Goal: Task Accomplishment & Management: Complete application form

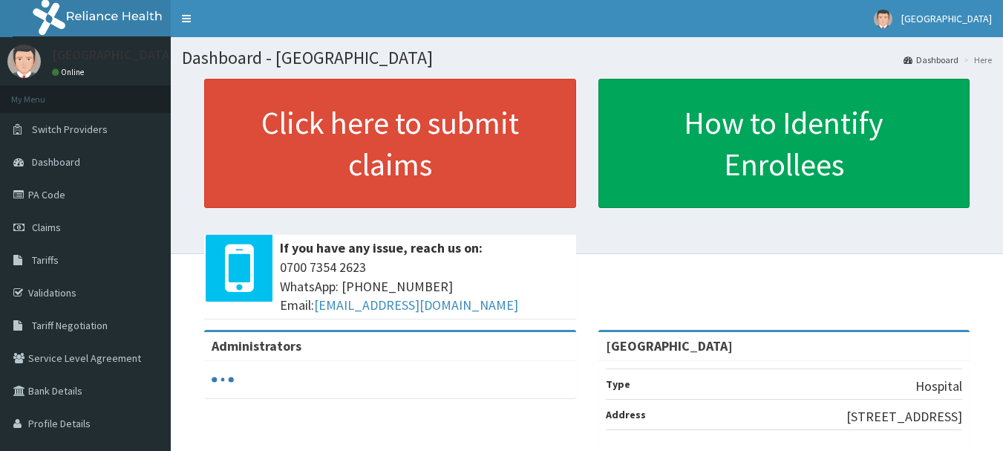
click at [53, 223] on span "Claims" at bounding box center [46, 226] width 29 height 13
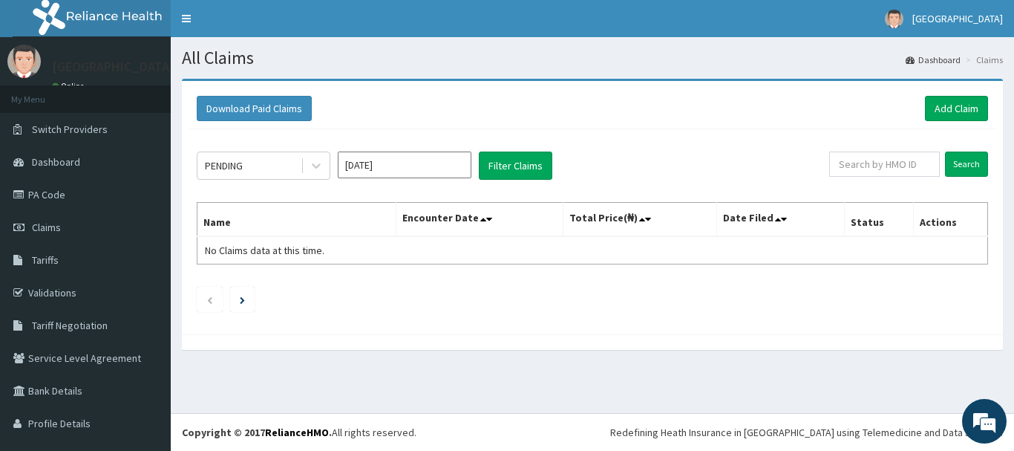
click at [394, 169] on input "[DATE]" at bounding box center [405, 164] width 134 height 27
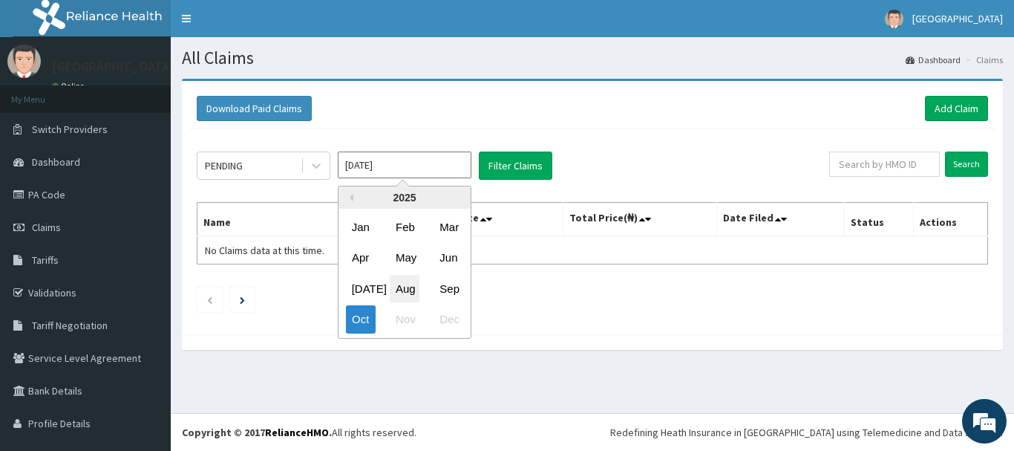
click at [401, 284] on div "Aug" at bounding box center [405, 288] width 30 height 27
type input "Aug 2025"
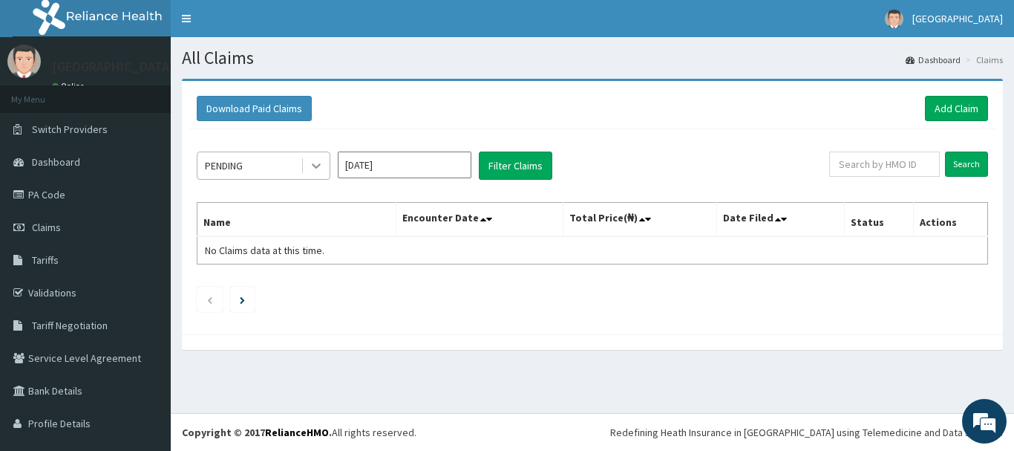
click at [318, 169] on icon at bounding box center [316, 165] width 15 height 15
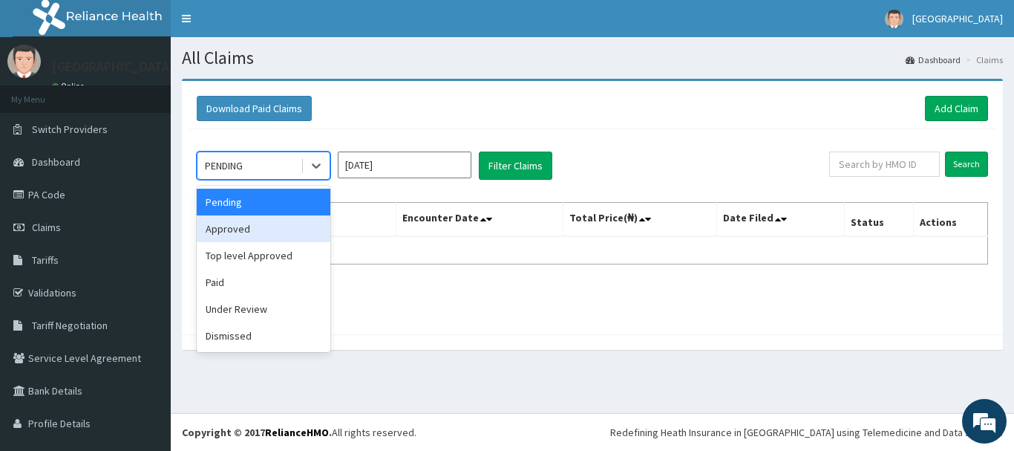
click at [286, 233] on div "Approved" at bounding box center [264, 228] width 134 height 27
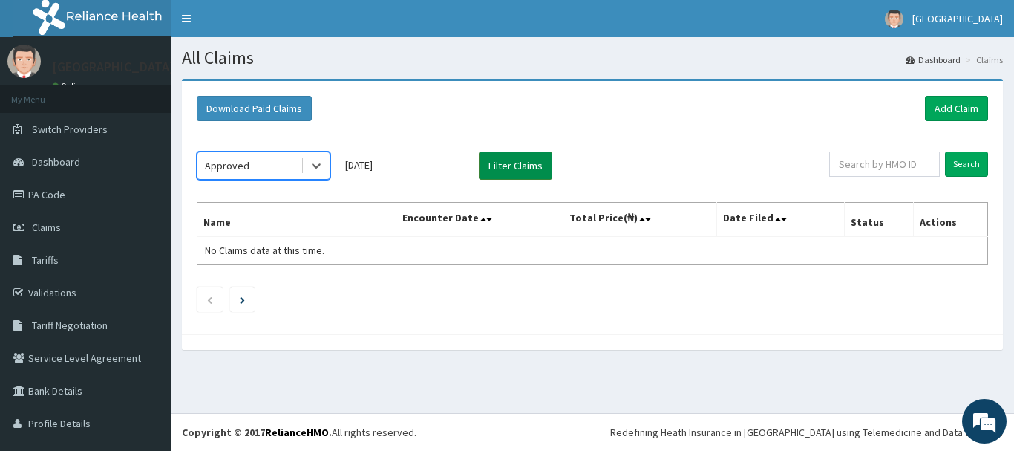
click at [495, 160] on button "Filter Claims" at bounding box center [515, 165] width 73 height 28
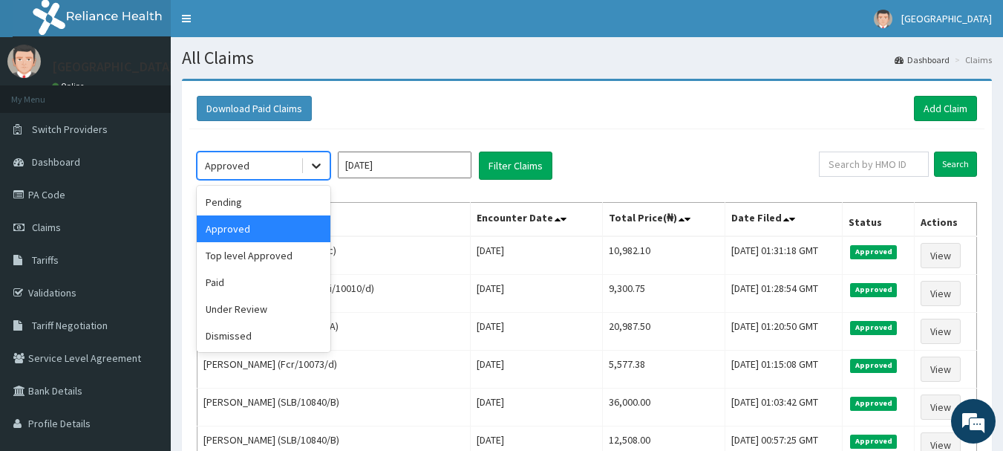
click at [315, 163] on icon at bounding box center [316, 165] width 15 height 15
click at [276, 308] on div "Under Review" at bounding box center [264, 308] width 134 height 27
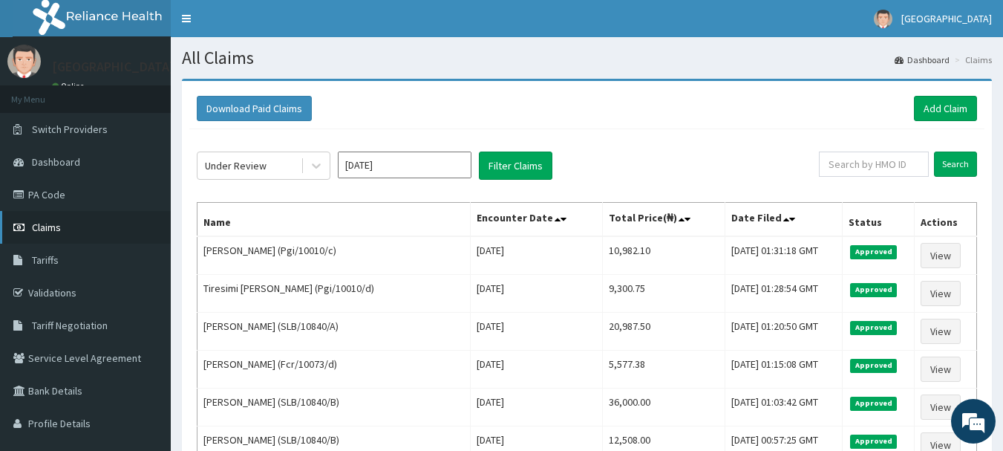
click at [53, 226] on span "Claims" at bounding box center [46, 226] width 29 height 13
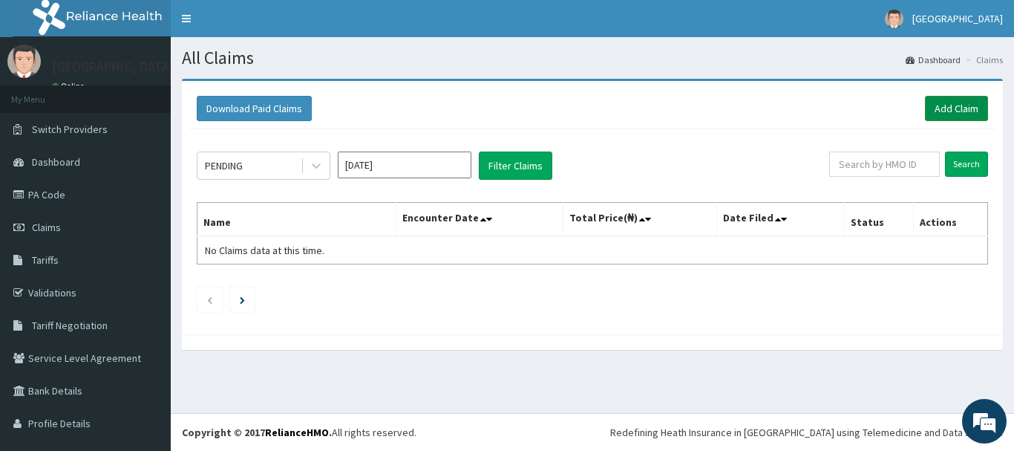
click at [930, 111] on link "Add Claim" at bounding box center [956, 108] width 63 height 25
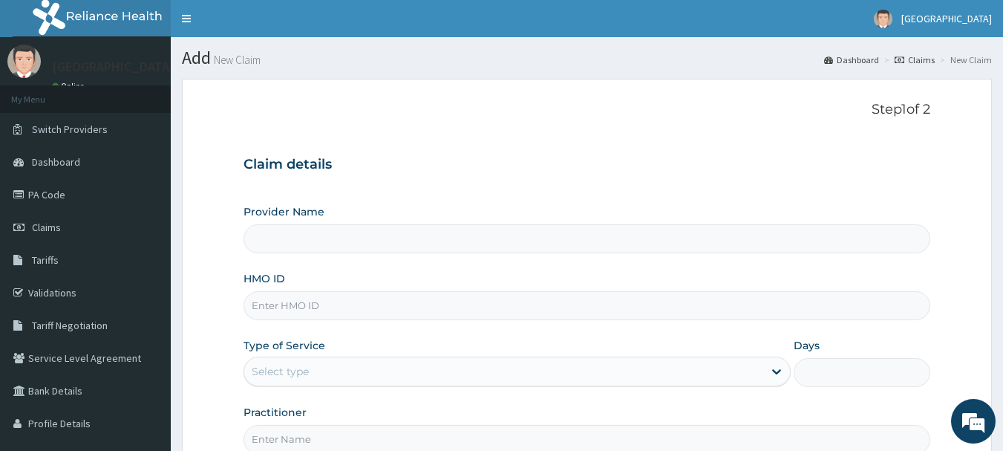
type input "[GEOGRAPHIC_DATA]"
click at [465, 301] on input "HMO ID" at bounding box center [586, 305] width 687 height 29
paste input "Swf/10116/f"
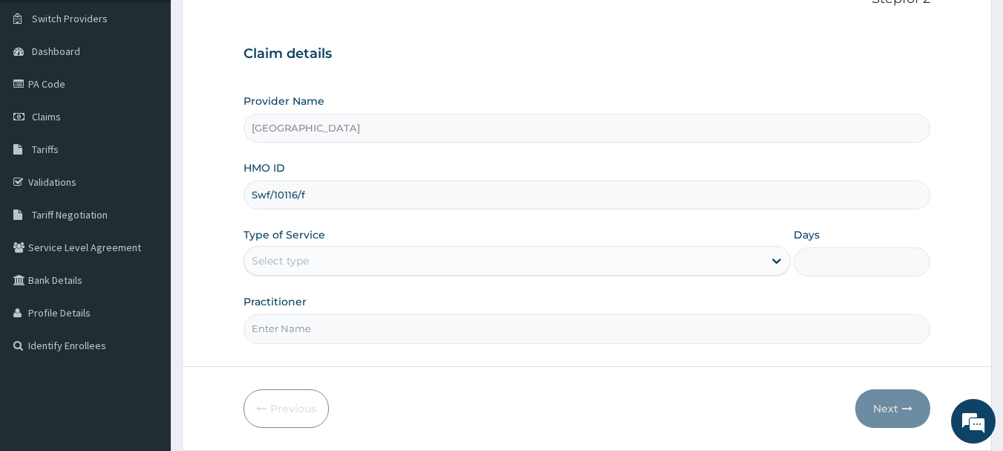
scroll to position [120, 0]
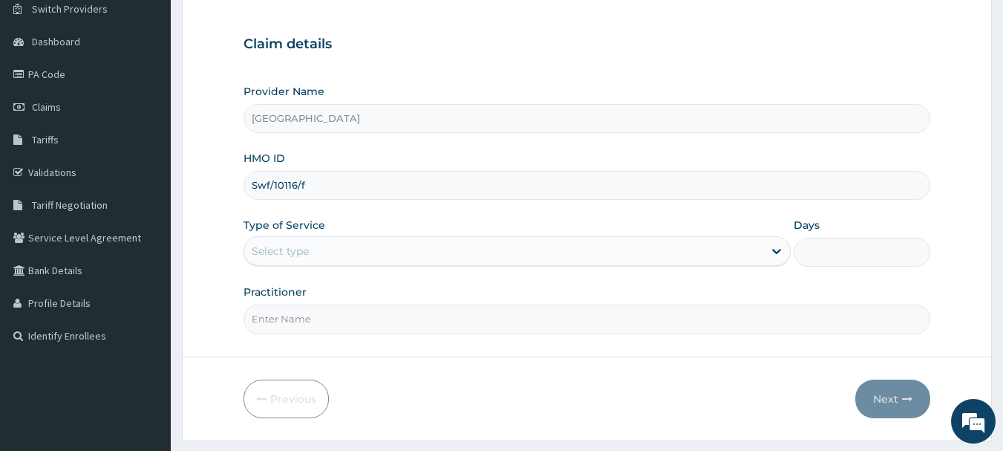
type input "Swf/10116/f"
click at [525, 246] on div "Select type" at bounding box center [503, 251] width 519 height 24
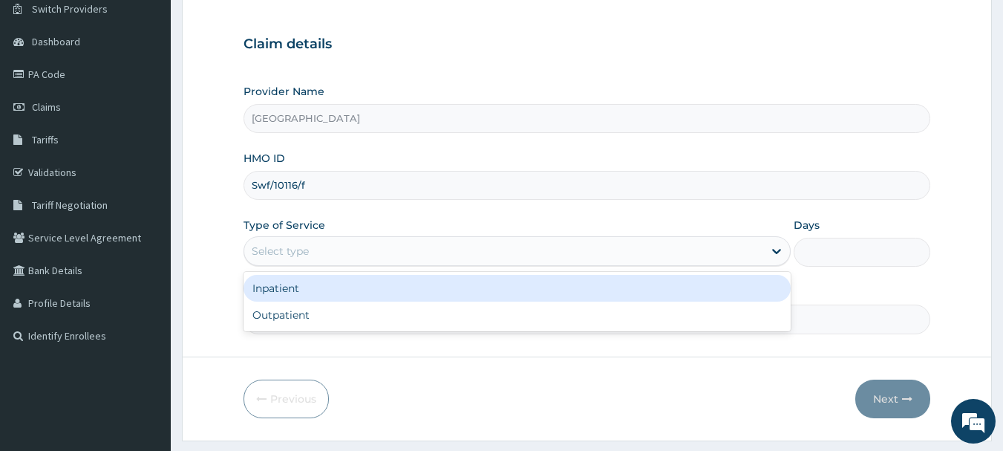
click at [485, 290] on div "Inpatient" at bounding box center [516, 288] width 547 height 27
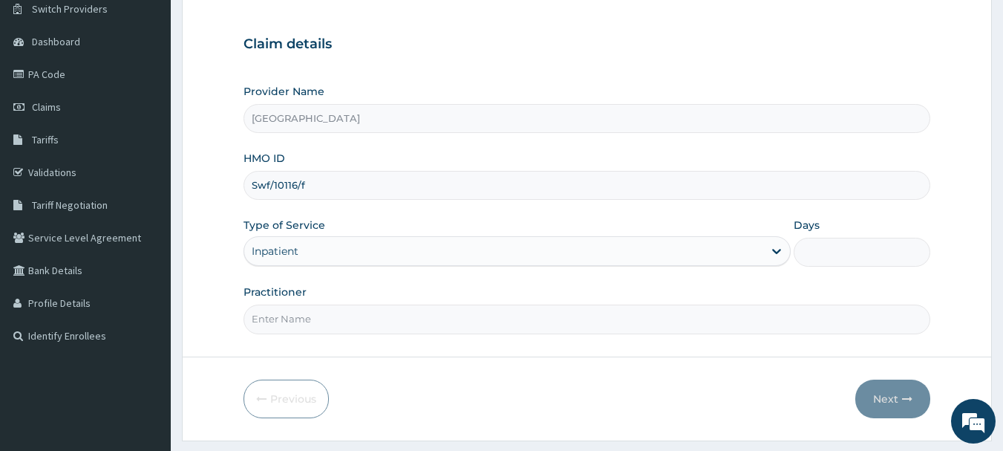
click at [831, 255] on input "Days" at bounding box center [862, 252] width 137 height 29
type input "2"
click at [379, 328] on input "Practitioner" at bounding box center [586, 318] width 687 height 29
type input "Dr.Akinwusi"
click at [883, 399] on button "Next" at bounding box center [892, 398] width 75 height 39
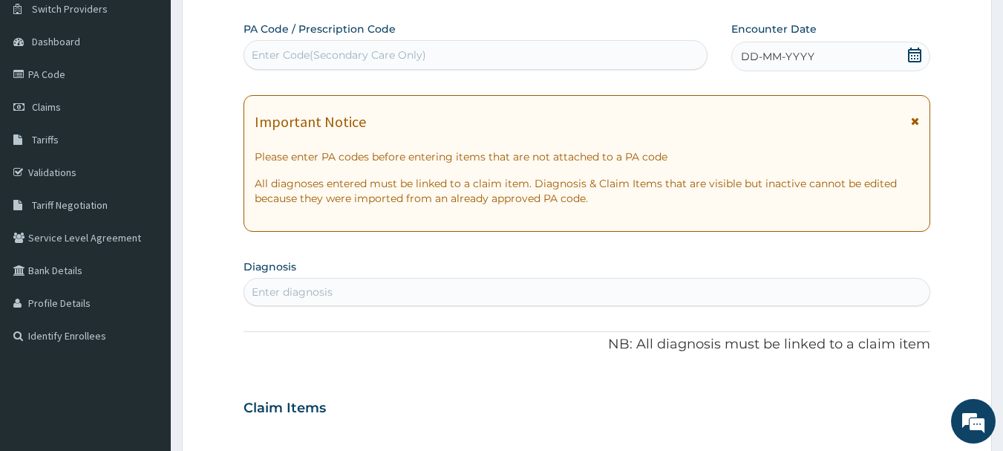
click at [411, 50] on div "Enter Code(Secondary Care Only)" at bounding box center [339, 55] width 174 height 15
paste input "PA/0CF63A"
type input "PA/0CF63A"
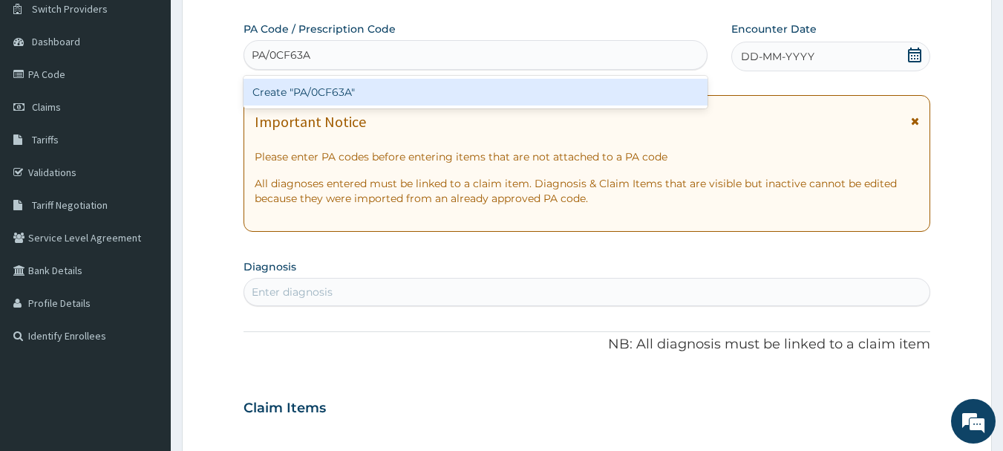
click at [416, 93] on div "Create "PA/0CF63A"" at bounding box center [475, 92] width 465 height 27
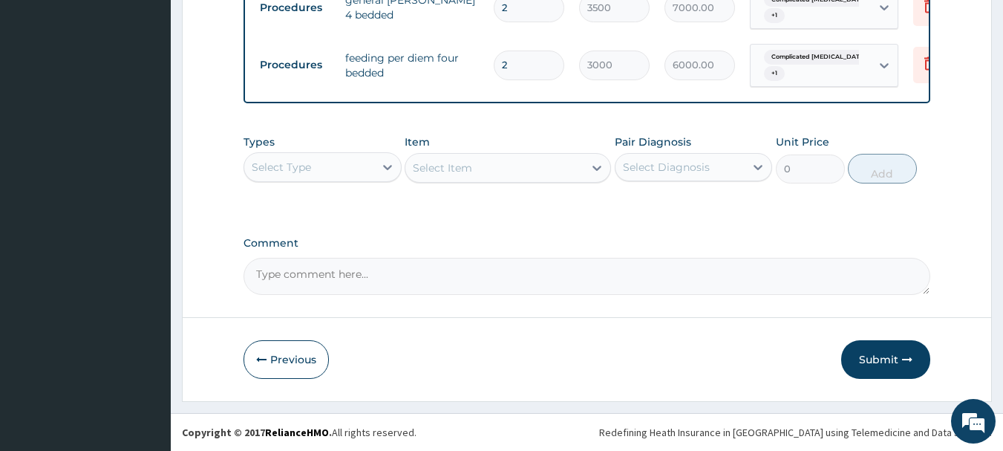
scroll to position [624, 0]
click at [351, 165] on div "Select Type" at bounding box center [309, 167] width 130 height 24
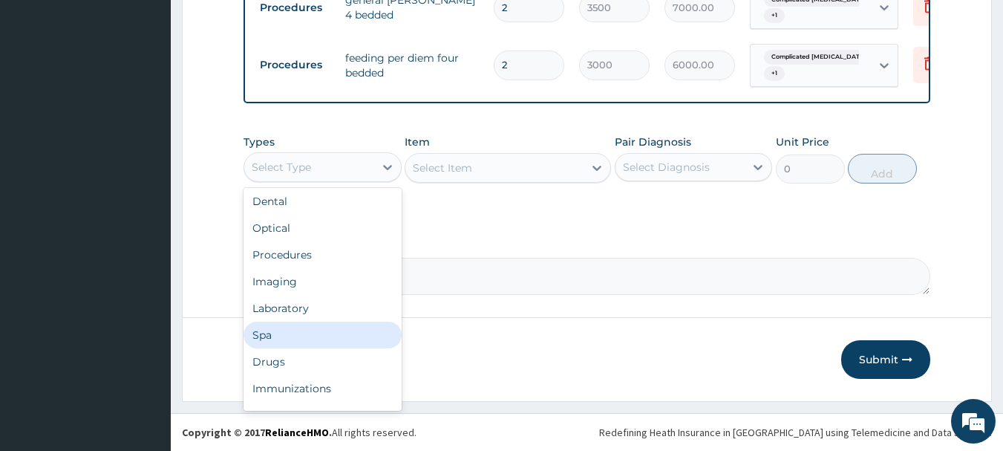
scroll to position [0, 0]
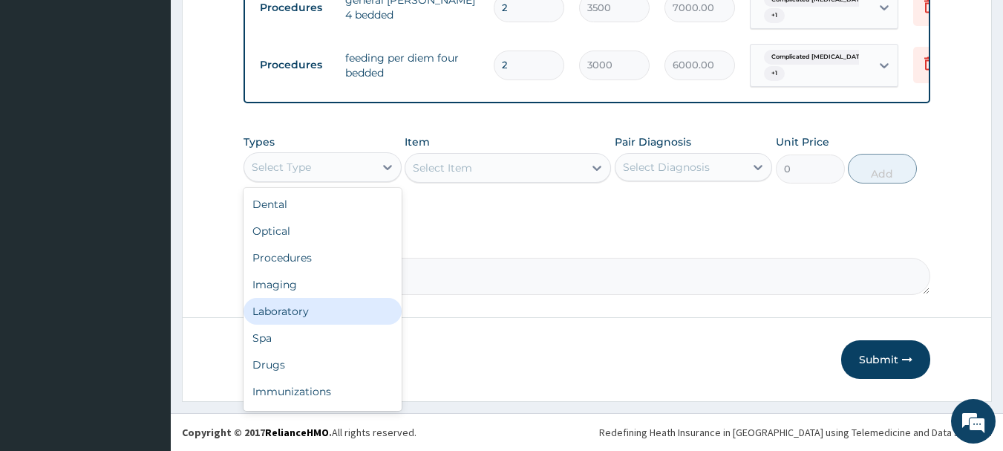
click at [307, 310] on div "Laboratory" at bounding box center [322, 311] width 158 height 27
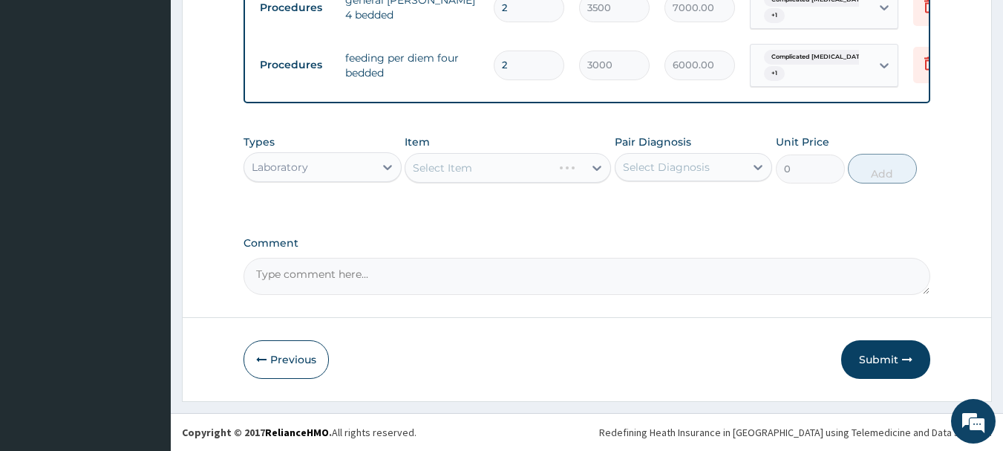
click at [491, 163] on div "Select Item" at bounding box center [508, 168] width 206 height 30
click at [517, 163] on div "Select Item" at bounding box center [494, 168] width 178 height 24
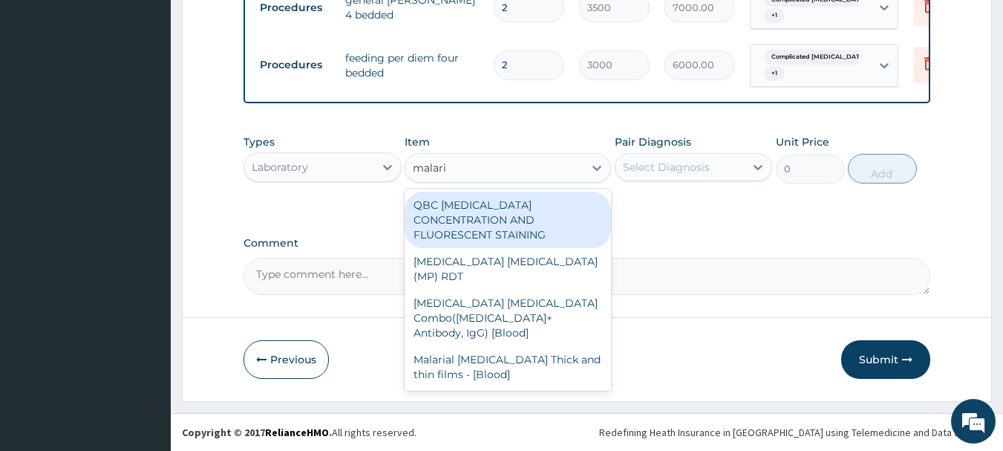
type input "[MEDICAL_DATA]"
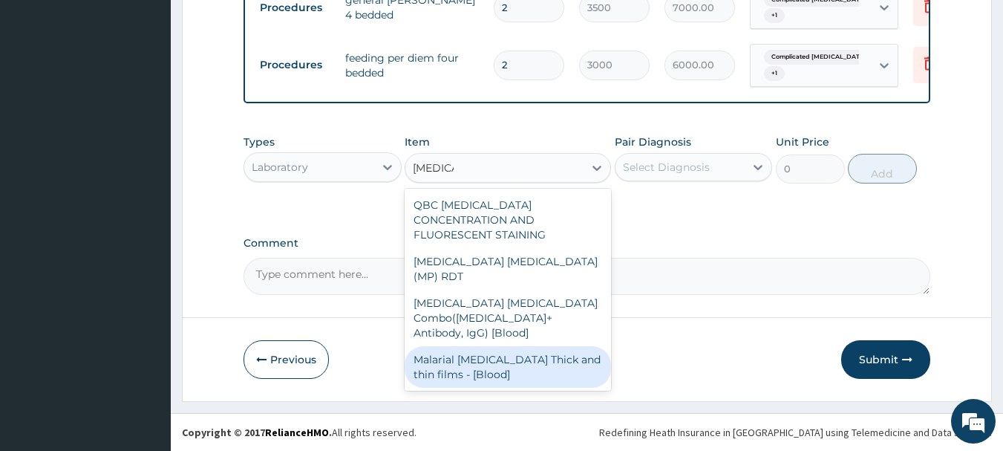
click at [528, 346] on div "Malarial Parasite Thick and thin films - [Blood]" at bounding box center [508, 367] width 206 height 42
type input "1500"
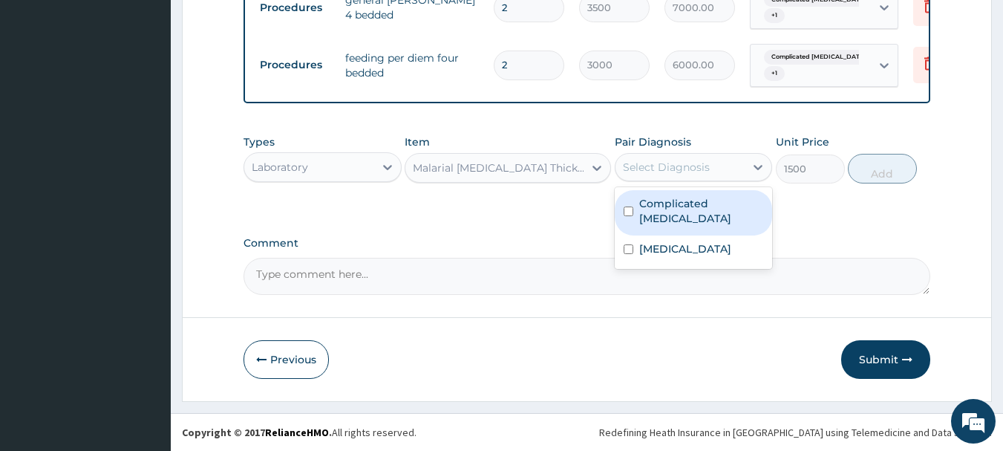
click at [651, 164] on div "Select Diagnosis" at bounding box center [666, 167] width 87 height 15
click at [667, 206] on label "Complicated malaria" at bounding box center [701, 211] width 125 height 30
checkbox input "true"
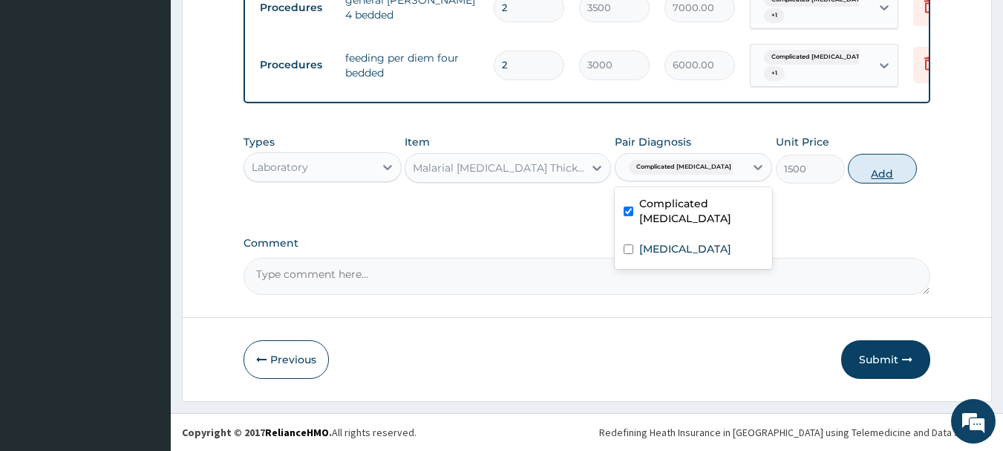
click at [877, 177] on button "Add" at bounding box center [882, 169] width 69 height 30
type input "0"
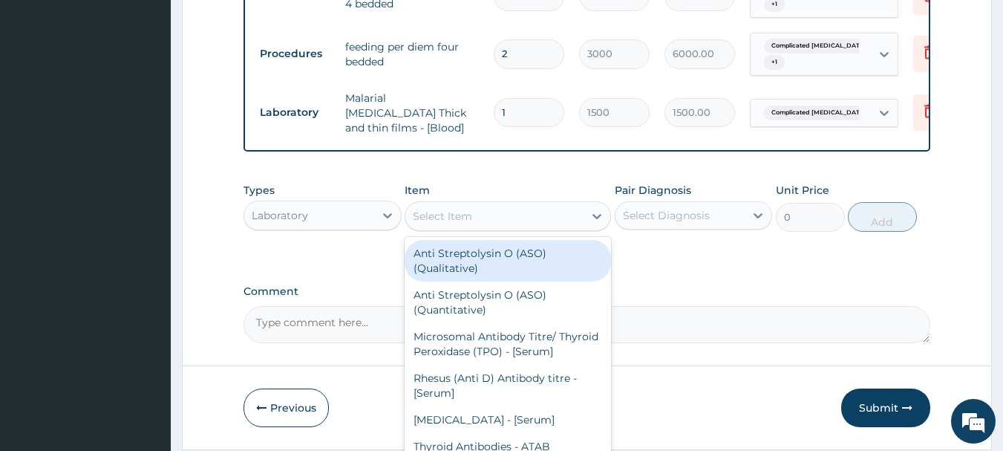
click at [518, 219] on div "Select Item" at bounding box center [494, 216] width 178 height 24
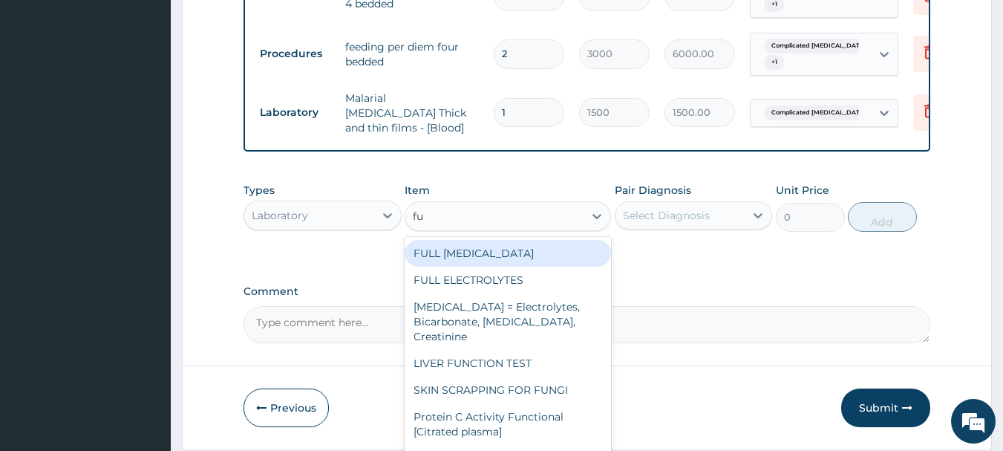
type input "f"
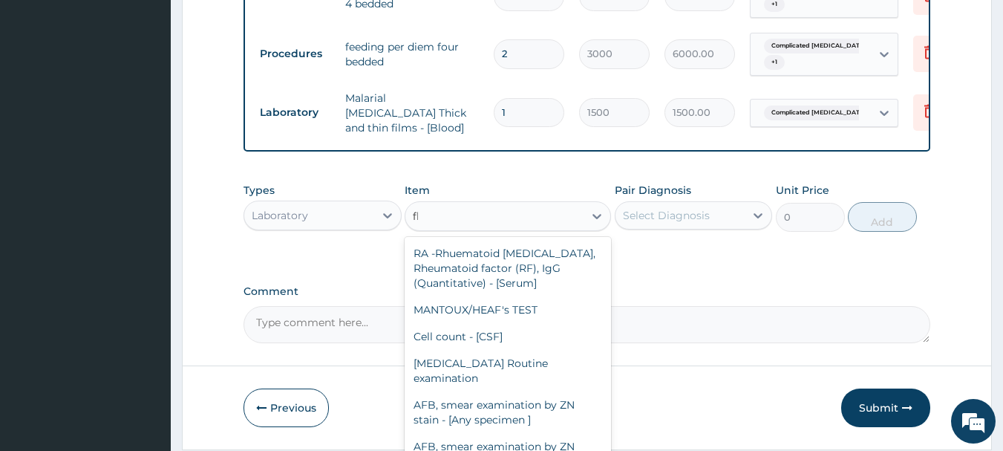
type input "fbc"
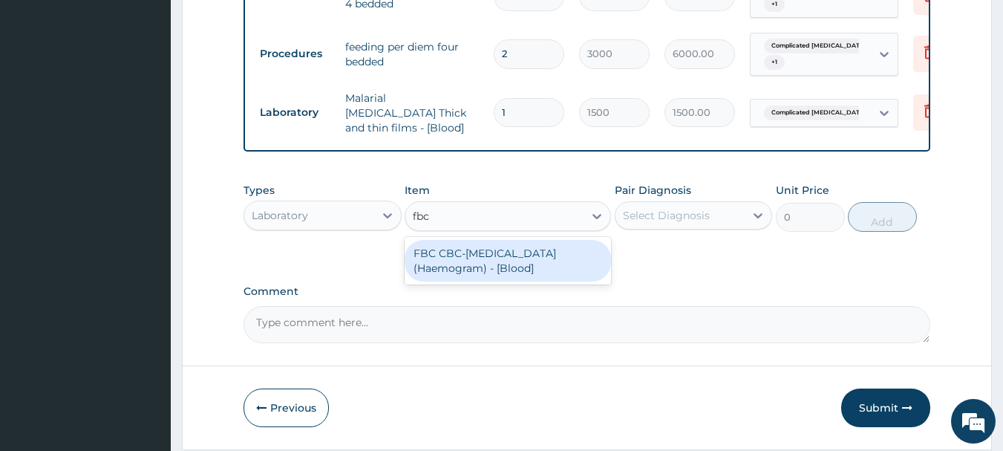
click at [532, 257] on div "FBC CBC-Complete Blood Count (Haemogram) - [Blood]" at bounding box center [508, 261] width 206 height 42
type input "3000"
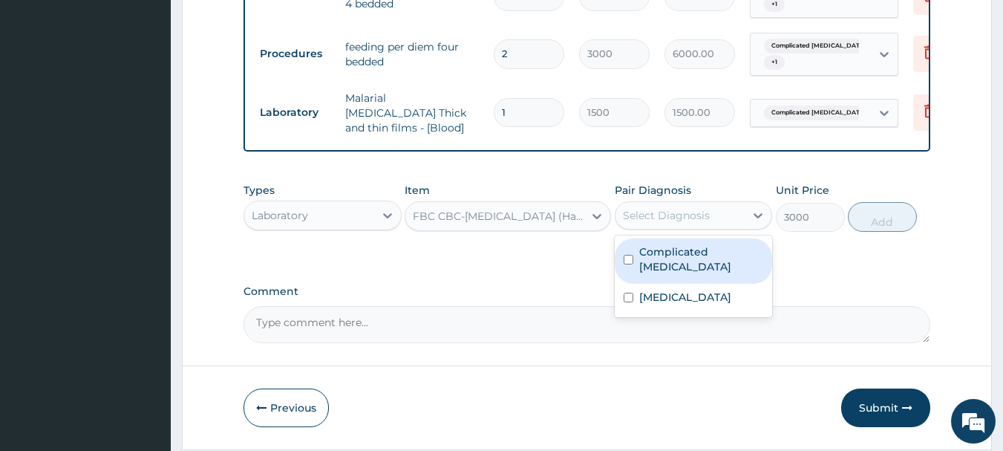
click at [654, 223] on div "Select Diagnosis" at bounding box center [666, 215] width 87 height 15
click at [658, 251] on label "Complicated malaria" at bounding box center [701, 259] width 125 height 30
checkbox input "true"
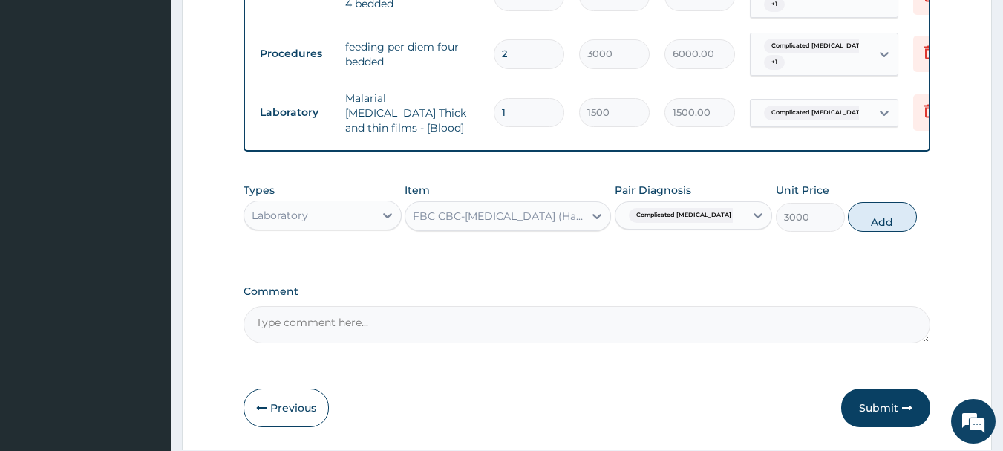
click at [724, 216] on div "Complicated malaria" at bounding box center [680, 215] width 130 height 25
click at [723, 236] on div "Types Laboratory Item FBC CBC-Complete Blood Count (Haemogram) - [Blood] Pair D…" at bounding box center [586, 207] width 687 height 64
click at [723, 225] on div "Complicated malaria" at bounding box center [680, 215] width 130 height 25
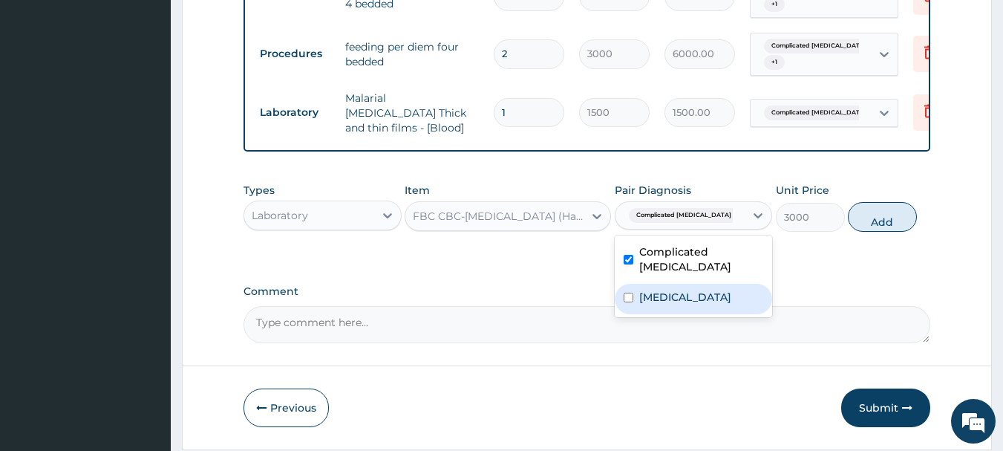
click at [685, 291] on div "Sepsis" at bounding box center [694, 299] width 158 height 30
checkbox input "true"
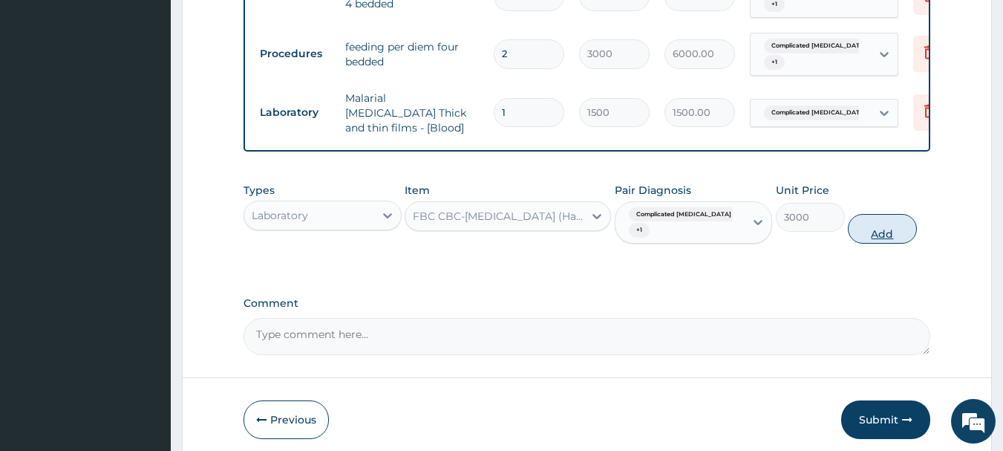
click at [866, 229] on button "Add" at bounding box center [882, 229] width 69 height 30
type input "0"
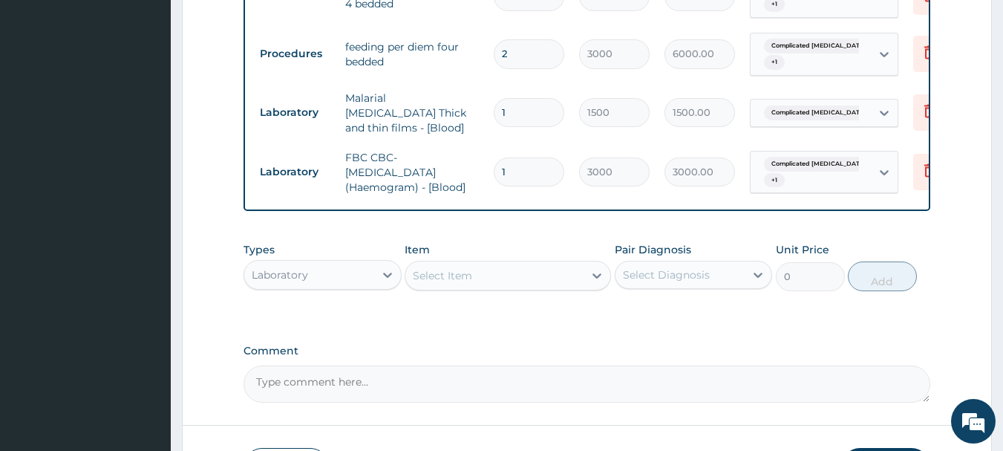
click at [361, 282] on div "Laboratory" at bounding box center [309, 275] width 130 height 24
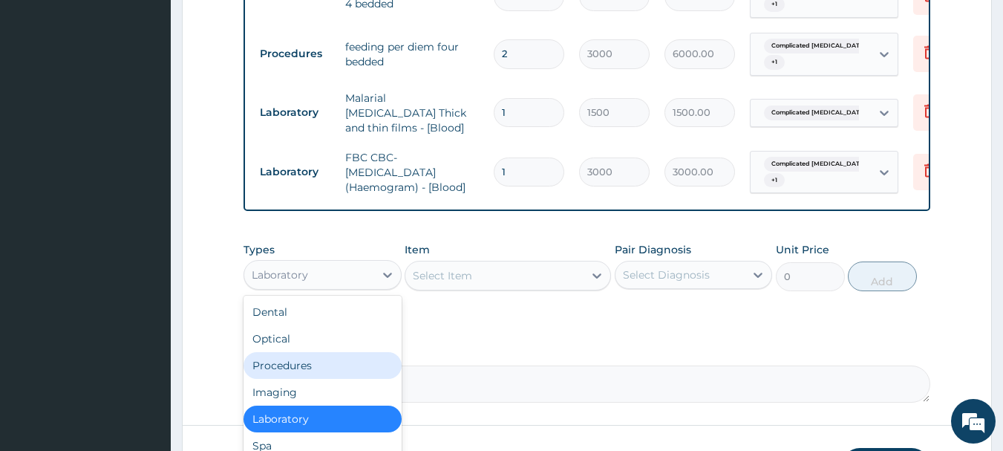
scroll to position [735, 0]
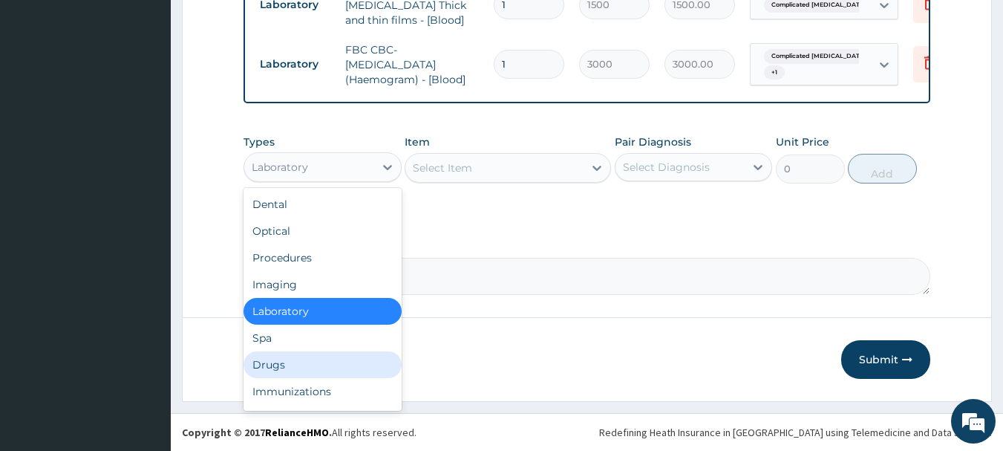
click at [304, 363] on div "Drugs" at bounding box center [322, 364] width 158 height 27
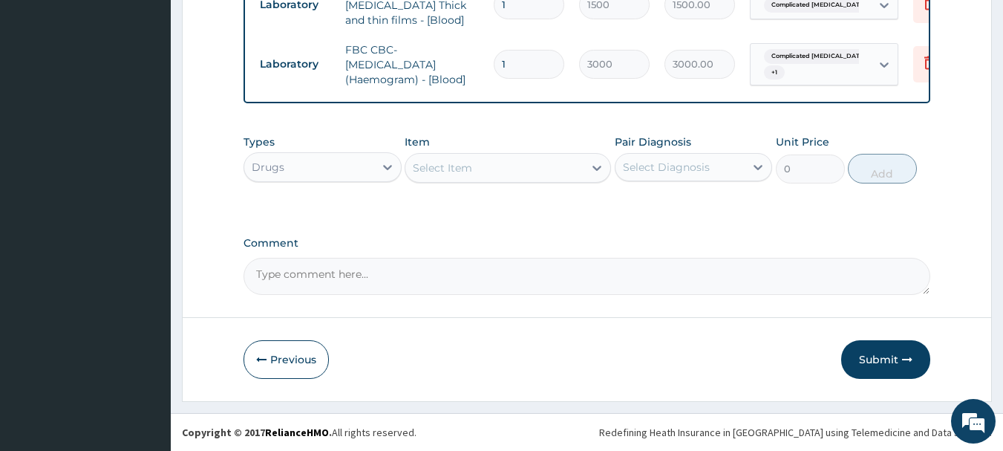
click at [464, 162] on div "Select Item" at bounding box center [442, 167] width 59 height 15
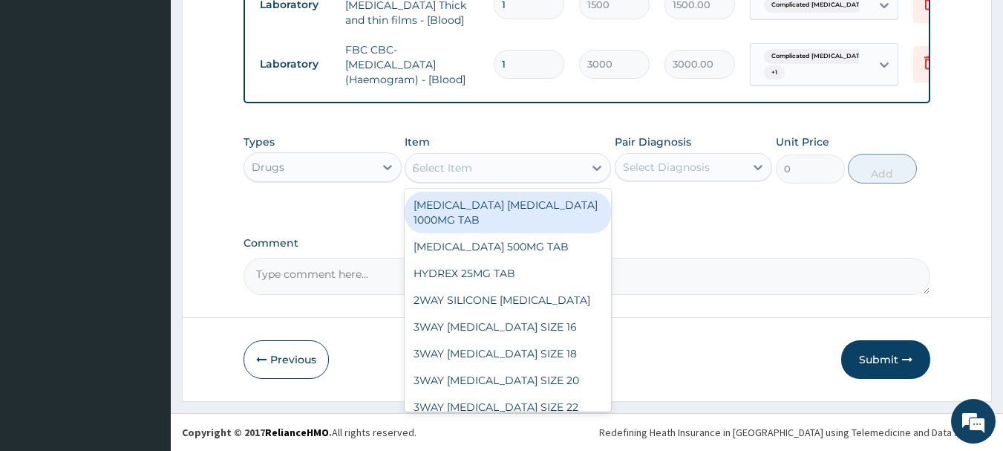
type input "ringers"
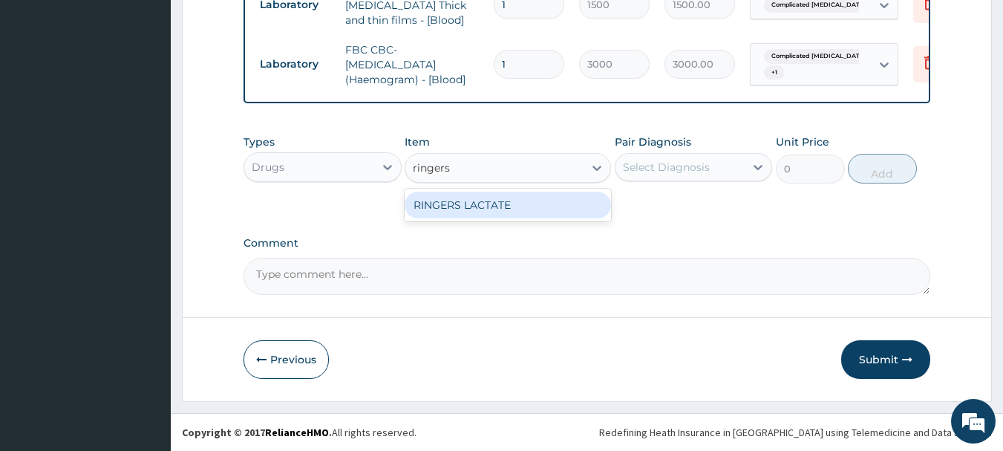
click at [484, 201] on div "RINGERS LACTATE" at bounding box center [508, 205] width 206 height 27
type input "2362.5"
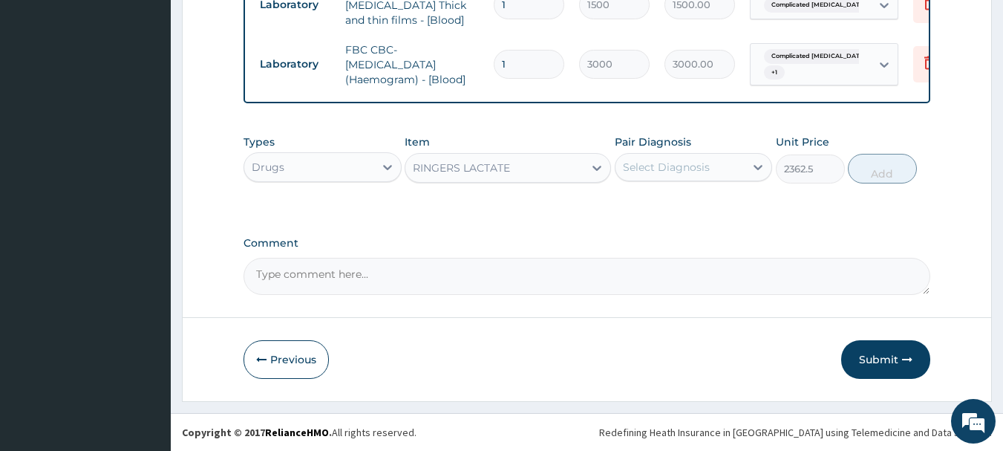
click at [632, 174] on div "Select Diagnosis" at bounding box center [666, 167] width 87 height 15
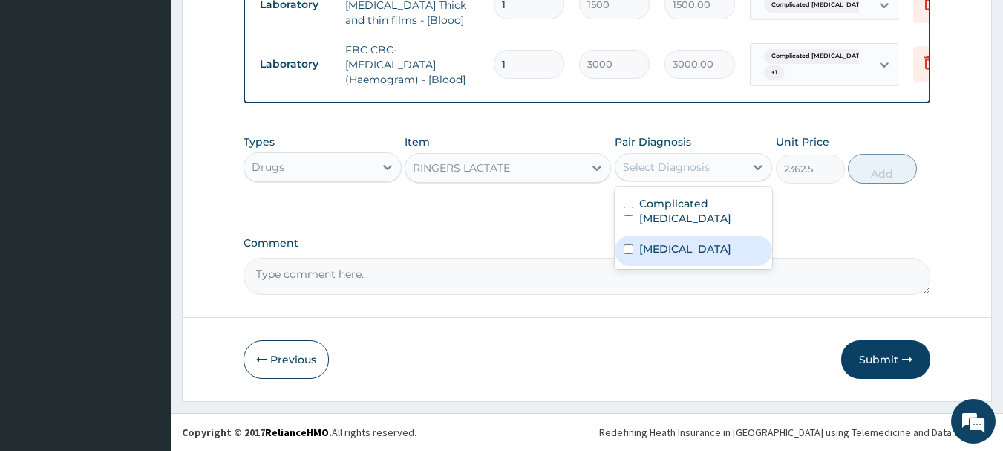
click at [700, 243] on div "Sepsis" at bounding box center [694, 250] width 158 height 30
checkbox input "true"
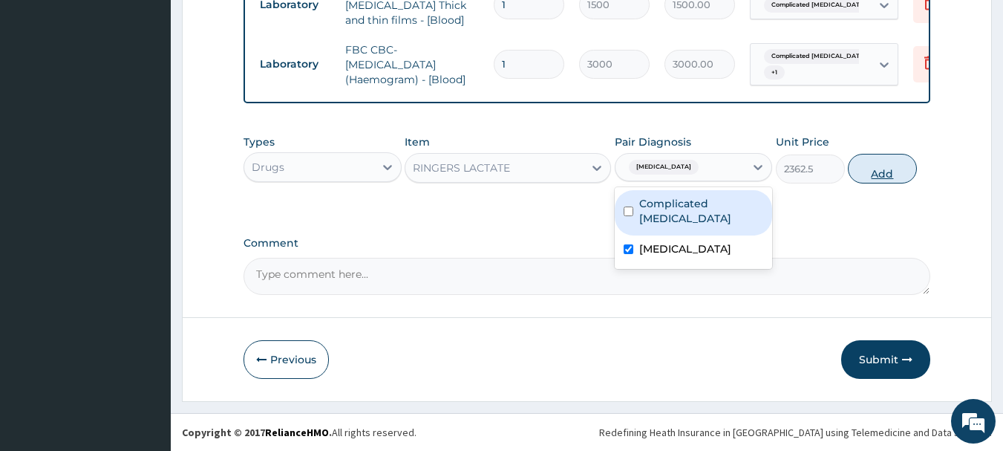
click at [868, 173] on button "Add" at bounding box center [882, 169] width 69 height 30
type input "0"
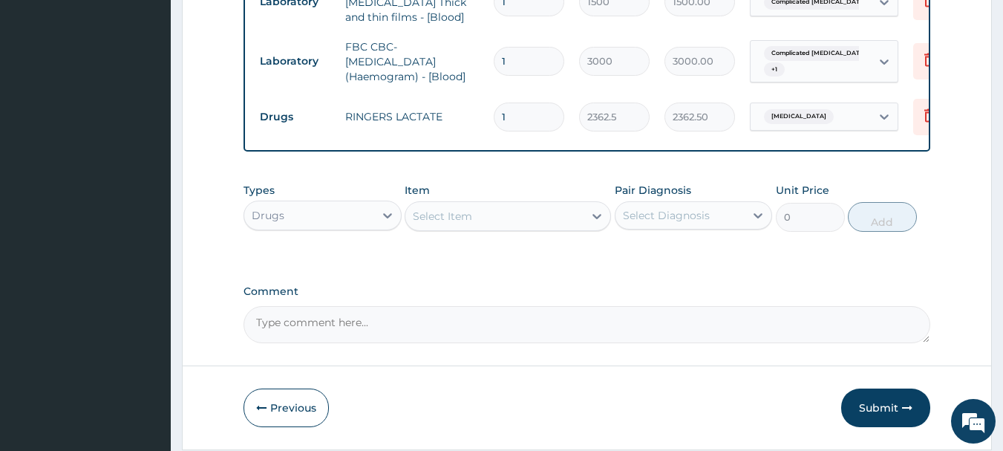
type input "0.00"
type input "2"
type input "4725.00"
type input "2"
click at [439, 228] on div "Select Item" at bounding box center [494, 216] width 178 height 24
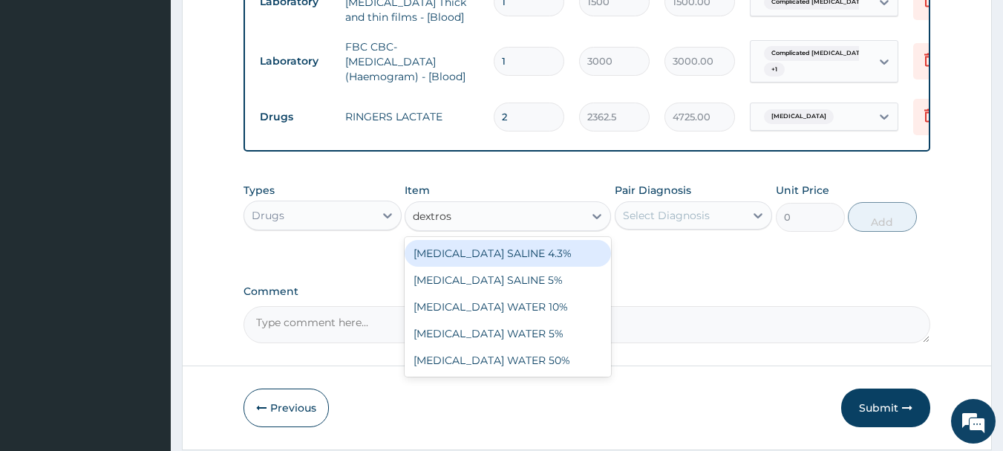
type input "dextrose"
click at [475, 259] on div "[MEDICAL_DATA] SALINE 4.3%" at bounding box center [508, 253] width 206 height 27
type input "1400"
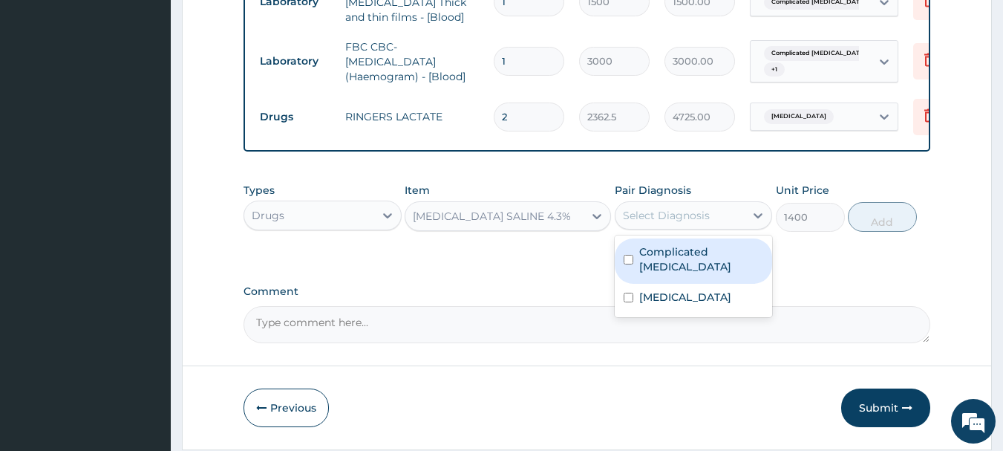
click at [689, 223] on div "Select Diagnosis" at bounding box center [666, 215] width 87 height 15
click at [691, 261] on label "Complicated malaria" at bounding box center [701, 259] width 125 height 30
checkbox input "true"
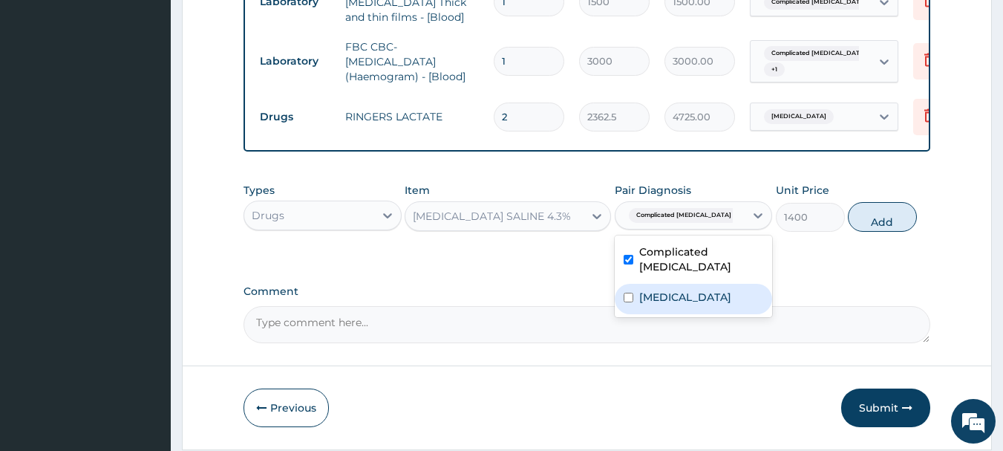
click at [695, 295] on div "Sepsis" at bounding box center [694, 299] width 158 height 30
checkbox input "true"
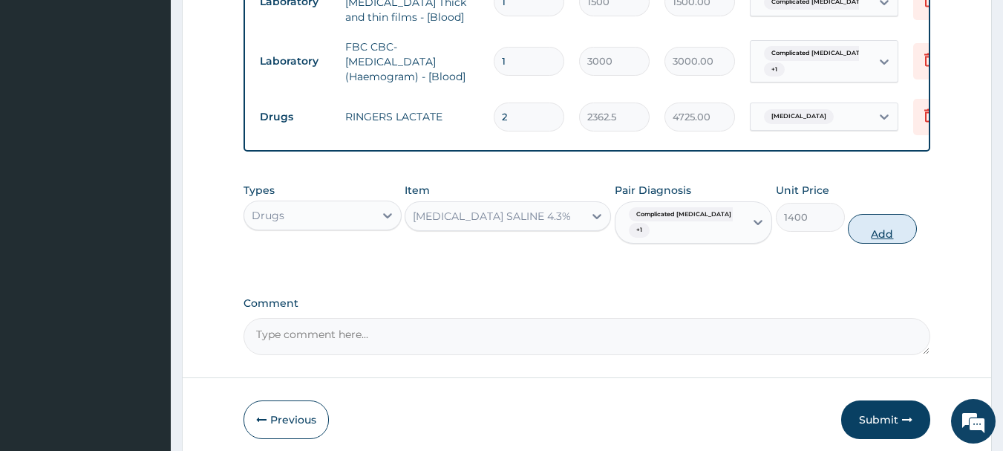
click at [877, 232] on button "Add" at bounding box center [882, 229] width 69 height 30
type input "0"
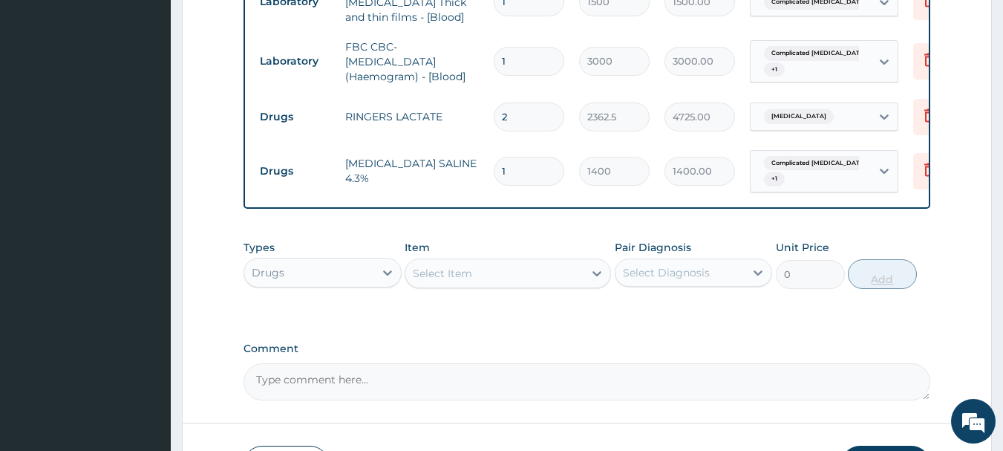
type input "0.00"
type input "3"
type input "4200.00"
type input "3"
click at [569, 279] on div "Select Item" at bounding box center [494, 273] width 178 height 24
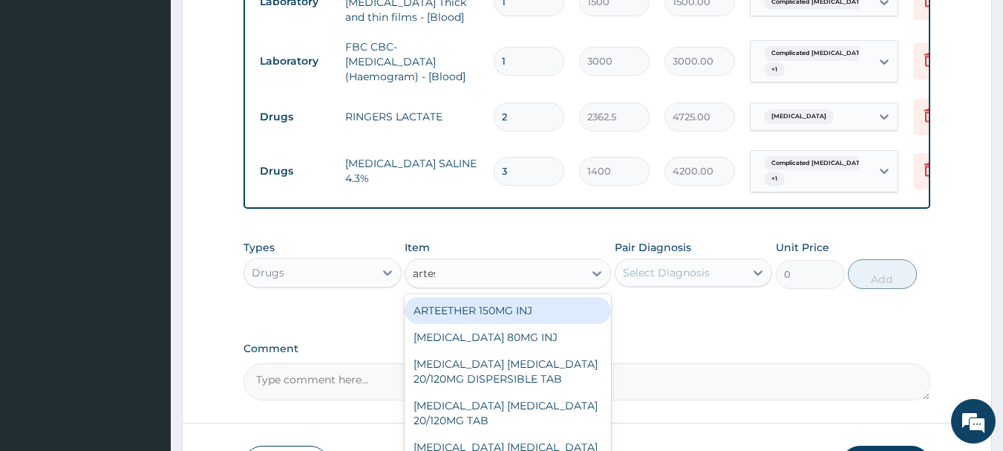
type input "artesu"
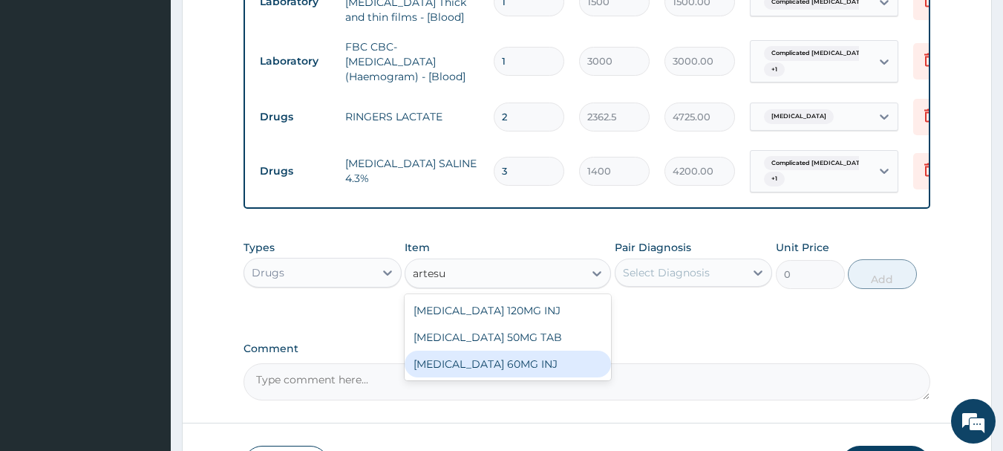
click at [526, 363] on div "ARTESUNATE 60MG INJ" at bounding box center [508, 363] width 206 height 27
type input "1750"
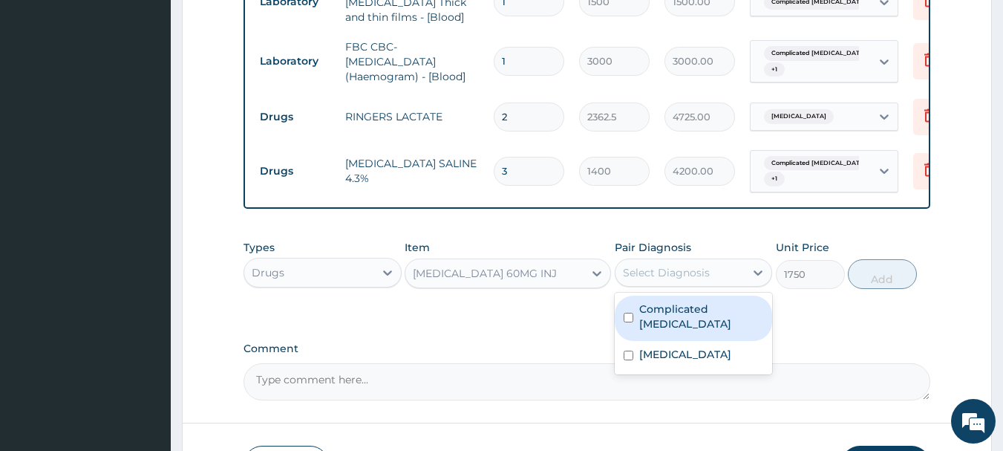
click at [702, 278] on div "Select Diagnosis" at bounding box center [666, 272] width 87 height 15
click at [707, 312] on label "Complicated malaria" at bounding box center [701, 316] width 125 height 30
checkbox input "true"
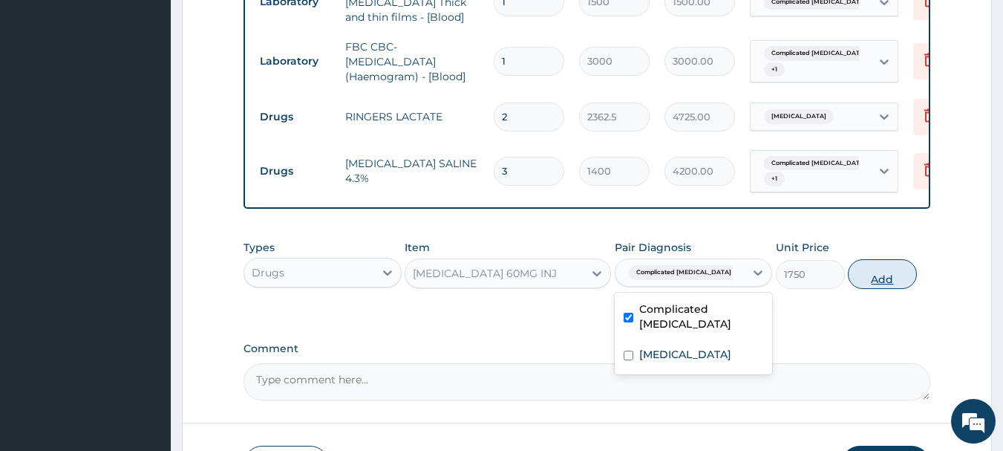
click at [886, 277] on button "Add" at bounding box center [882, 274] width 69 height 30
type input "0"
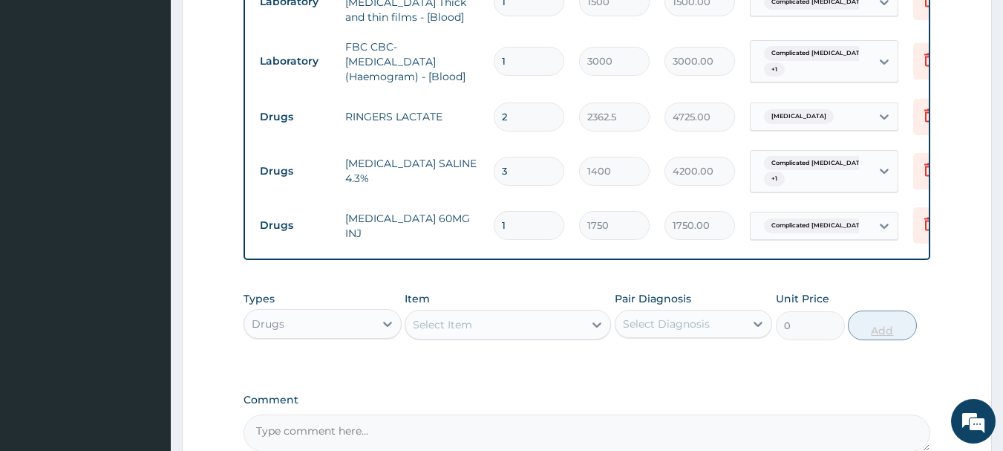
type input "0.00"
type input "3"
type input "5250.00"
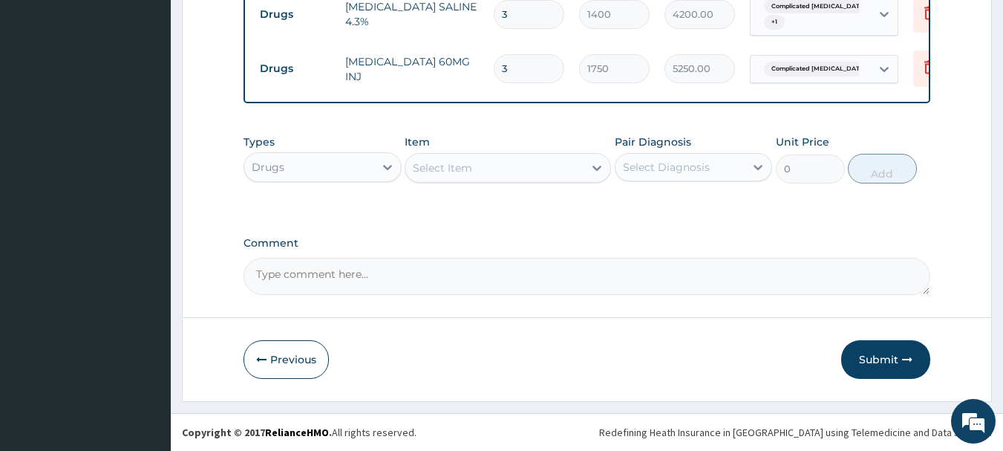
type input "3"
click at [522, 169] on div "Select Item" at bounding box center [494, 168] width 178 height 24
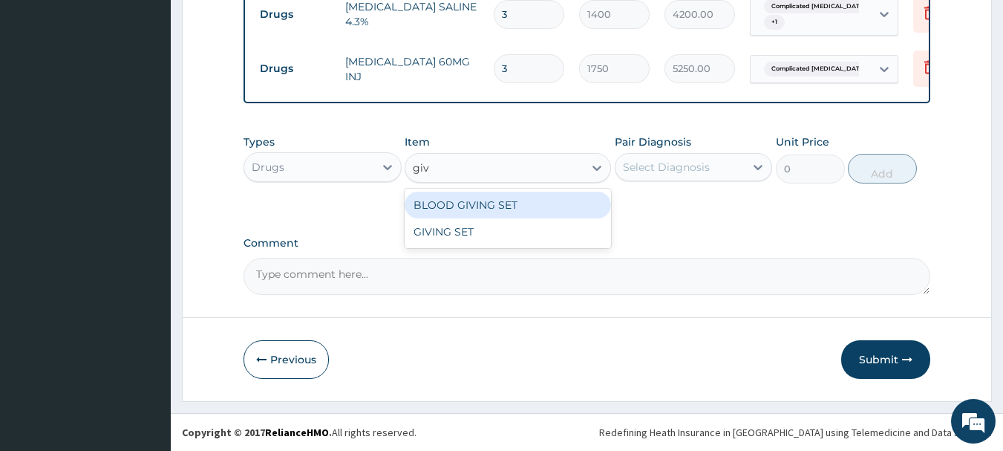
type input "givi"
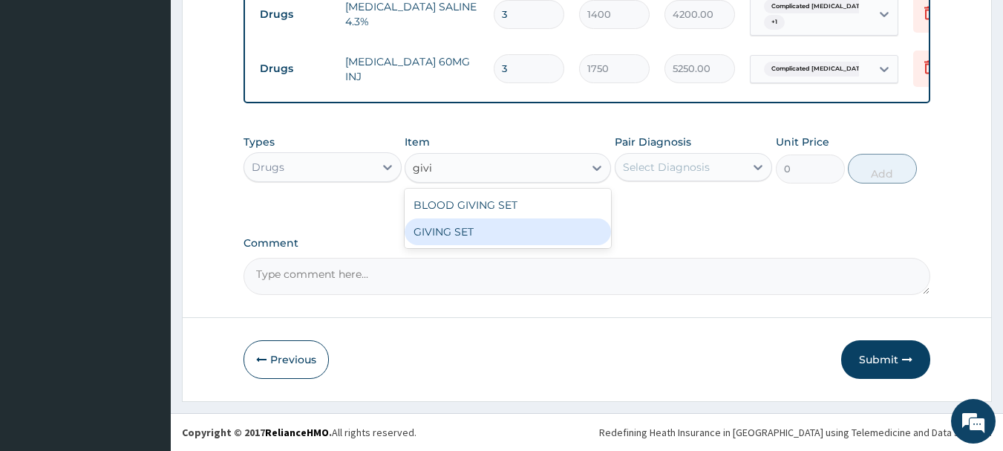
click at [517, 229] on div "GIVING SET" at bounding box center [508, 231] width 206 height 27
type input "525"
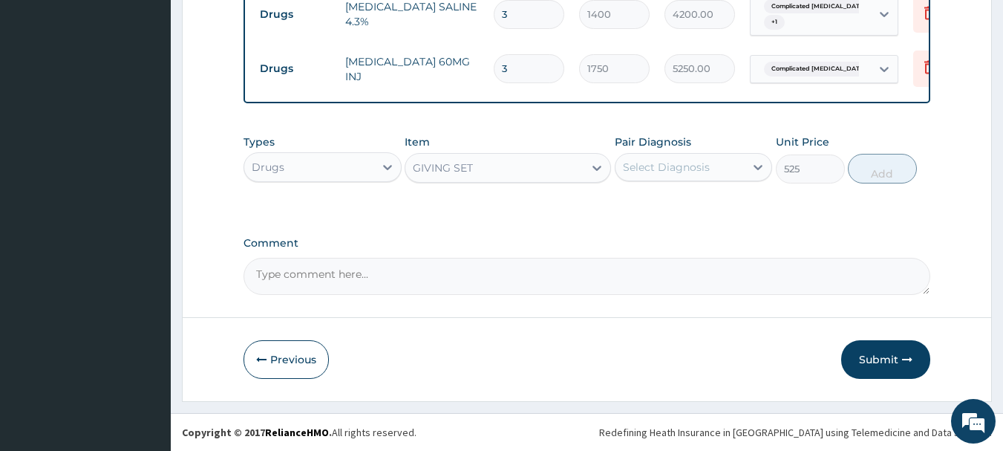
click at [655, 174] on div "Select Diagnosis" at bounding box center [666, 167] width 87 height 15
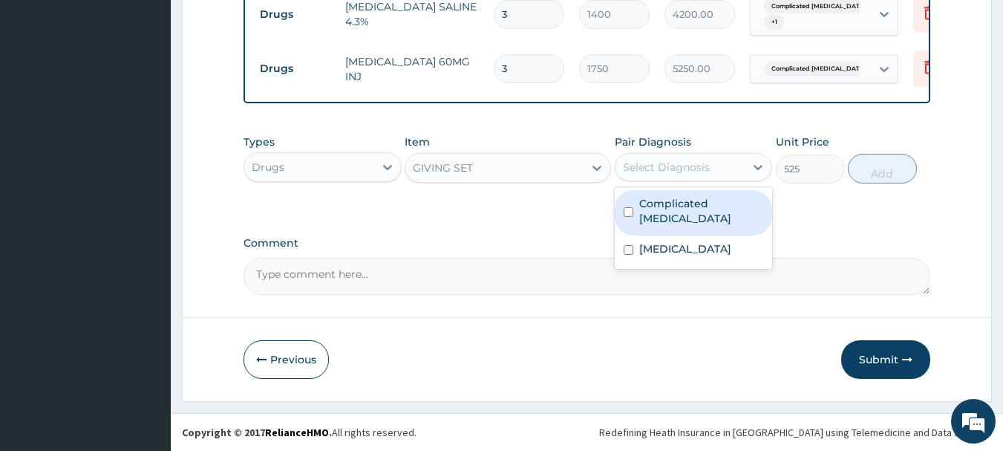
click at [682, 208] on label "Complicated malaria" at bounding box center [701, 211] width 125 height 30
checkbox input "true"
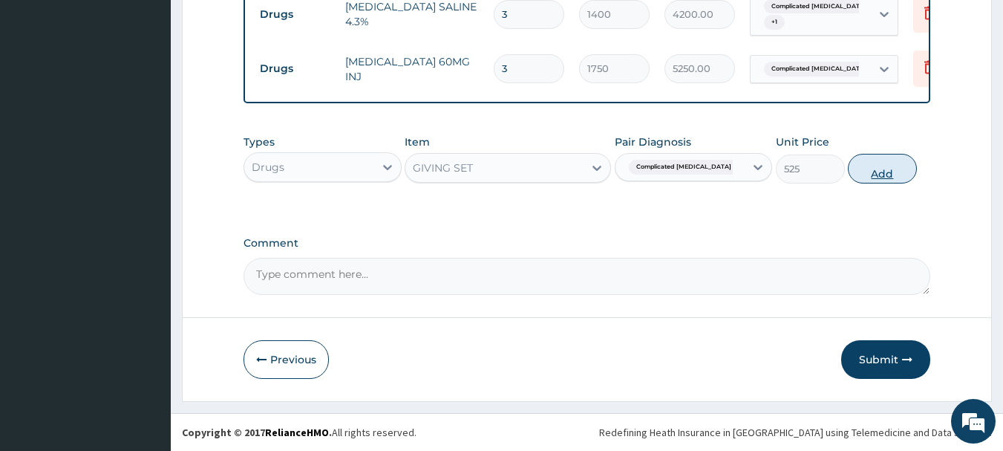
click at [884, 174] on button "Add" at bounding box center [882, 169] width 69 height 30
type input "0"
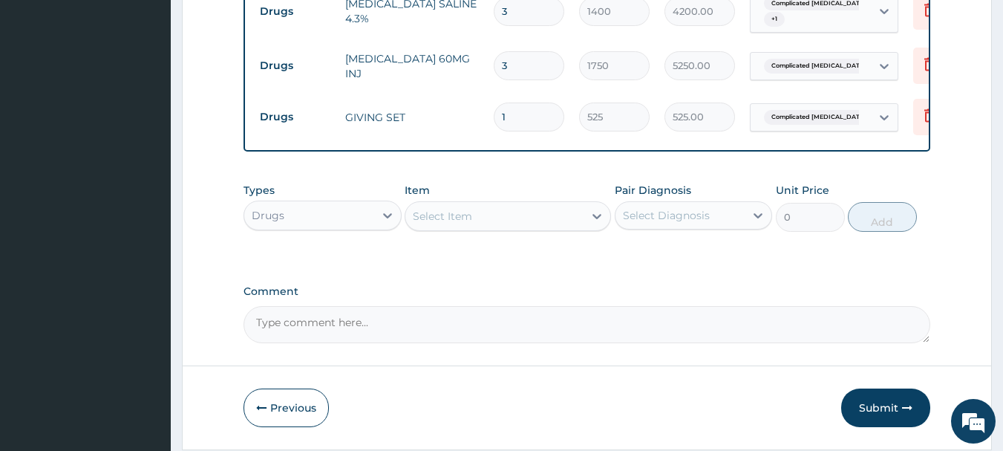
click at [534, 220] on div "Select Item" at bounding box center [494, 216] width 178 height 24
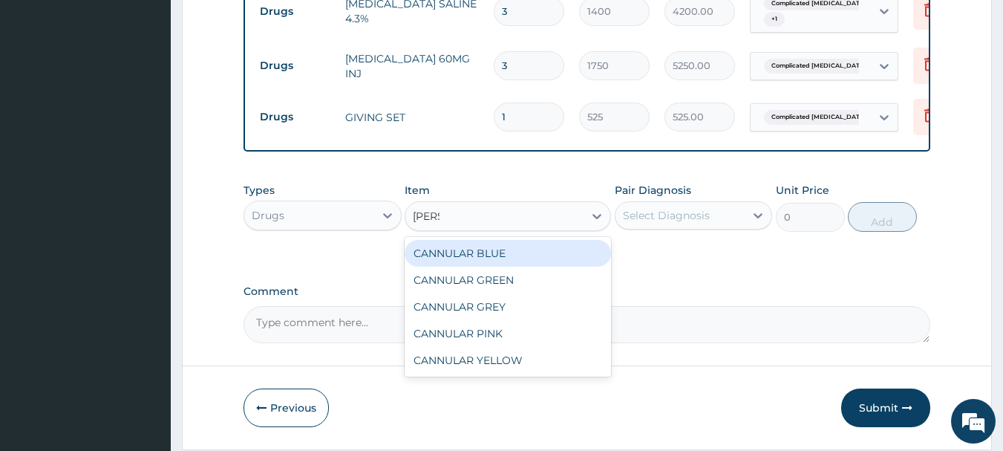
type input "cannu"
click at [525, 250] on div "CANNULAR BLUE" at bounding box center [508, 253] width 206 height 27
type input "525"
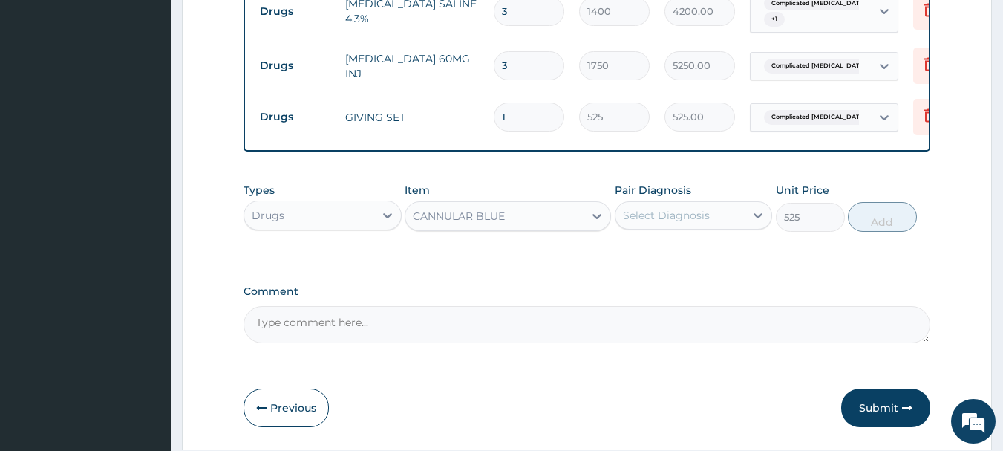
click at [638, 221] on div "Select Diagnosis" at bounding box center [666, 215] width 87 height 15
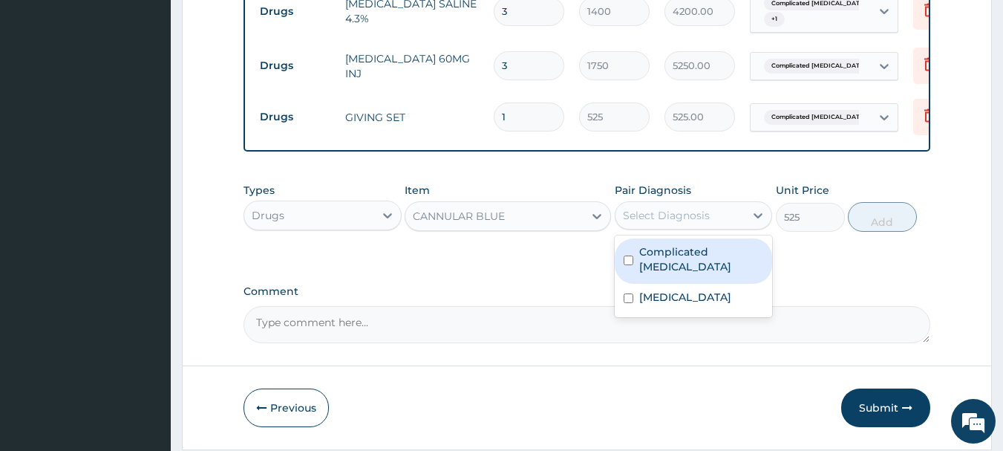
click at [655, 255] on label "Complicated malaria" at bounding box center [701, 259] width 125 height 30
checkbox input "true"
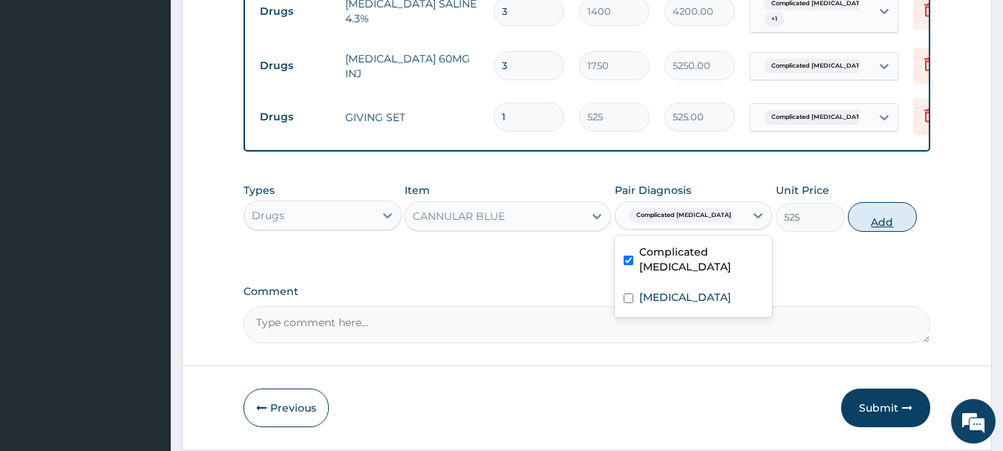
click at [876, 223] on button "Add" at bounding box center [882, 217] width 69 height 30
type input "0"
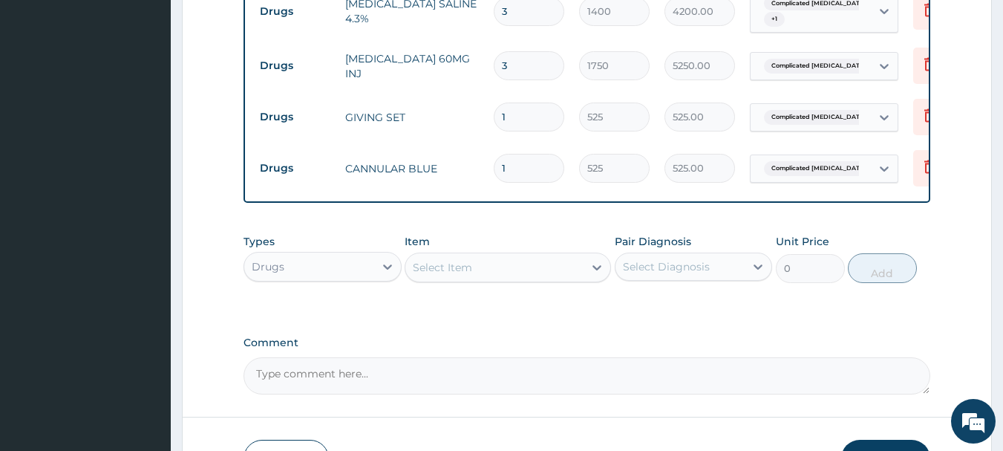
click at [524, 261] on div "Select Item" at bounding box center [494, 267] width 178 height 24
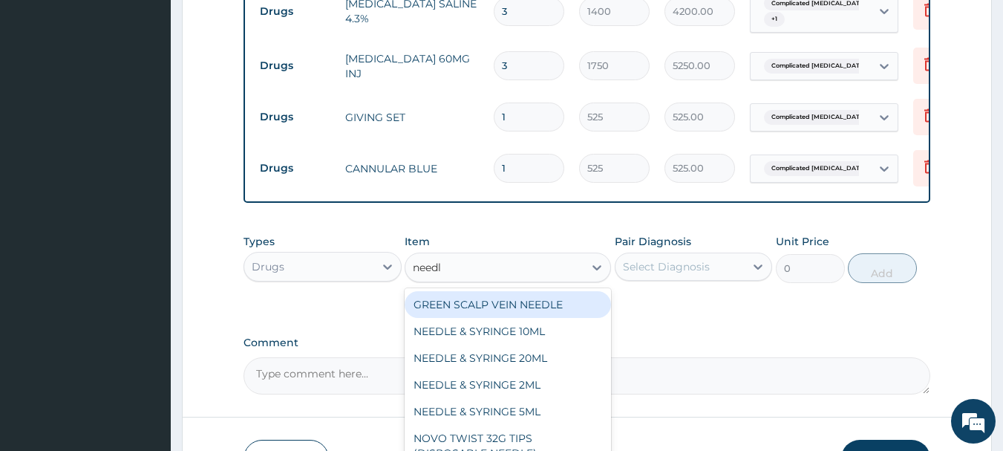
type input "needle"
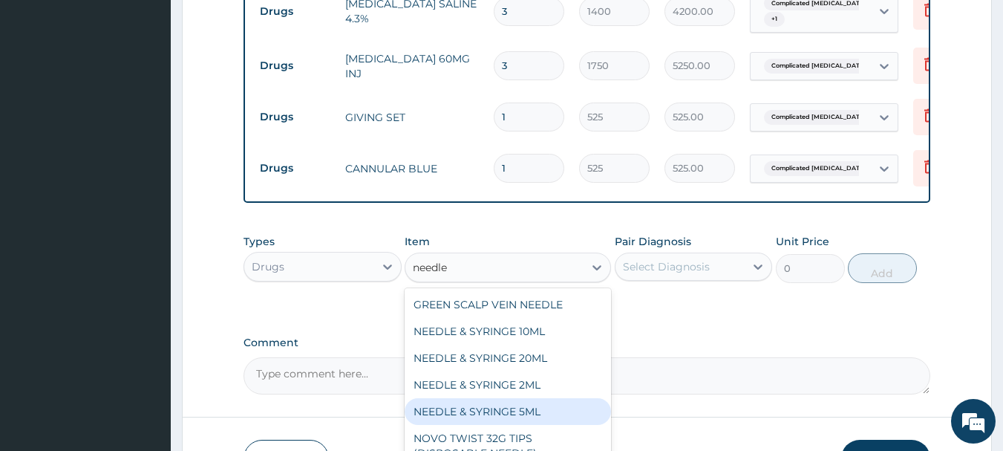
click at [538, 410] on div "NEEDLE & SYRINGE 5ML" at bounding box center [508, 411] width 206 height 27
type input "100"
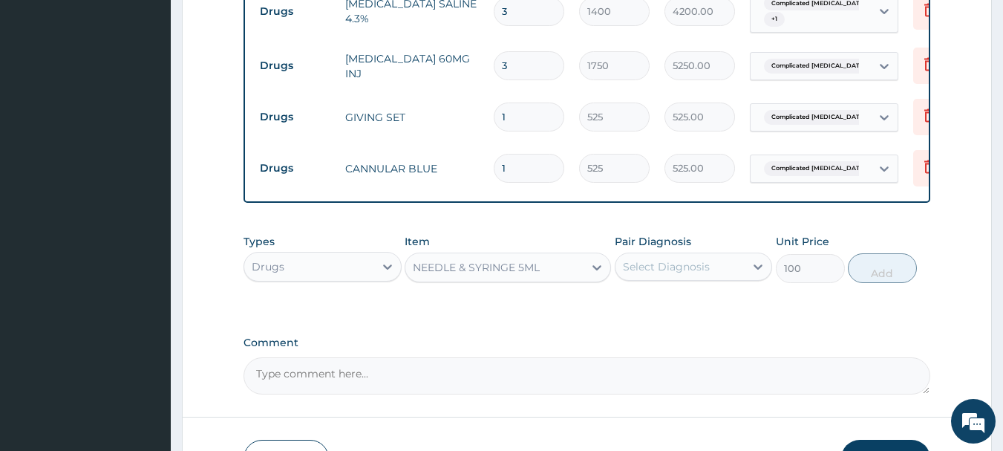
click at [713, 276] on div "Select Diagnosis" at bounding box center [680, 267] width 130 height 24
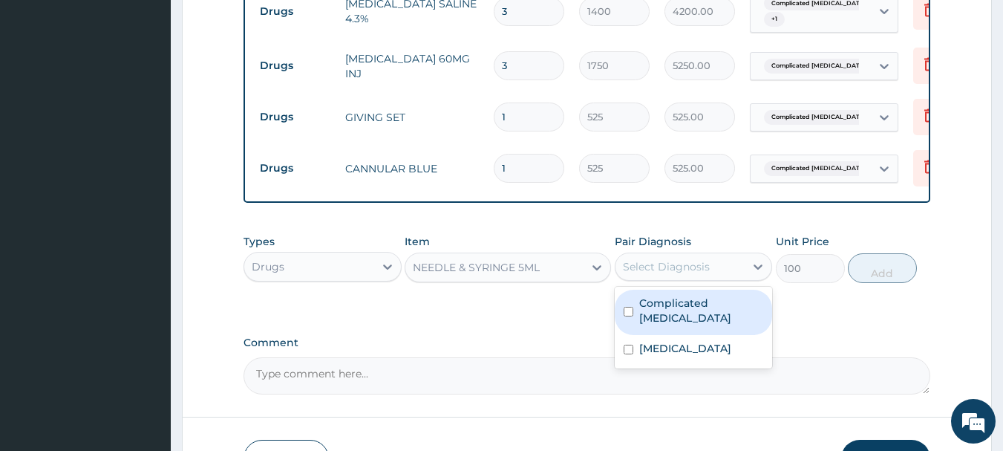
click at [710, 309] on label "Complicated malaria" at bounding box center [701, 310] width 125 height 30
checkbox input "true"
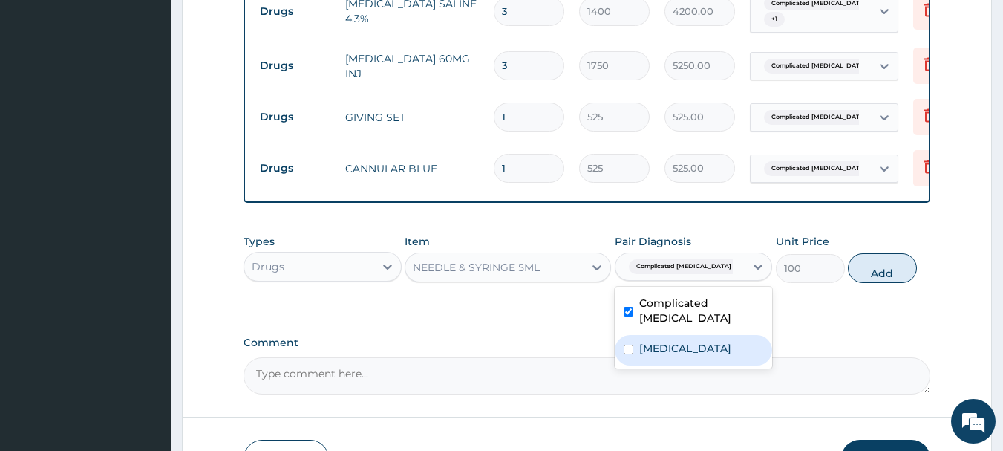
click at [723, 335] on div "Sepsis" at bounding box center [694, 350] width 158 height 30
checkbox input "true"
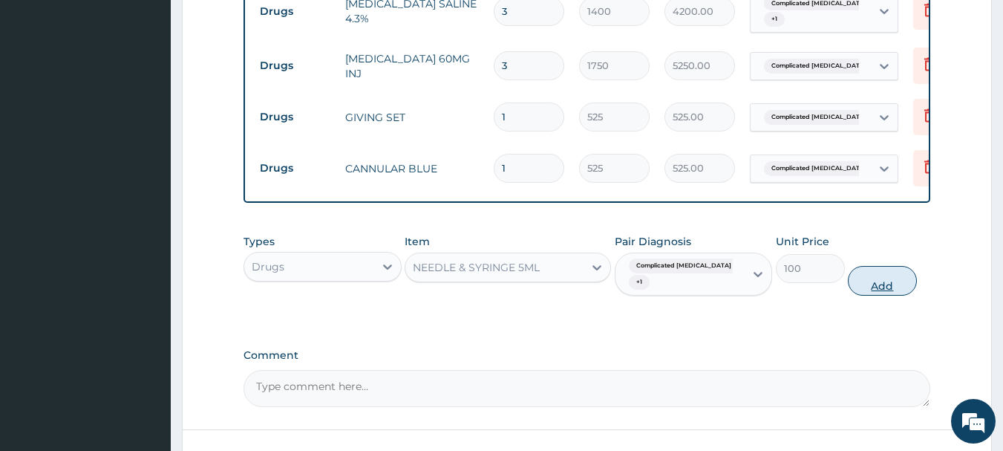
click at [865, 278] on button "Add" at bounding box center [882, 281] width 69 height 30
type input "0"
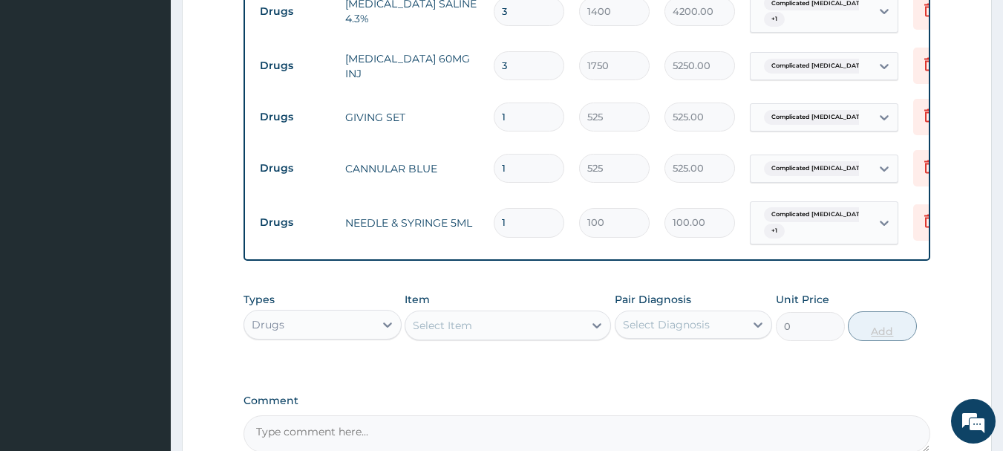
type input "0.00"
type input "6"
type input "600.00"
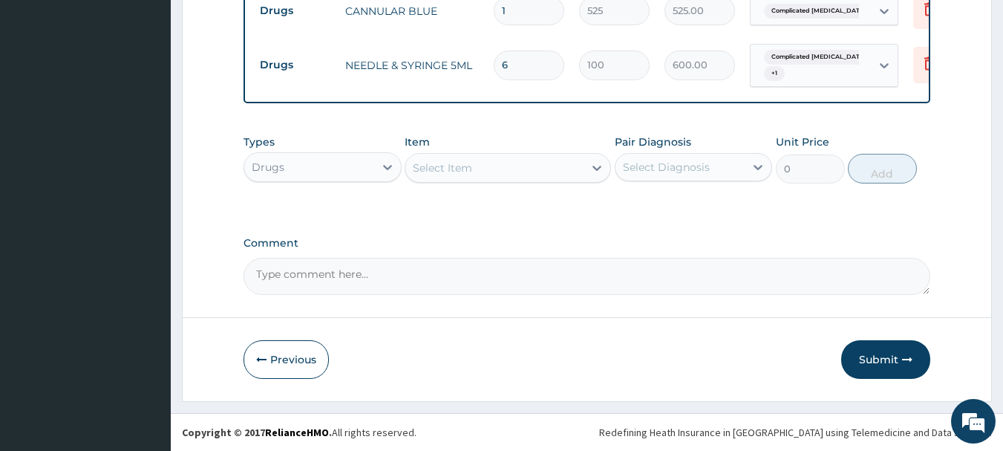
type input "6"
click at [454, 168] on div "Select Item" at bounding box center [442, 167] width 59 height 15
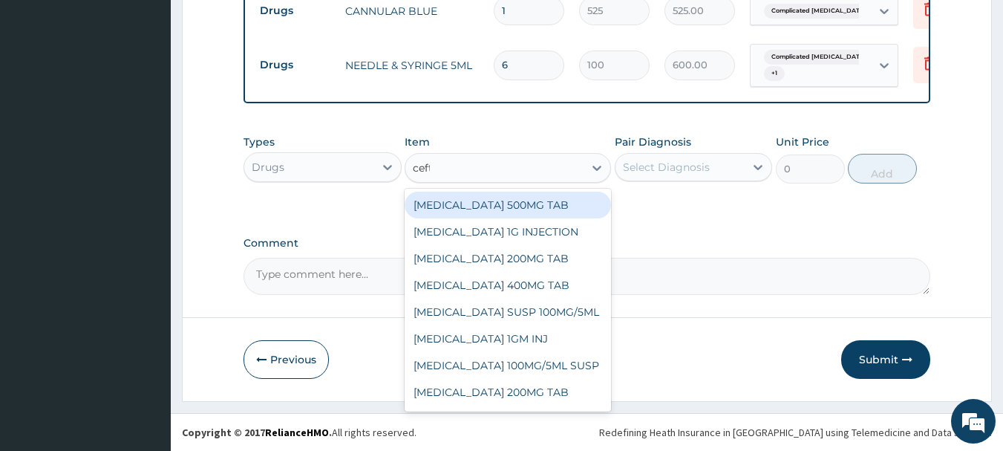
type input "ceftr"
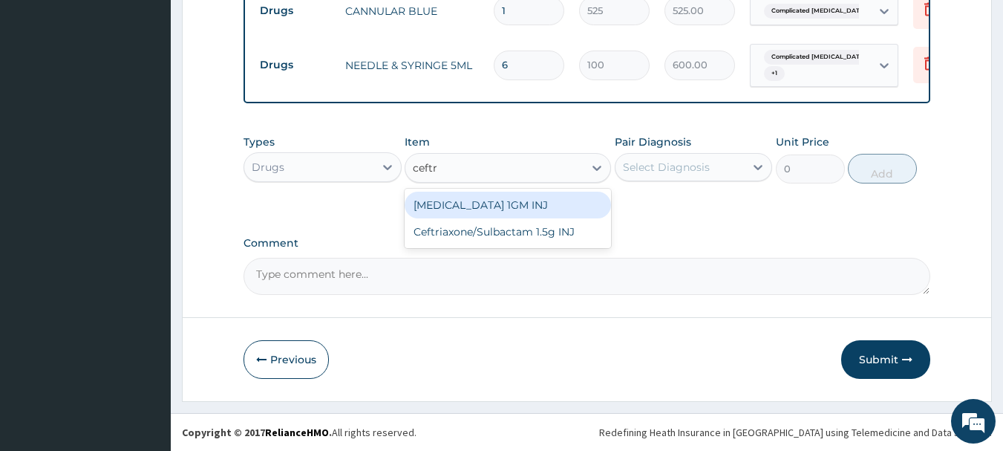
click at [496, 209] on div "CEFTRIAXONE 1GM INJ" at bounding box center [508, 205] width 206 height 27
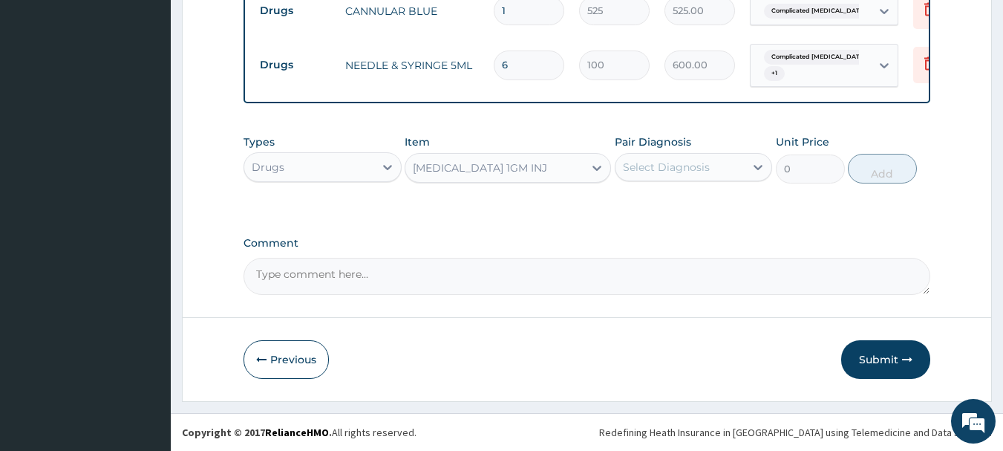
type input "1400"
click at [634, 176] on div "Select Diagnosis" at bounding box center [680, 167] width 130 height 24
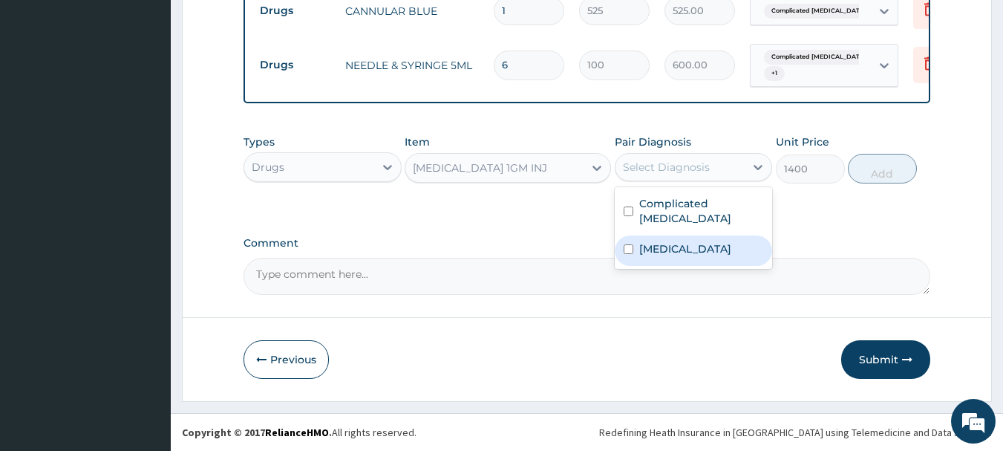
click at [669, 241] on label "Sepsis" at bounding box center [685, 248] width 92 height 15
checkbox input "true"
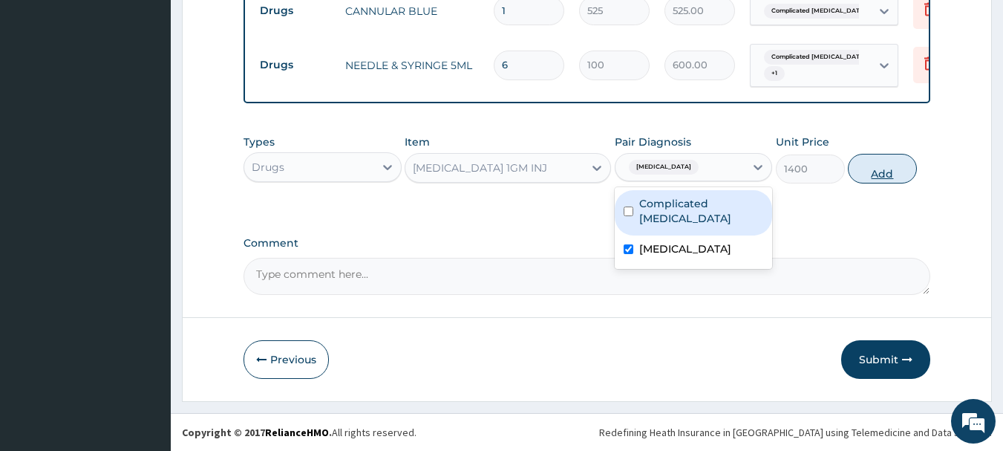
click at [884, 177] on button "Add" at bounding box center [882, 169] width 69 height 30
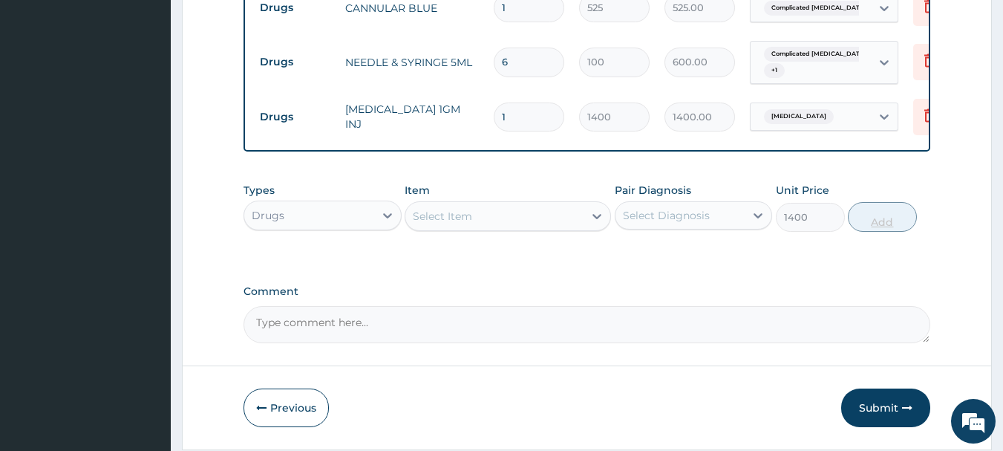
type input "0"
type input "0.00"
type input "3"
type input "4200.00"
type input "3"
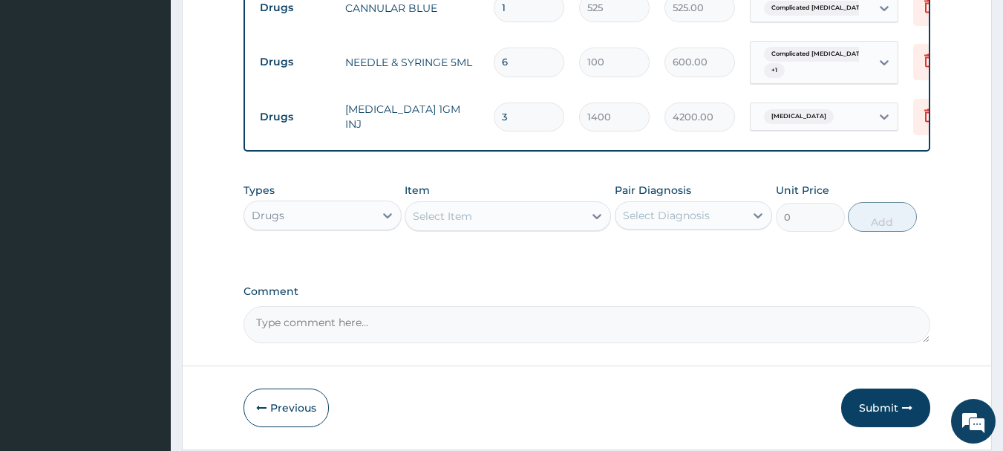
click at [511, 211] on div "Select Item" at bounding box center [494, 216] width 178 height 24
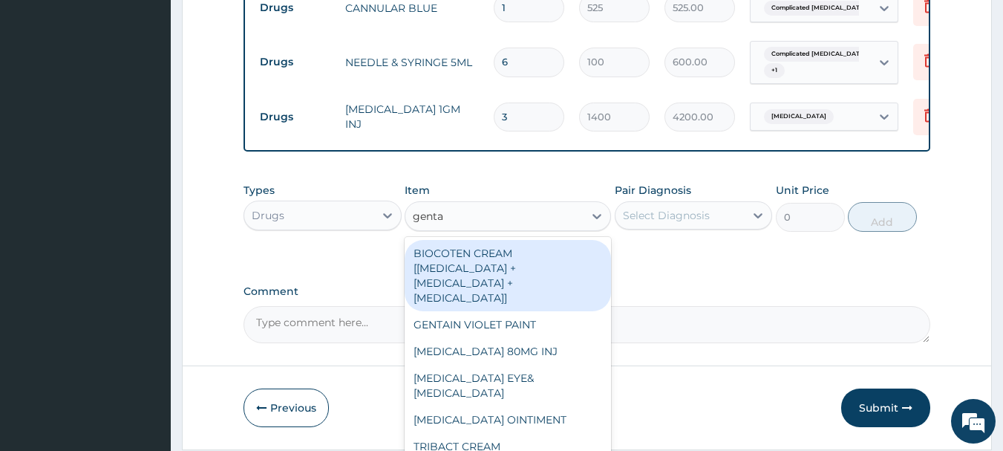
type input "gentam"
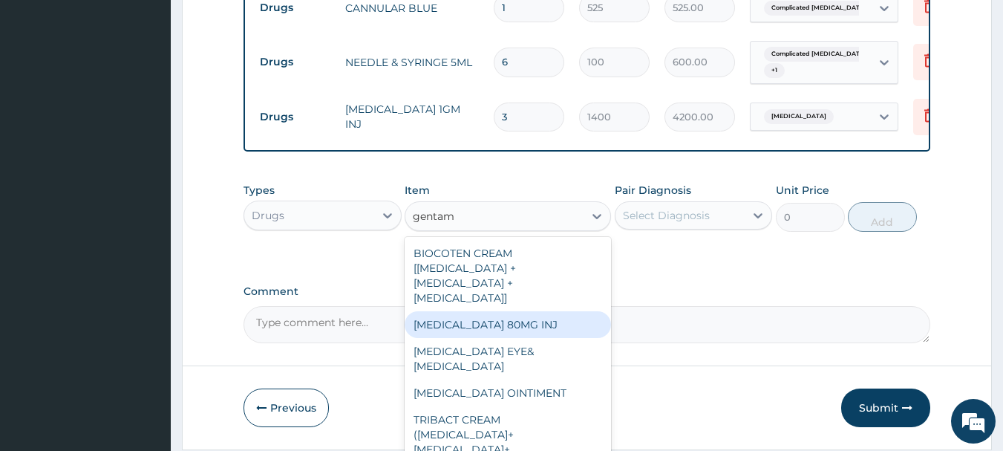
click at [517, 311] on div "GENTAMICIN 80MG INJ" at bounding box center [508, 324] width 206 height 27
type input "700"
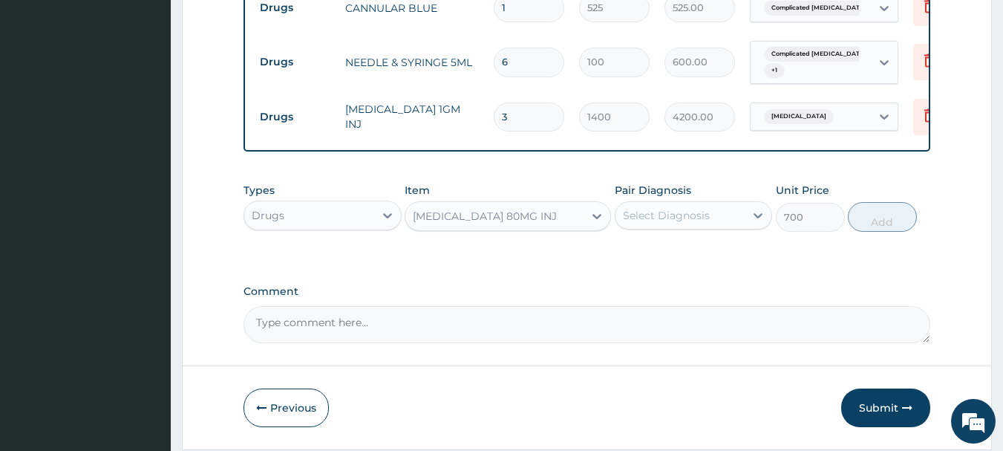
click at [715, 212] on div "Select Diagnosis" at bounding box center [680, 215] width 130 height 24
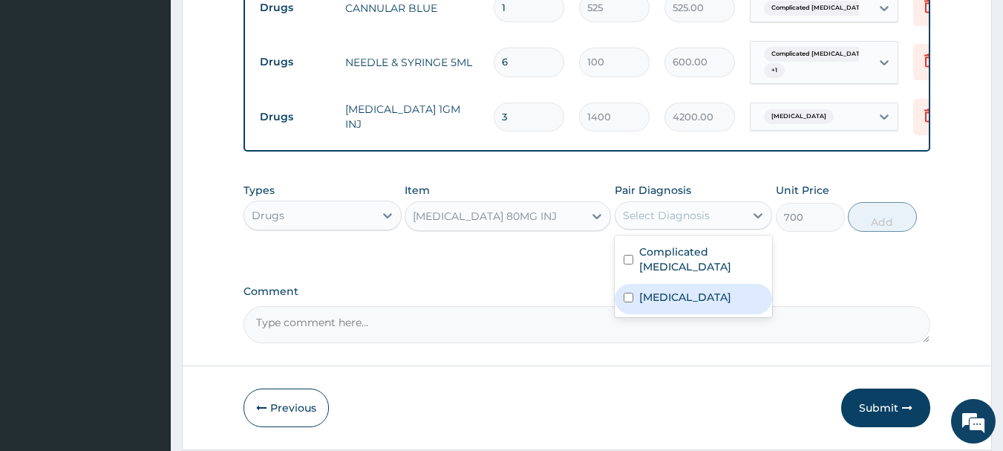
click at [713, 284] on div "Sepsis" at bounding box center [694, 299] width 158 height 30
checkbox input "true"
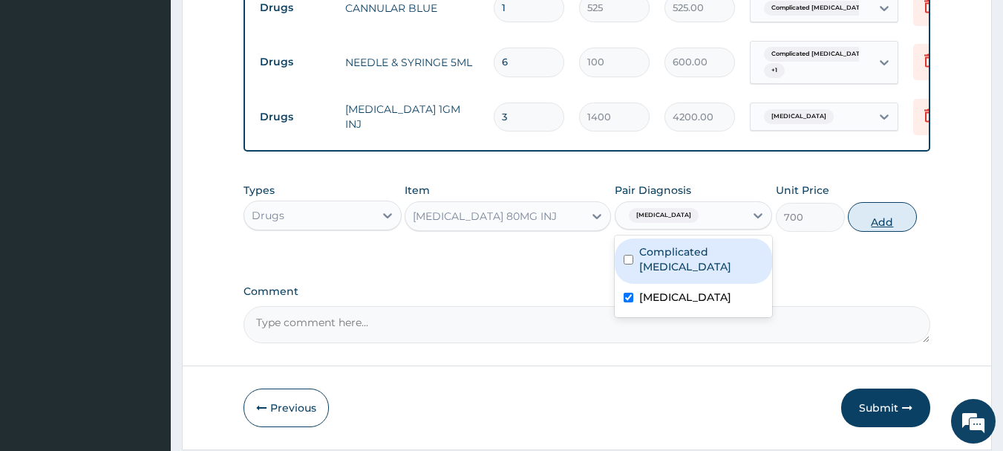
click at [857, 231] on button "Add" at bounding box center [882, 217] width 69 height 30
type input "0"
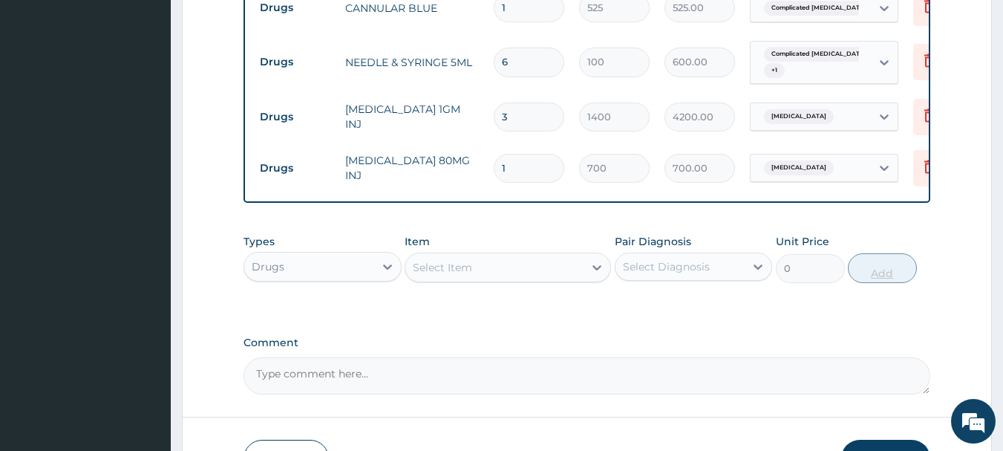
type input "0.00"
type input "3"
type input "2100.00"
type input "3"
type input "4"
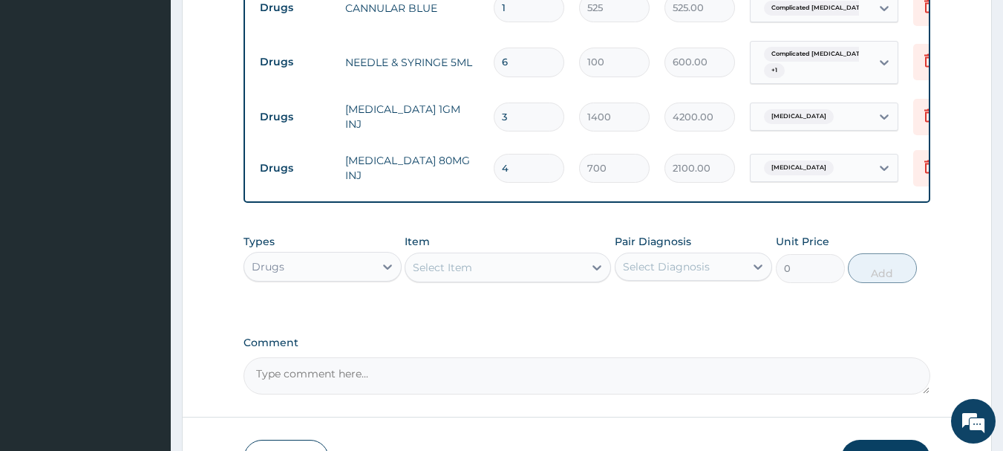
type input "2800.00"
type input "4"
click at [500, 266] on div "Select Item" at bounding box center [494, 267] width 178 height 24
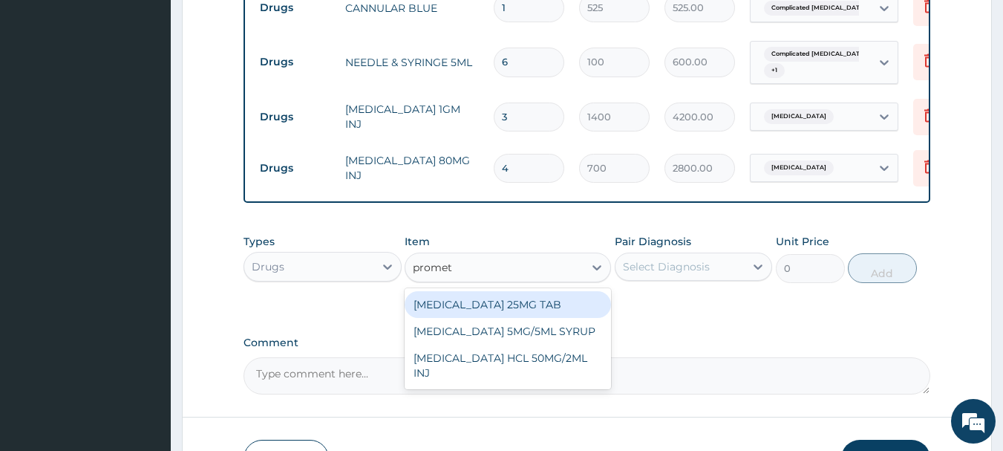
type input "prometh"
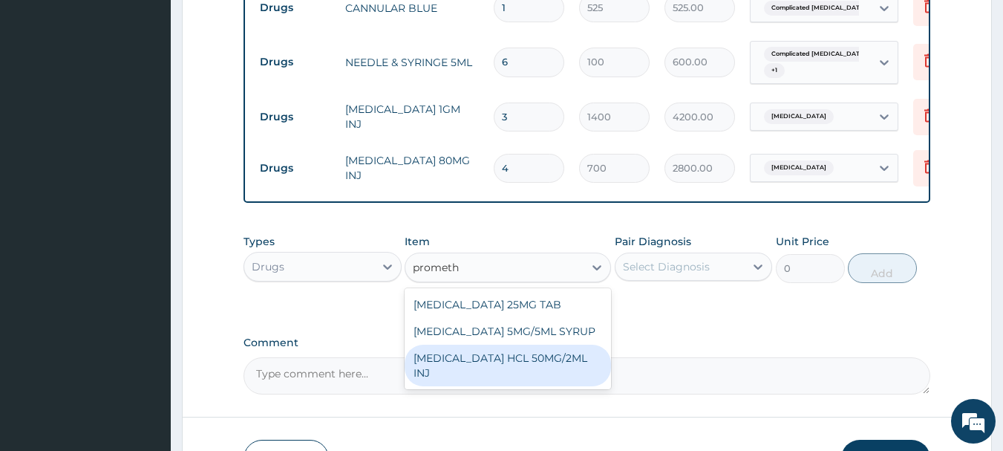
click at [531, 362] on div "PROMETHAZINE HCL 50MG/2ML INJ" at bounding box center [508, 365] width 206 height 42
type input "700"
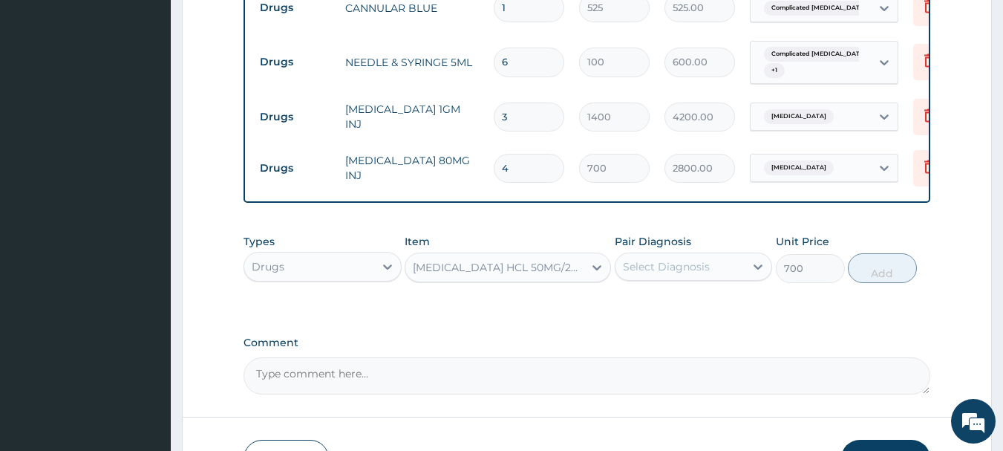
click at [667, 271] on div "Select Diagnosis" at bounding box center [666, 266] width 87 height 15
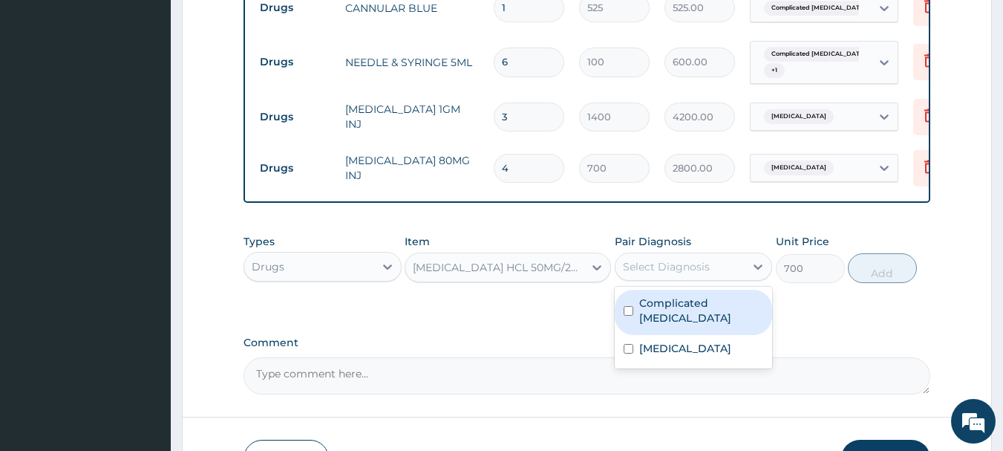
click at [674, 310] on label "Complicated malaria" at bounding box center [701, 310] width 125 height 30
checkbox input "true"
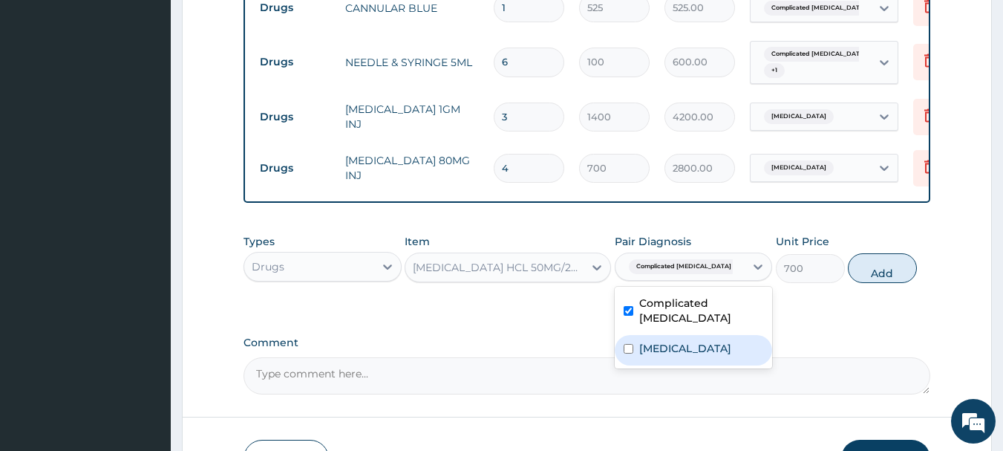
click at [690, 335] on div "Sepsis" at bounding box center [694, 350] width 158 height 30
checkbox input "true"
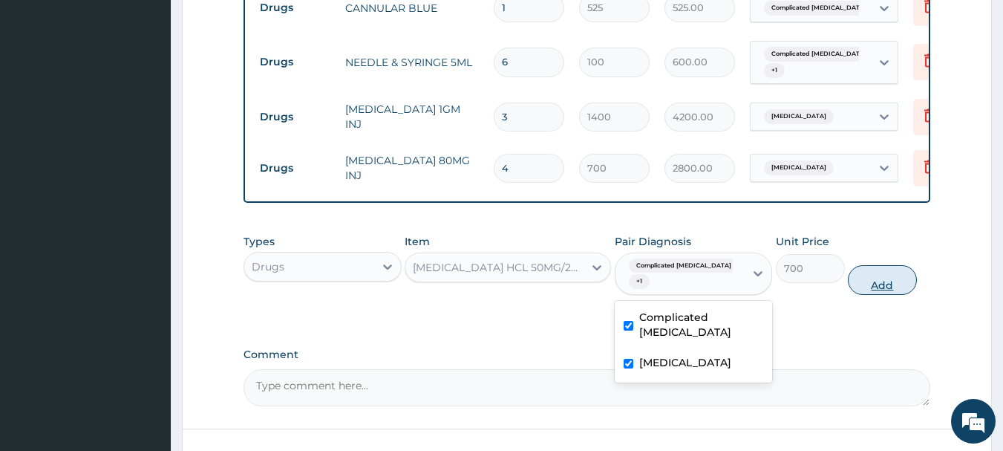
click at [884, 281] on button "Add" at bounding box center [882, 280] width 69 height 30
type input "0"
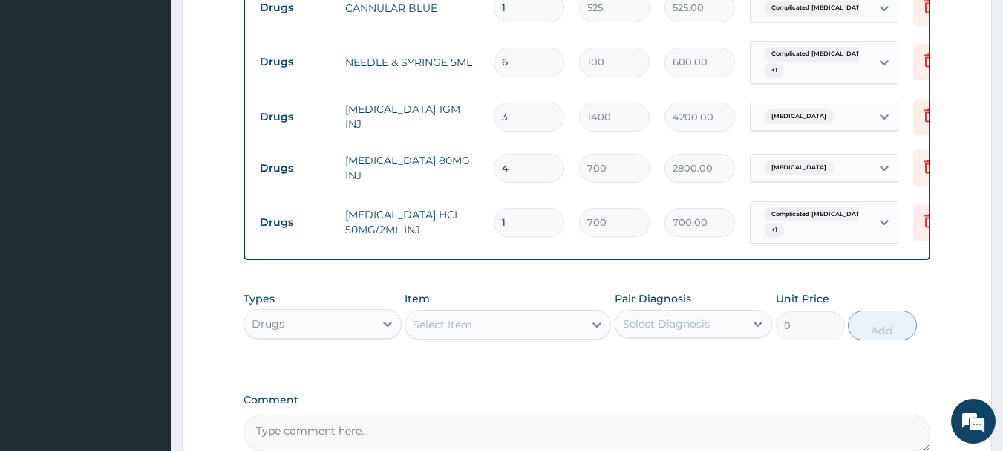
click at [541, 322] on div "Select Item" at bounding box center [494, 325] width 178 height 24
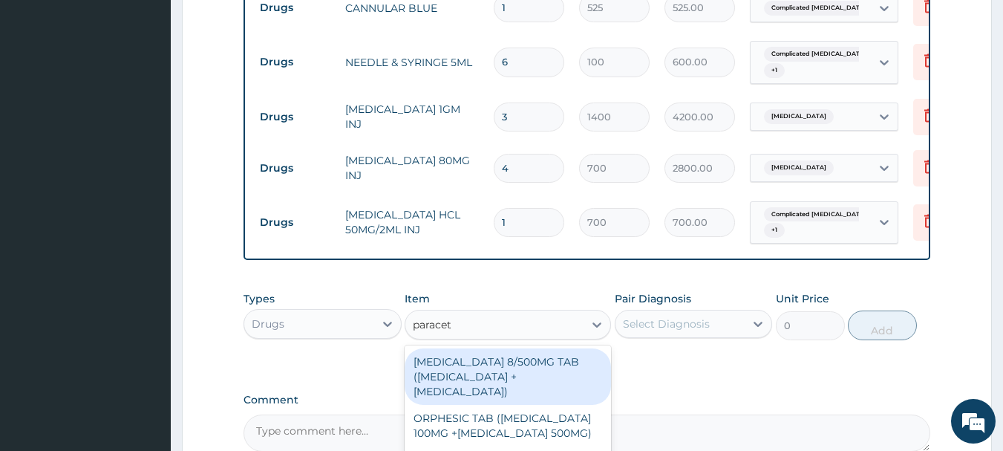
type input "paraceta"
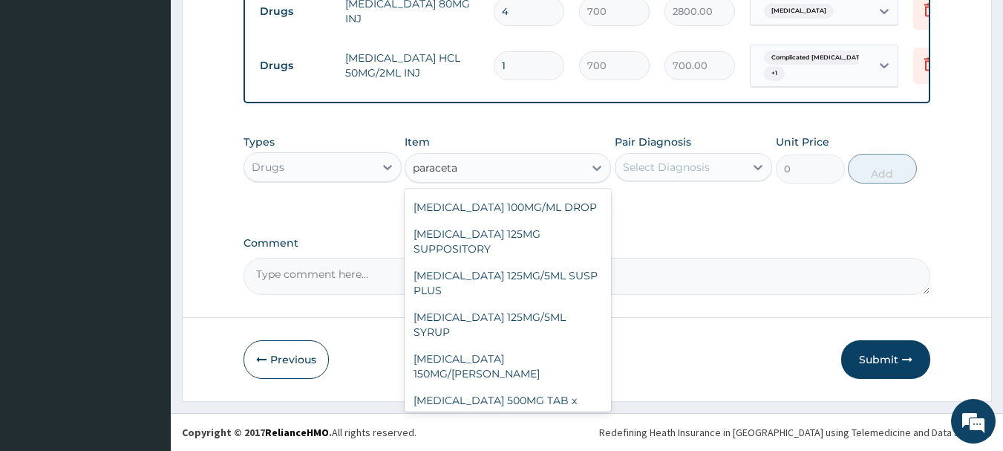
scroll to position [100, 0]
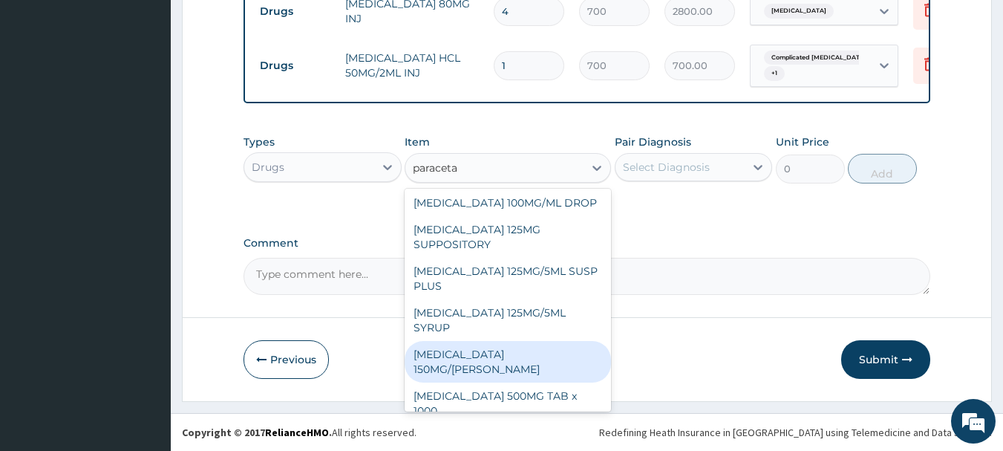
click at [549, 350] on div "PARACETAMOL 150MG/ML VIAL" at bounding box center [508, 362] width 206 height 42
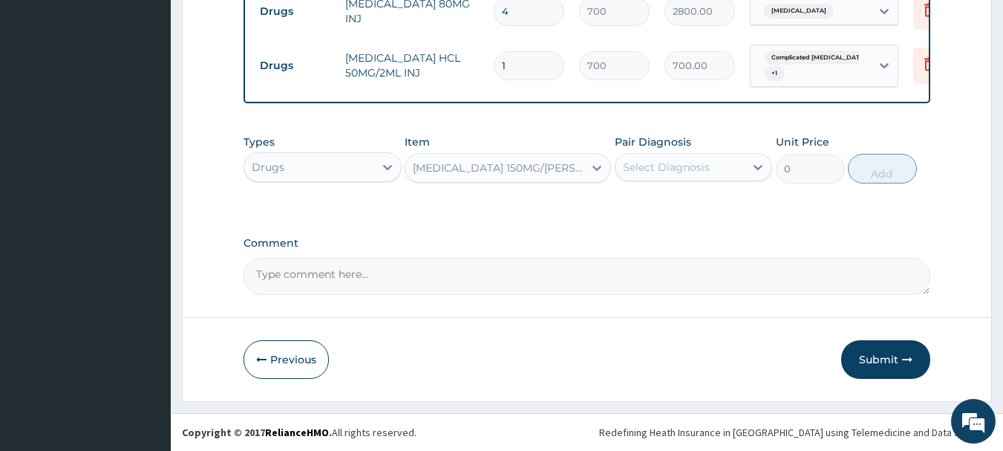
type input "900"
click at [696, 162] on div "Select Diagnosis" at bounding box center [666, 167] width 87 height 15
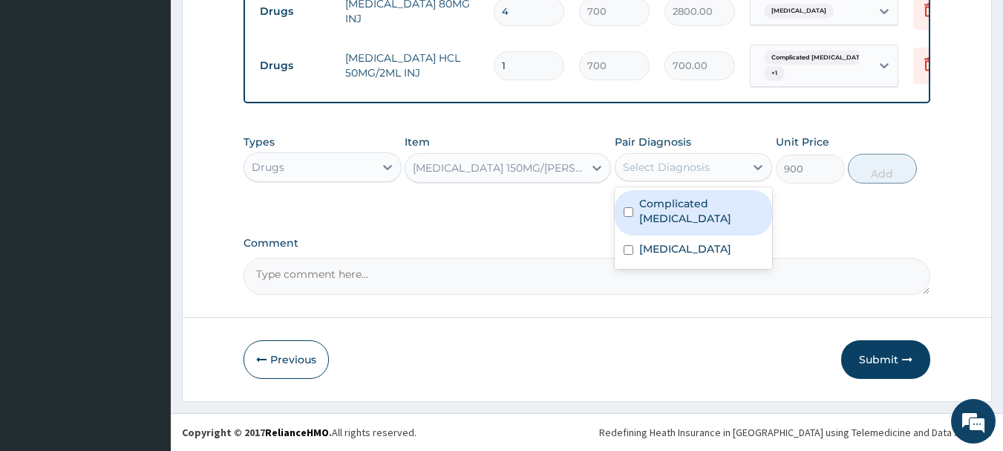
click at [731, 194] on div "Complicated malaria" at bounding box center [694, 212] width 158 height 45
checkbox input "true"
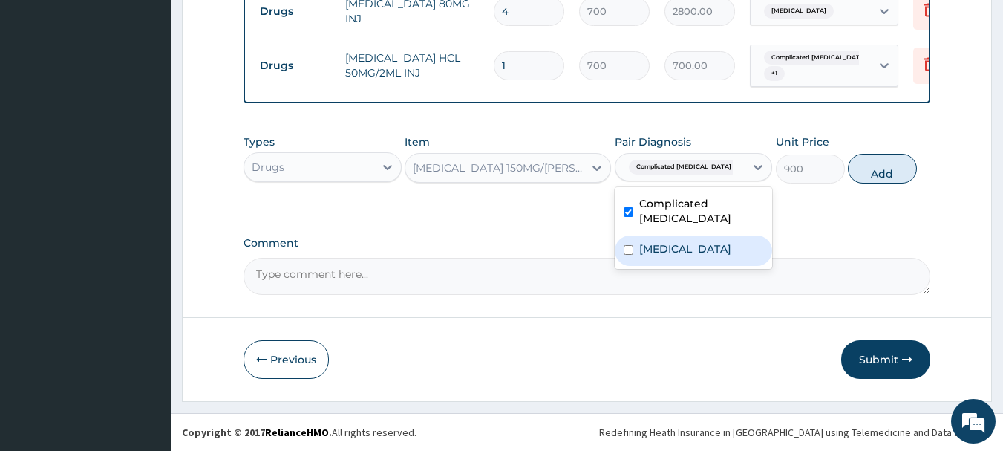
click at [731, 235] on div "Sepsis" at bounding box center [694, 250] width 158 height 30
checkbox input "true"
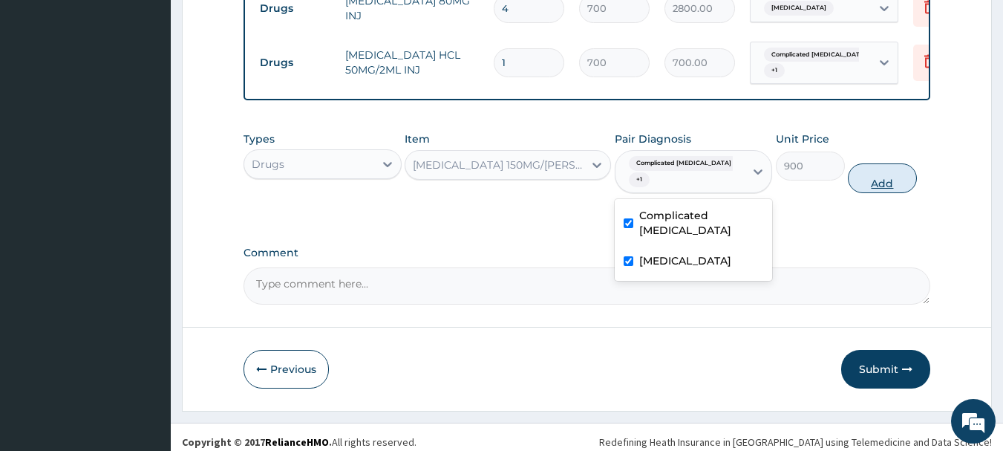
click at [869, 169] on button "Add" at bounding box center [882, 178] width 69 height 30
type input "0"
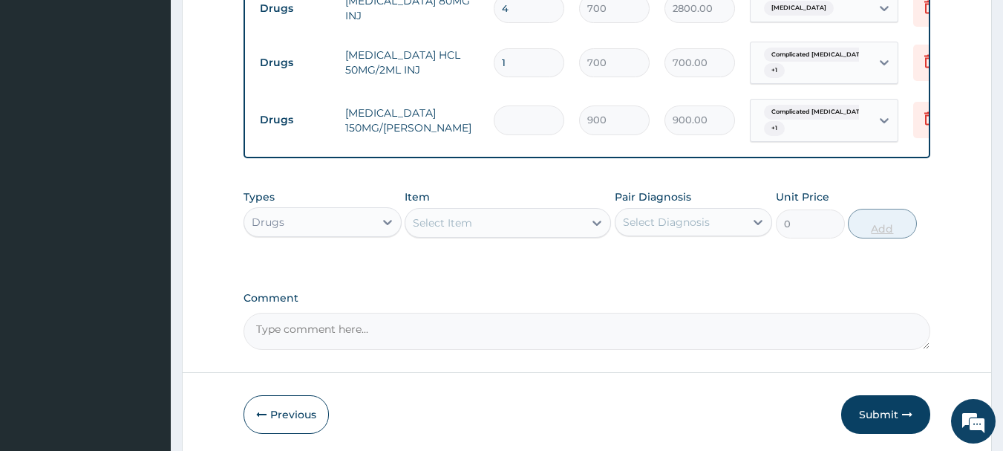
type input "7"
type input "6300.00"
type input "7"
click at [477, 223] on div "Select Item" at bounding box center [494, 223] width 178 height 24
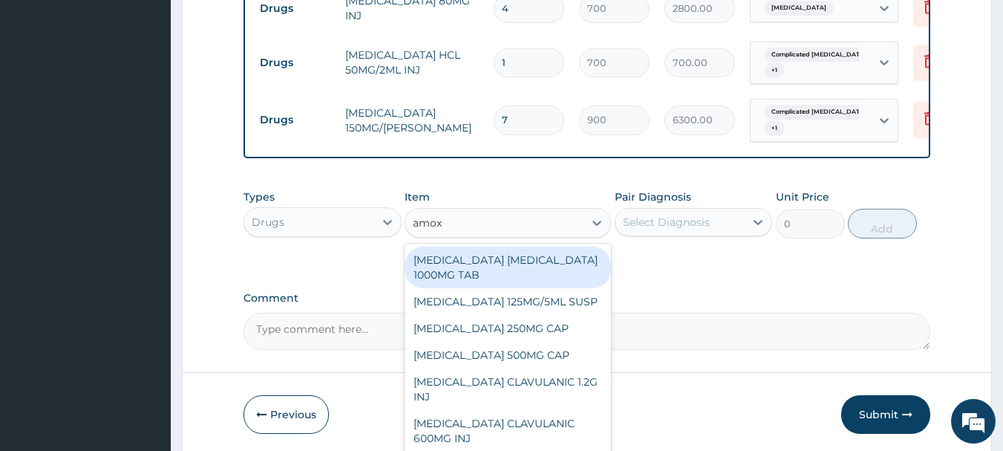
type input "amoxi"
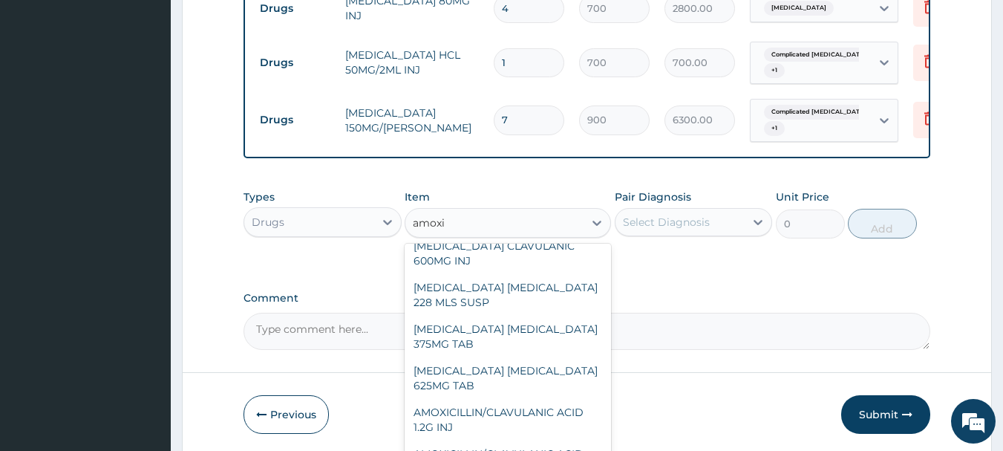
scroll to position [179, 0]
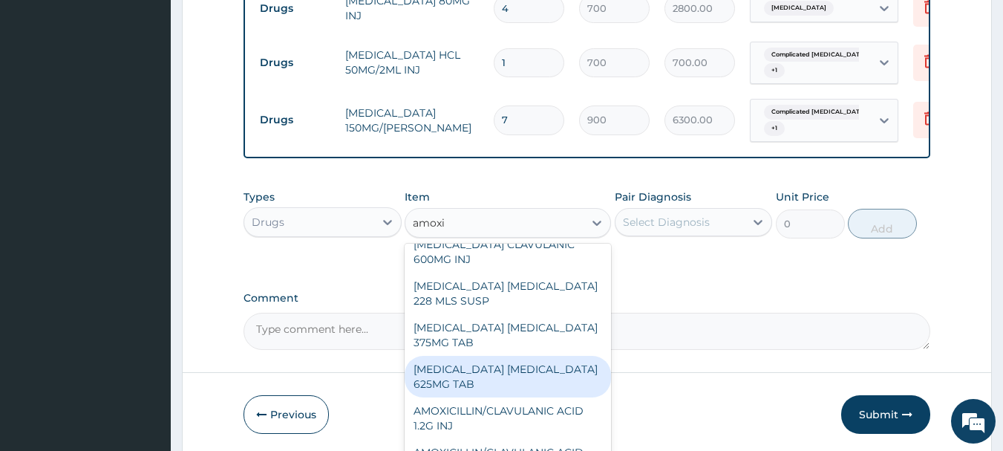
click at [530, 384] on div "AMOXICILLIN CLAVULANIC ACID 625MG TAB" at bounding box center [508, 377] width 206 height 42
type input "140.62503"
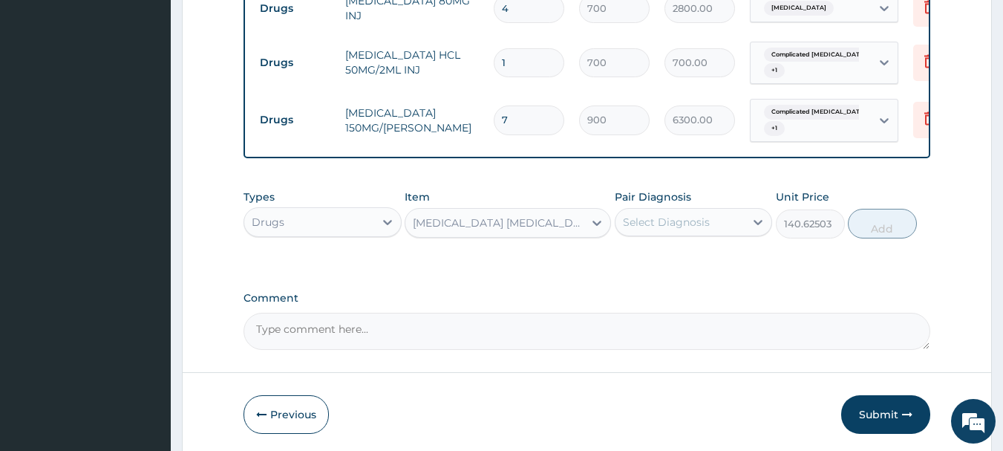
click at [673, 227] on div "Select Diagnosis" at bounding box center [666, 222] width 87 height 15
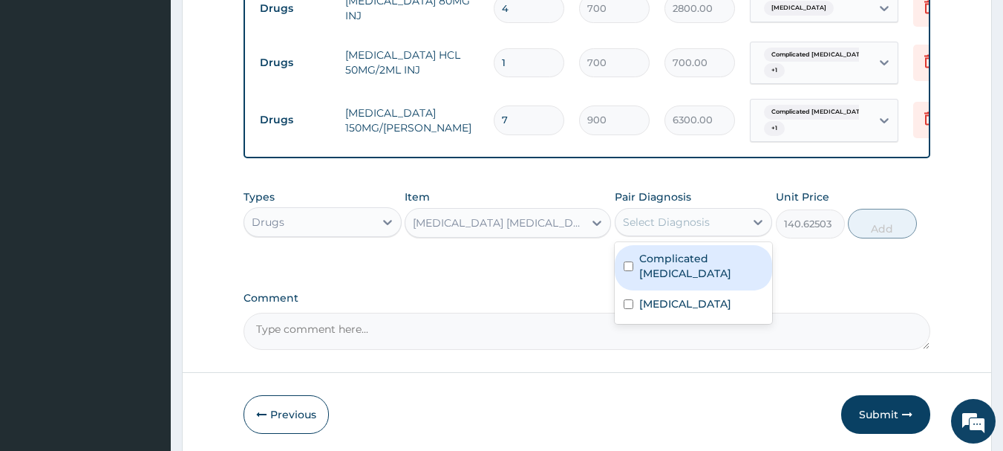
click at [683, 269] on div "Complicated malaria" at bounding box center [694, 267] width 158 height 45
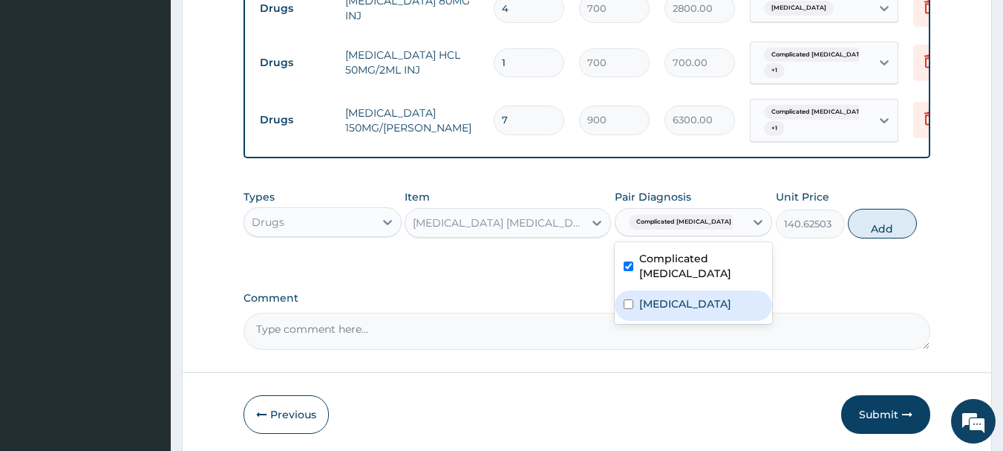
checkbox input "true"
click at [690, 292] on div "Sepsis" at bounding box center [694, 305] width 158 height 30
checkbox input "true"
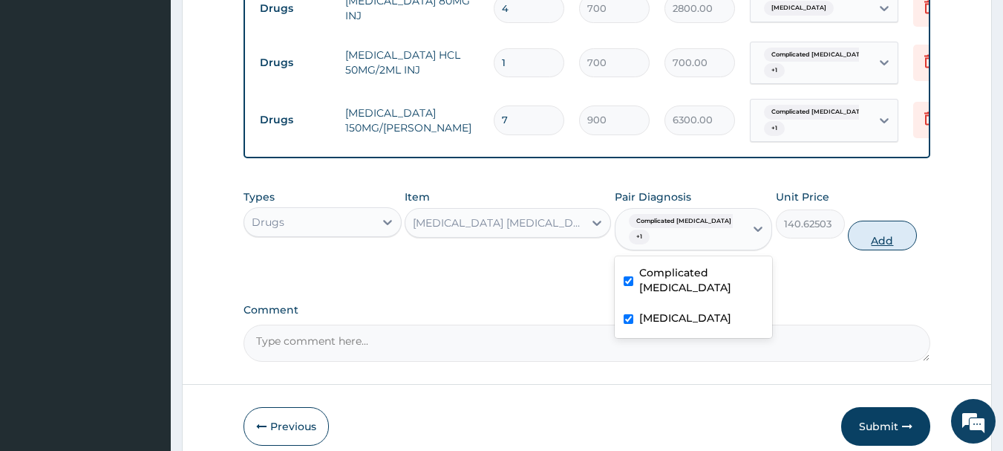
click at [883, 237] on button "Add" at bounding box center [882, 235] width 69 height 30
type input "0"
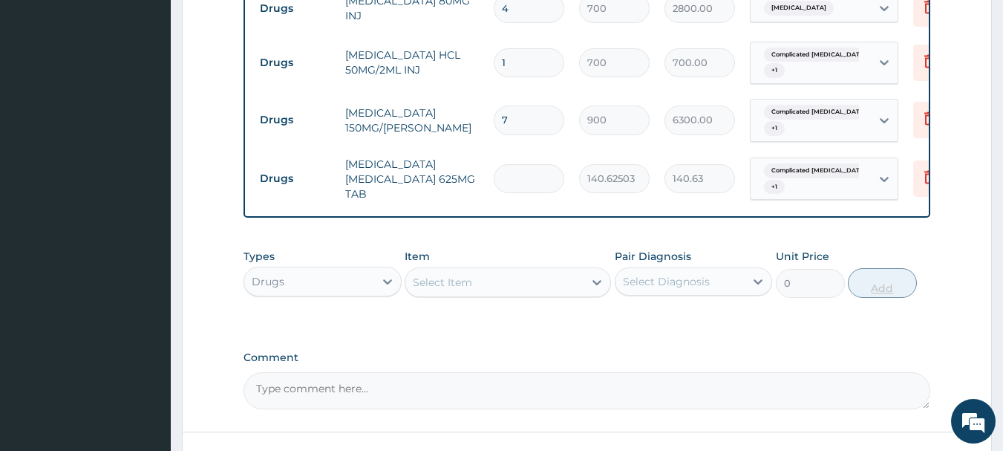
type input "6"
type input "843.75"
type input "6"
click at [454, 286] on div "Select Item" at bounding box center [442, 282] width 59 height 15
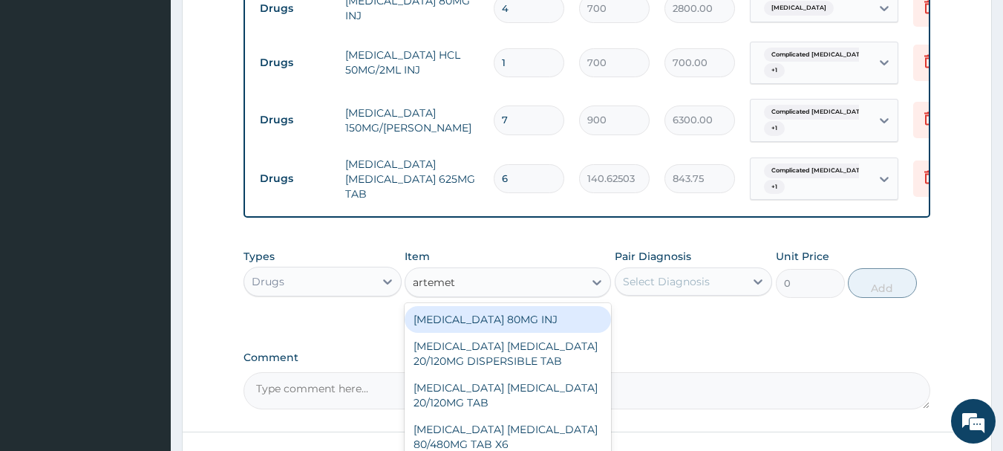
type input "artemeth"
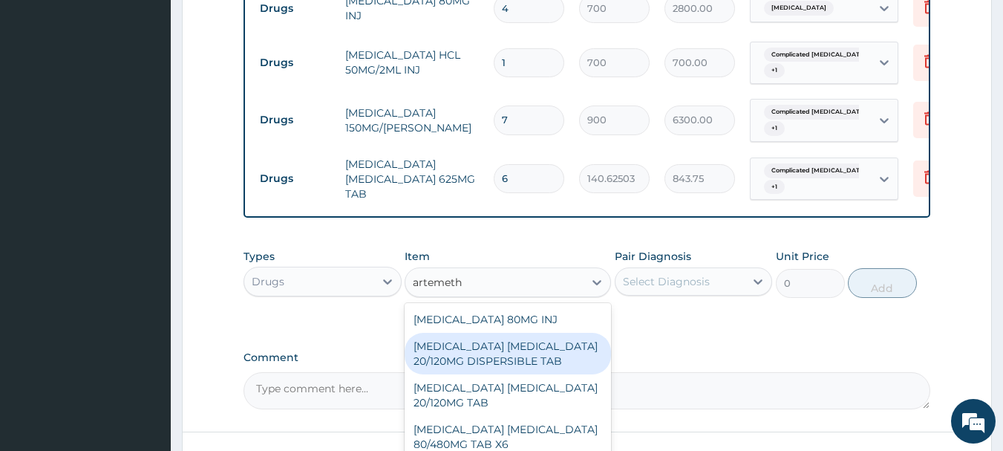
click at [485, 364] on div "ARTEMETHER LUMEFANTRINE 20/120MG DISPERSIBLE TAB" at bounding box center [508, 354] width 206 height 42
type input "84"
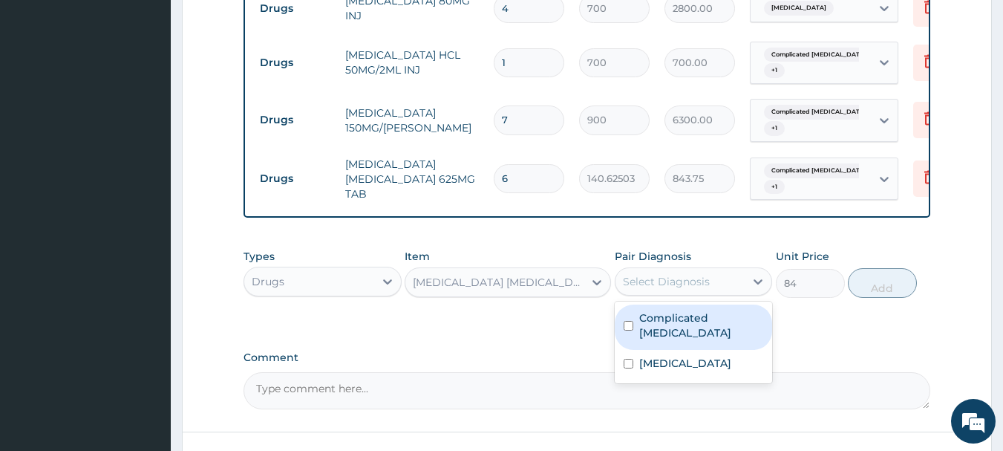
click at [665, 284] on div "Select Diagnosis" at bounding box center [666, 281] width 87 height 15
click at [694, 327] on label "Complicated malaria" at bounding box center [701, 325] width 125 height 30
checkbox input "true"
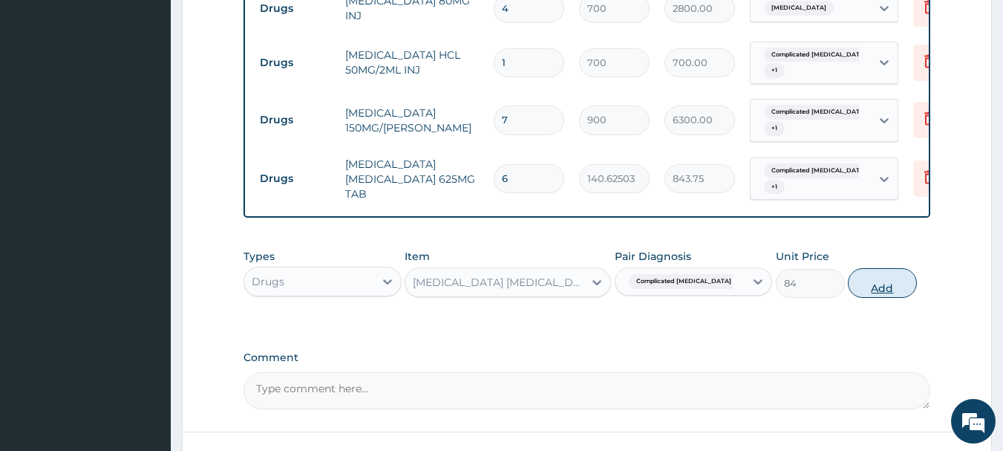
click at [899, 291] on button "Add" at bounding box center [882, 283] width 69 height 30
type input "0"
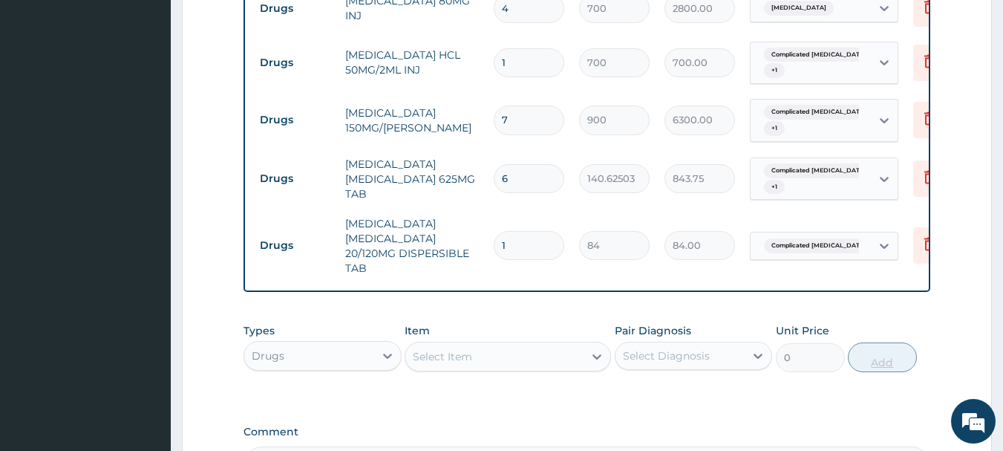
type input "18"
type input "1512.00"
type input "18"
click at [520, 357] on div "Select Item" at bounding box center [494, 356] width 178 height 24
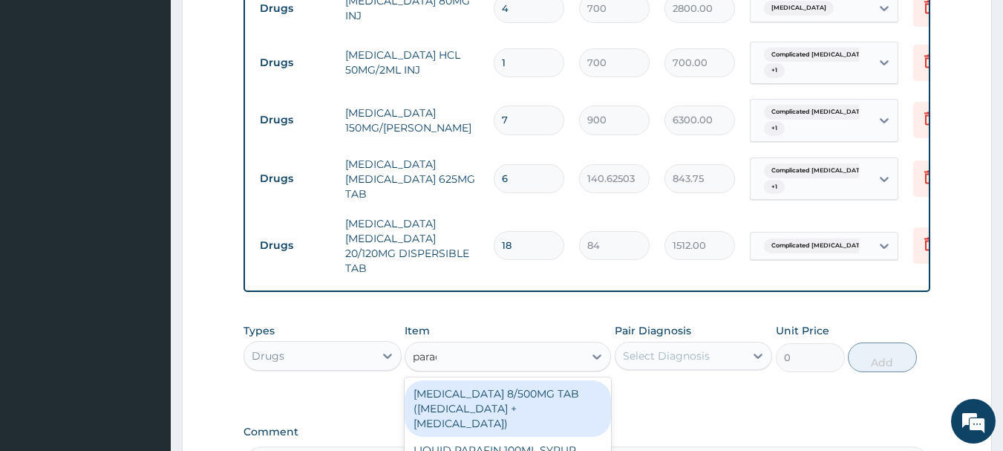
type input "paraceta"
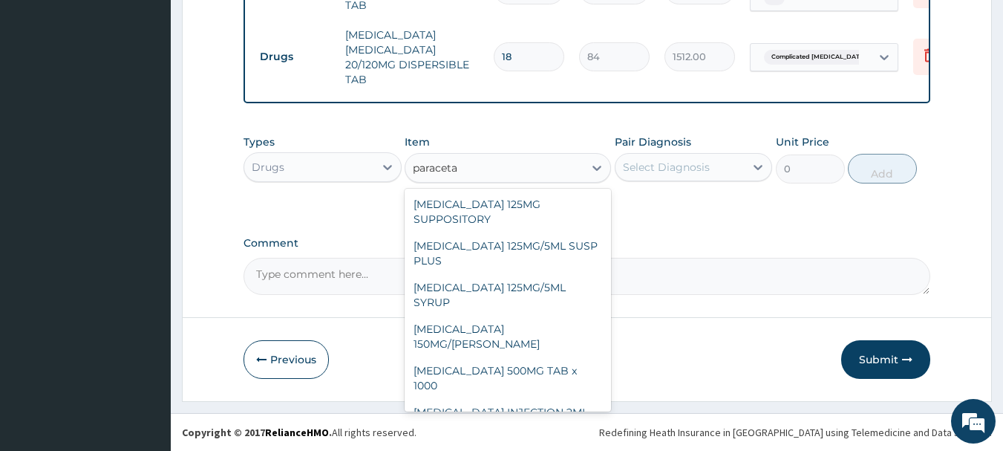
scroll to position [131, 0]
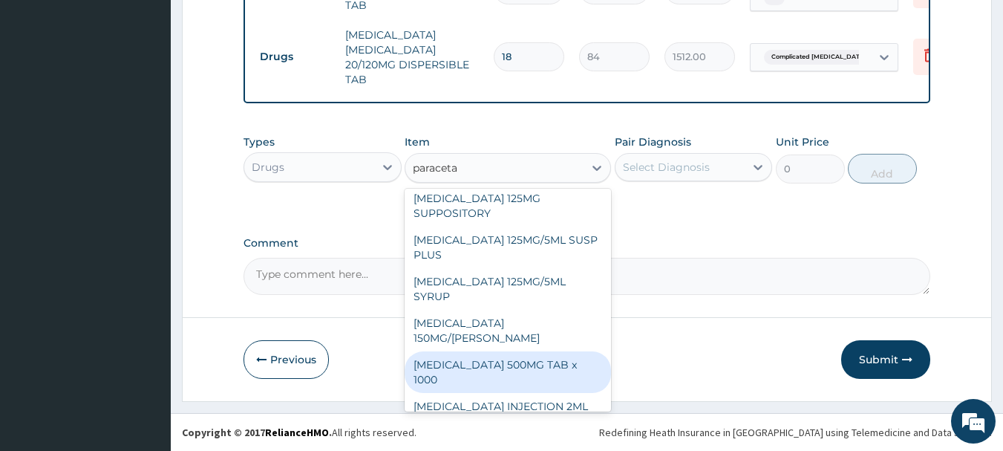
click at [552, 351] on div "PARACETAMOL 500MG TAB x 1000" at bounding box center [508, 372] width 206 height 42
type input "300"
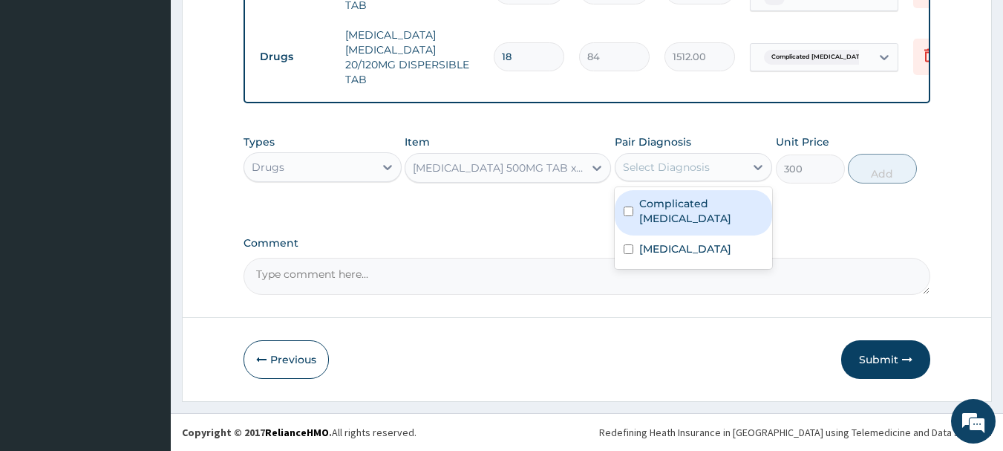
click at [690, 169] on div "Select Diagnosis" at bounding box center [666, 167] width 87 height 15
click at [696, 197] on label "Complicated malaria" at bounding box center [701, 211] width 125 height 30
checkbox input "true"
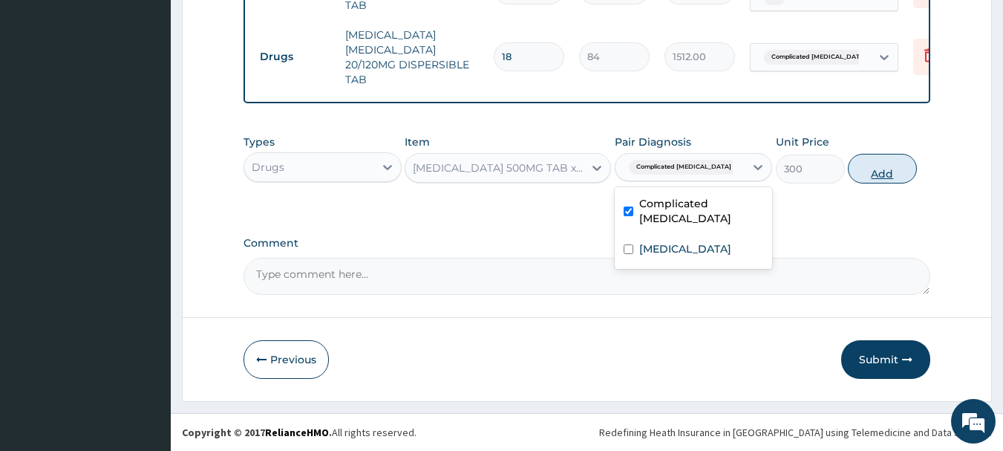
click at [878, 177] on button "Add" at bounding box center [882, 169] width 69 height 30
type input "0"
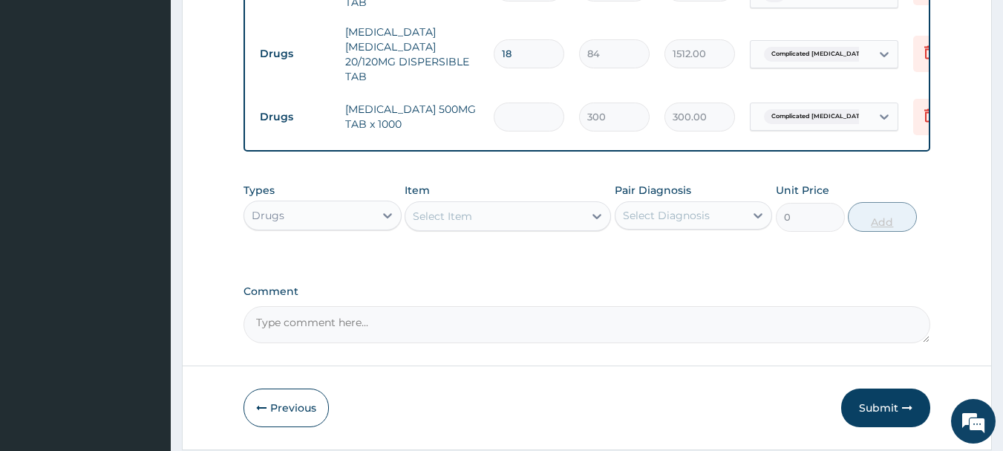
type input "0.00"
type input "3"
type input "900.00"
type input "3"
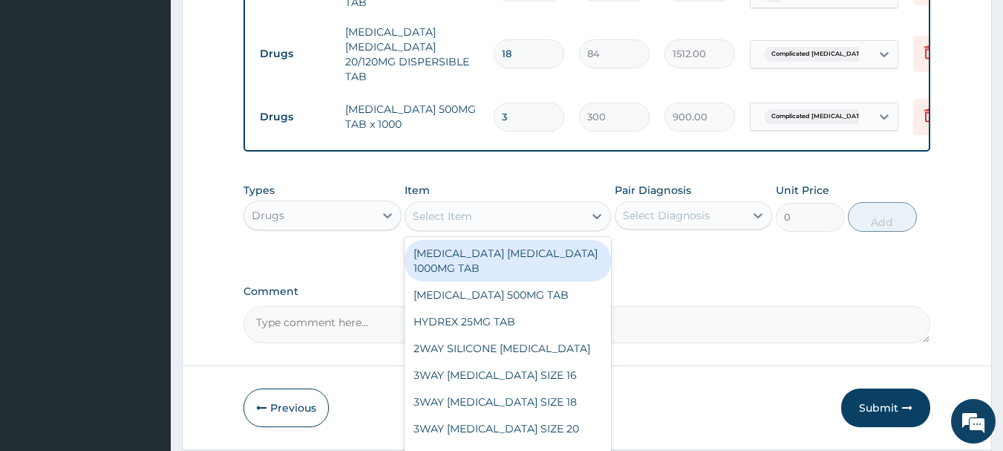
click at [543, 228] on div "Select Item" at bounding box center [494, 216] width 178 height 24
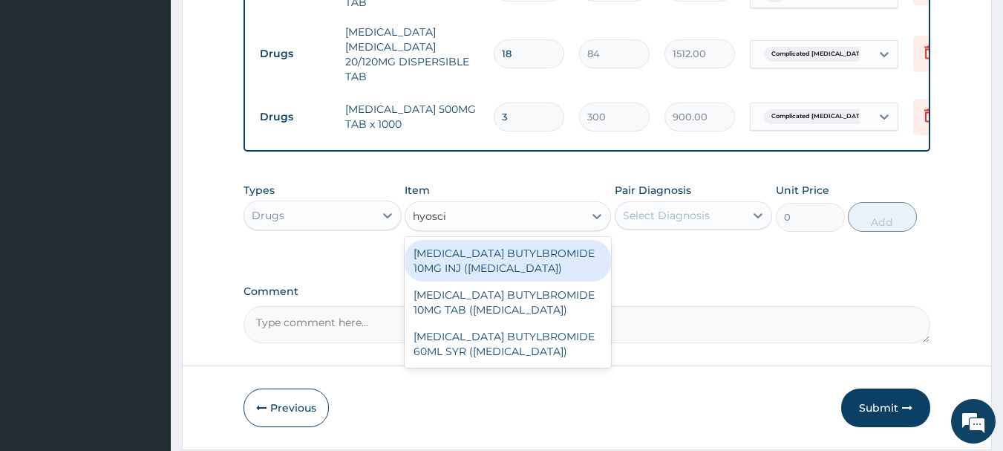
type input "hyoscin"
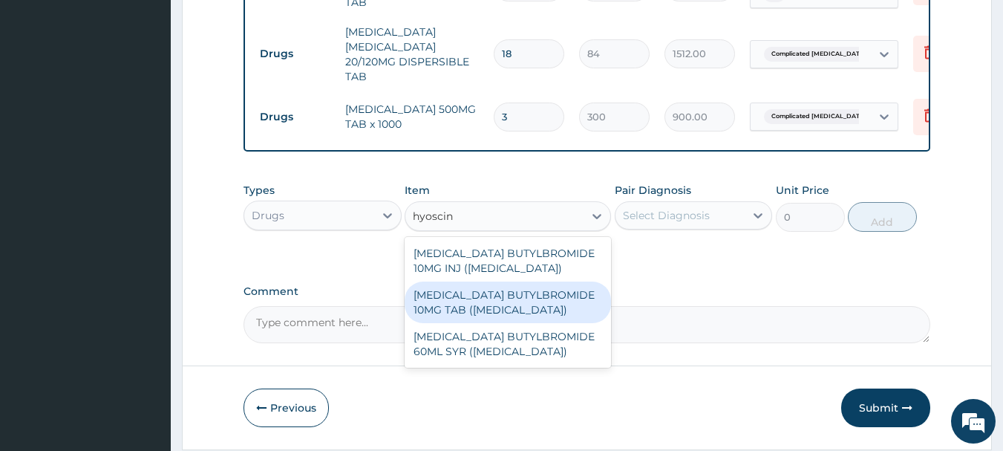
click at [549, 298] on div "HYOSCINE BUTYLBROMIDE 10MG TAB (BUSCOPAN)" at bounding box center [508, 302] width 206 height 42
type input "65"
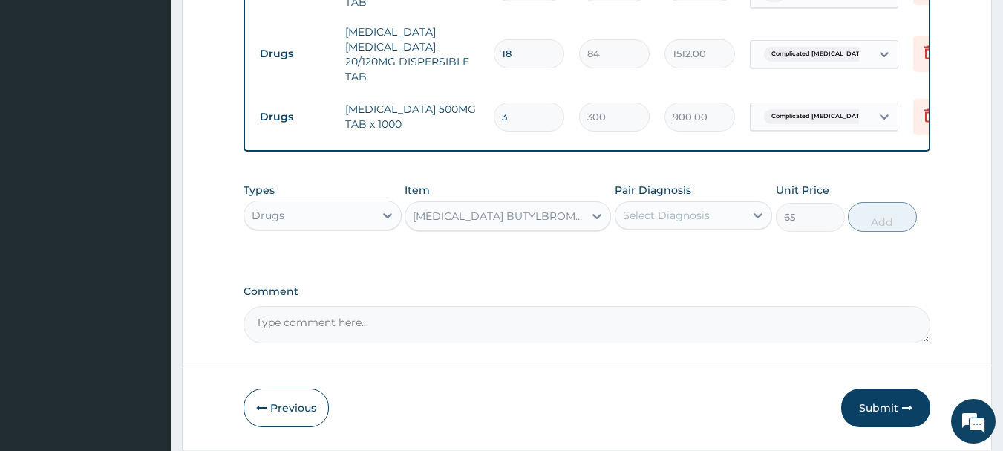
click at [696, 223] on div "Select Diagnosis" at bounding box center [666, 215] width 87 height 15
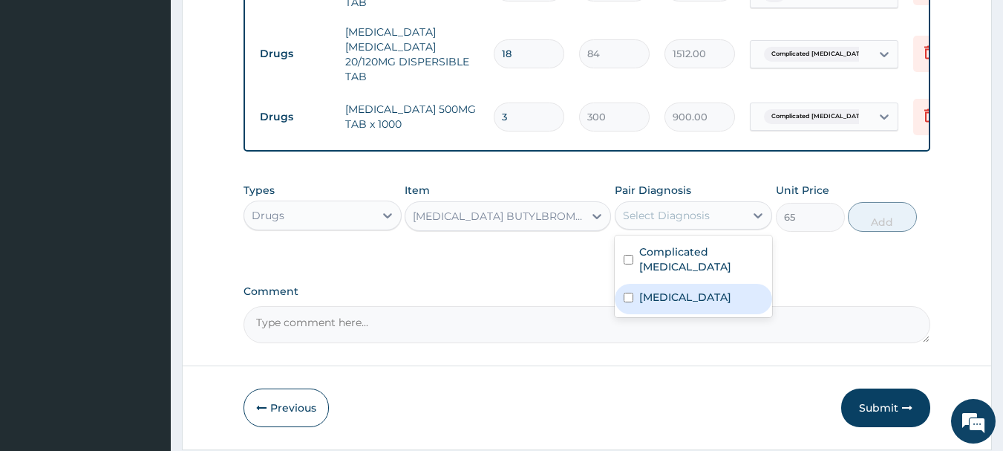
click at [710, 295] on div "Sepsis" at bounding box center [694, 299] width 158 height 30
checkbox input "true"
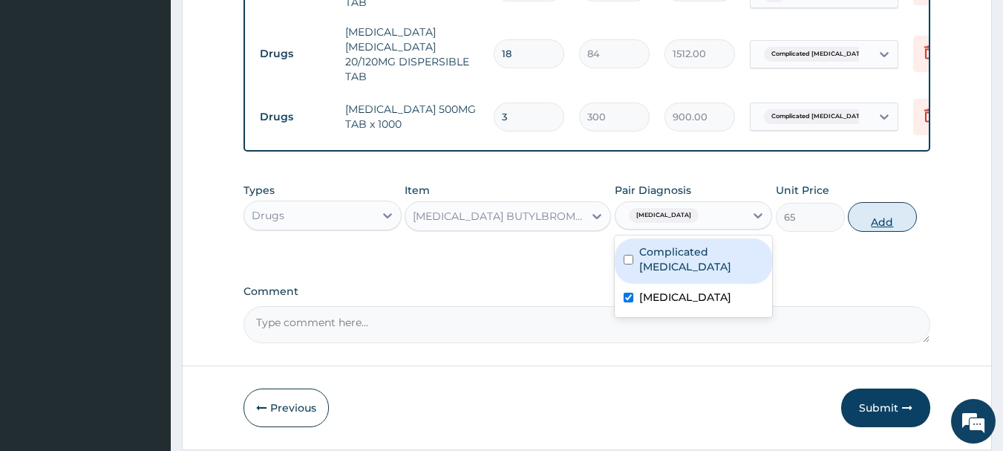
click at [880, 228] on button "Add" at bounding box center [882, 217] width 69 height 30
type input "0"
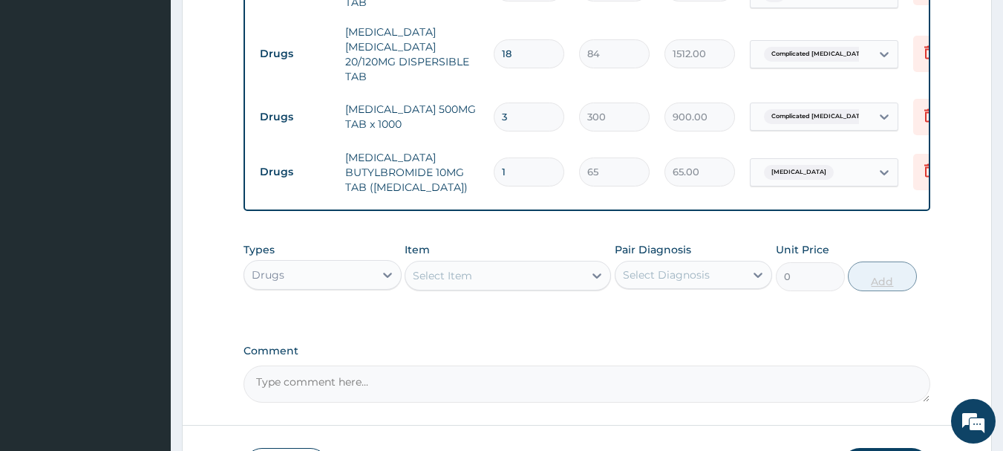
type input "14"
type input "910.00"
type input "14"
click at [511, 271] on div "Select Item" at bounding box center [494, 276] width 178 height 24
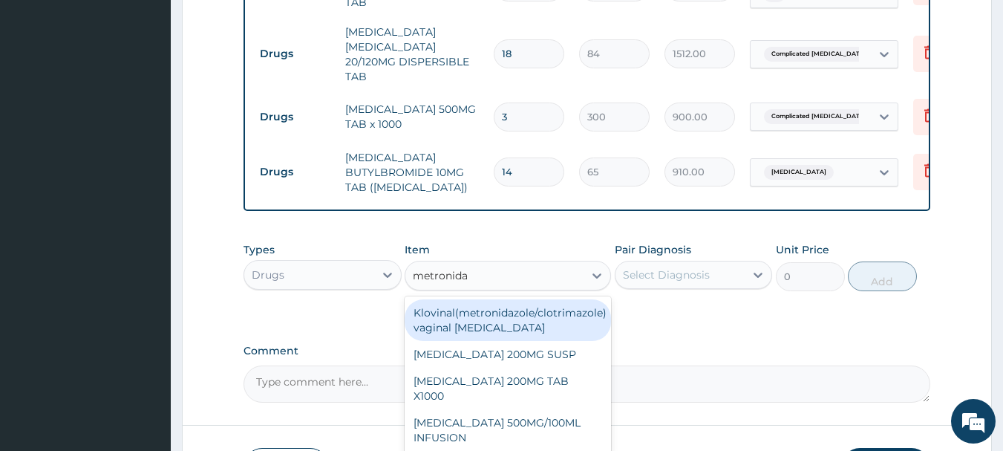
type input "metronidaz"
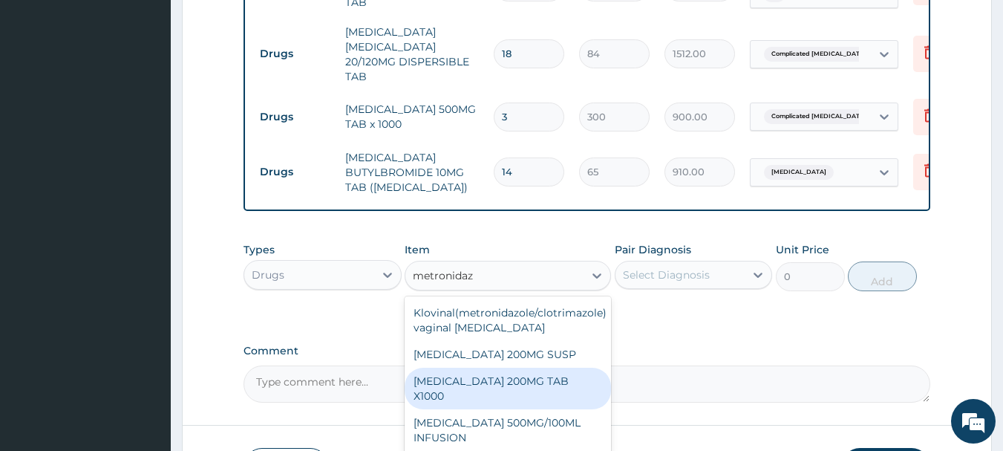
click at [563, 371] on div "METRONIDAZOLE 200MG TAB X1000" at bounding box center [508, 388] width 206 height 42
type input "52.5"
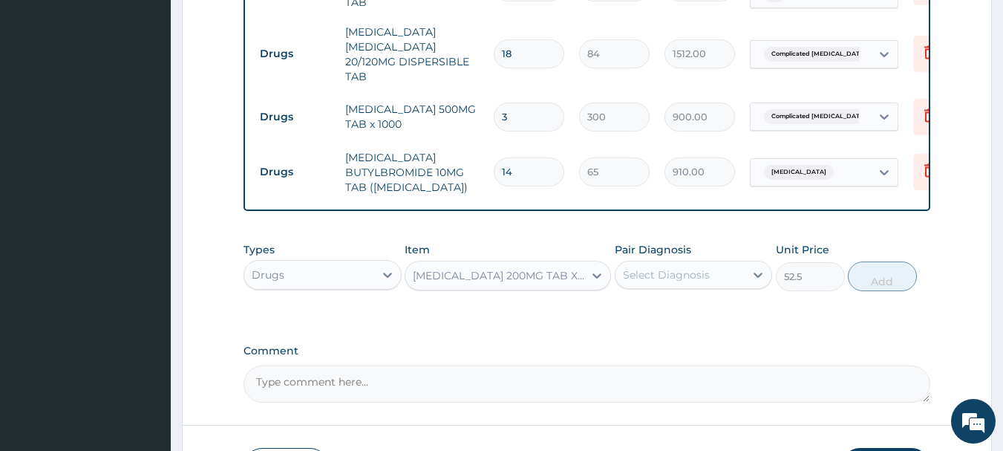
click at [693, 280] on div "Select Diagnosis" at bounding box center [666, 274] width 87 height 15
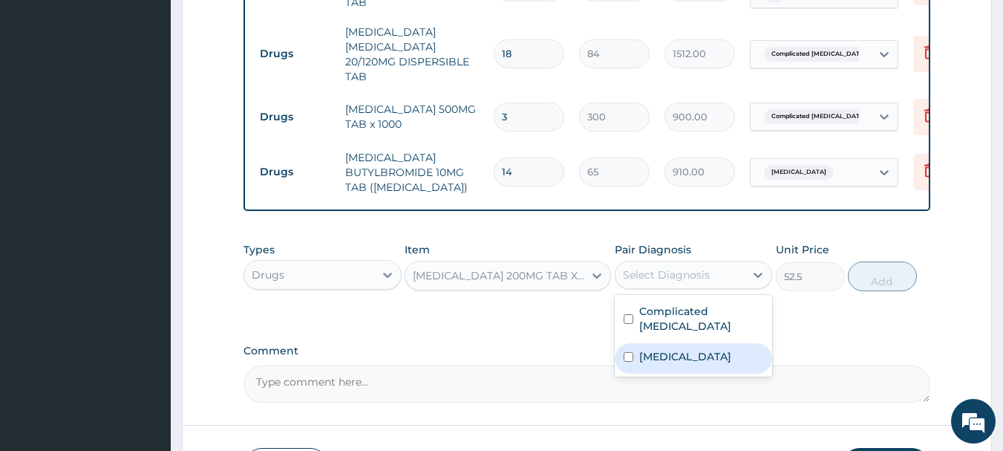
click at [730, 343] on div "Sepsis" at bounding box center [694, 358] width 158 height 30
checkbox input "true"
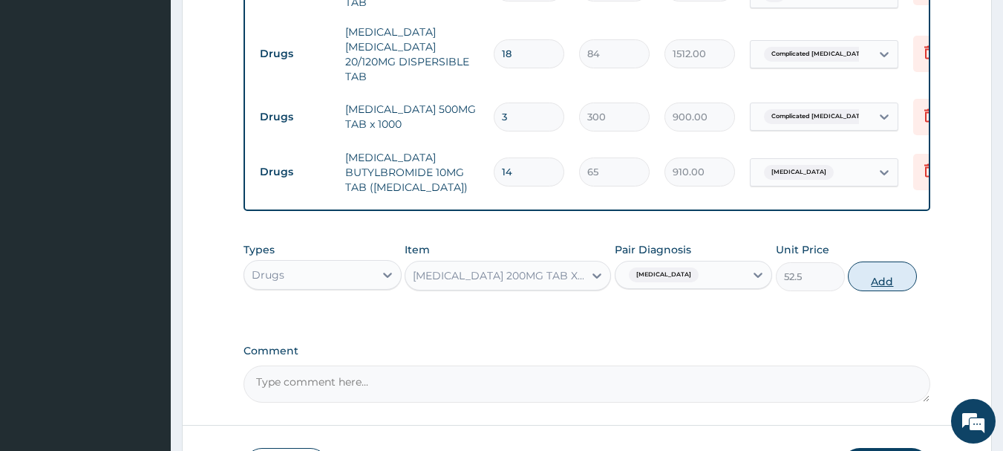
click at [877, 282] on button "Add" at bounding box center [882, 276] width 69 height 30
type input "0"
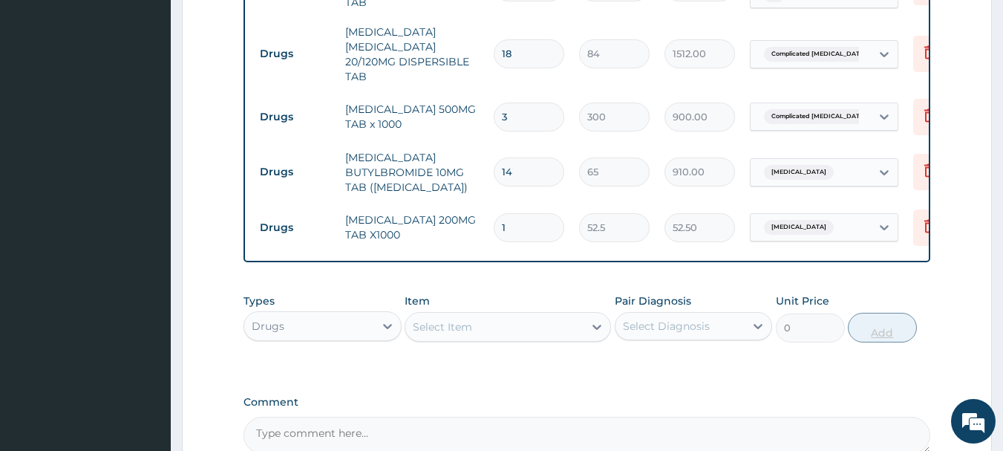
type input "15"
type input "787.50"
type input "15"
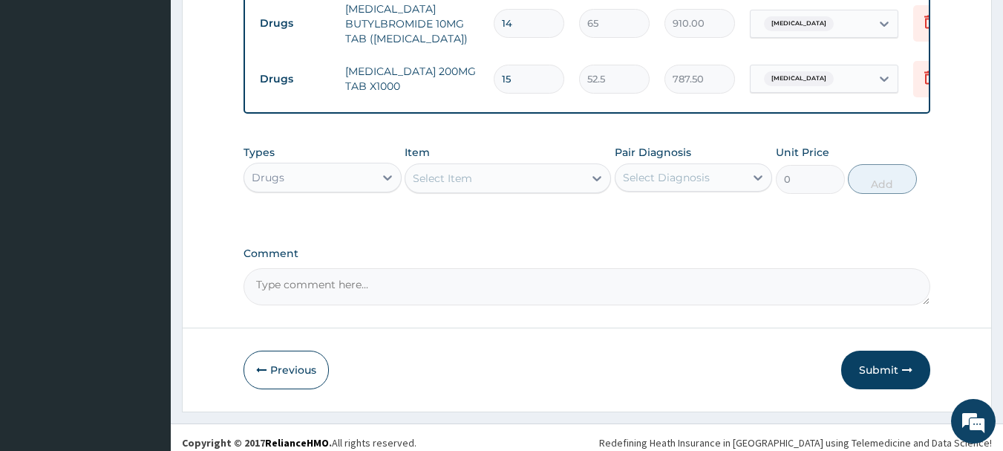
scroll to position [1568, 0]
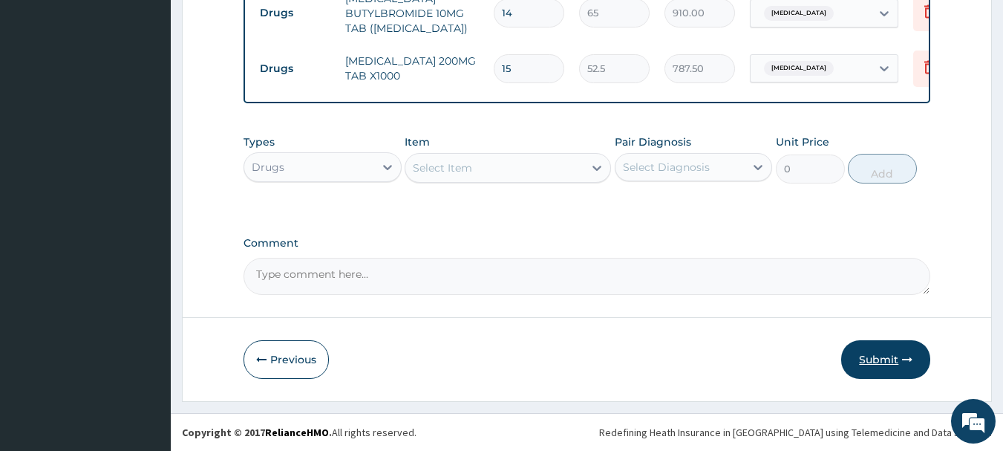
click at [872, 355] on button "Submit" at bounding box center [885, 359] width 89 height 39
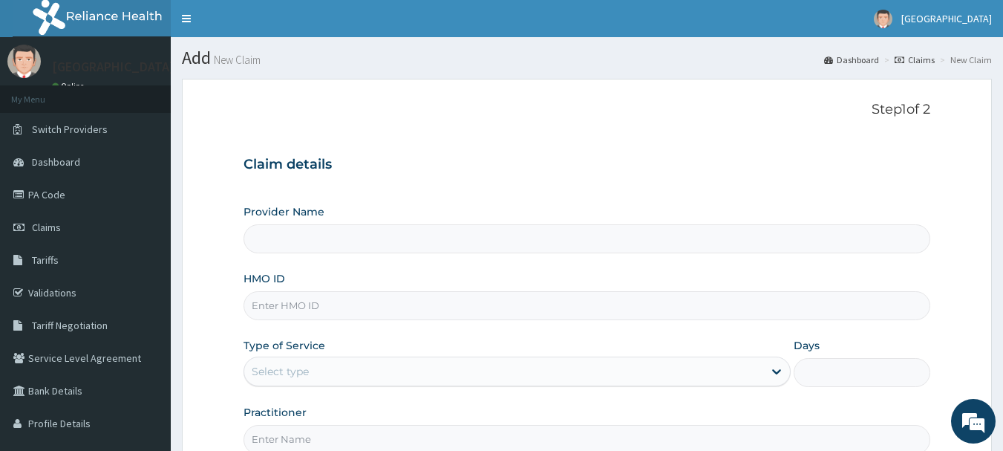
type input "[GEOGRAPHIC_DATA]"
click at [56, 192] on link "PA Code" at bounding box center [85, 194] width 171 height 33
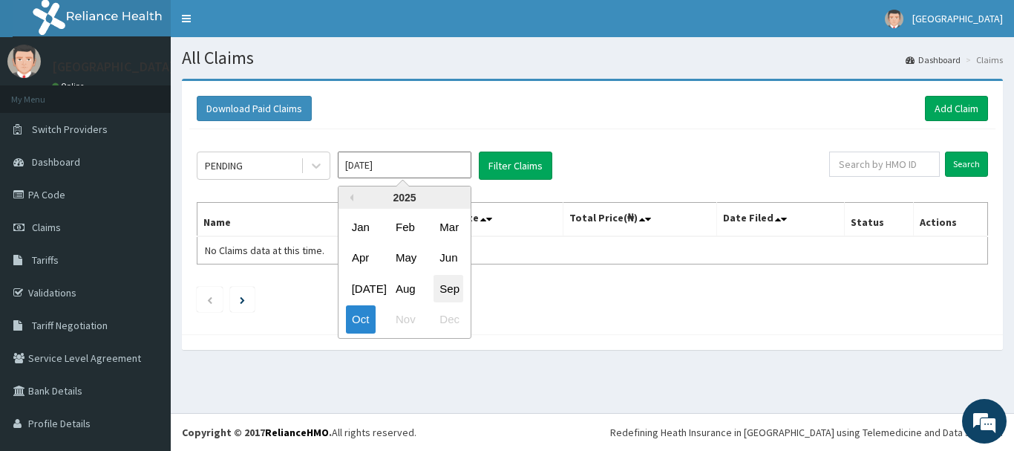
click at [449, 287] on div "Sep" at bounding box center [449, 288] width 30 height 27
type input "Sep 2025"
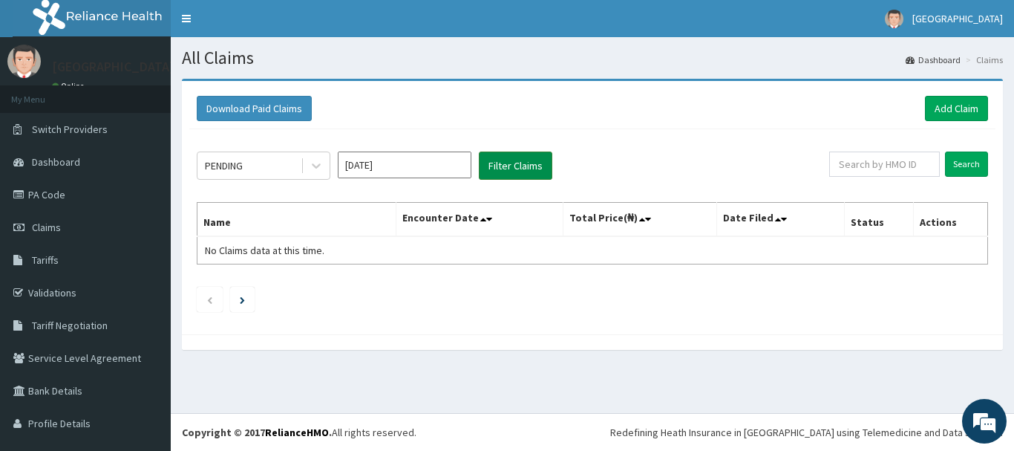
click at [518, 167] on button "Filter Claims" at bounding box center [515, 165] width 73 height 28
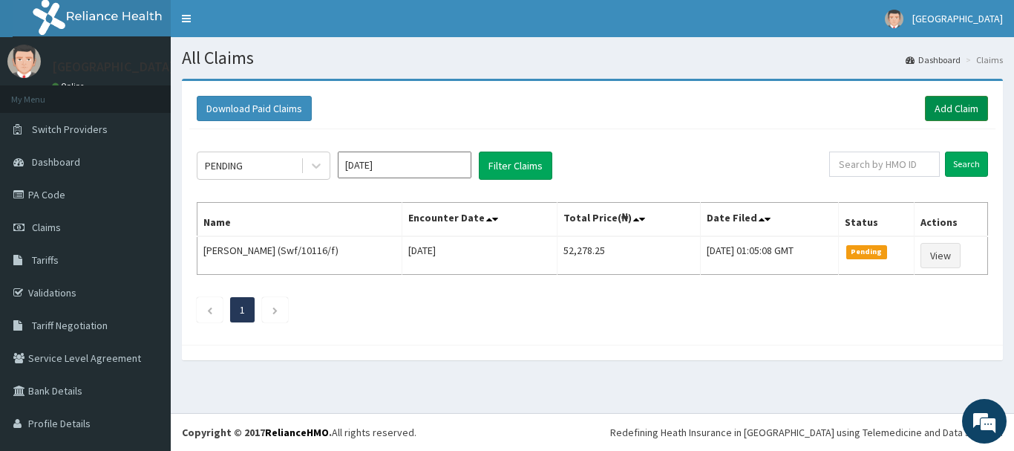
click at [935, 103] on link "Add Claim" at bounding box center [956, 108] width 63 height 25
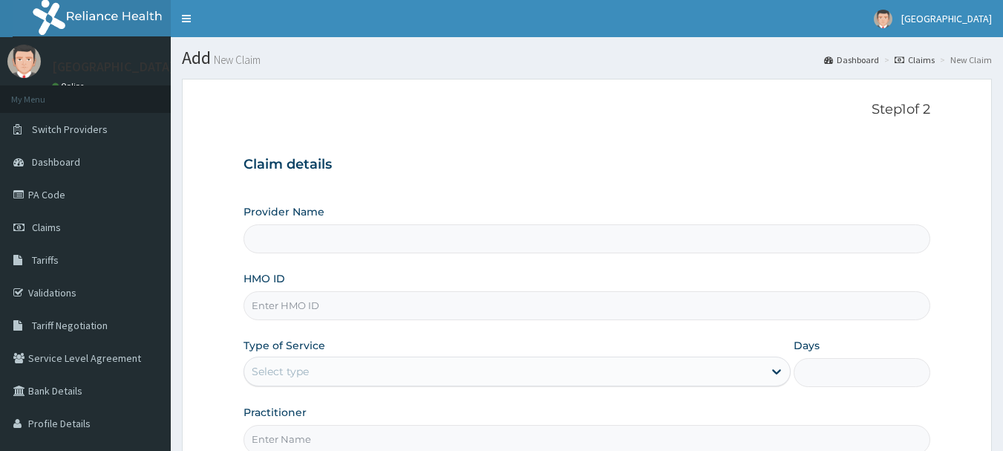
click at [421, 309] on input "HMO ID" at bounding box center [586, 305] width 687 height 29
paste input "Dal/11163/a"
type input "Dal/11163/a"
type input "[GEOGRAPHIC_DATA]"
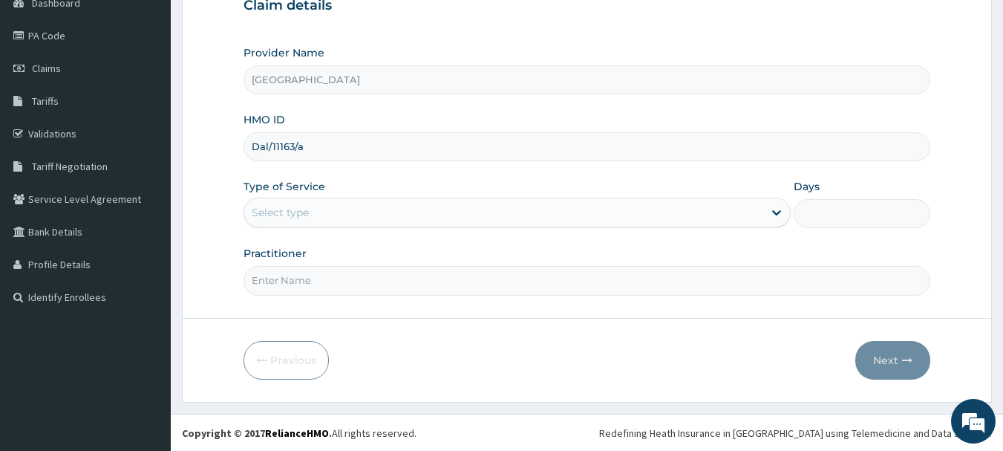
scroll to position [160, 0]
type input "Dal/11163/a"
click at [439, 208] on div "Select type" at bounding box center [503, 212] width 519 height 24
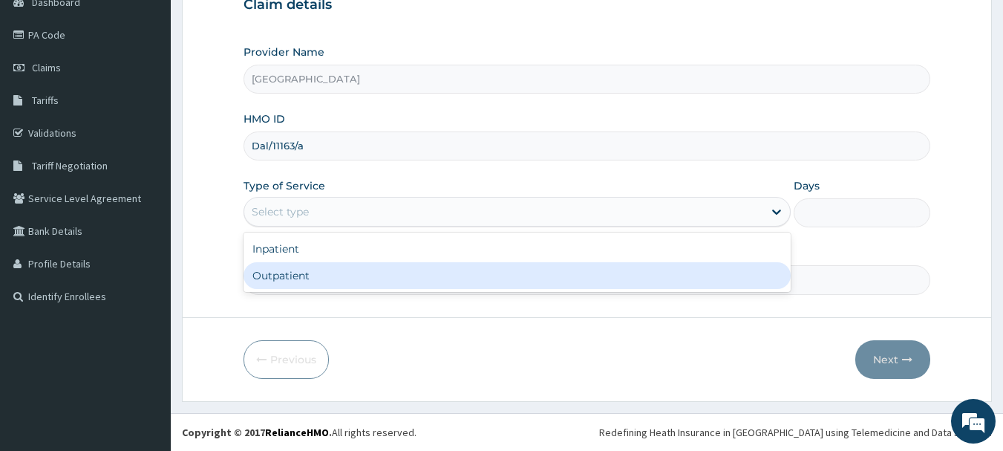
click at [433, 280] on div "Outpatient" at bounding box center [516, 275] width 547 height 27
type input "1"
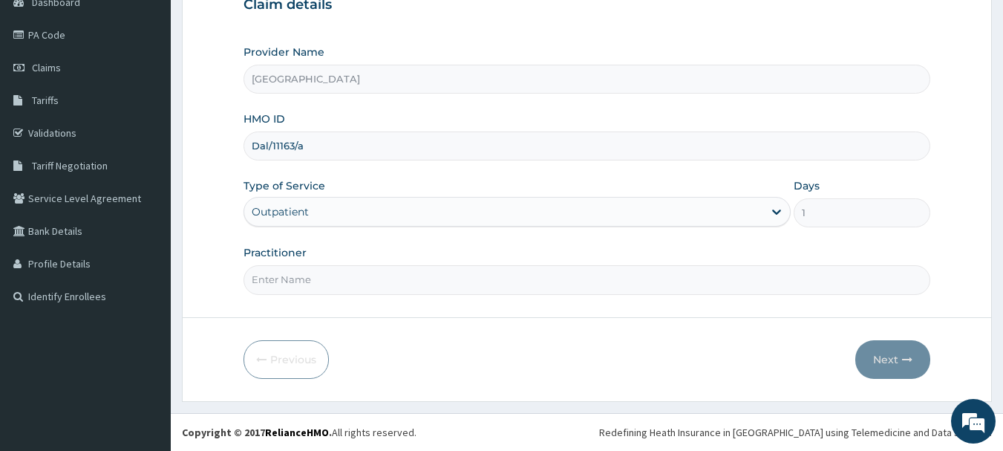
scroll to position [0, 0]
click at [418, 278] on input "Practitioner" at bounding box center [586, 279] width 687 height 29
type input "Dr.Akinwusi"
click at [889, 358] on button "Next" at bounding box center [892, 359] width 75 height 39
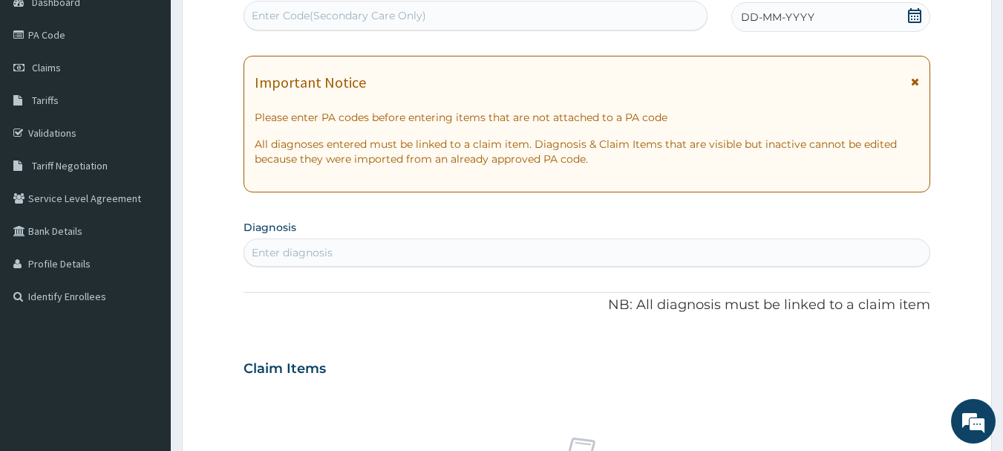
click at [909, 16] on icon at bounding box center [914, 15] width 13 height 15
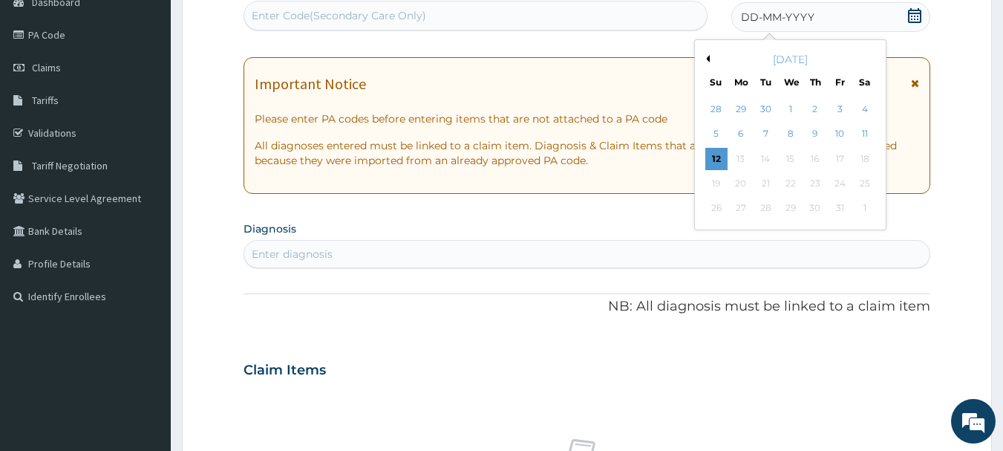
click at [707, 62] on button "Previous Month" at bounding box center [705, 58] width 7 height 7
click at [834, 108] on div "5" at bounding box center [839, 109] width 22 height 22
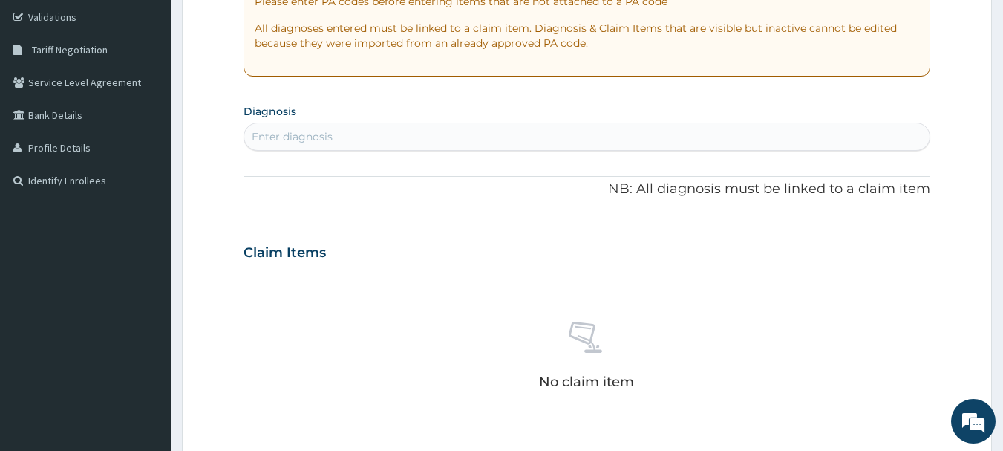
scroll to position [298, 0]
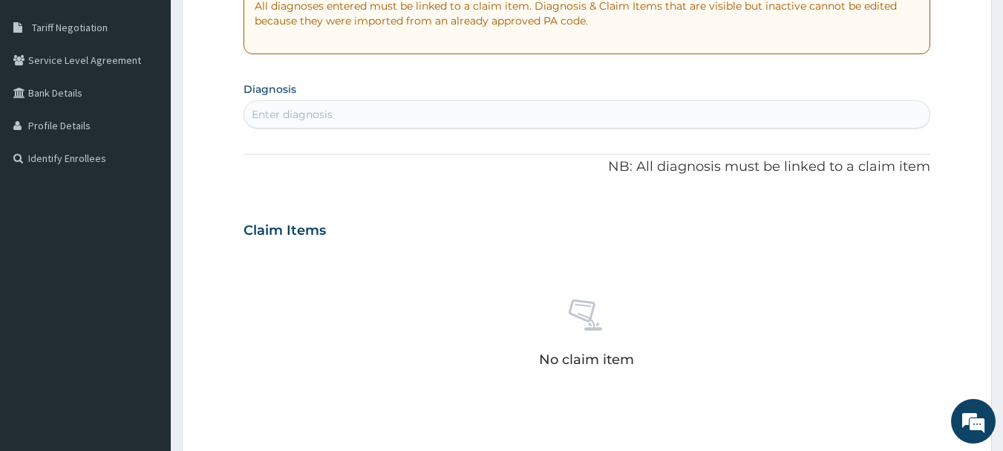
click at [626, 112] on div "Enter diagnosis" at bounding box center [587, 114] width 686 height 24
type input "p"
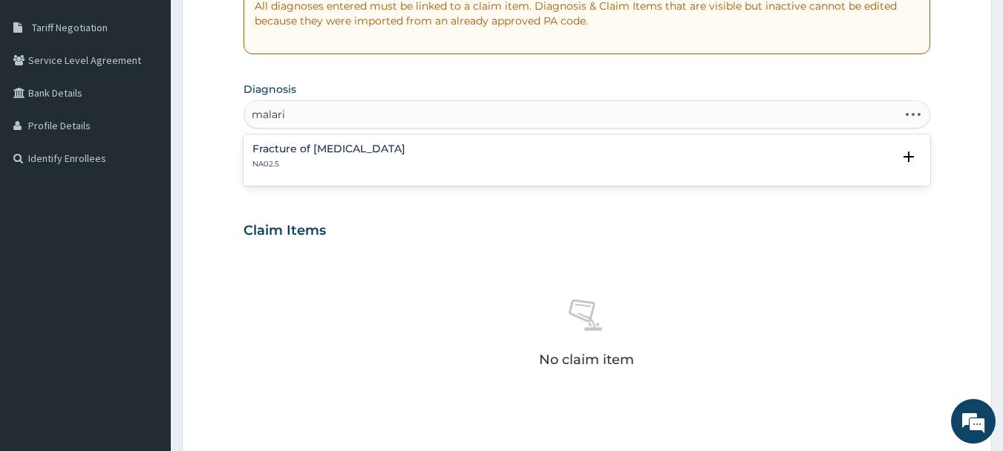
type input "malaria"
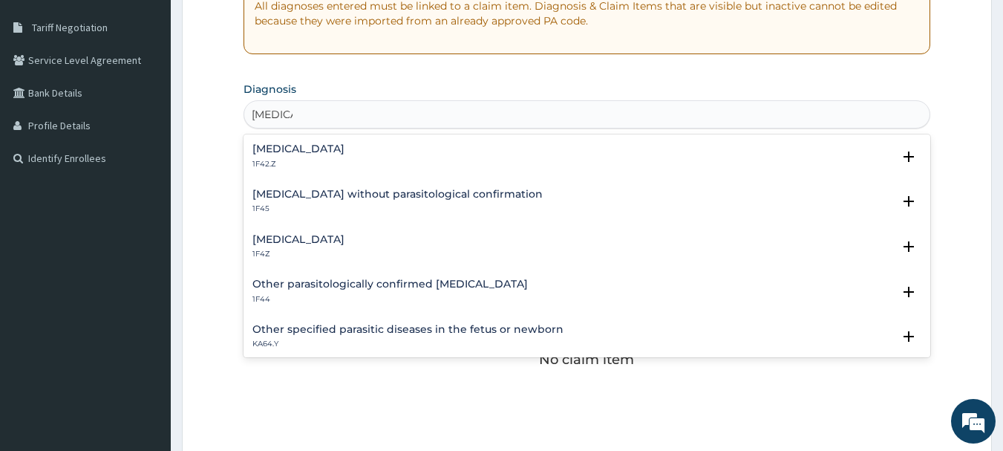
click at [341, 243] on h4 "Malaria, unspecified" at bounding box center [298, 239] width 92 height 11
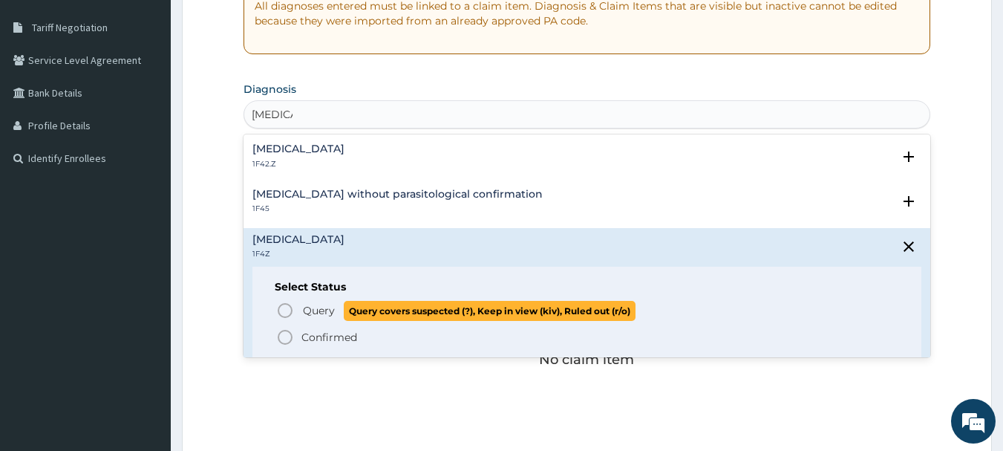
click at [283, 313] on icon "status option query" at bounding box center [285, 310] width 18 height 18
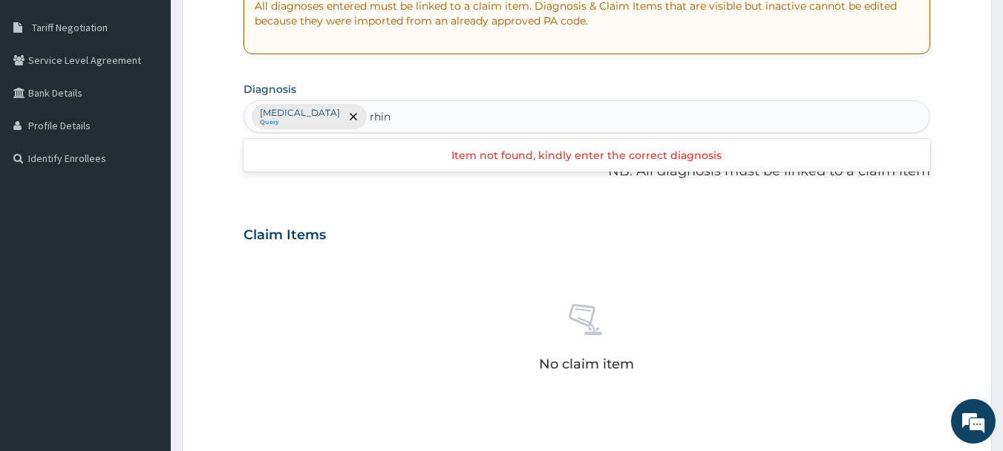
type input "rhinitis"
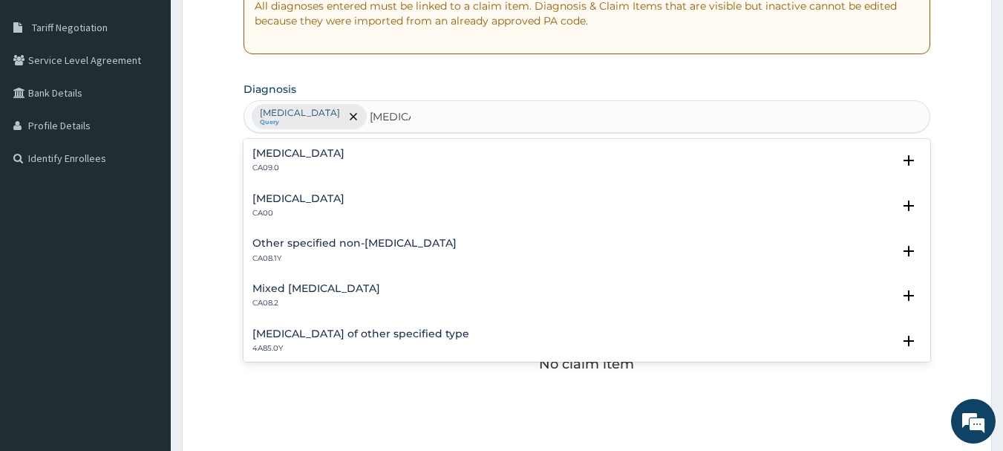
click at [313, 243] on h4 "Other specified non-allergic rhinitis" at bounding box center [354, 243] width 204 height 11
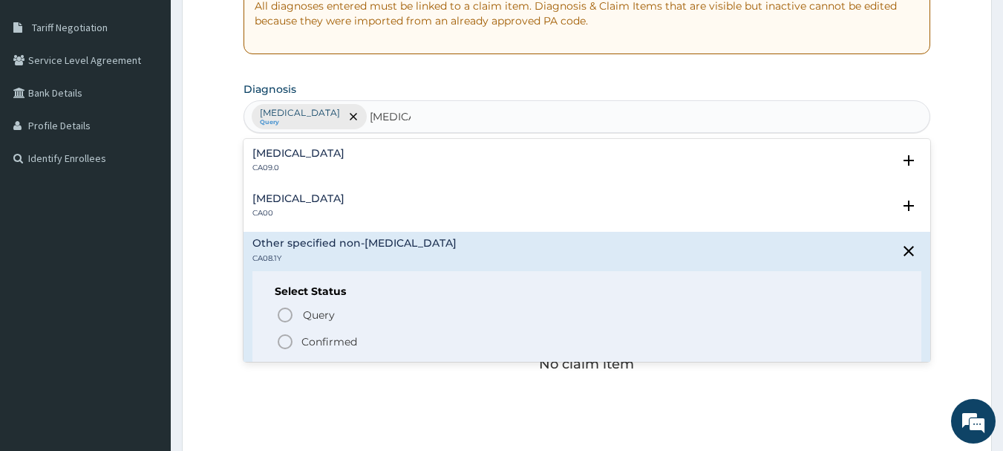
click at [284, 341] on icon "status option filled" at bounding box center [285, 342] width 18 height 18
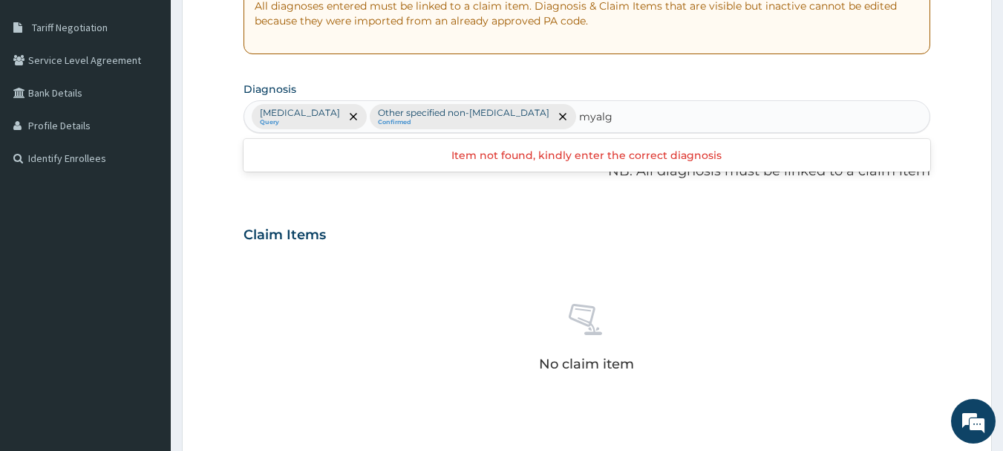
type input "myalgia"
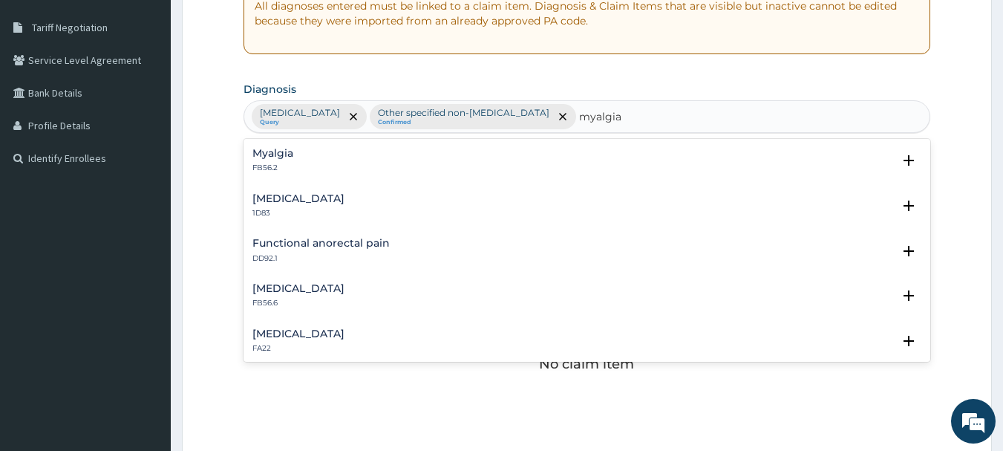
click at [275, 161] on div "Myalgia FB56.2" at bounding box center [272, 161] width 41 height 26
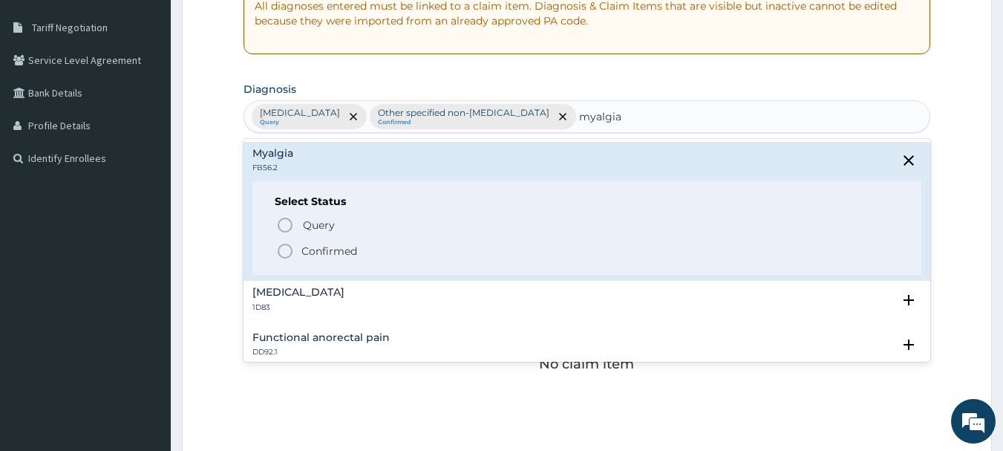
click at [283, 248] on icon "status option filled" at bounding box center [285, 251] width 18 height 18
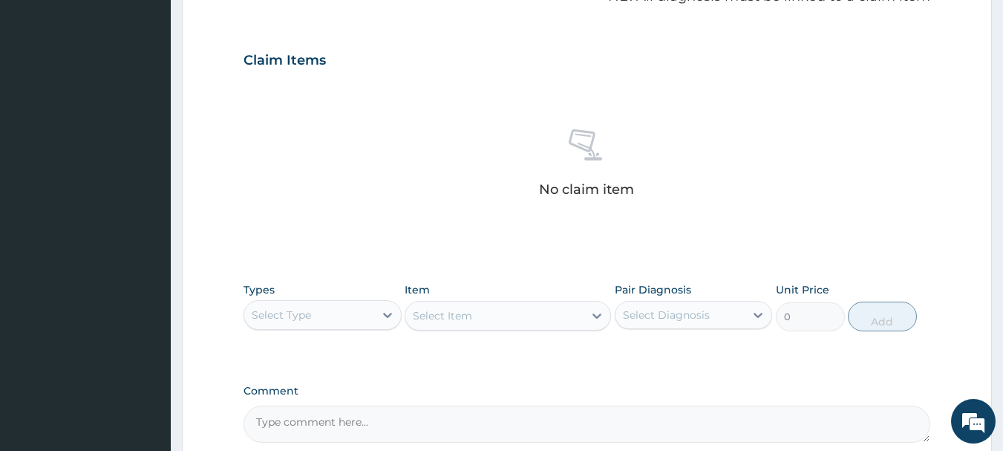
scroll to position [595, 0]
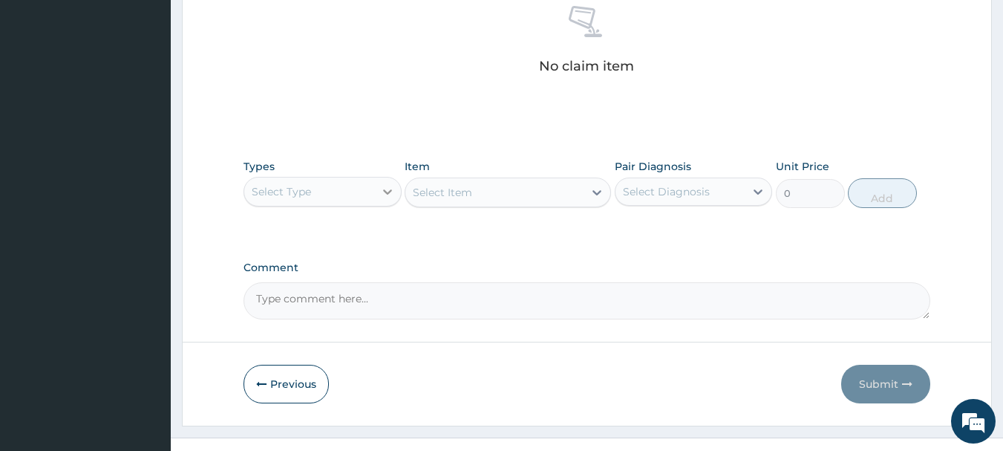
click at [375, 192] on div at bounding box center [387, 191] width 27 height 27
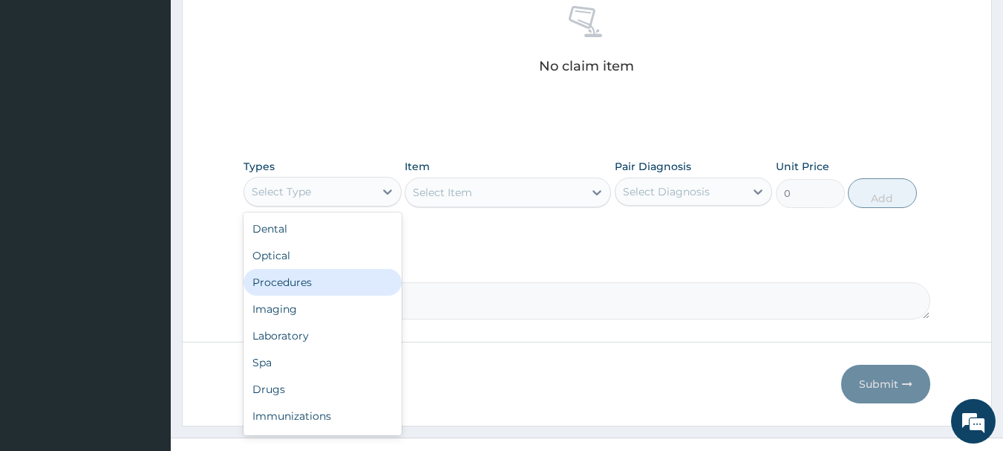
click at [356, 284] on div "Procedures" at bounding box center [322, 282] width 158 height 27
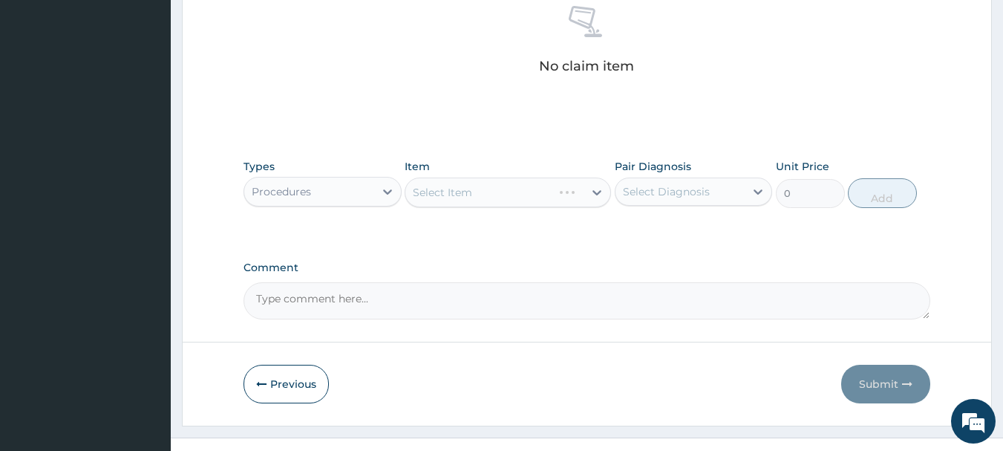
click at [471, 189] on div "Select Item" at bounding box center [508, 192] width 206 height 30
click at [471, 189] on div "Select Item" at bounding box center [442, 192] width 59 height 15
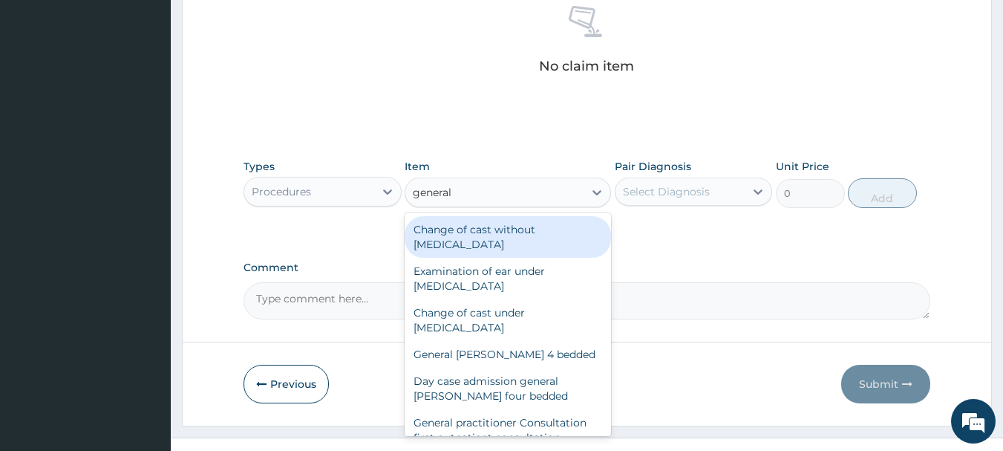
type input "general p"
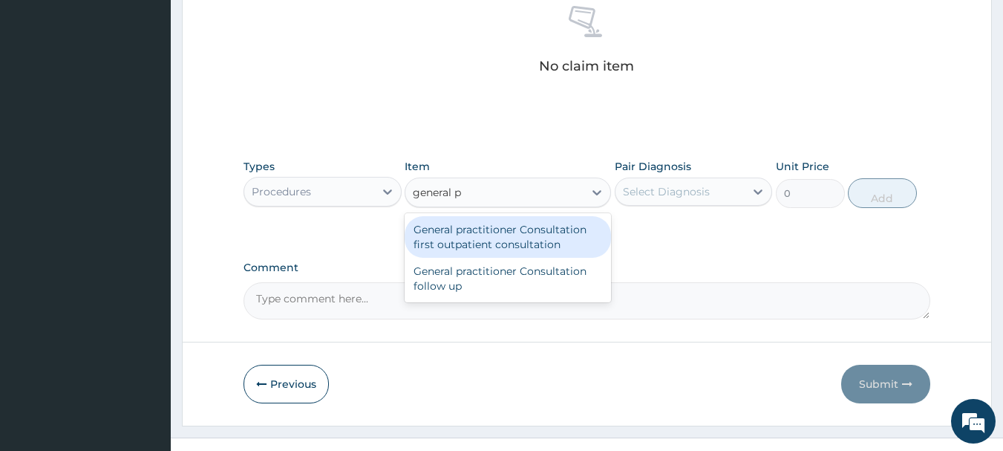
click at [490, 238] on div "General practitioner Consultation first outpatient consultation" at bounding box center [508, 237] width 206 height 42
type input "3000"
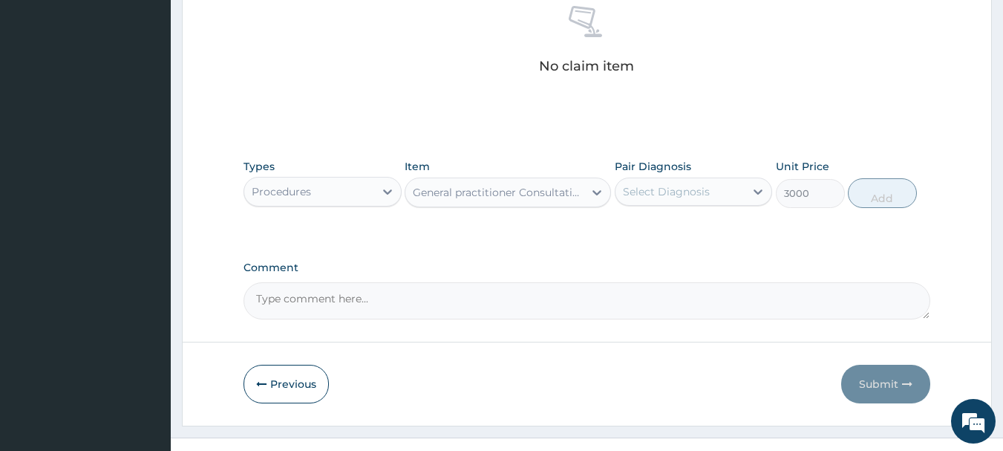
click at [636, 198] on div "Select Diagnosis" at bounding box center [666, 191] width 87 height 15
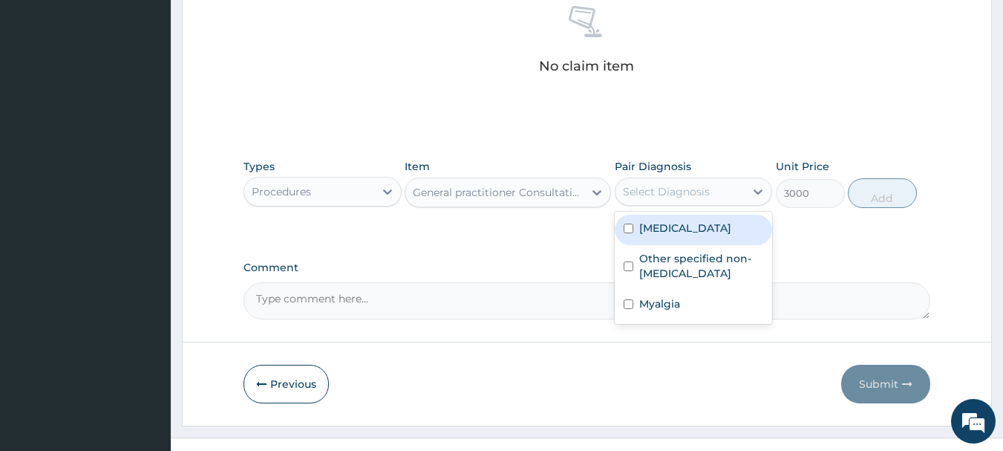
click at [650, 220] on label "[MEDICAL_DATA]" at bounding box center [685, 227] width 92 height 15
checkbox input "true"
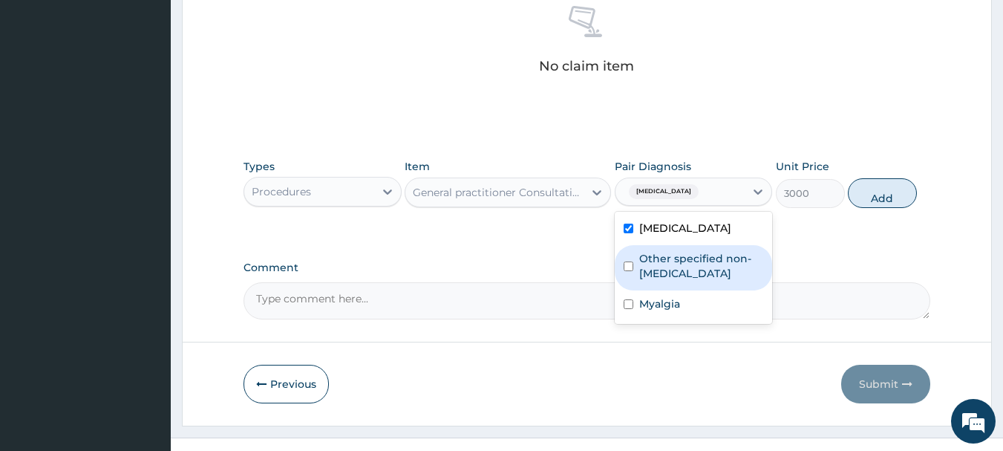
click at [678, 265] on label "Other specified non-allergic rhinitis" at bounding box center [701, 266] width 125 height 30
checkbox input "true"
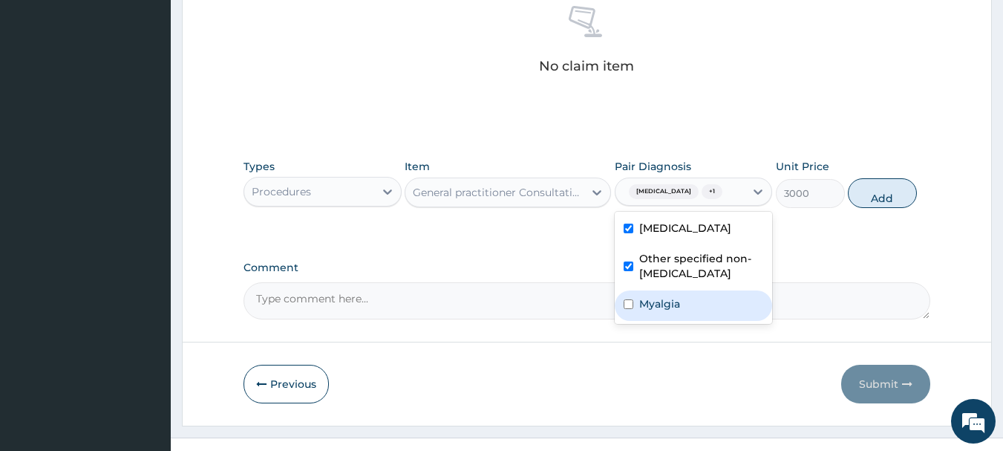
click at [683, 295] on div "Myalgia" at bounding box center [694, 305] width 158 height 30
checkbox input "true"
click at [891, 199] on button "Add" at bounding box center [882, 193] width 69 height 30
type input "0"
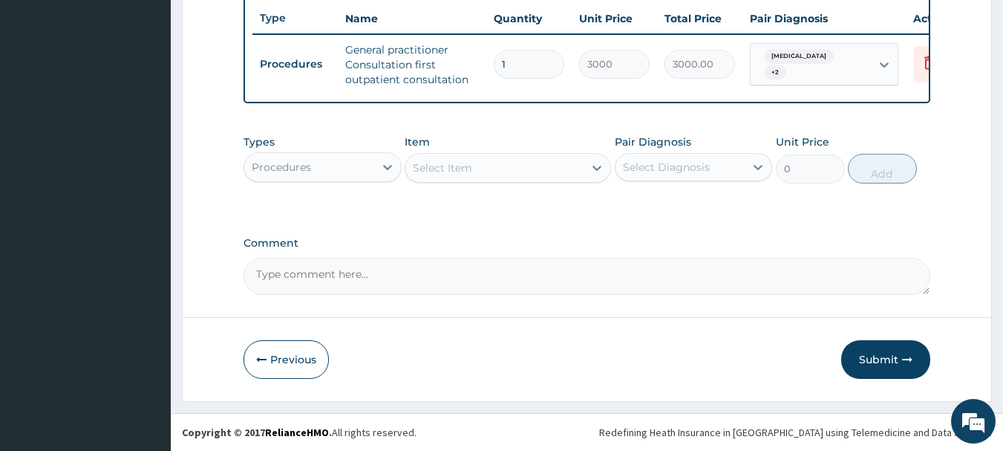
scroll to position [569, 0]
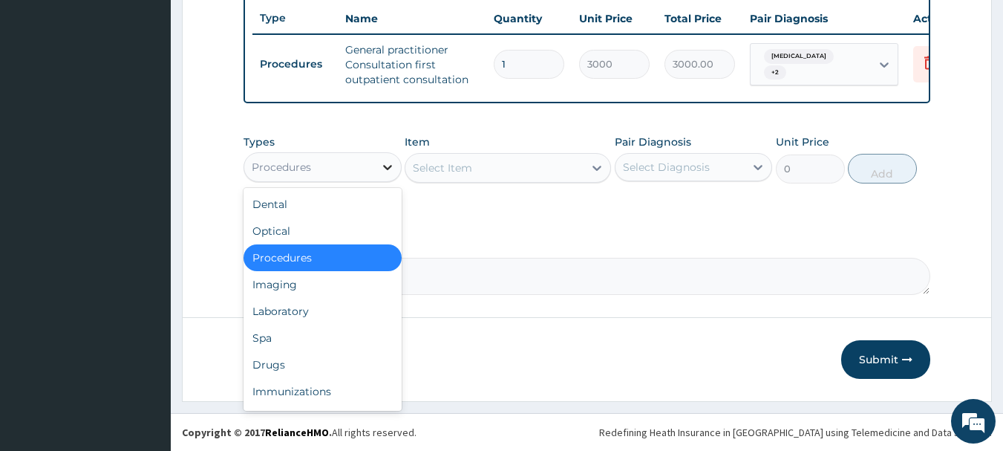
click at [391, 169] on icon at bounding box center [387, 167] width 15 height 15
click at [336, 304] on div "Laboratory" at bounding box center [322, 311] width 158 height 27
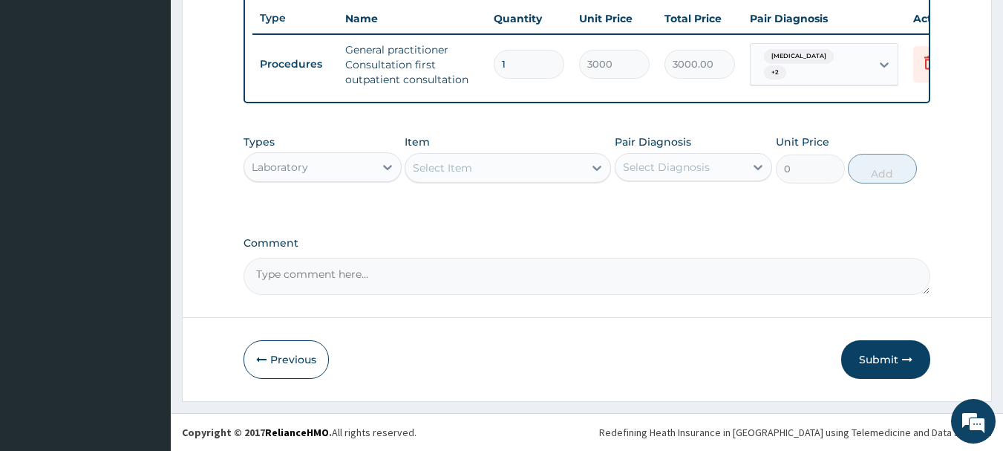
click at [483, 170] on div "Select Item" at bounding box center [494, 168] width 178 height 24
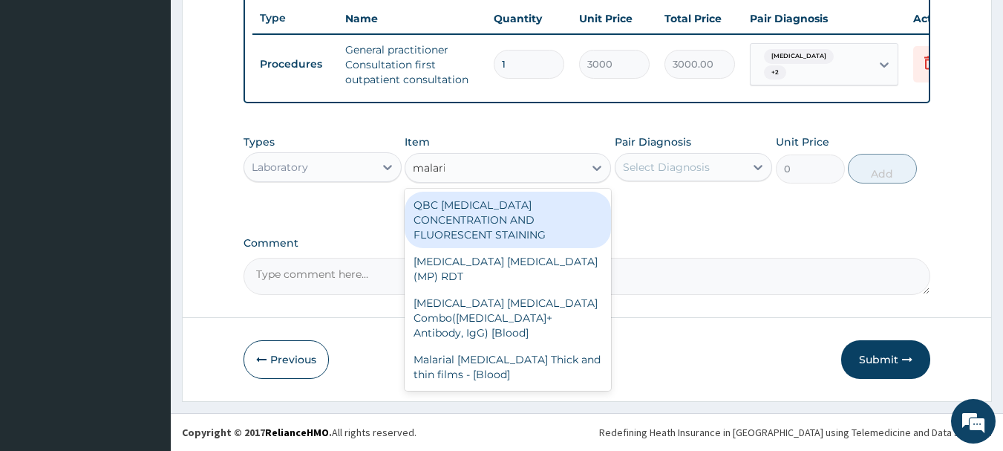
type input "[MEDICAL_DATA]"
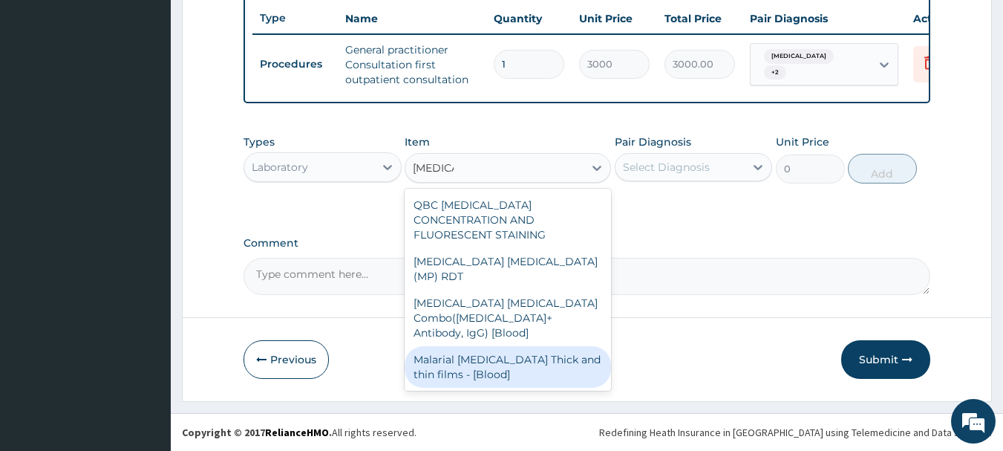
click at [526, 346] on div "Malarial Parasite Thick and thin films - [Blood]" at bounding box center [508, 367] width 206 height 42
type input "1500"
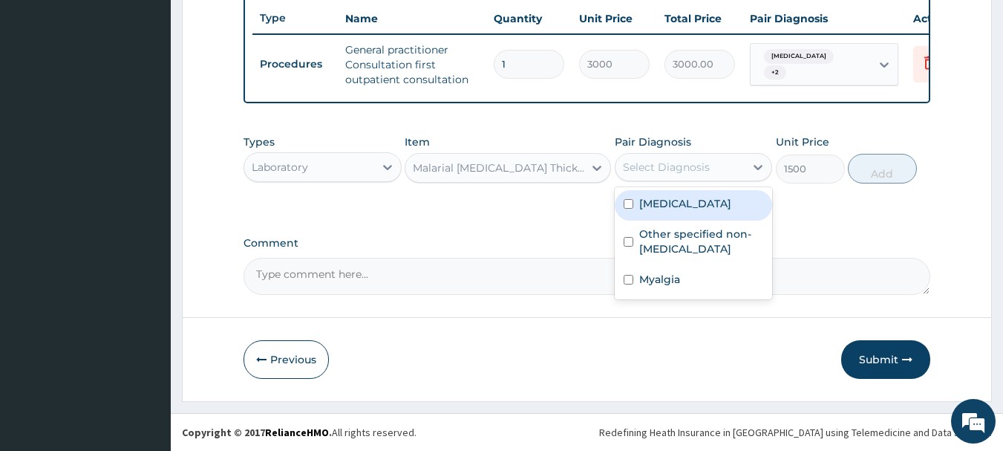
click at [683, 161] on div "Select Diagnosis" at bounding box center [666, 167] width 87 height 15
click at [693, 202] on label "[MEDICAL_DATA]" at bounding box center [685, 203] width 92 height 15
checkbox input "true"
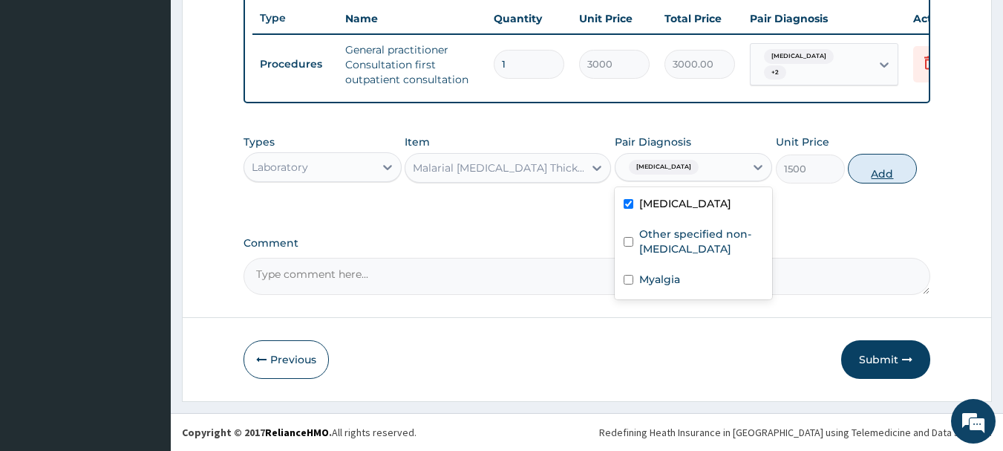
click at [867, 180] on button "Add" at bounding box center [882, 169] width 69 height 30
type input "0"
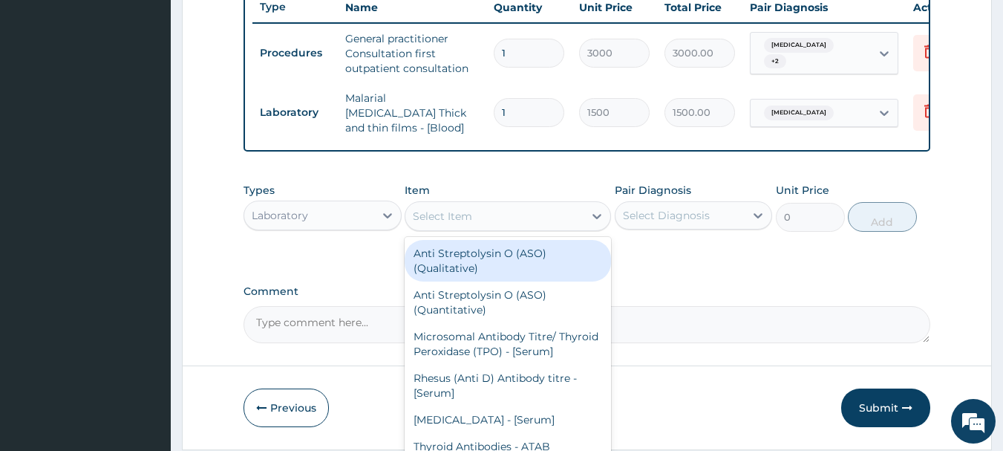
click at [522, 212] on div "Select Item" at bounding box center [494, 216] width 178 height 24
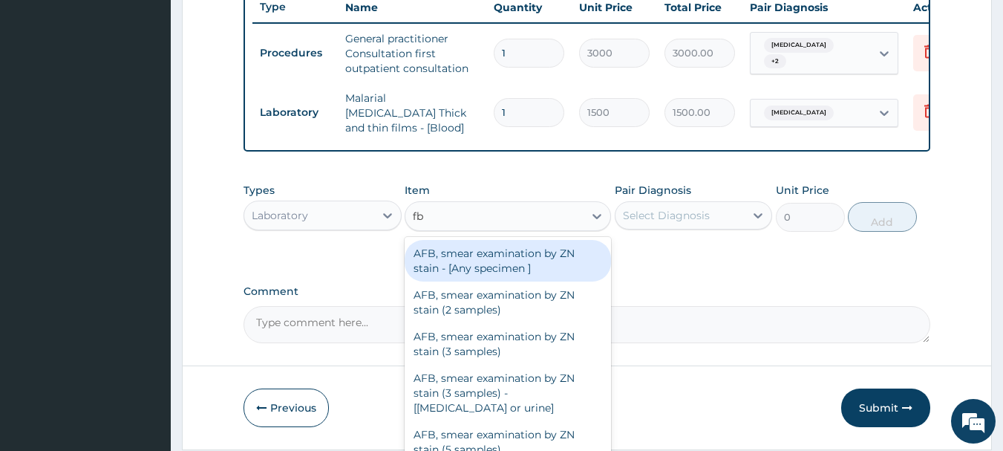
type input "fbc"
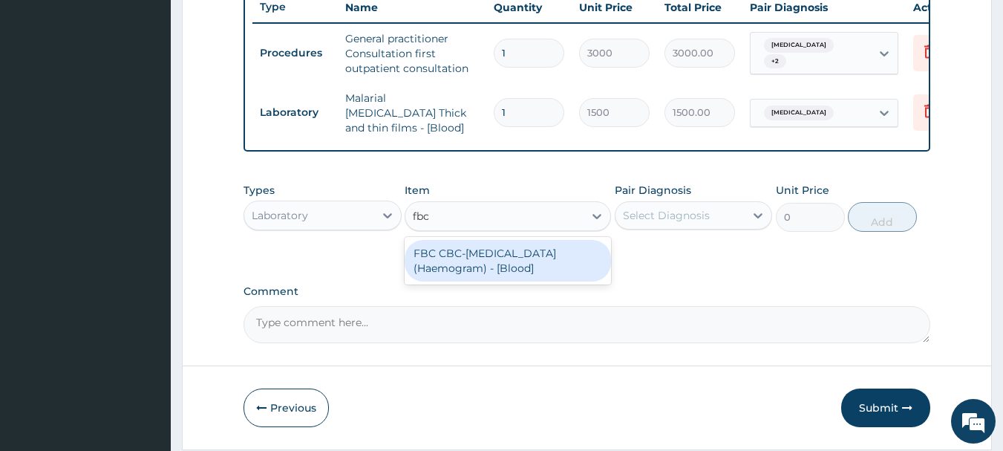
click at [524, 258] on div "FBC CBC-Complete Blood Count (Haemogram) - [Blood]" at bounding box center [508, 261] width 206 height 42
type input "3000"
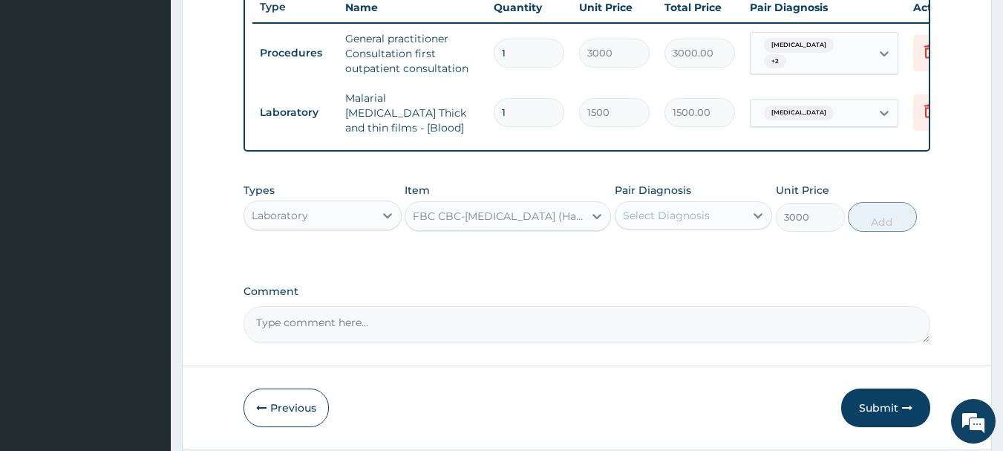
click at [652, 219] on div "Select Diagnosis" at bounding box center [666, 215] width 87 height 15
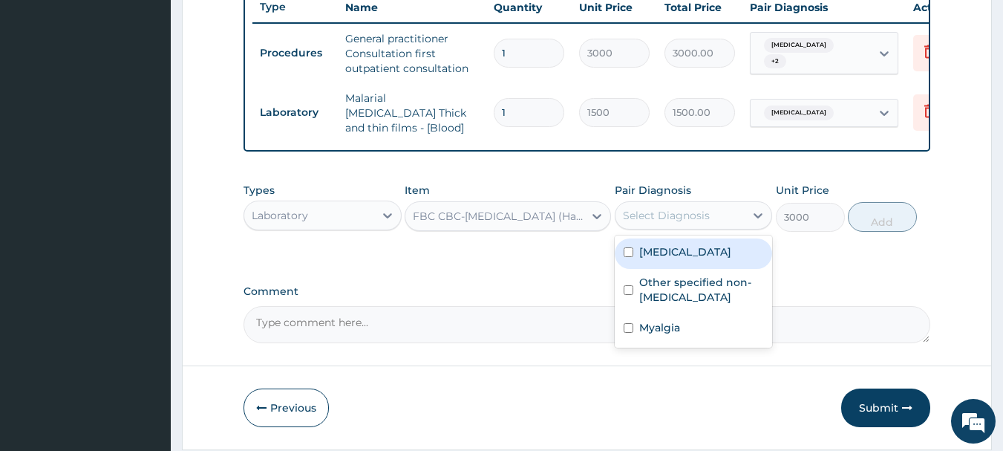
click at [661, 255] on label "[MEDICAL_DATA]" at bounding box center [685, 251] width 92 height 15
checkbox input "true"
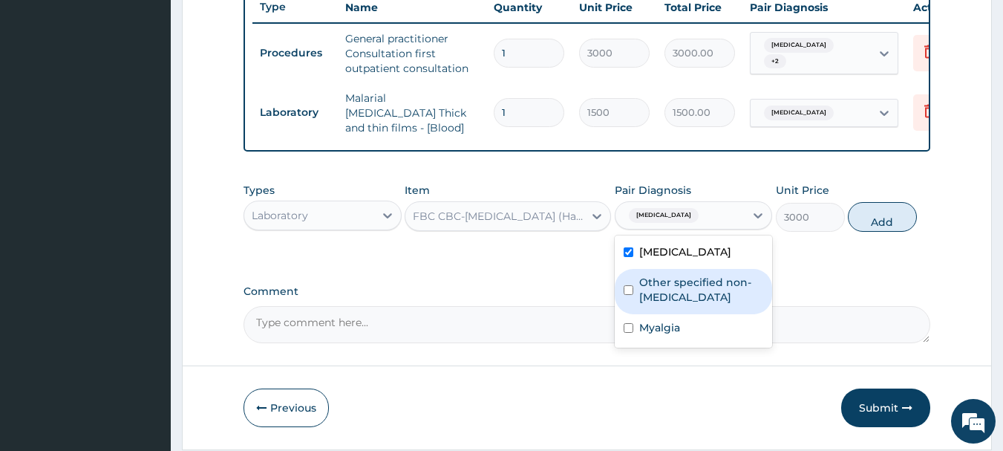
click at [675, 294] on label "Other specified non-allergic rhinitis" at bounding box center [701, 290] width 125 height 30
checkbox input "true"
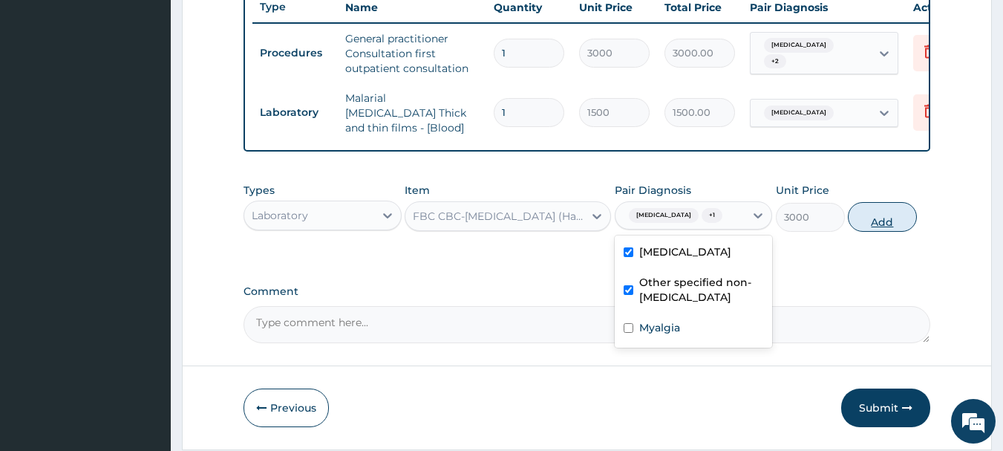
click at [869, 229] on button "Add" at bounding box center [882, 217] width 69 height 30
type input "0"
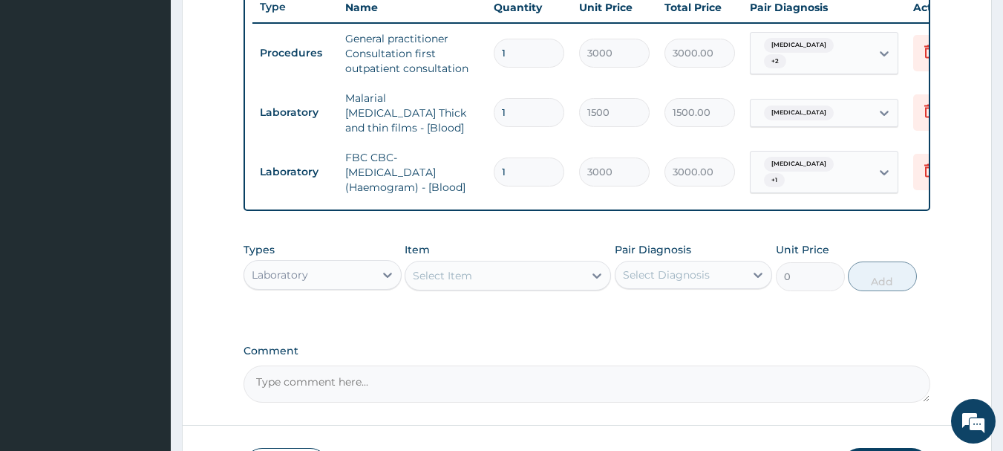
scroll to position [673, 0]
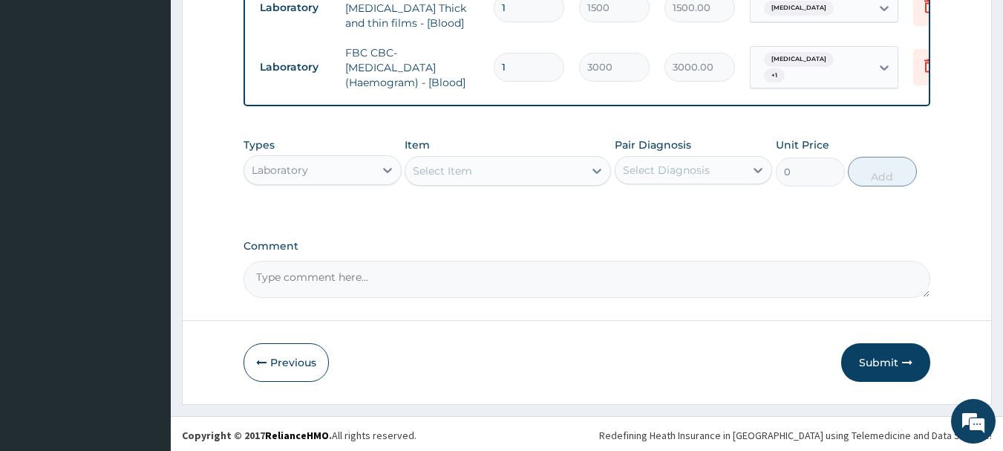
click at [338, 182] on div "Laboratory" at bounding box center [309, 170] width 130 height 24
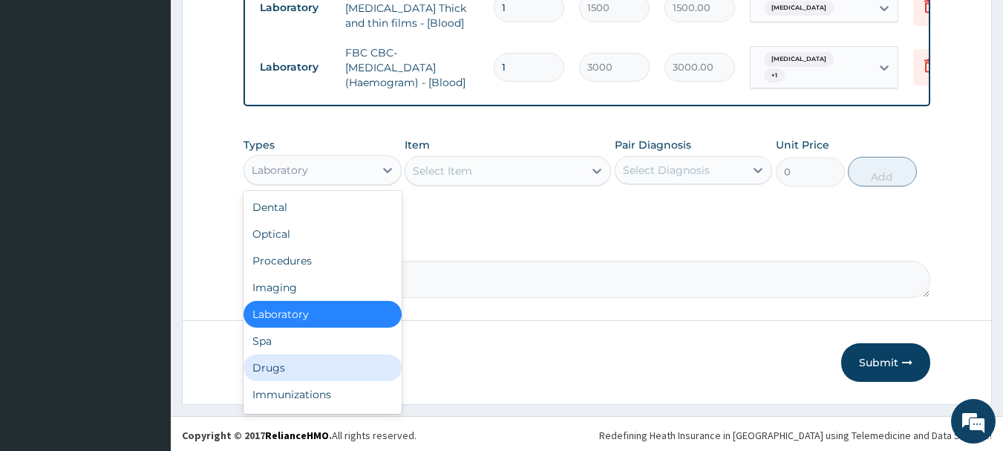
click at [304, 363] on div "Drugs" at bounding box center [322, 367] width 158 height 27
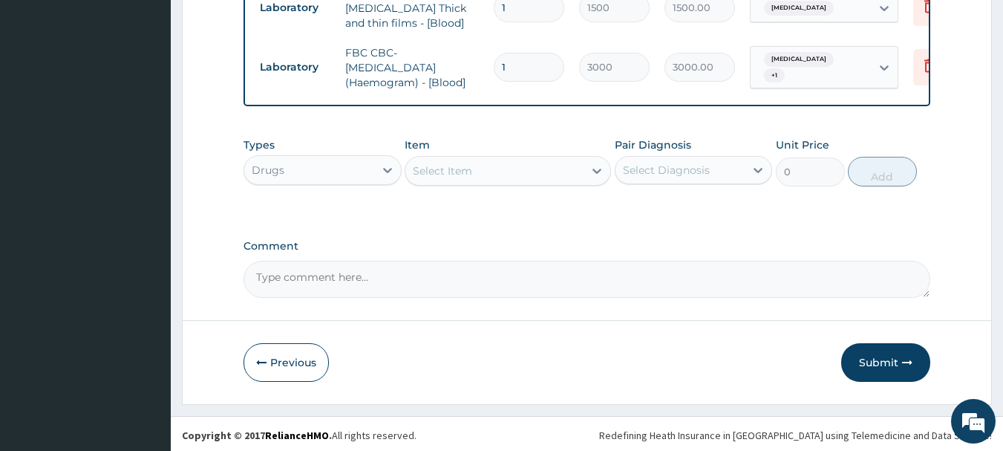
click at [492, 168] on div "Select Item" at bounding box center [494, 171] width 178 height 24
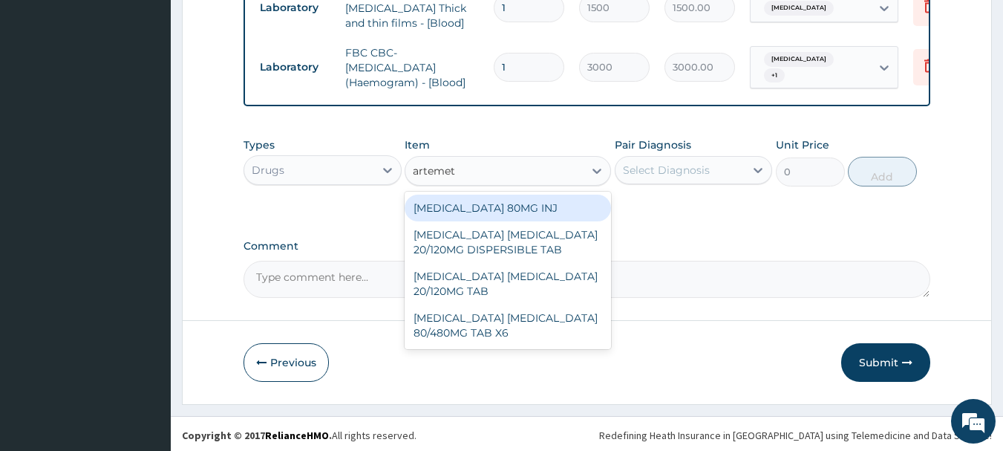
type input "artemeth"
click at [504, 205] on div "[MEDICAL_DATA] 80MG INJ" at bounding box center [508, 207] width 206 height 27
type input "1400"
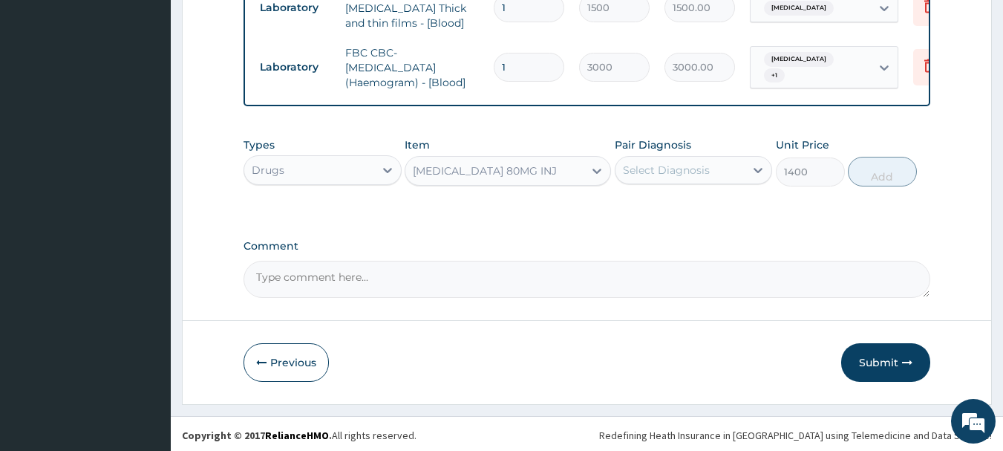
click at [664, 177] on div "Select Diagnosis" at bounding box center [666, 170] width 87 height 15
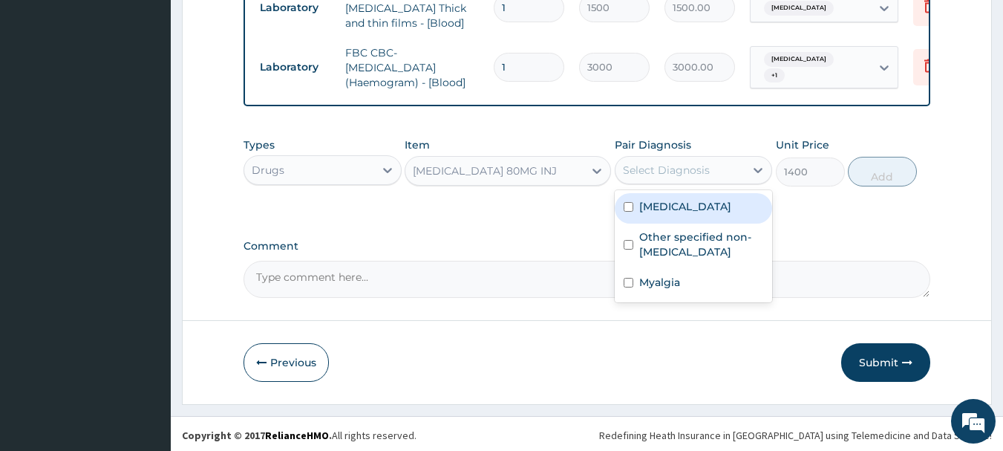
click at [668, 203] on label "[MEDICAL_DATA]" at bounding box center [685, 206] width 92 height 15
checkbox input "true"
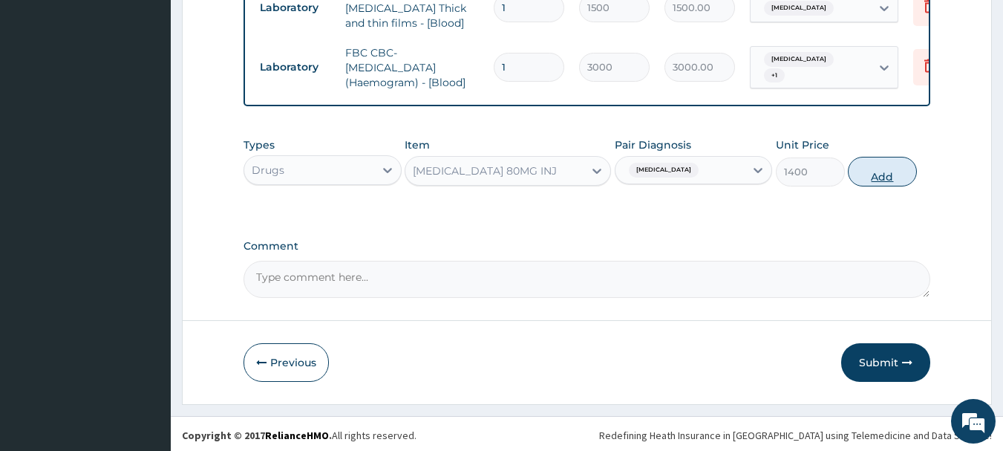
click at [873, 180] on button "Add" at bounding box center [882, 172] width 69 height 30
type input "0"
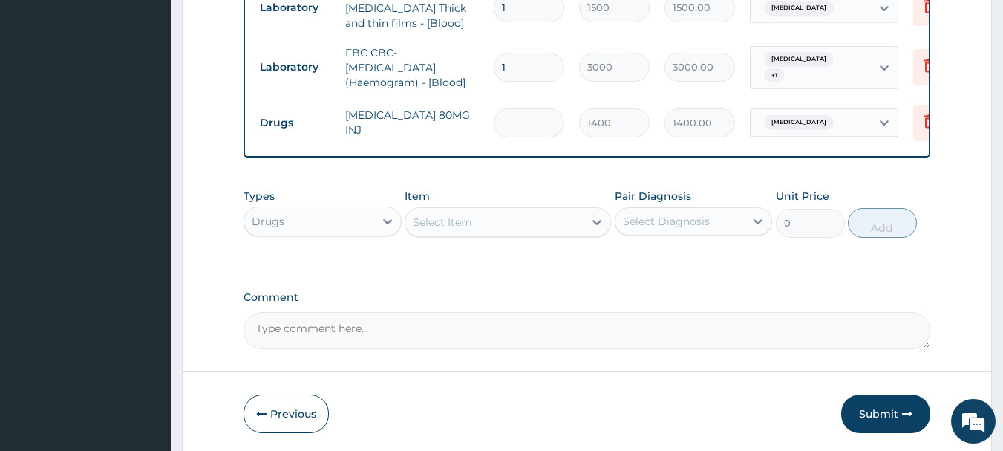
type input "0.00"
type input "6"
type input "8400.00"
type input "6"
click at [475, 223] on div "Select Item" at bounding box center [494, 222] width 178 height 24
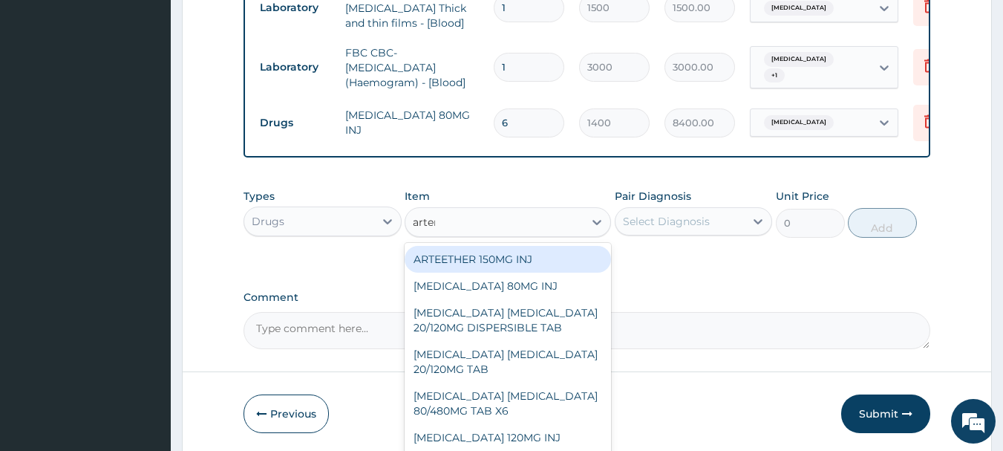
type input "arteme"
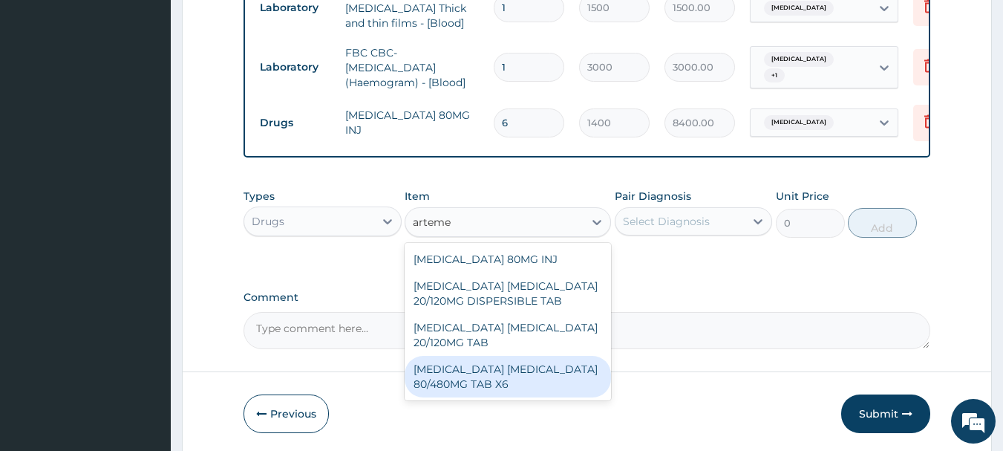
click at [517, 367] on div "[MEDICAL_DATA] [MEDICAL_DATA] 80/480MG TAB X6" at bounding box center [508, 377] width 206 height 42
type input "520"
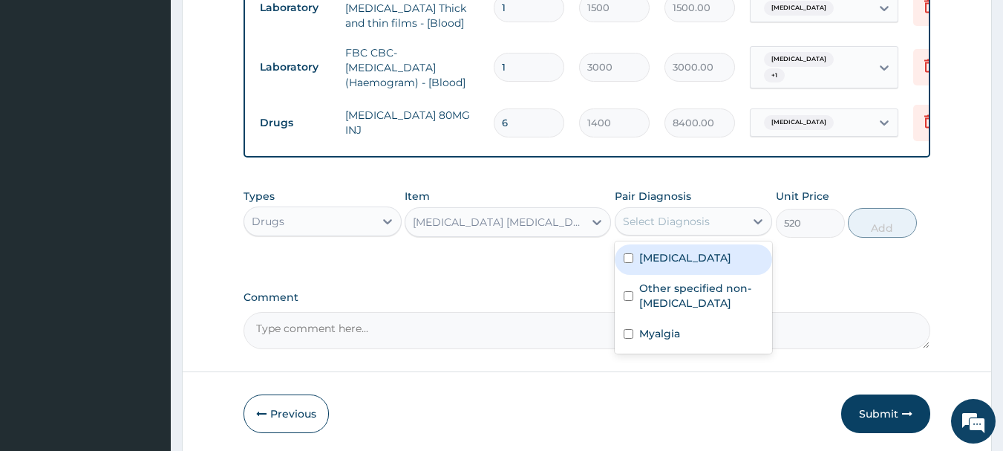
click at [687, 229] on div "Select Diagnosis" at bounding box center [666, 221] width 87 height 15
click at [704, 264] on label "[MEDICAL_DATA]" at bounding box center [685, 257] width 92 height 15
checkbox input "true"
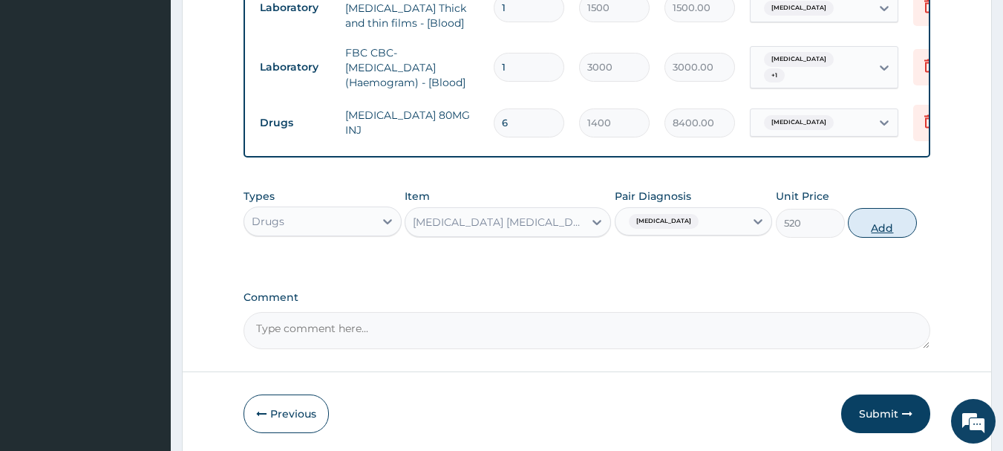
click at [870, 236] on button "Add" at bounding box center [882, 223] width 69 height 30
type input "0"
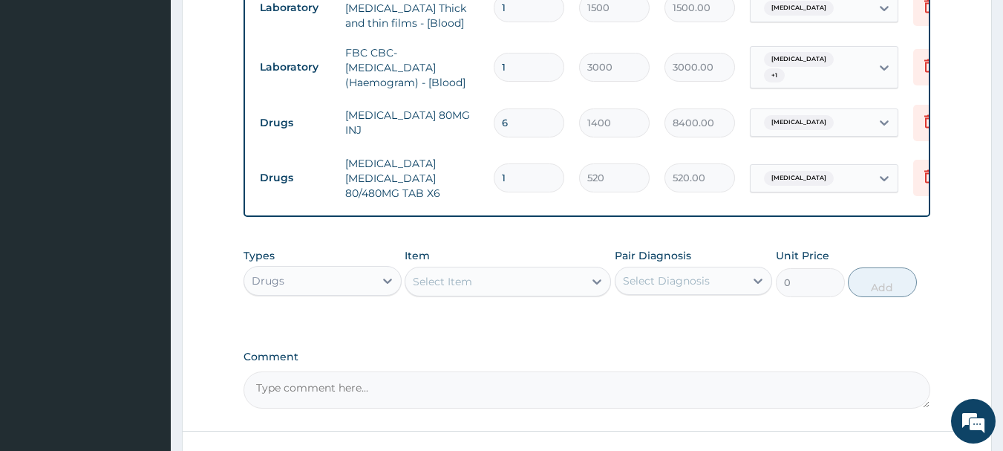
scroll to position [790, 0]
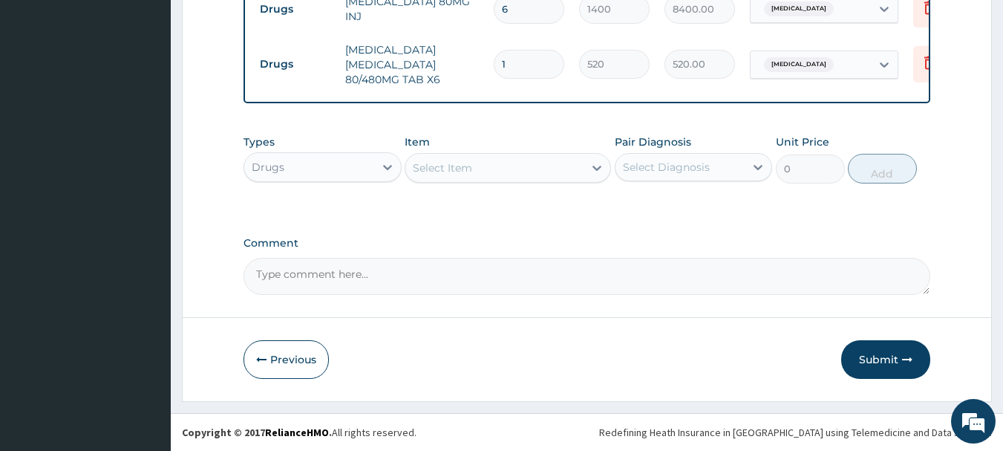
click at [508, 169] on div "Select Item" at bounding box center [494, 168] width 178 height 24
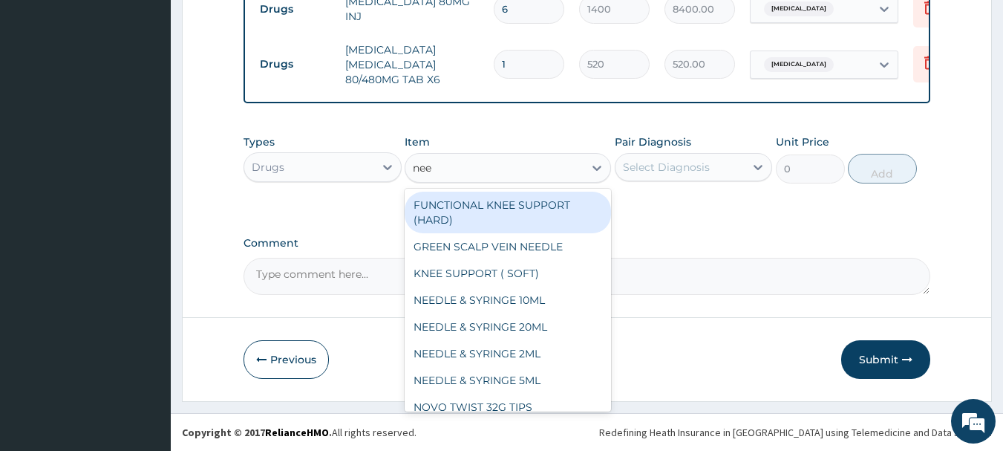
type input "need"
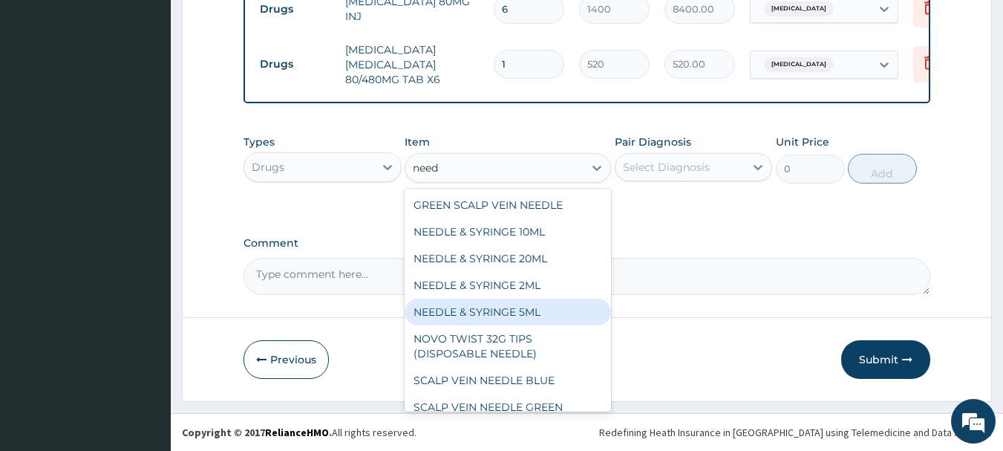
click at [528, 302] on div "NEEDLE & SYRINGE 5ML" at bounding box center [508, 311] width 206 height 27
type input "100"
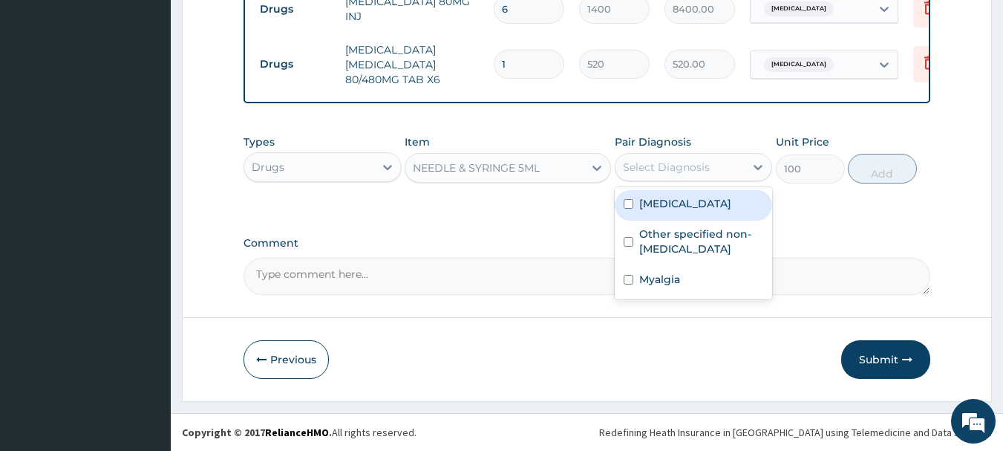
click at [668, 173] on div "Select Diagnosis" at bounding box center [666, 167] width 87 height 15
click at [678, 200] on label "[MEDICAL_DATA]" at bounding box center [685, 203] width 92 height 15
checkbox input "true"
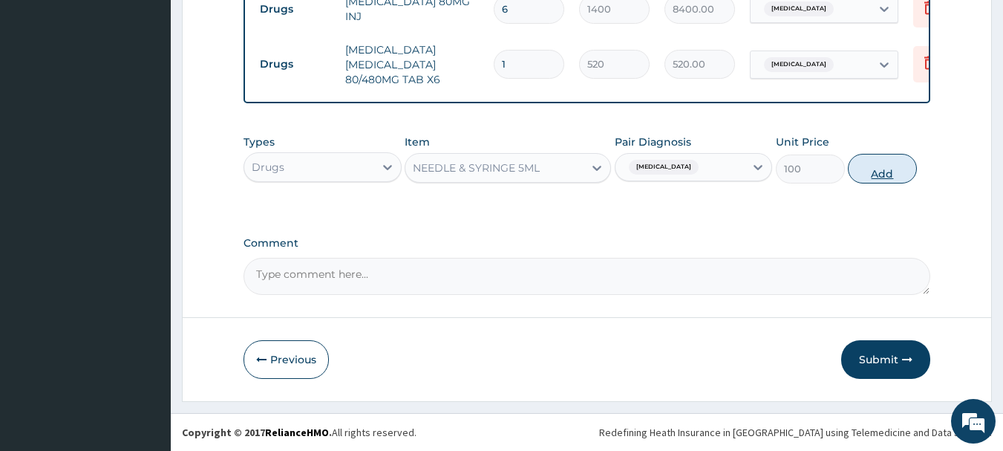
click at [871, 175] on button "Add" at bounding box center [882, 169] width 69 height 30
type input "0"
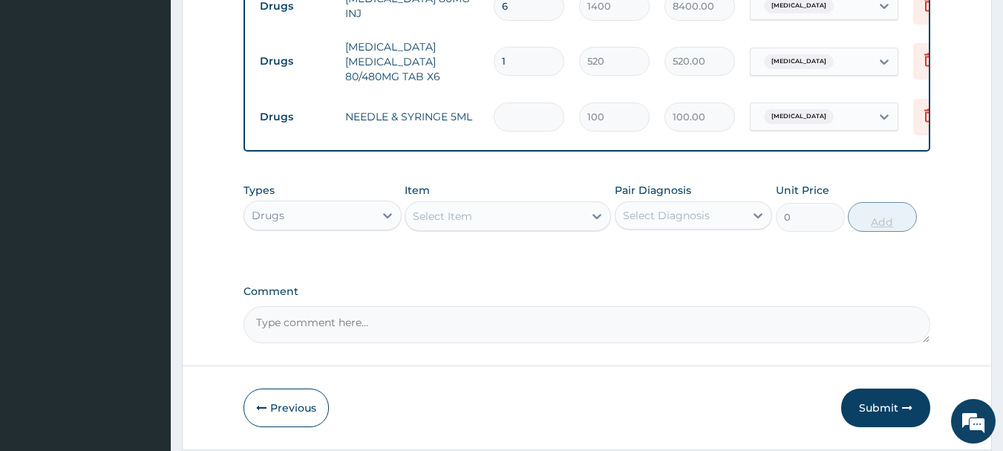
type input "0.00"
type input "6"
type input "600.00"
type input "6"
click at [481, 220] on div "Select Item" at bounding box center [494, 216] width 178 height 24
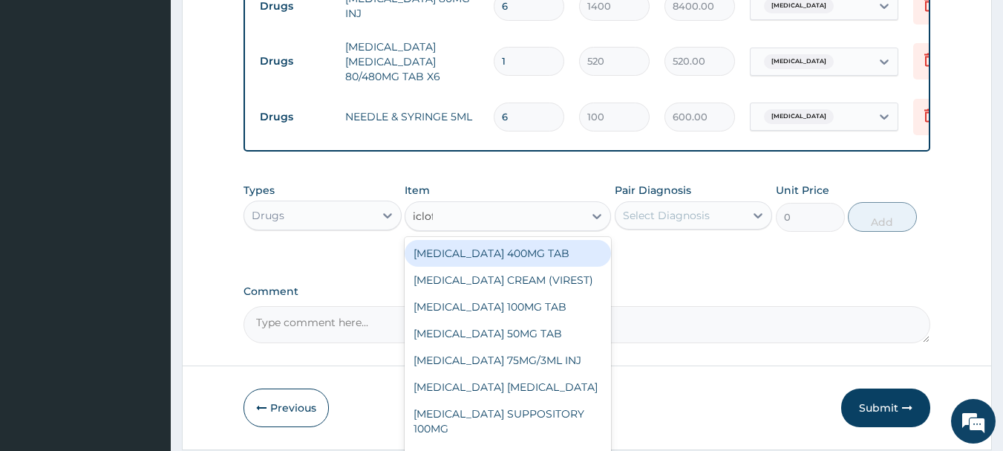
type input "iclofe"
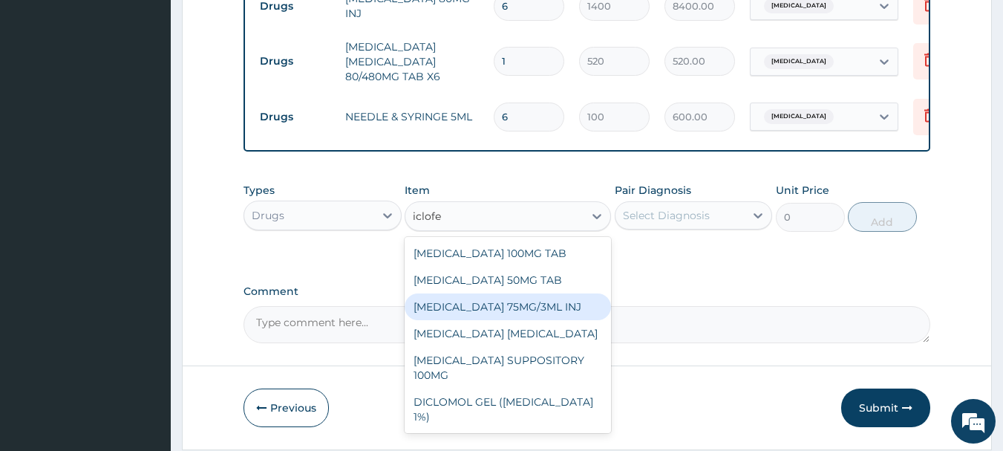
click at [534, 313] on div "[MEDICAL_DATA] 75MG/3ML INJ" at bounding box center [508, 306] width 206 height 27
type input "700"
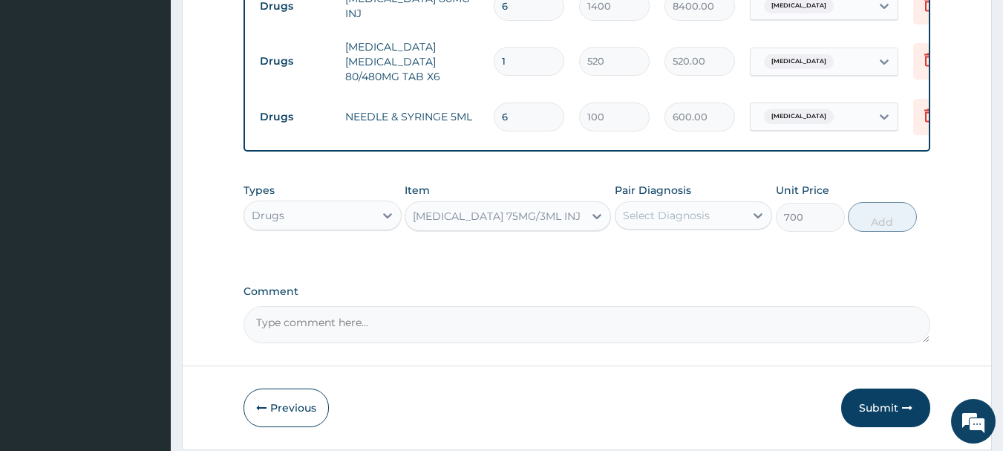
click at [661, 220] on div "Select Diagnosis" at bounding box center [666, 215] width 87 height 15
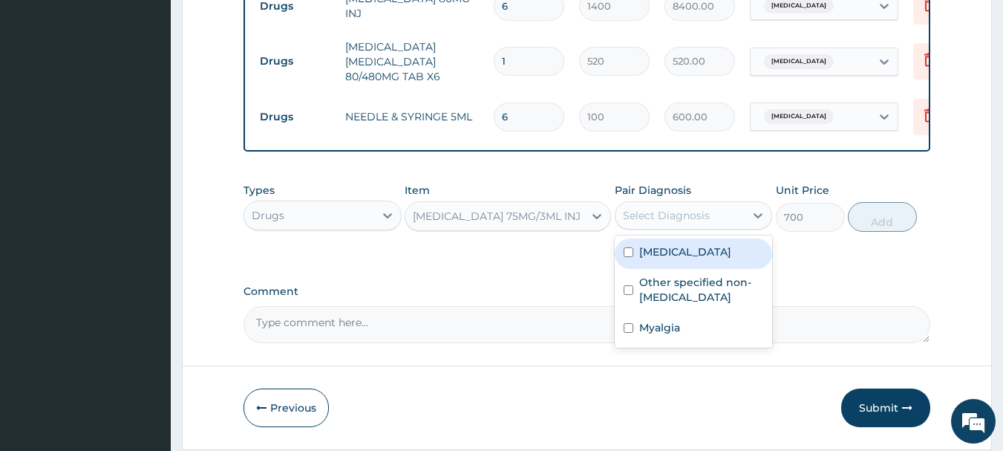
click at [692, 265] on div "[MEDICAL_DATA]" at bounding box center [694, 253] width 158 height 30
checkbox input "true"
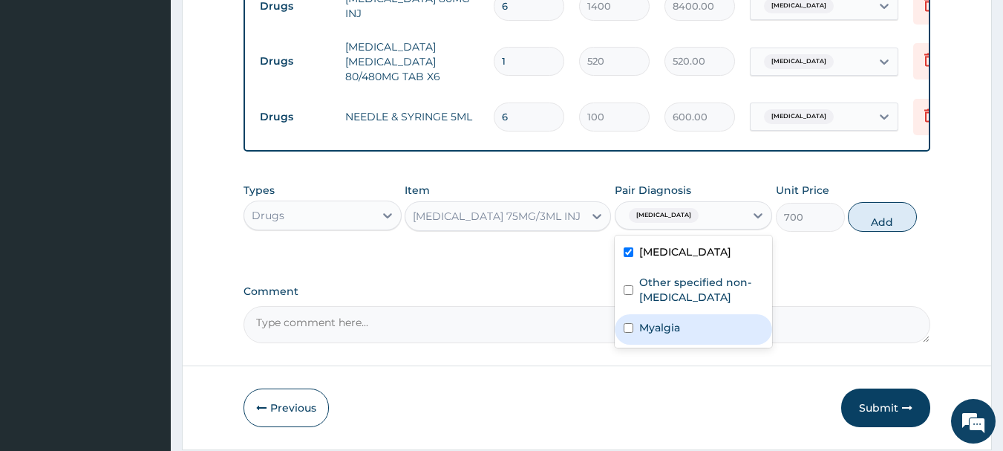
click at [679, 335] on label "Myalgia" at bounding box center [659, 327] width 41 height 15
checkbox input "true"
click at [861, 223] on button "Add" at bounding box center [882, 217] width 69 height 30
type input "0"
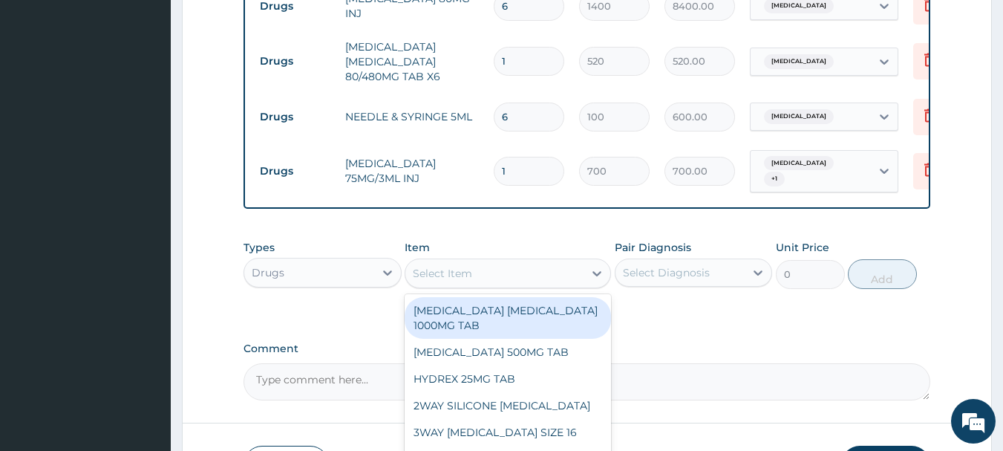
click at [545, 266] on div "Select Item" at bounding box center [494, 273] width 178 height 24
type input "diclofe"
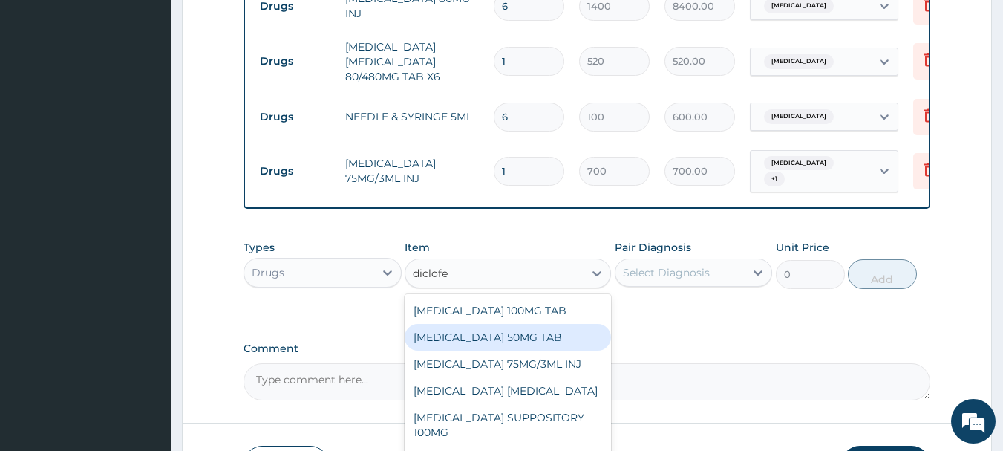
click at [530, 341] on div "[MEDICAL_DATA] 50MG TAB" at bounding box center [508, 337] width 206 height 27
type input "52.5"
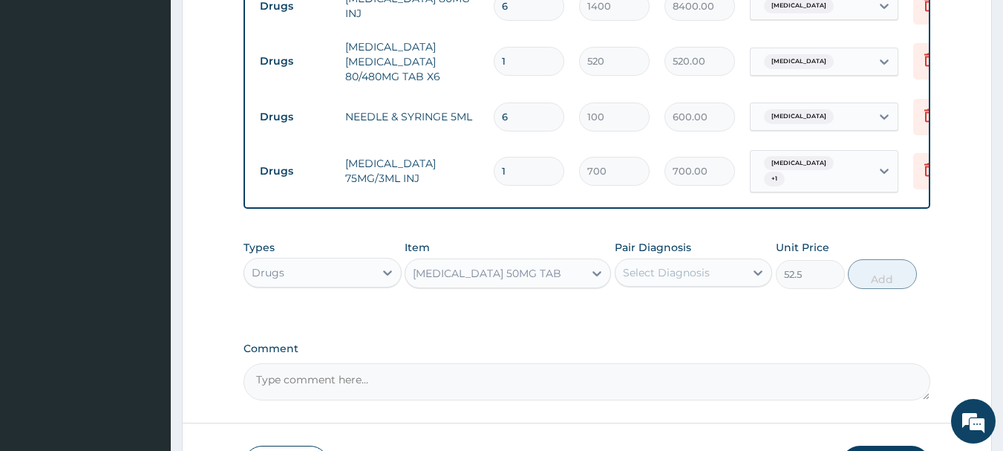
click at [637, 280] on div "Select Diagnosis" at bounding box center [666, 272] width 87 height 15
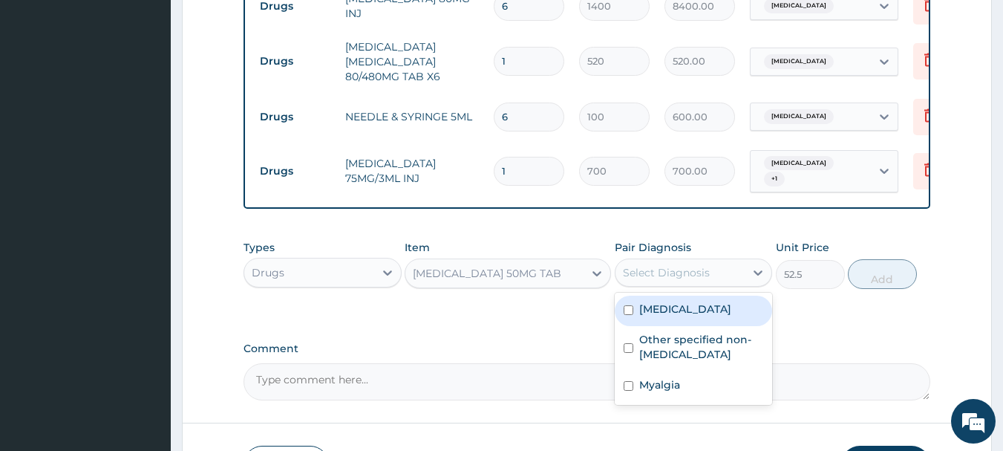
click at [653, 320] on div "[MEDICAL_DATA]" at bounding box center [694, 310] width 158 height 30
checkbox input "true"
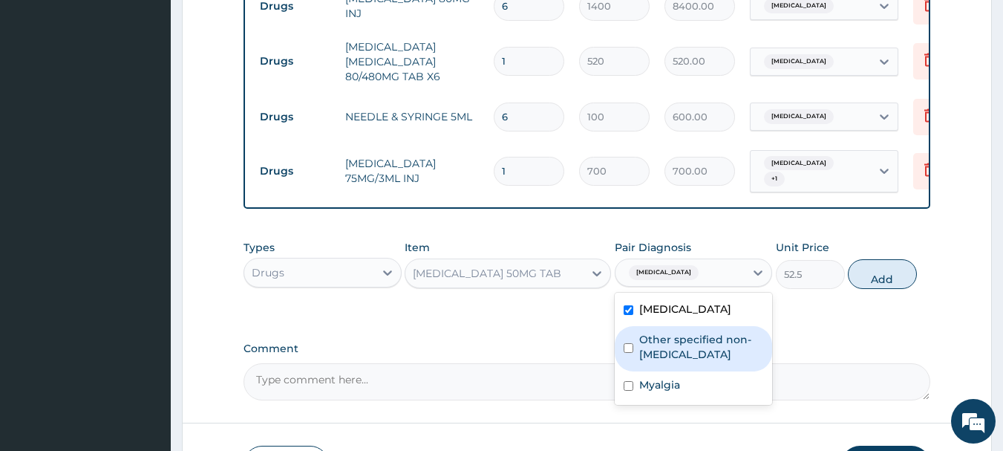
click at [671, 349] on label "Other specified non-allergic rhinitis" at bounding box center [701, 347] width 125 height 30
checkbox input "true"
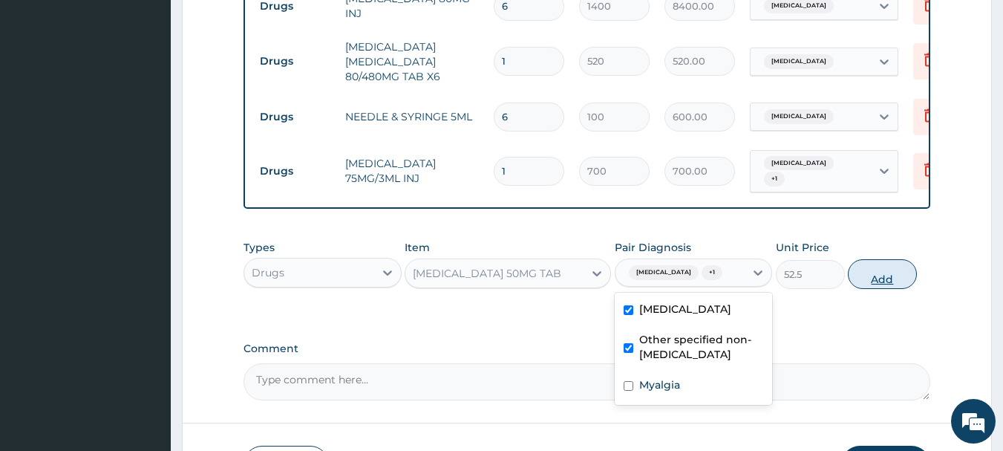
click at [887, 284] on button "Add" at bounding box center [882, 274] width 69 height 30
type input "0"
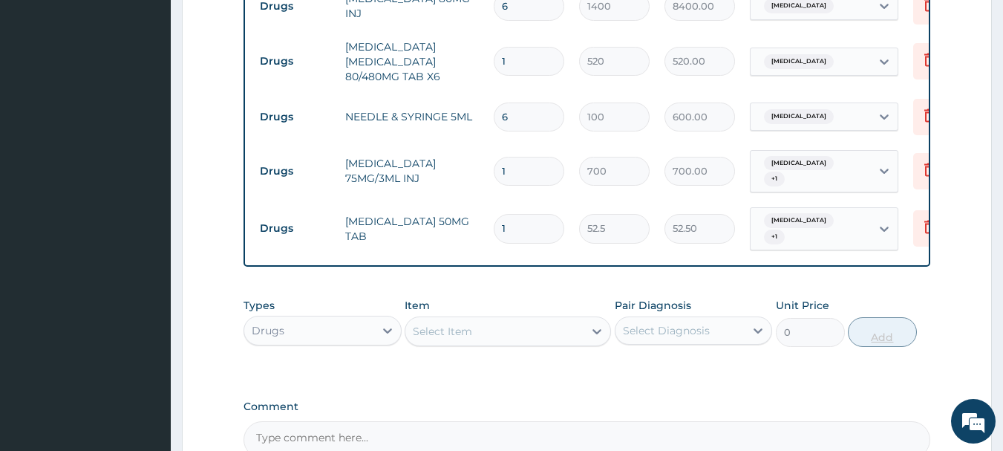
type input "14"
type input "735.00"
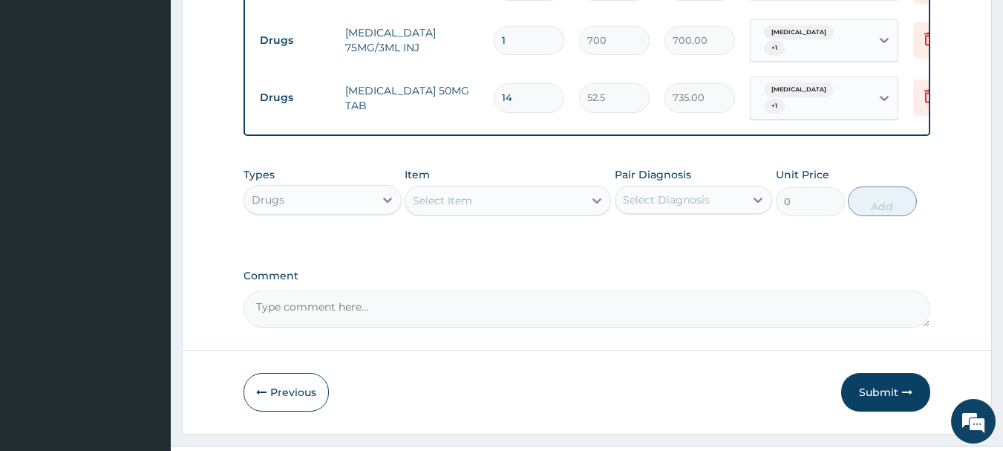
scroll to position [943, 0]
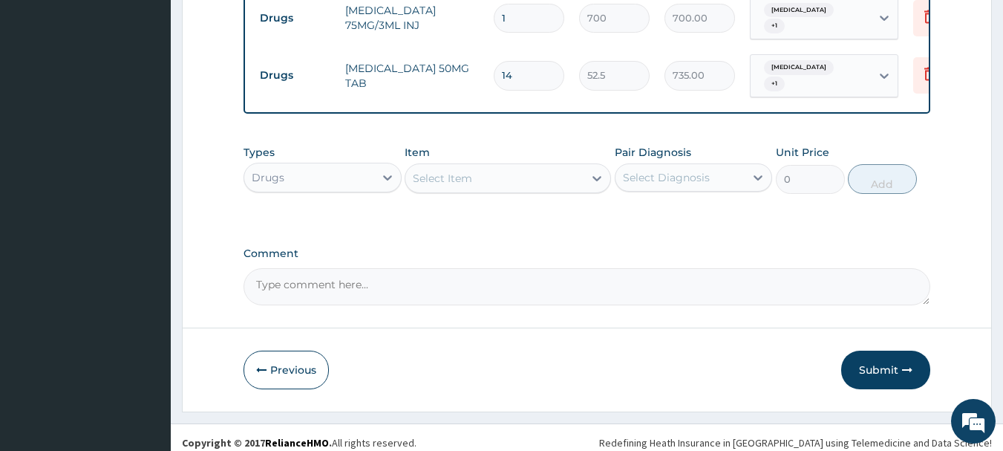
type input "14"
click at [482, 172] on div "Select Item" at bounding box center [494, 178] width 178 height 24
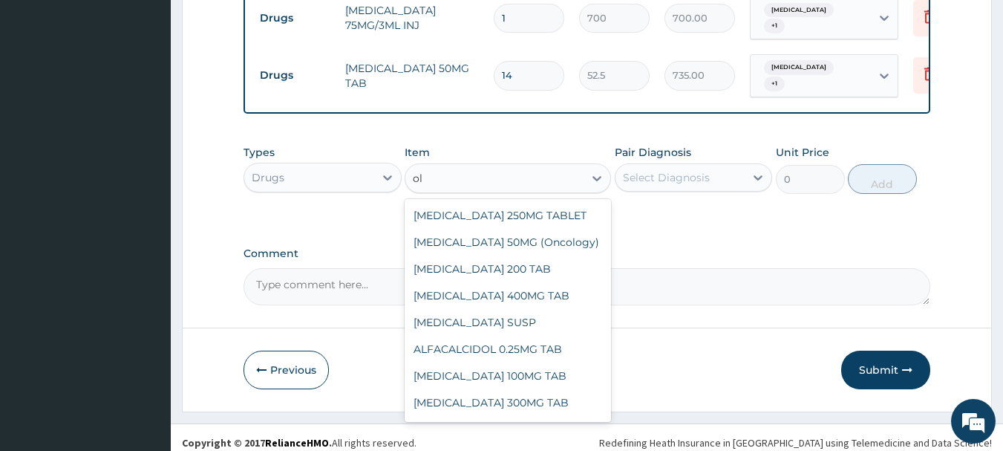
type input "o"
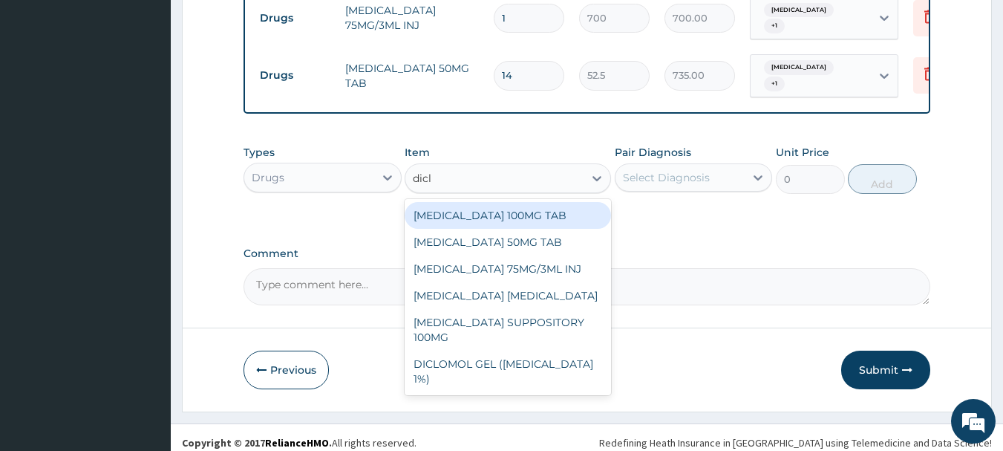
type input "diclo"
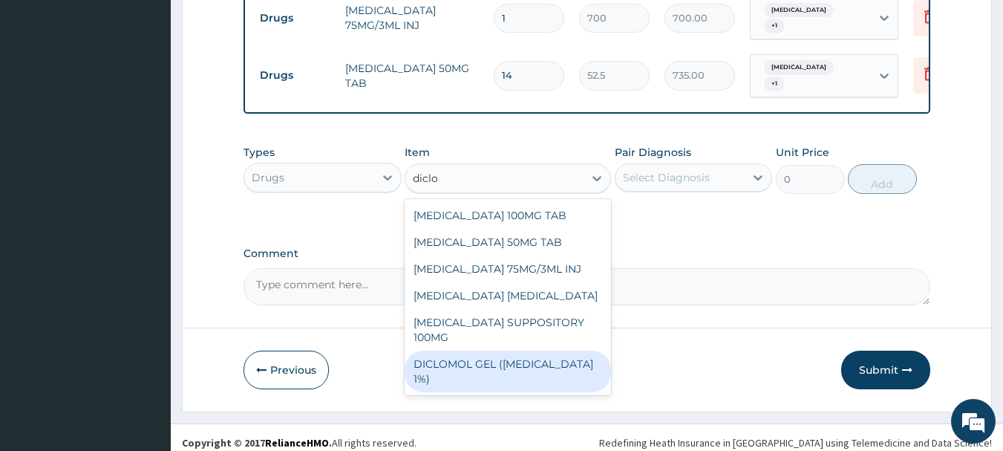
click at [529, 359] on div "DICLOMOL GEL ([MEDICAL_DATA] 1%)" at bounding box center [508, 371] width 206 height 42
type input "900"
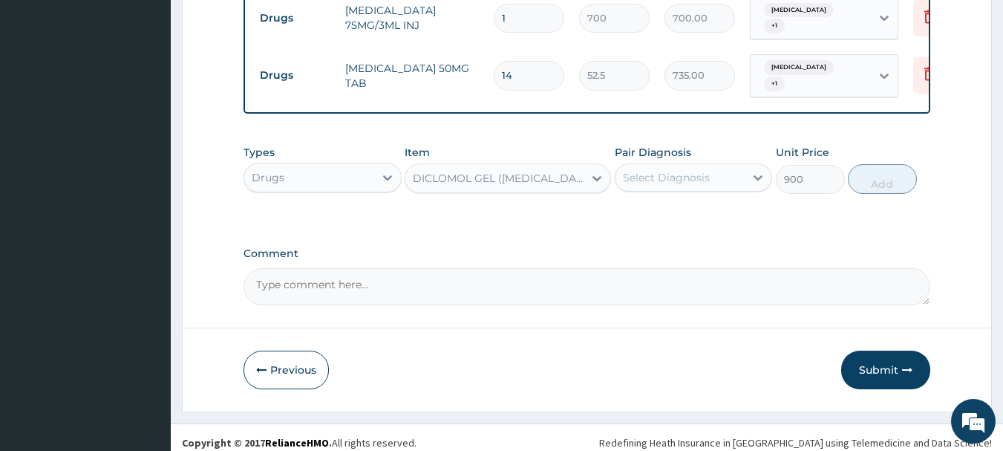
click at [660, 189] on div "Select Diagnosis" at bounding box center [680, 178] width 130 height 24
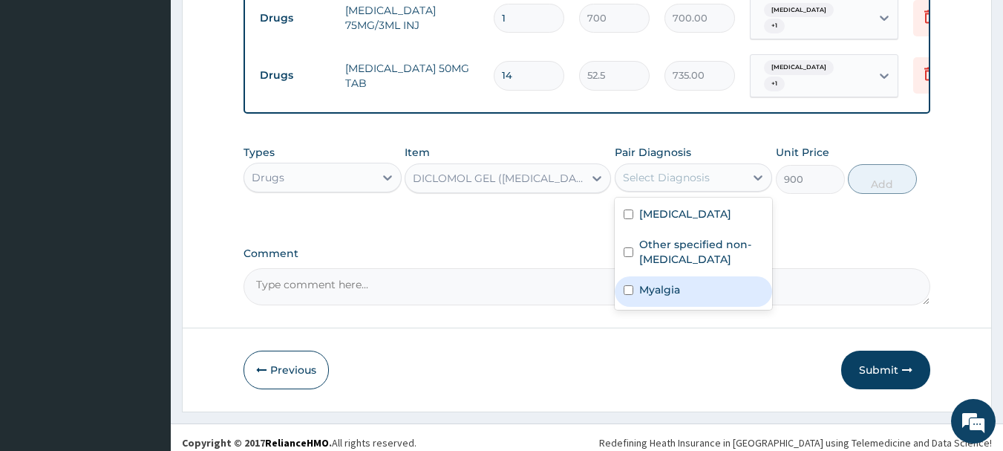
click at [678, 290] on label "Myalgia" at bounding box center [659, 289] width 41 height 15
checkbox input "true"
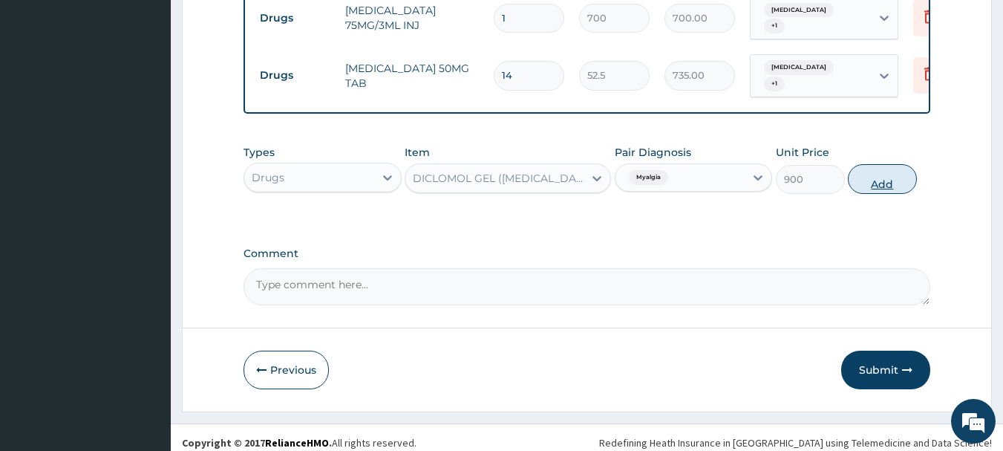
click at [880, 189] on button "Add" at bounding box center [882, 179] width 69 height 30
type input "0"
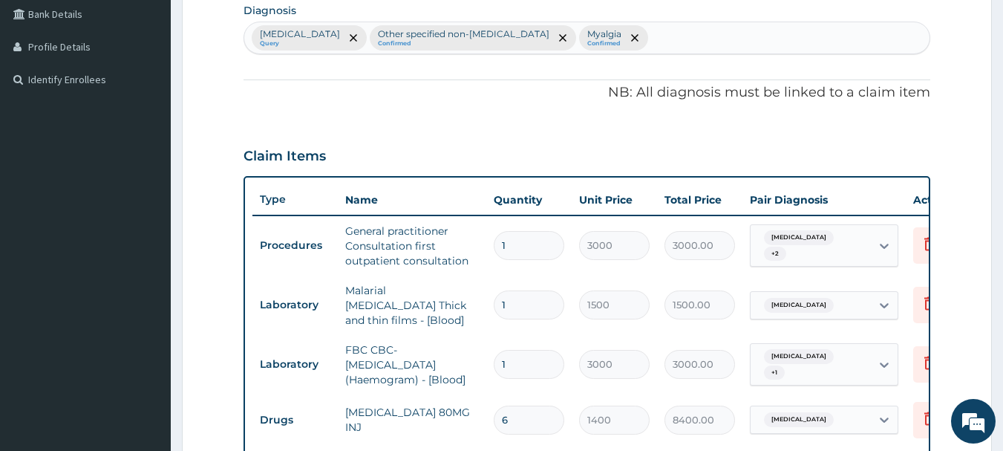
scroll to position [353, 0]
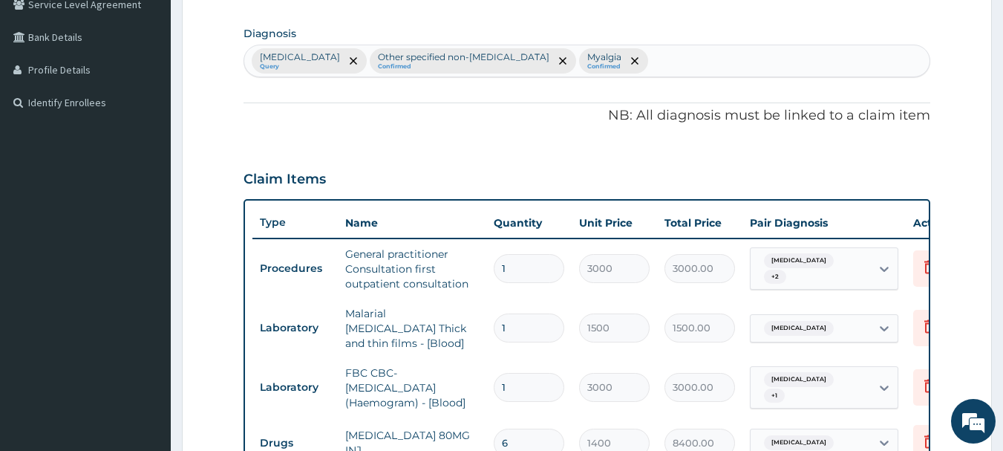
click at [743, 59] on div "Malaria, unspecified Query Other specified non-allergic rhinitis Confirmed Myal…" at bounding box center [587, 60] width 686 height 31
type input "insomnia"
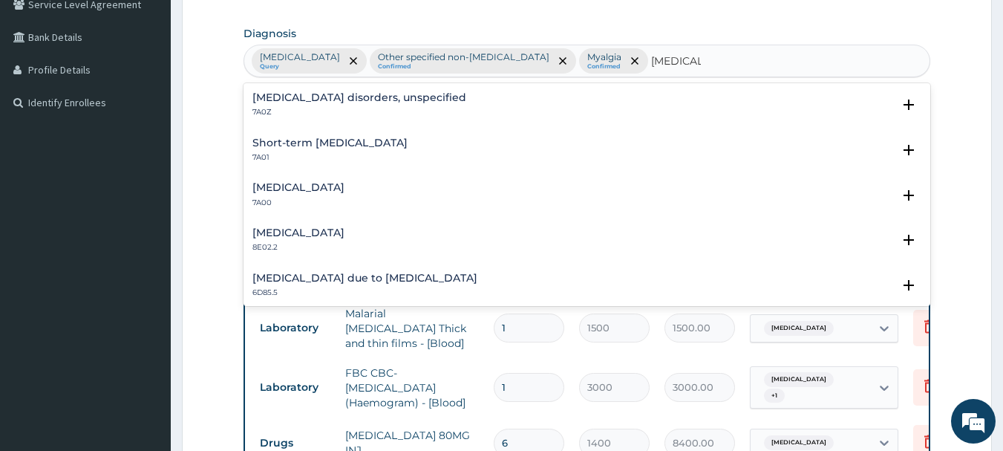
click at [343, 145] on h4 "Short-term insomnia" at bounding box center [329, 142] width 155 height 11
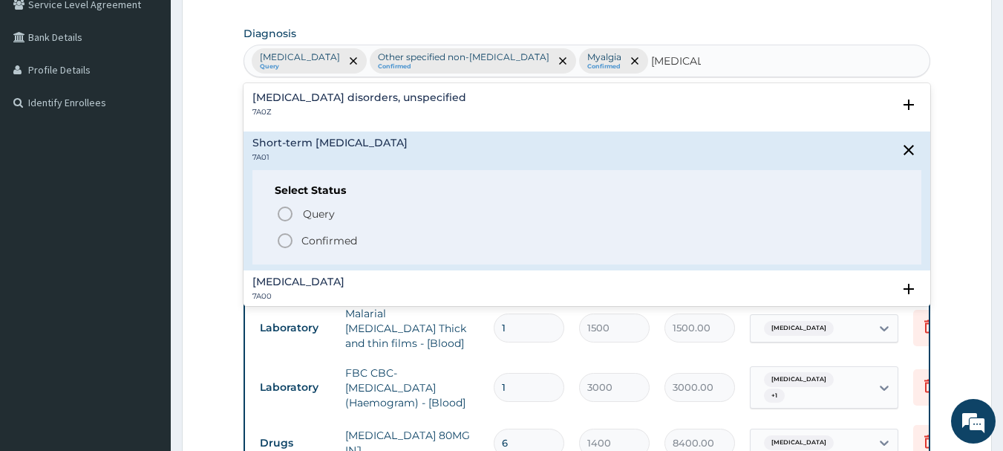
click at [281, 238] on icon "status option filled" at bounding box center [285, 241] width 18 height 18
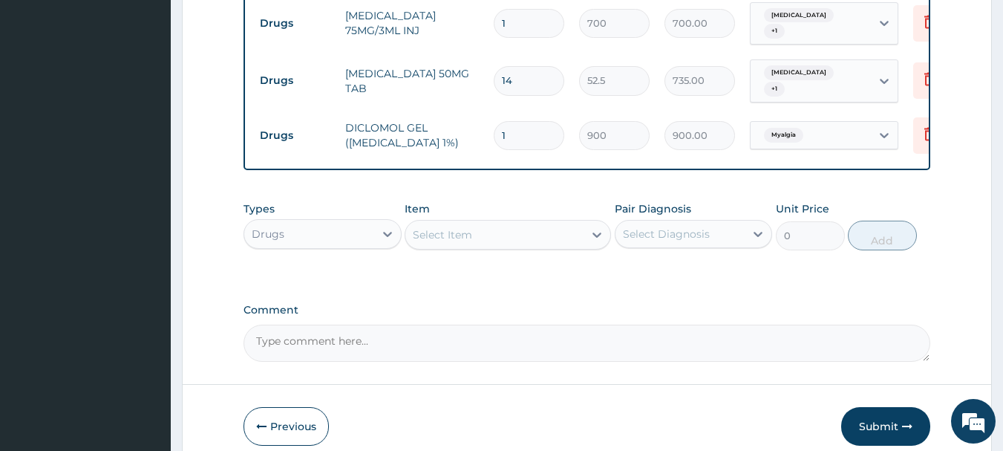
scroll to position [940, 0]
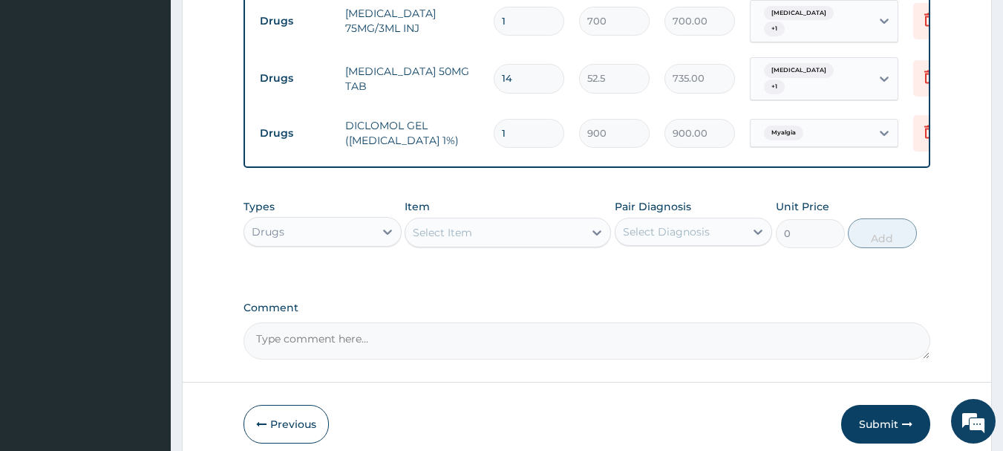
click at [471, 247] on div "Select Item" at bounding box center [508, 233] width 206 height 30
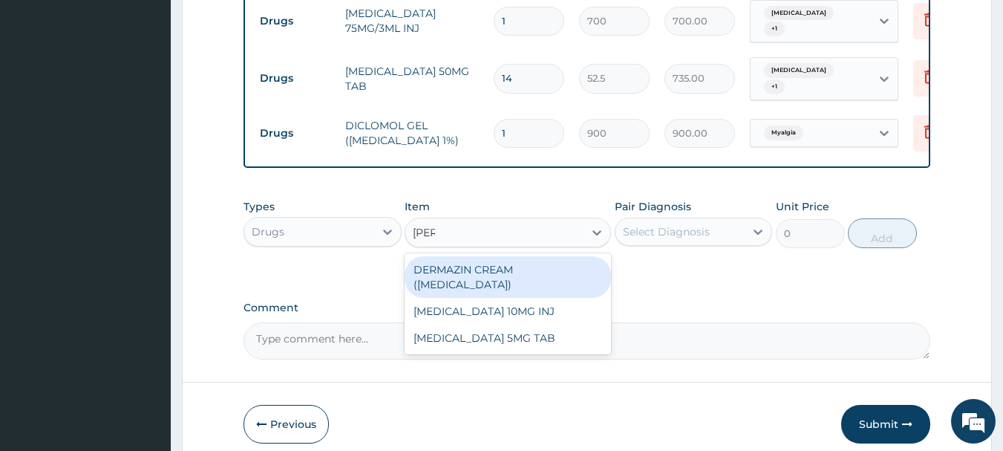
type input "diaze"
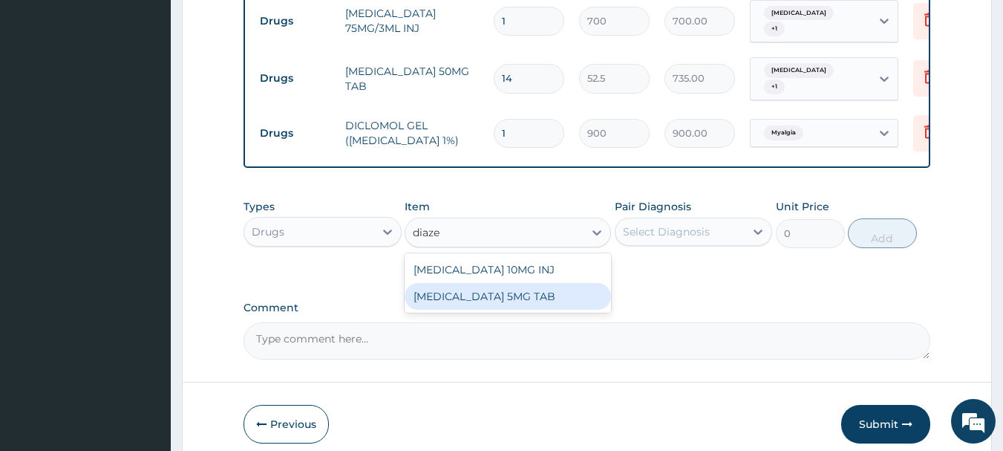
click at [497, 293] on div "[MEDICAL_DATA] 5MG TAB" at bounding box center [508, 296] width 206 height 27
type input "52.5"
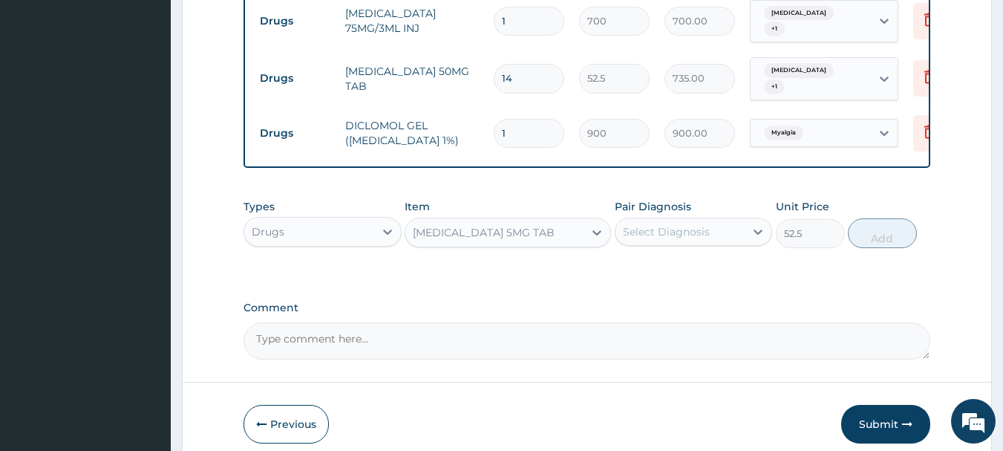
click at [673, 239] on div "Select Diagnosis" at bounding box center [666, 231] width 87 height 15
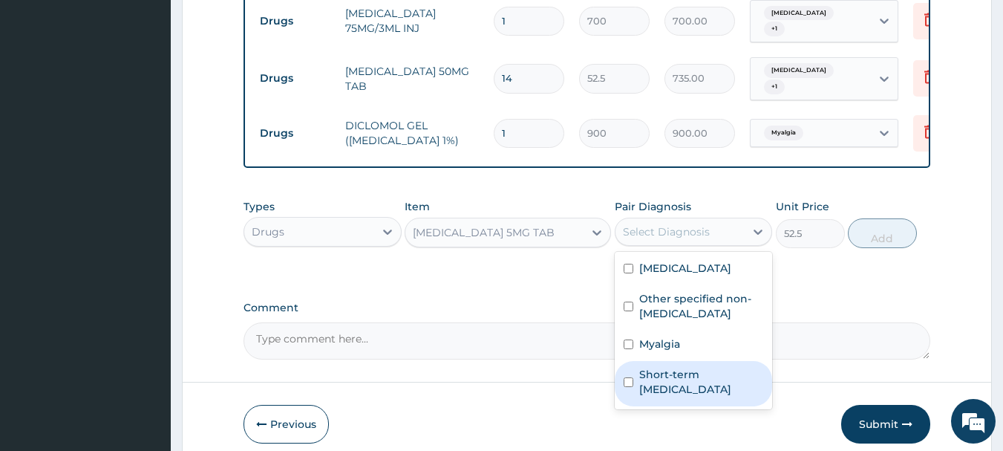
click at [691, 378] on label "Short-term insomnia" at bounding box center [701, 382] width 125 height 30
checkbox input "true"
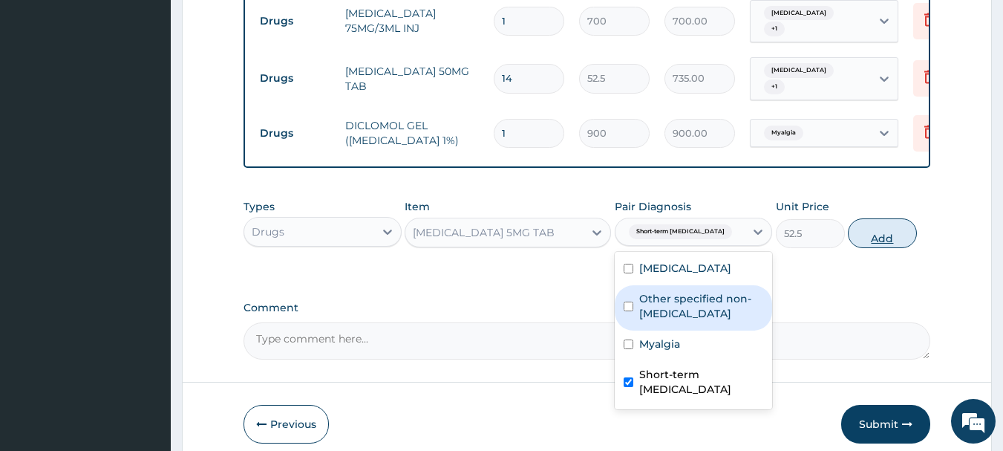
click at [899, 237] on button "Add" at bounding box center [882, 233] width 69 height 30
type input "0"
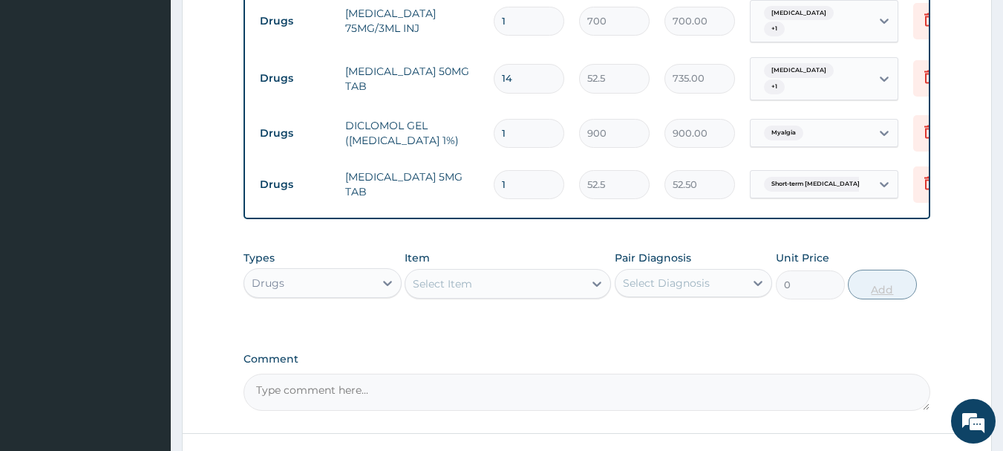
type input "10"
type input "525.00"
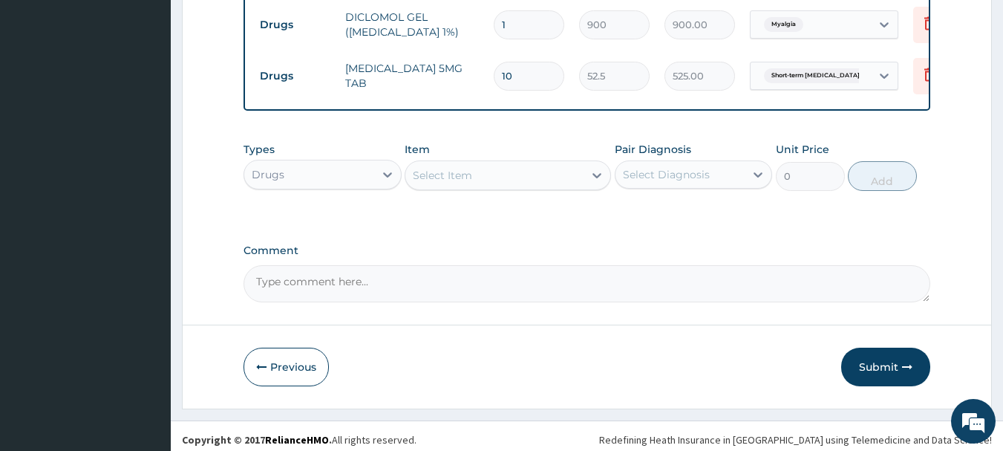
scroll to position [1059, 0]
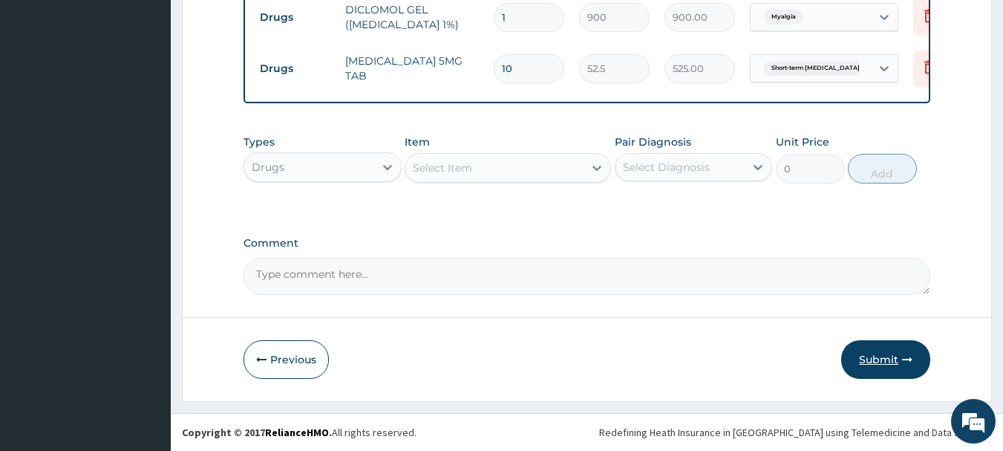
type input "10"
click at [874, 358] on button "Submit" at bounding box center [885, 359] width 89 height 39
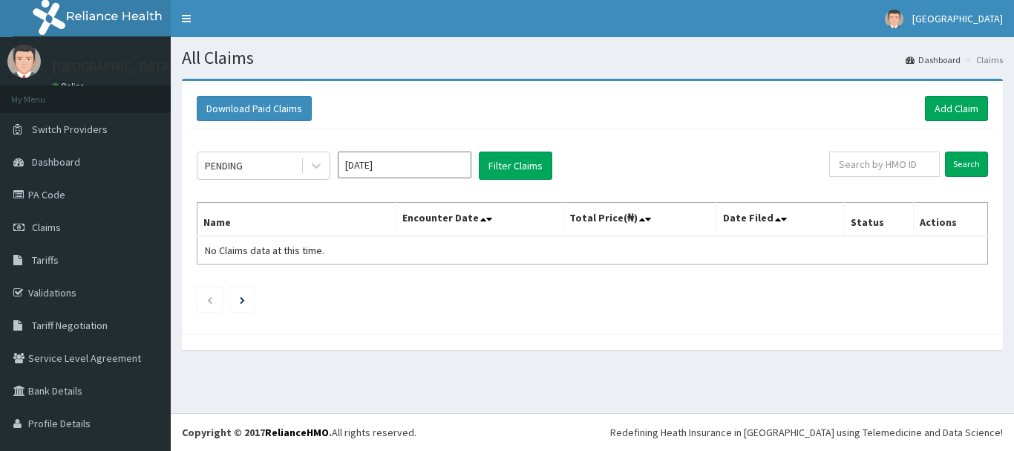
click at [400, 169] on input "Oct 2025" at bounding box center [405, 164] width 134 height 27
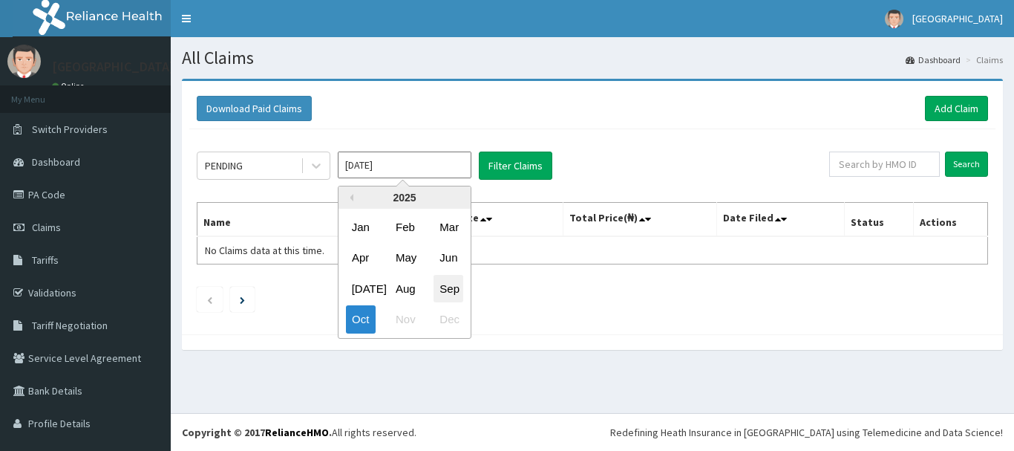
click at [448, 286] on div "Sep" at bounding box center [449, 288] width 30 height 27
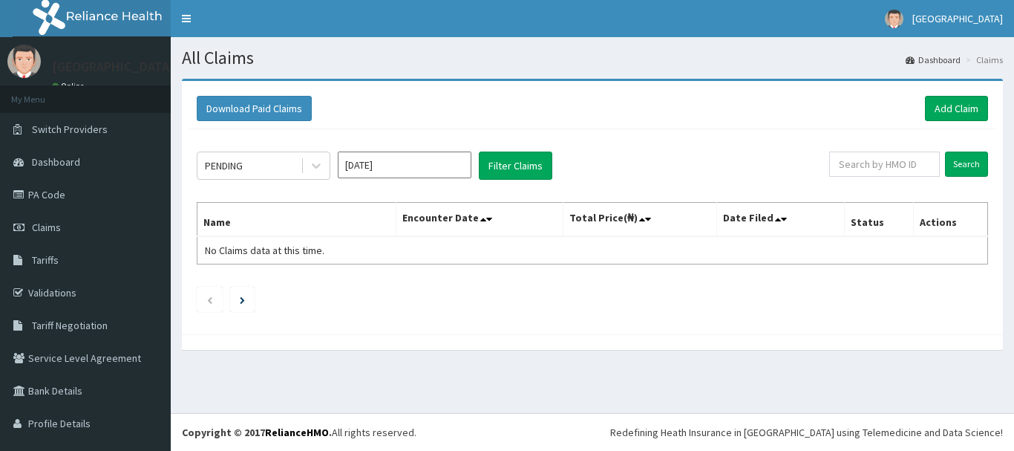
type input "Sep 2025"
click at [523, 173] on button "Filter Claims" at bounding box center [515, 165] width 73 height 28
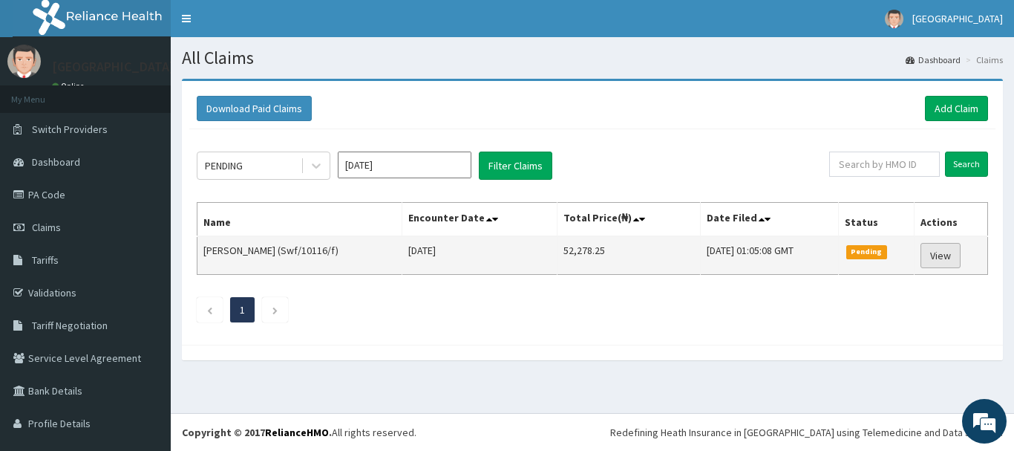
click at [929, 255] on link "View" at bounding box center [940, 255] width 40 height 25
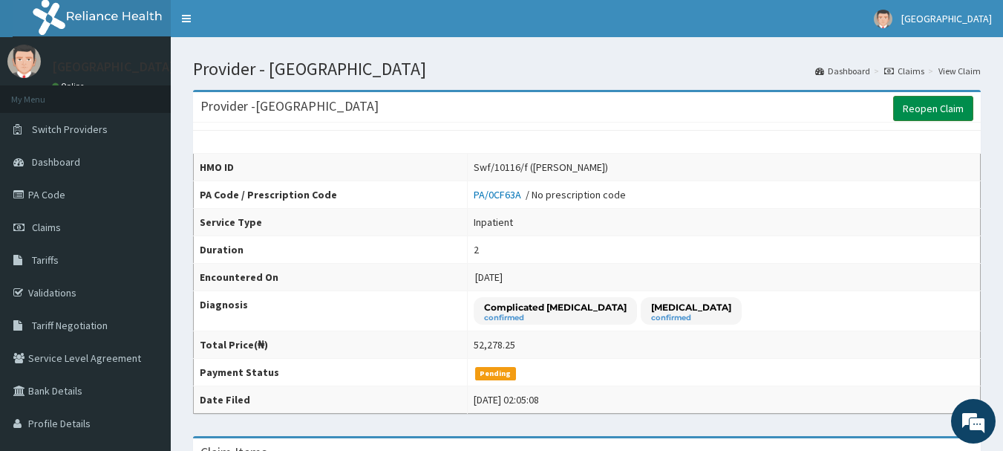
click at [928, 108] on link "Reopen Claim" at bounding box center [933, 108] width 80 height 25
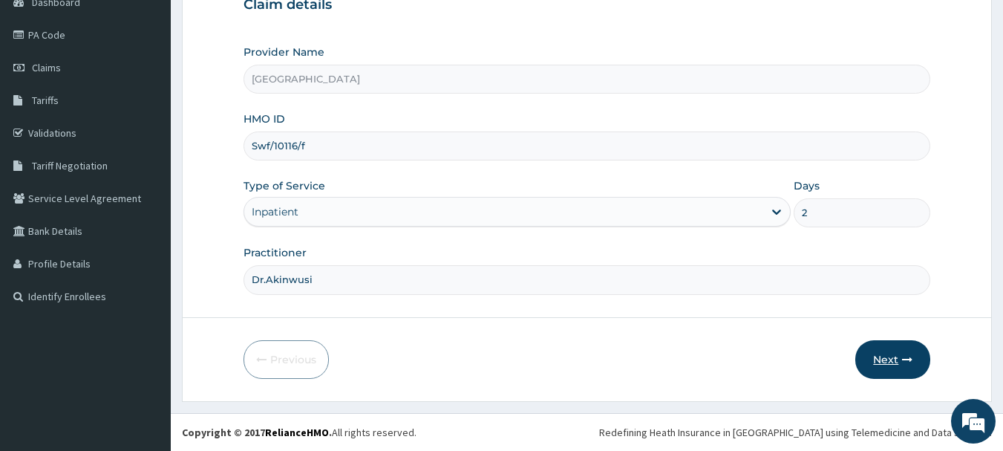
click at [891, 363] on button "Next" at bounding box center [892, 359] width 75 height 39
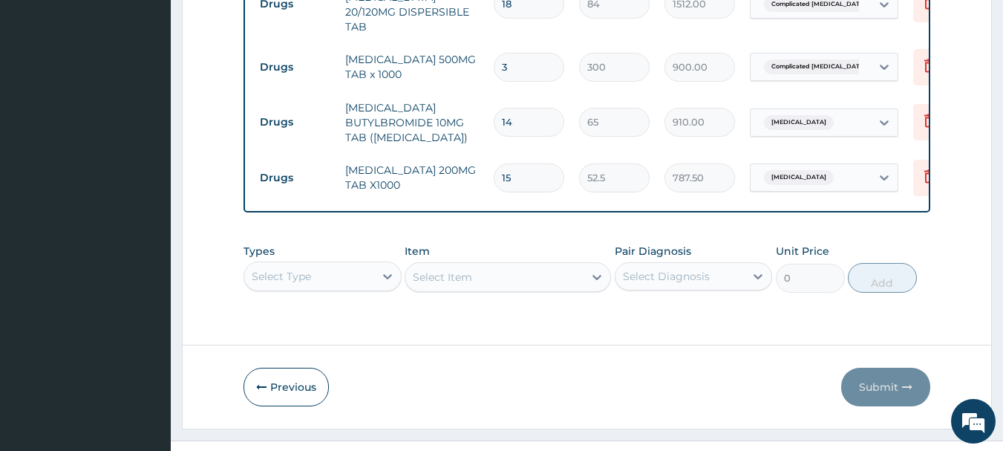
scroll to position [1459, 0]
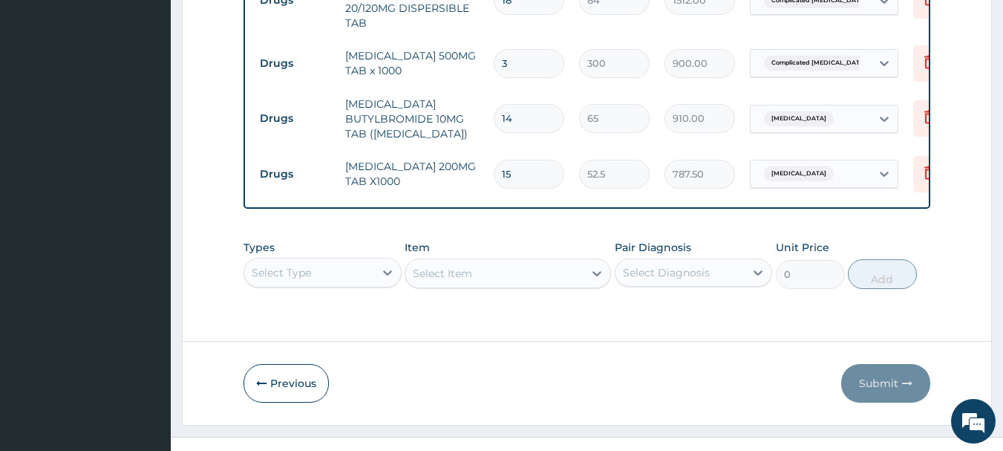
click at [356, 279] on div "Types Select Type Item Select Item Pair Diagnosis Select Diagnosis Unit Price 0…" at bounding box center [586, 264] width 687 height 64
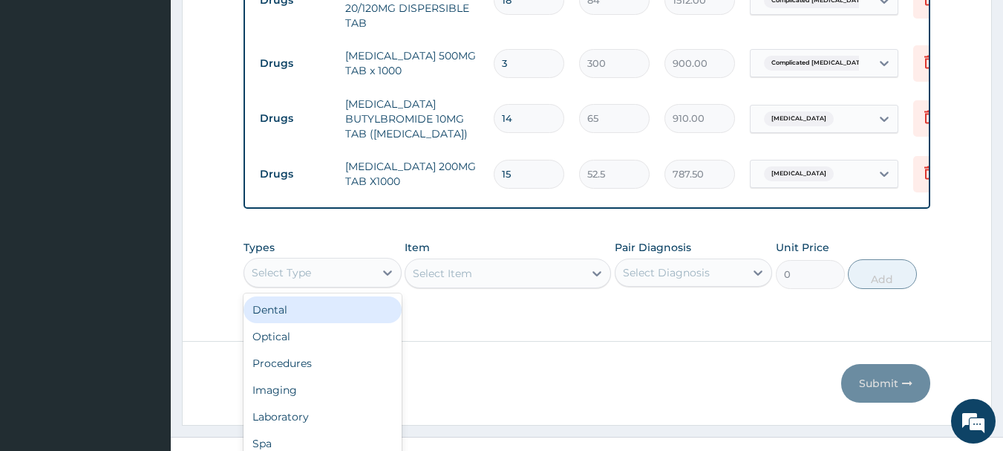
scroll to position [42, 0]
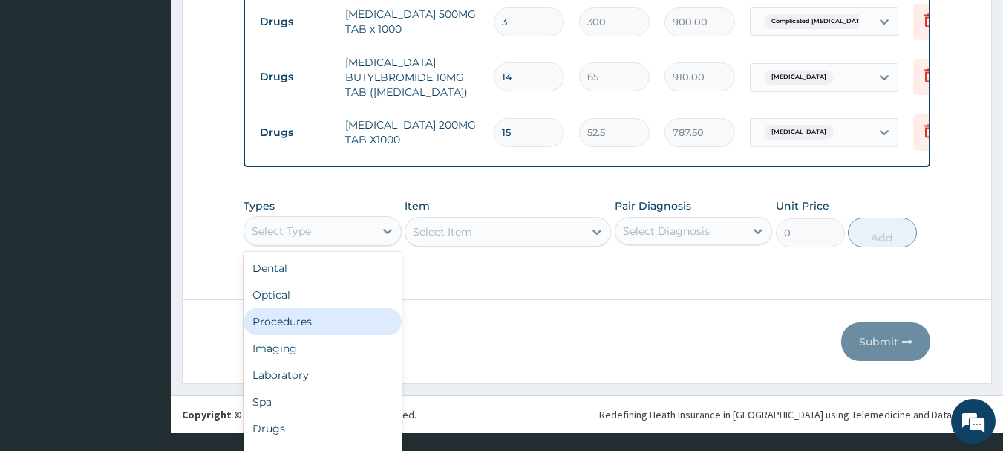
click at [357, 328] on div "Procedures" at bounding box center [322, 321] width 158 height 27
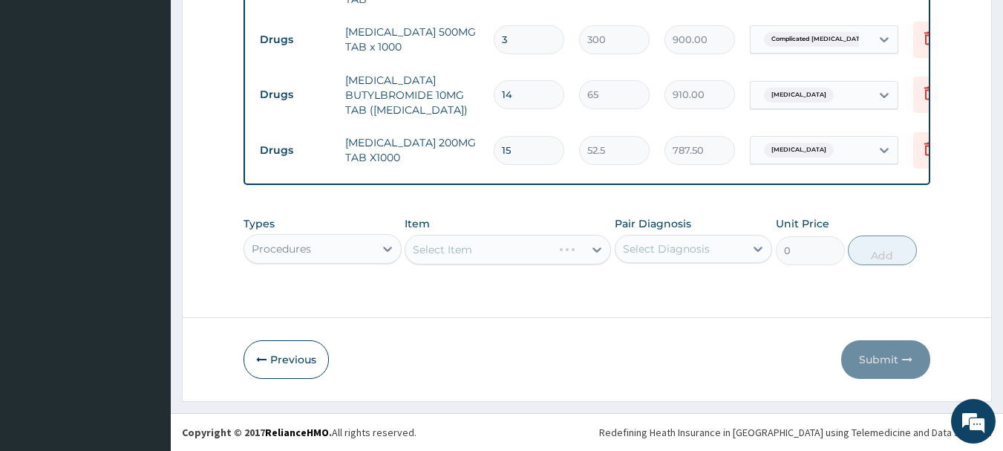
scroll to position [0, 0]
click at [474, 255] on div "Select Item" at bounding box center [508, 250] width 206 height 30
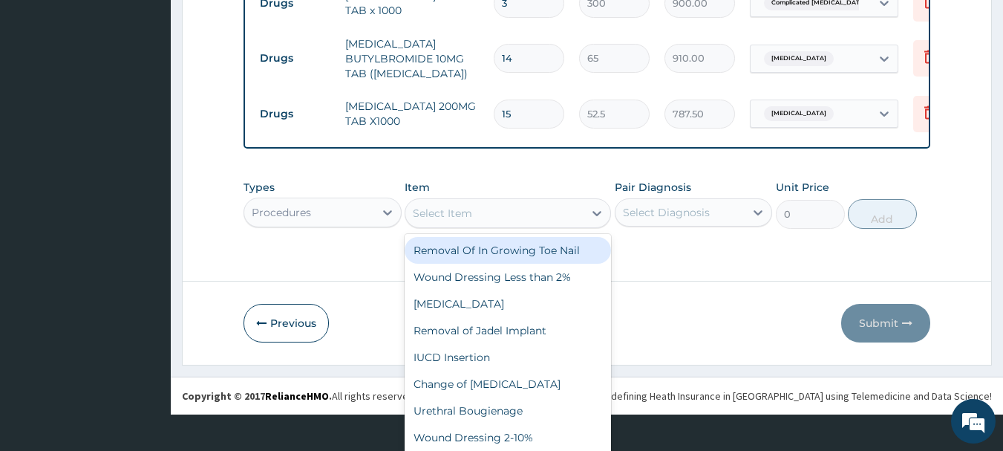
scroll to position [42, 0]
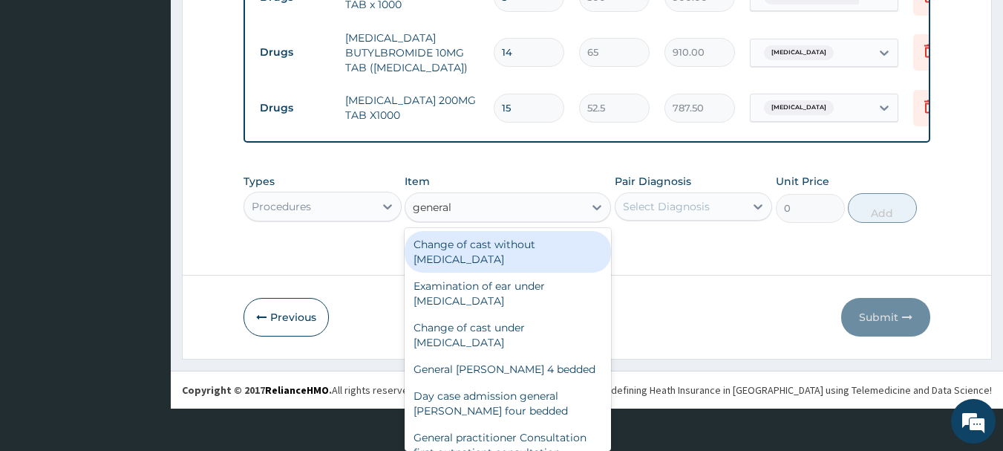
type input "general p"
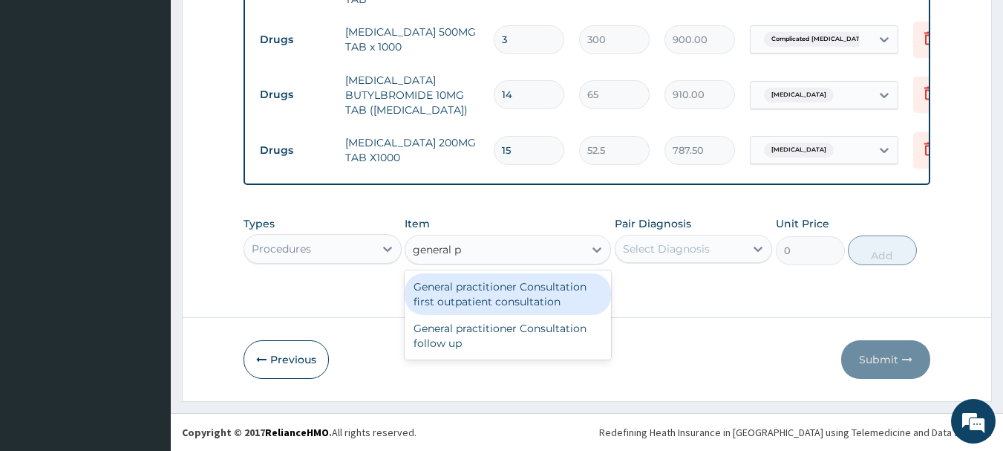
scroll to position [0, 0]
click at [504, 290] on div "General practitioner Consultation first outpatient consultation" at bounding box center [508, 294] width 206 height 42
type input "3000"
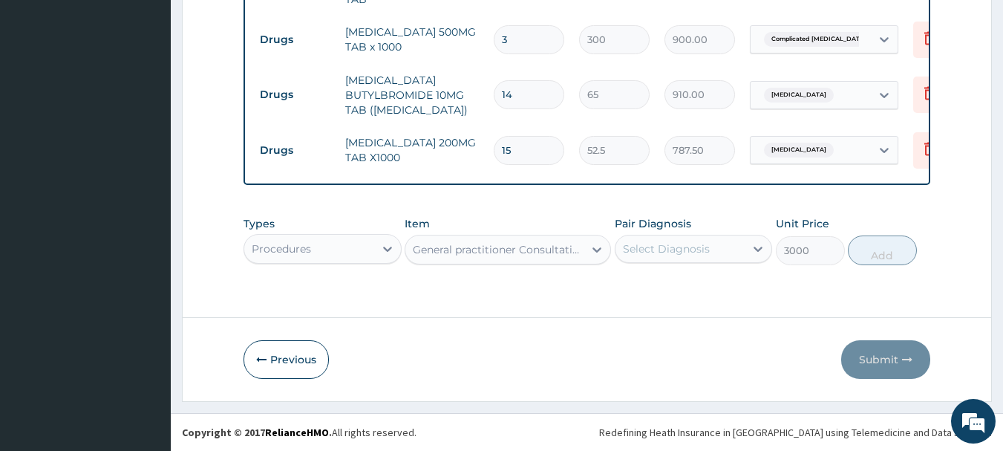
click at [664, 253] on div "Select Diagnosis" at bounding box center [666, 248] width 87 height 15
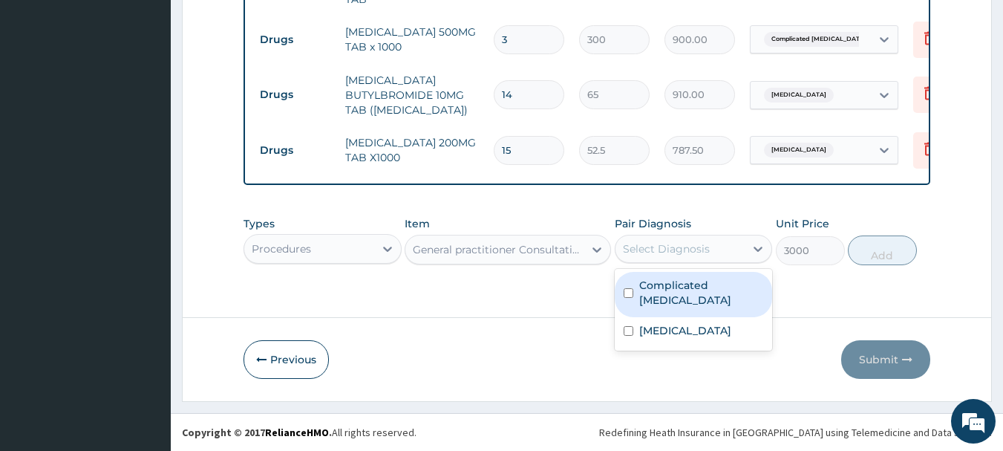
click at [676, 287] on label "Complicated malaria" at bounding box center [701, 293] width 125 height 30
checkbox input "true"
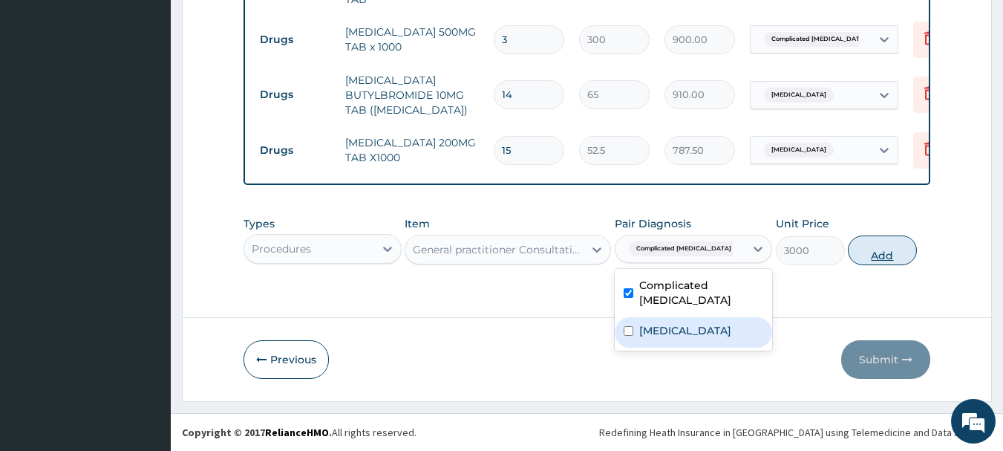
click at [869, 258] on button "Add" at bounding box center [882, 250] width 69 height 30
type input "0"
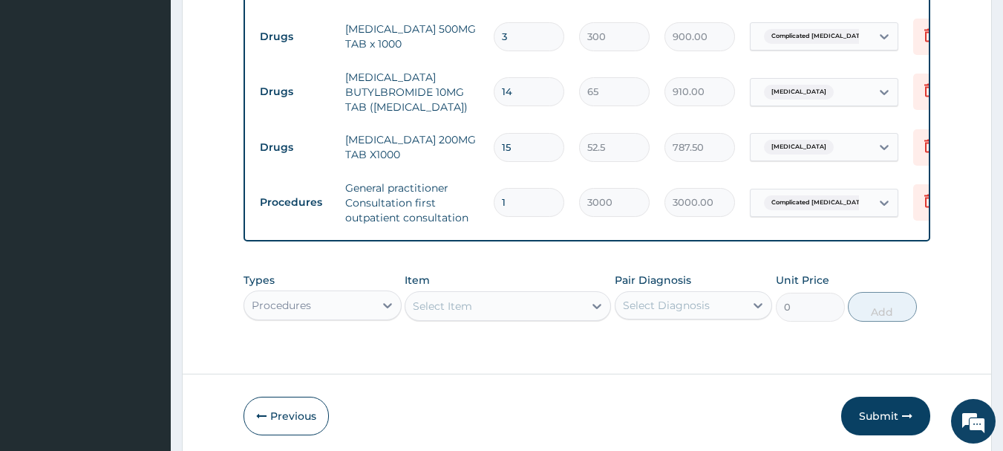
scroll to position [1546, 0]
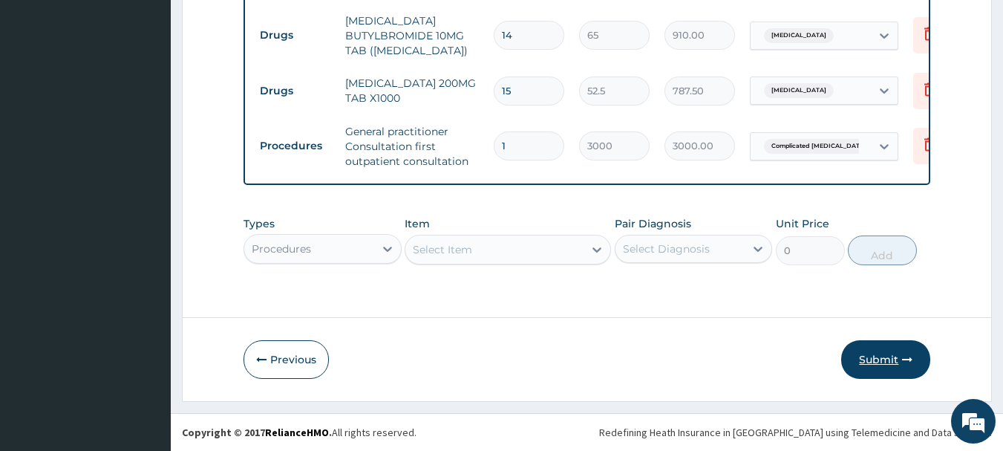
click at [881, 357] on button "Submit" at bounding box center [885, 359] width 89 height 39
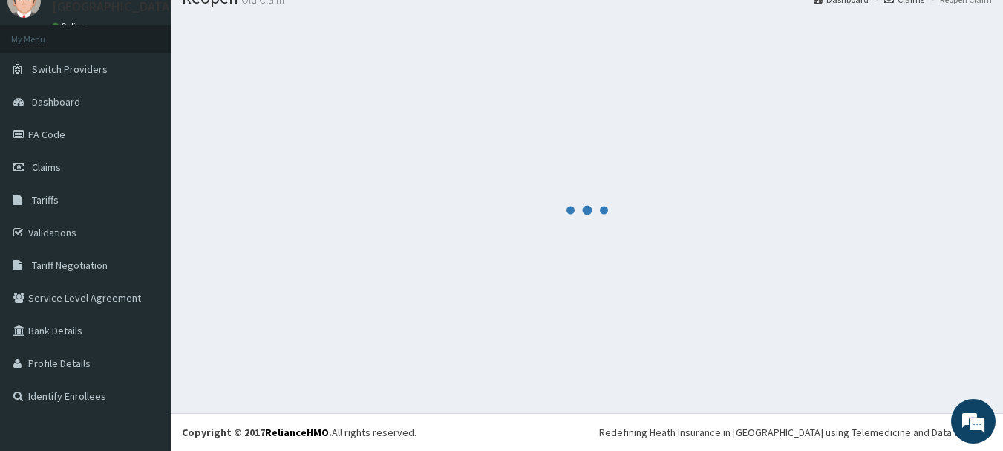
scroll to position [60, 0]
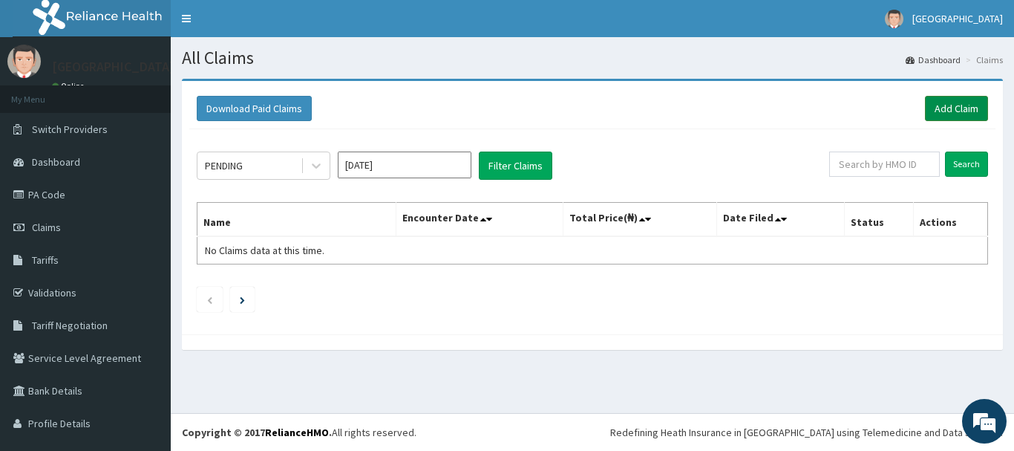
click at [925, 102] on link "Add Claim" at bounding box center [956, 108] width 63 height 25
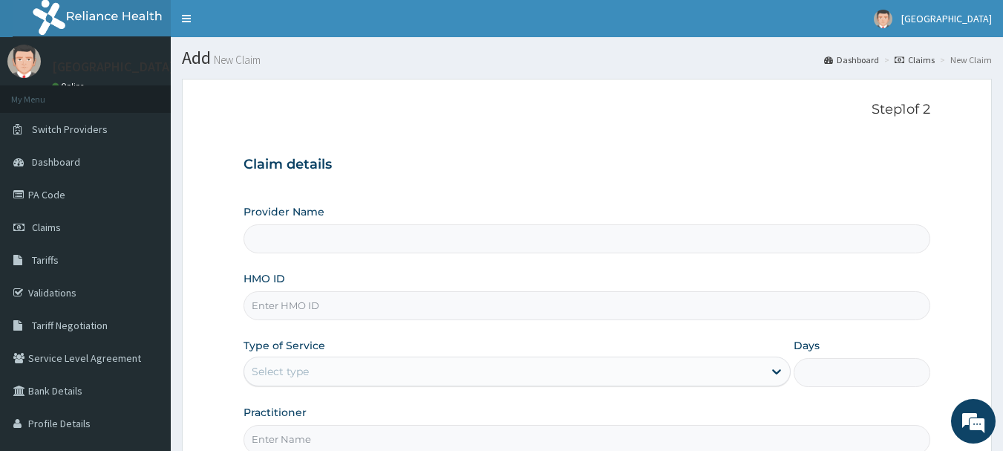
click at [480, 307] on input "HMO ID" at bounding box center [586, 305] width 687 height 29
type input "[GEOGRAPHIC_DATA]"
paste input "Fps/10107/b"
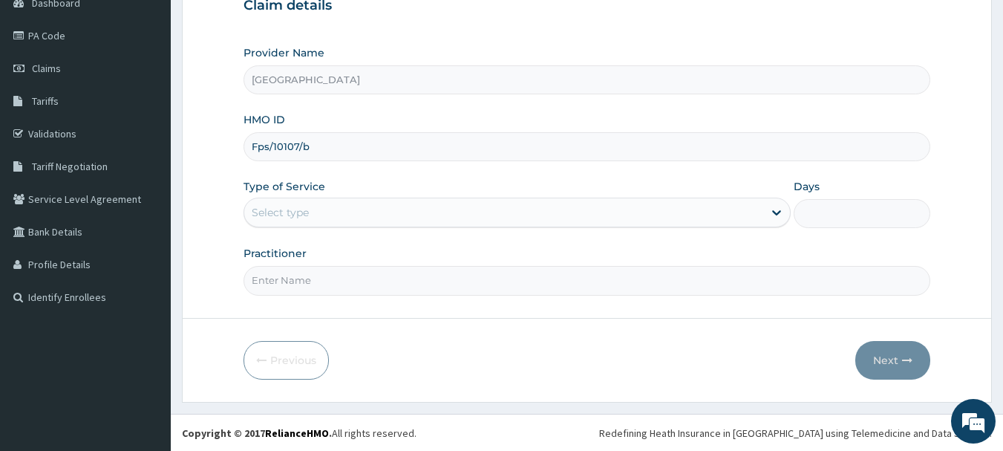
scroll to position [160, 0]
type input "Fps/10107/b"
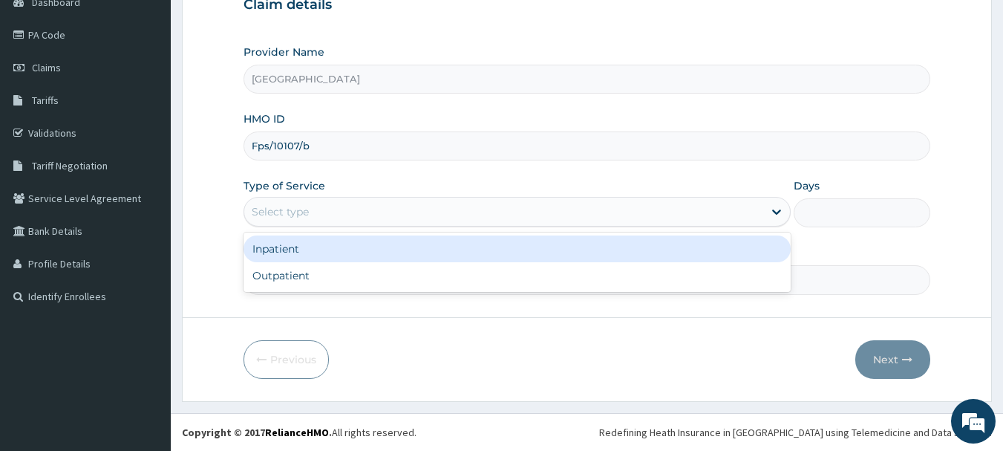
click at [420, 209] on div "Select type" at bounding box center [503, 212] width 519 height 24
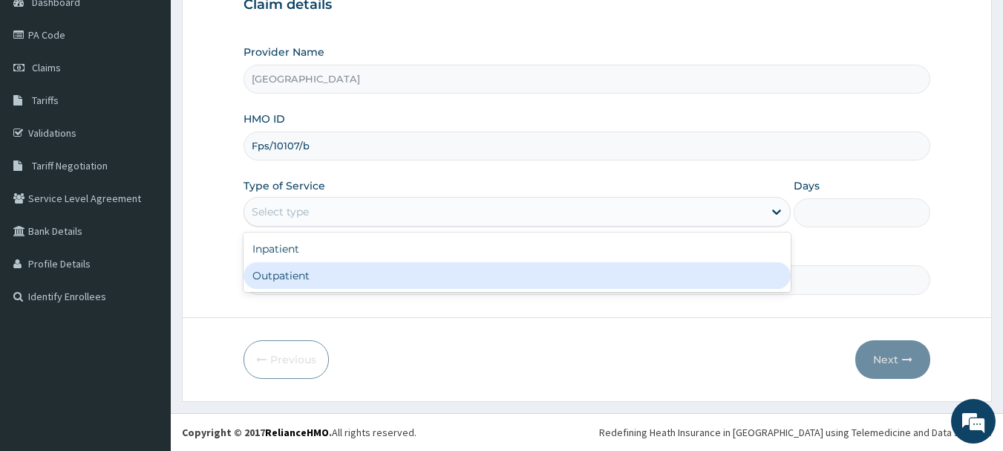
click at [382, 279] on div "Outpatient" at bounding box center [516, 275] width 547 height 27
type input "1"
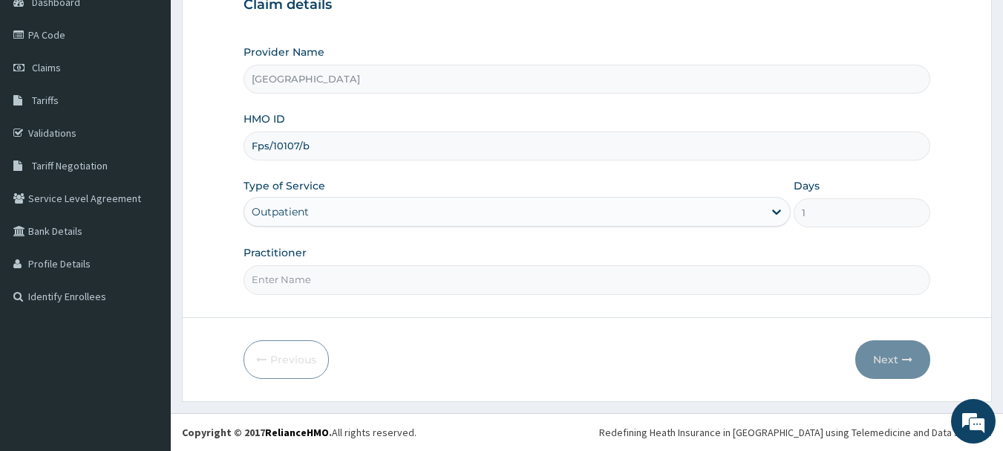
click at [564, 281] on input "Practitioner" at bounding box center [586, 279] width 687 height 29
type input "Dr.Akinwusi"
click at [876, 362] on button "Next" at bounding box center [892, 359] width 75 height 39
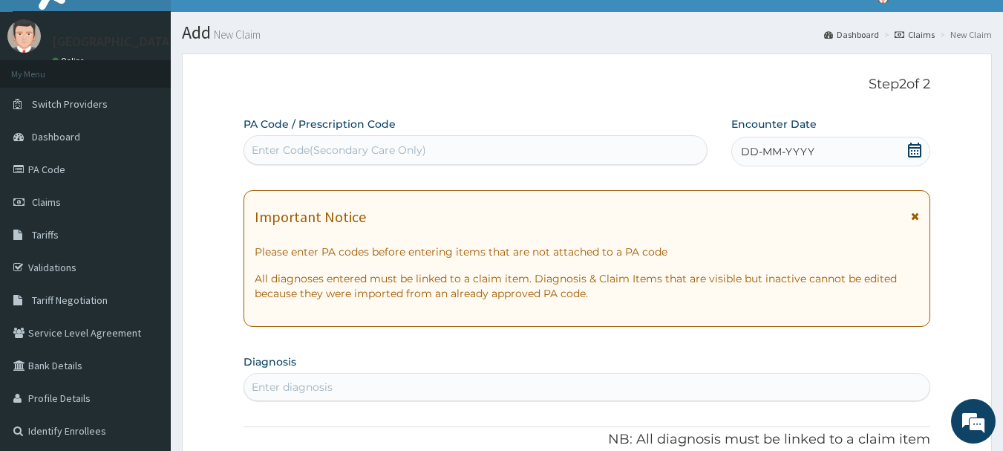
scroll to position [24, 0]
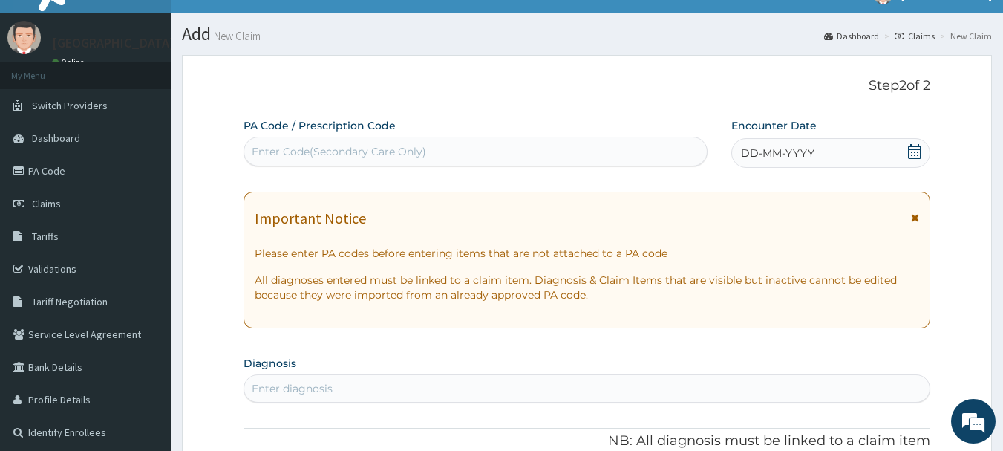
click at [918, 156] on icon at bounding box center [914, 151] width 15 height 15
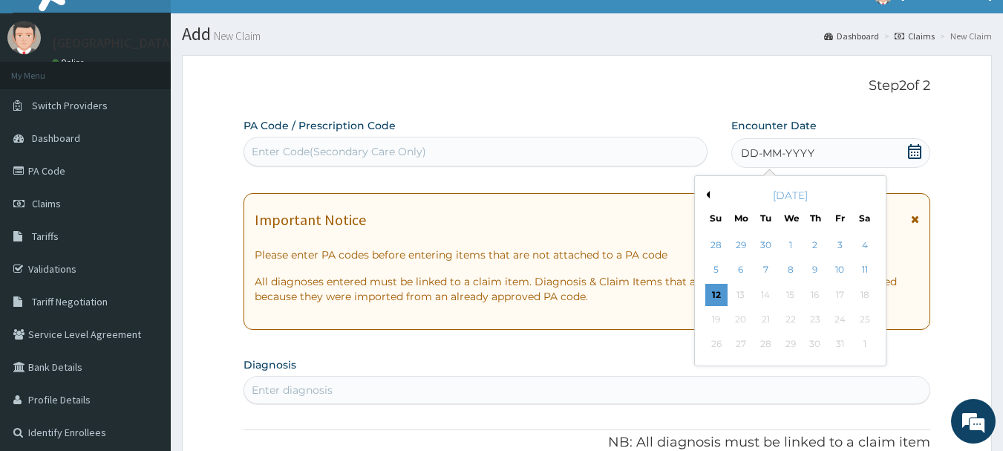
click at [708, 194] on button "Previous Month" at bounding box center [705, 194] width 7 height 7
click at [839, 243] on div "5" at bounding box center [839, 245] width 22 height 22
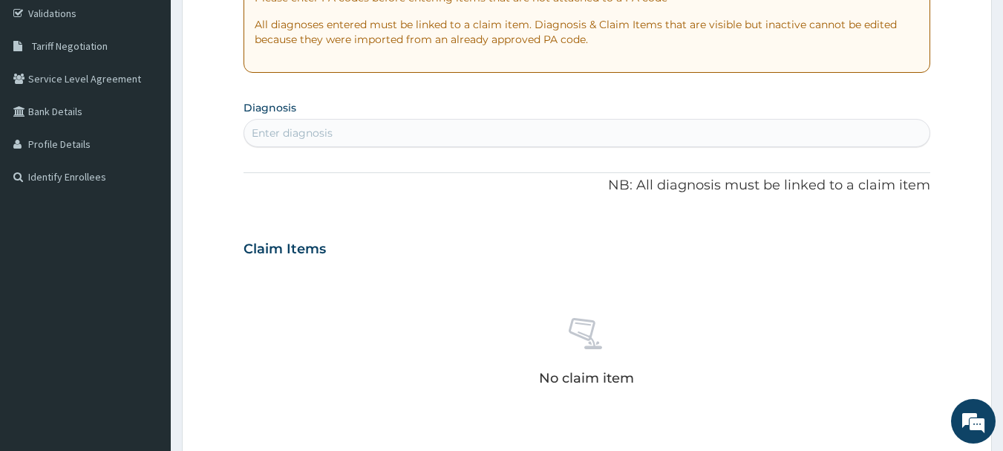
scroll to position [303, 0]
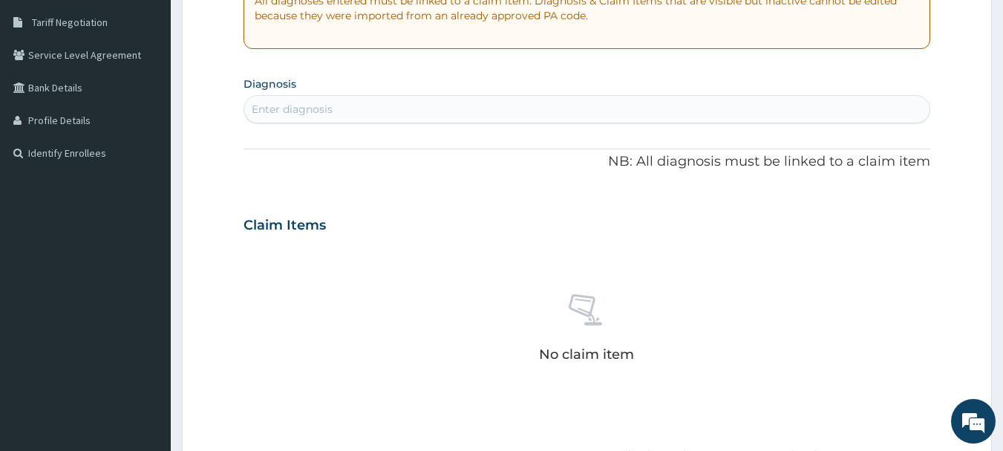
click at [489, 110] on div "Enter diagnosis" at bounding box center [587, 109] width 686 height 24
type input "malaria"
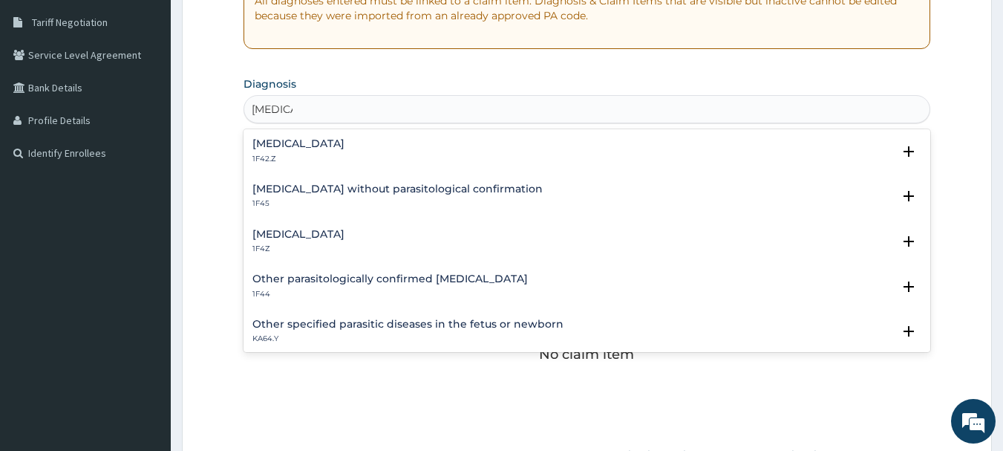
click at [344, 233] on h4 "Malaria, unspecified" at bounding box center [298, 234] width 92 height 11
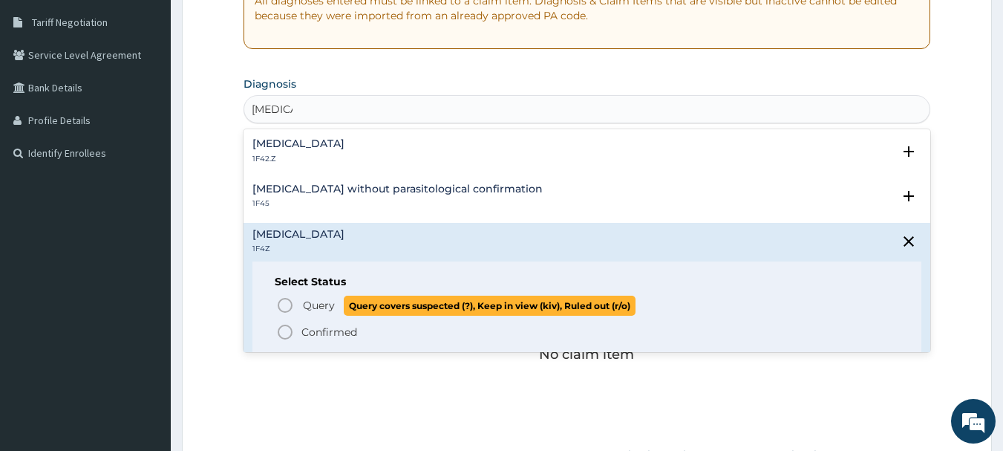
click at [286, 307] on icon "status option query" at bounding box center [285, 305] width 18 height 18
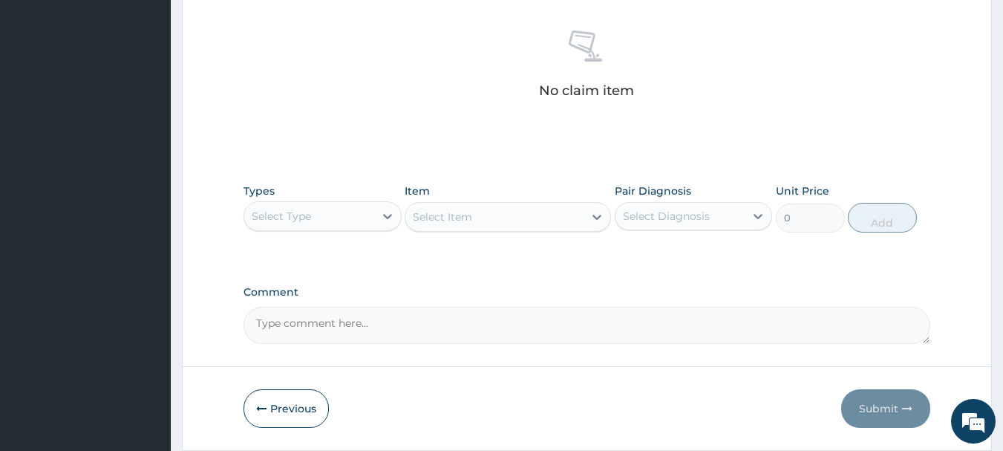
scroll to position [620, 0]
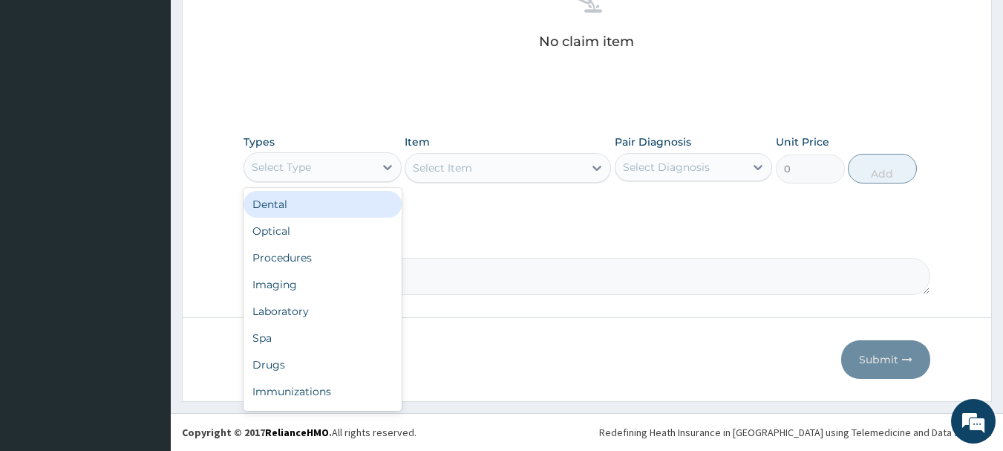
click at [359, 161] on div "Select Type" at bounding box center [309, 167] width 130 height 24
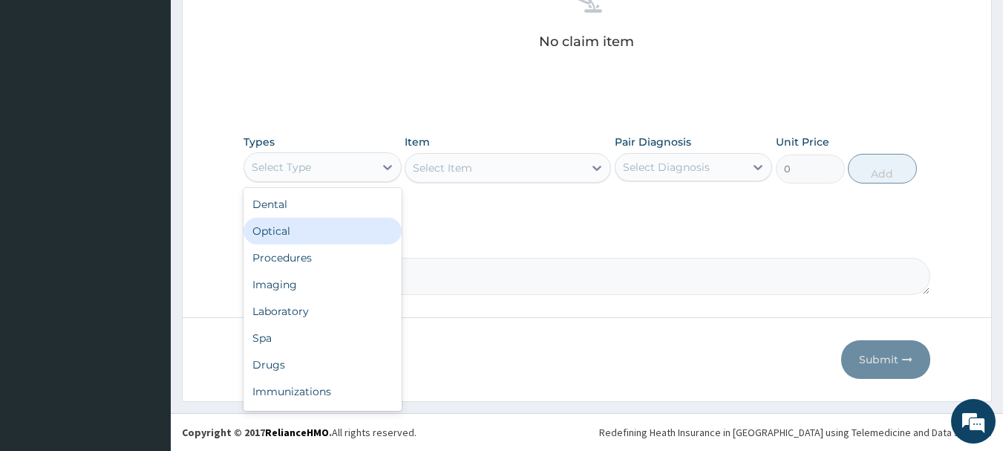
scroll to position [50, 0]
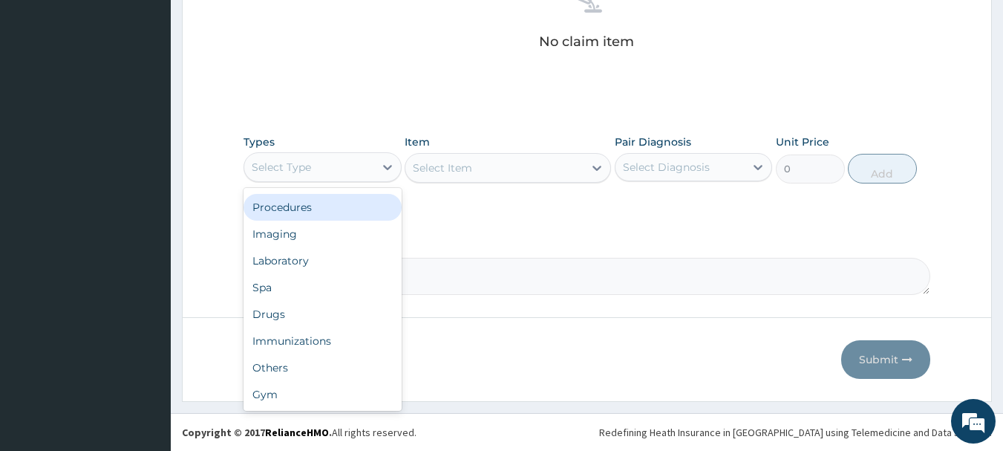
click at [333, 215] on div "Procedures" at bounding box center [322, 207] width 158 height 27
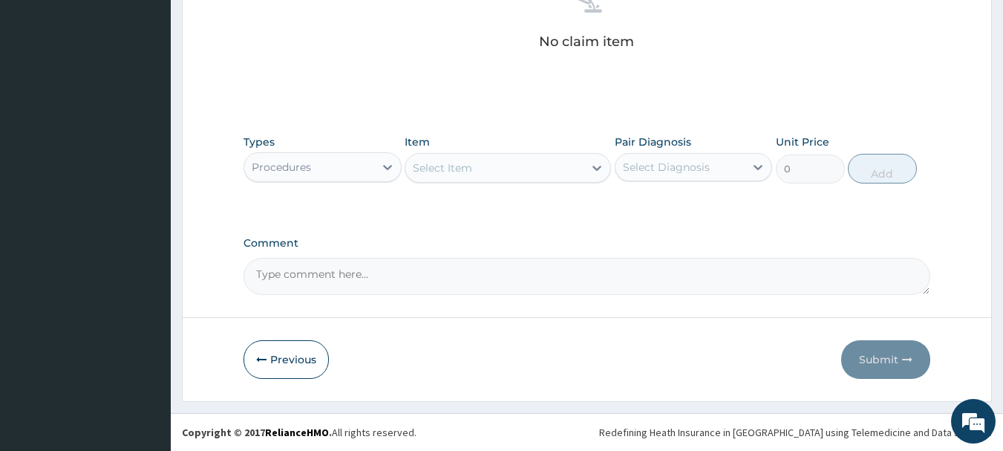
click at [489, 169] on div "Select Item" at bounding box center [494, 168] width 178 height 24
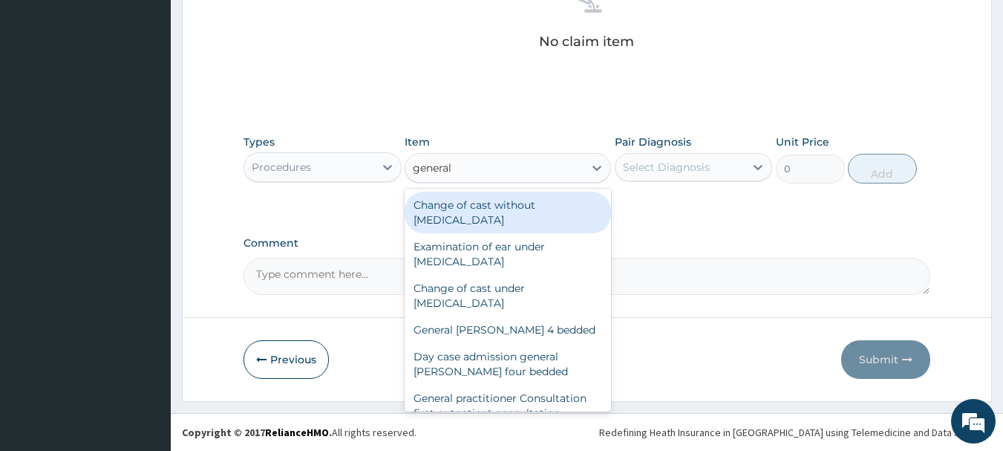
type input "general p"
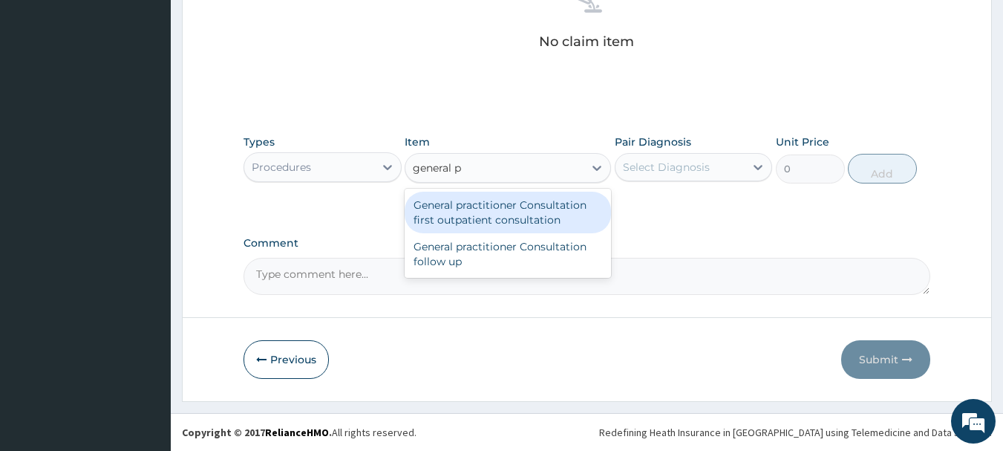
click at [517, 223] on div "General practitioner Consultation first outpatient consultation" at bounding box center [508, 213] width 206 height 42
type input "3000"
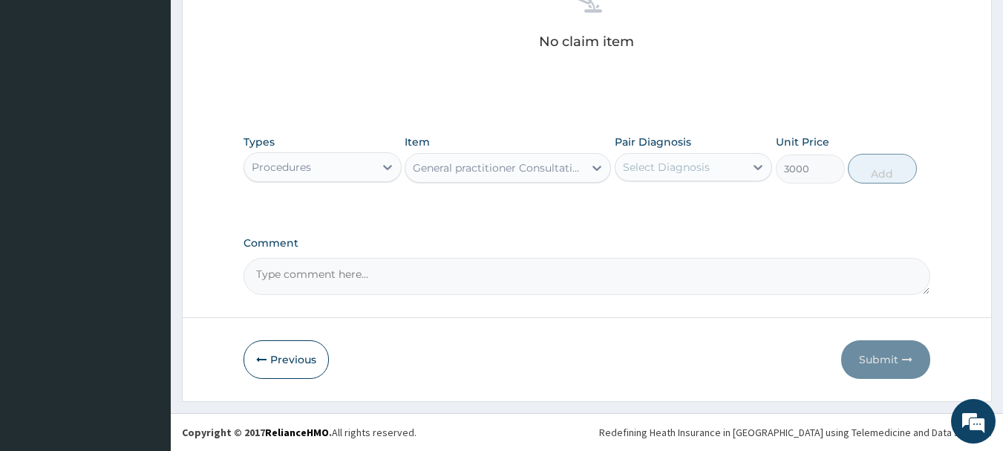
click at [640, 169] on div "Select Diagnosis" at bounding box center [666, 167] width 87 height 15
click at [666, 199] on label "Malaria, unspecified" at bounding box center [685, 203] width 92 height 15
checkbox input "true"
click at [874, 174] on button "Add" at bounding box center [882, 169] width 69 height 30
type input "0"
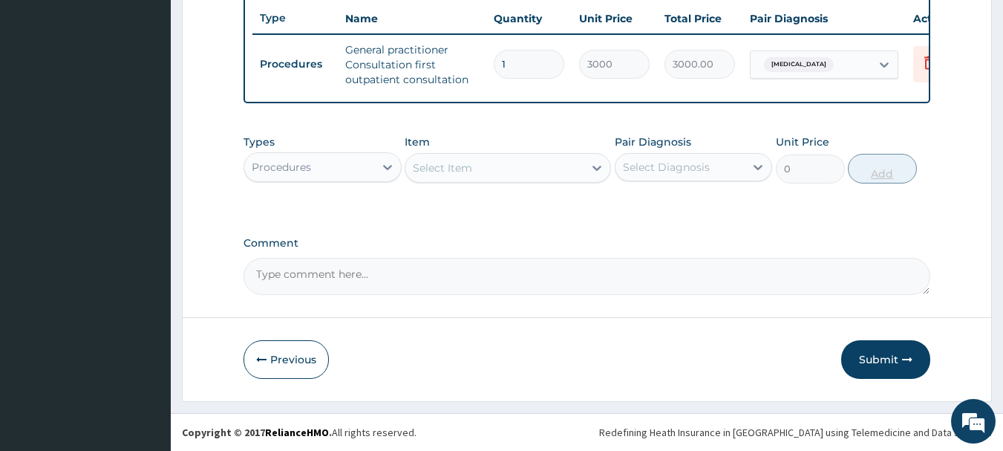
scroll to position [569, 0]
click at [358, 166] on div "Procedures" at bounding box center [309, 167] width 130 height 24
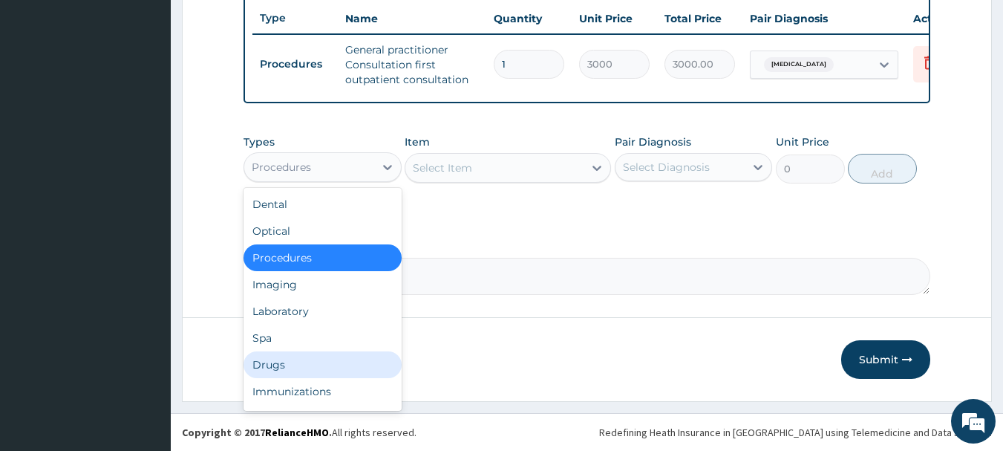
click at [301, 358] on div "Drugs" at bounding box center [322, 364] width 158 height 27
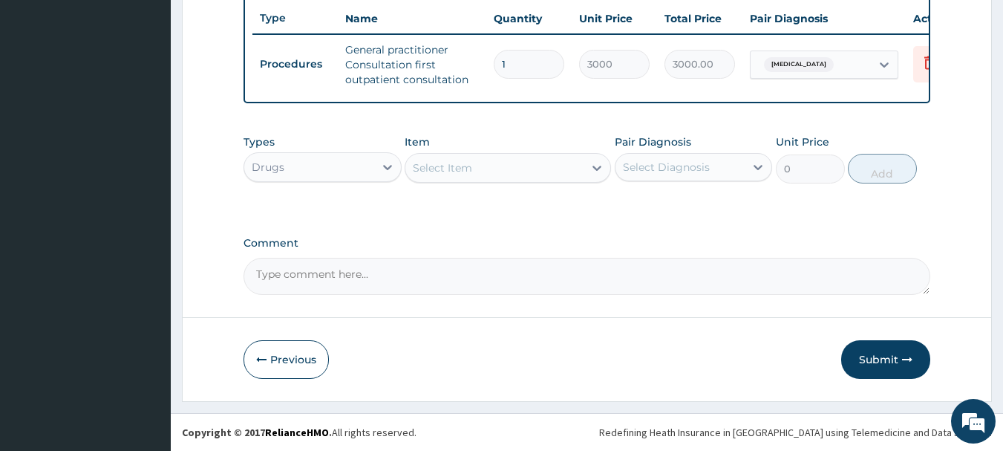
click at [525, 174] on div "Select Item" at bounding box center [494, 168] width 178 height 24
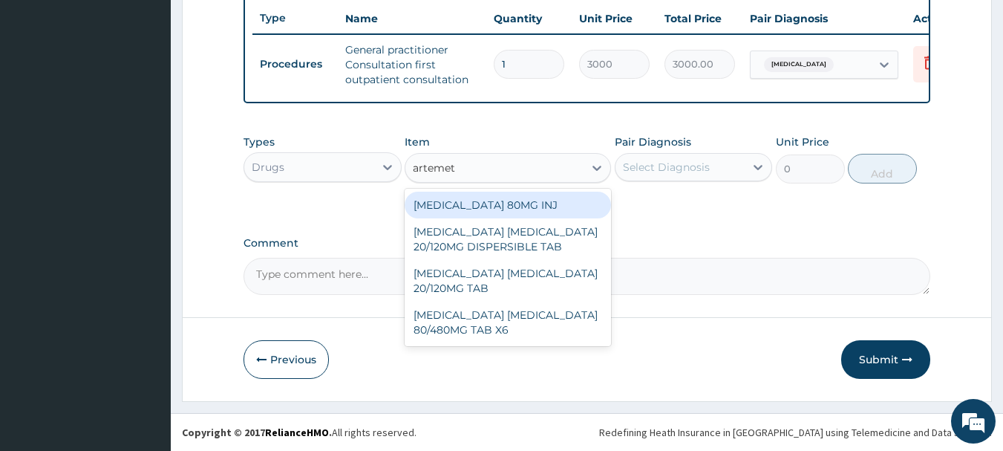
type input "artemeth"
click at [539, 202] on div "ARTEMETHER 80MG INJ" at bounding box center [508, 205] width 206 height 27
type input "1400"
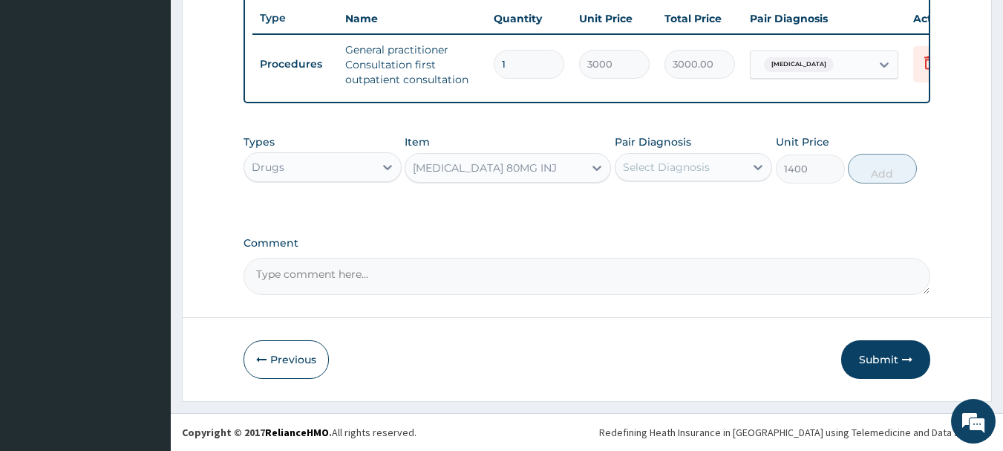
click at [664, 171] on div "Select Diagnosis" at bounding box center [666, 167] width 87 height 15
click at [680, 199] on label "Malaria, unspecified" at bounding box center [685, 203] width 92 height 15
checkbox input "true"
click at [889, 171] on button "Add" at bounding box center [882, 169] width 69 height 30
type input "0"
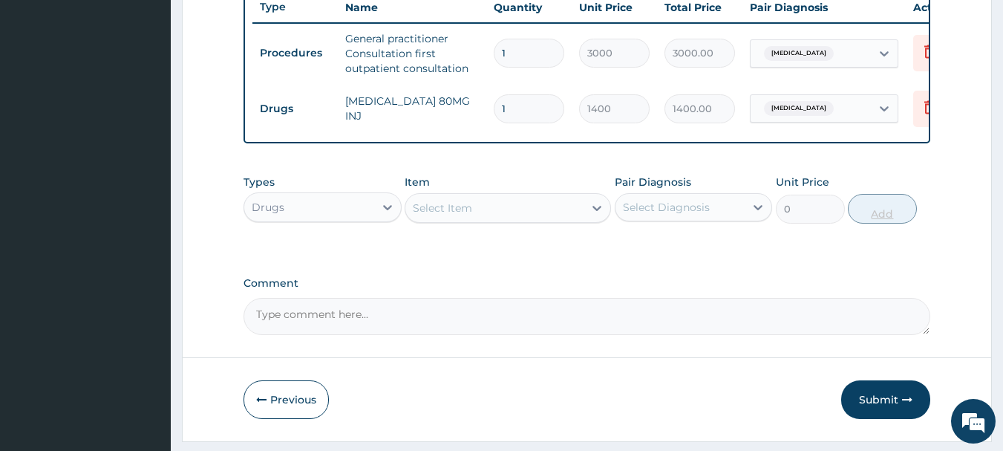
type input "0.00"
type input "6"
type input "8400.00"
type input "6"
click at [430, 215] on div "Select Item" at bounding box center [442, 207] width 59 height 15
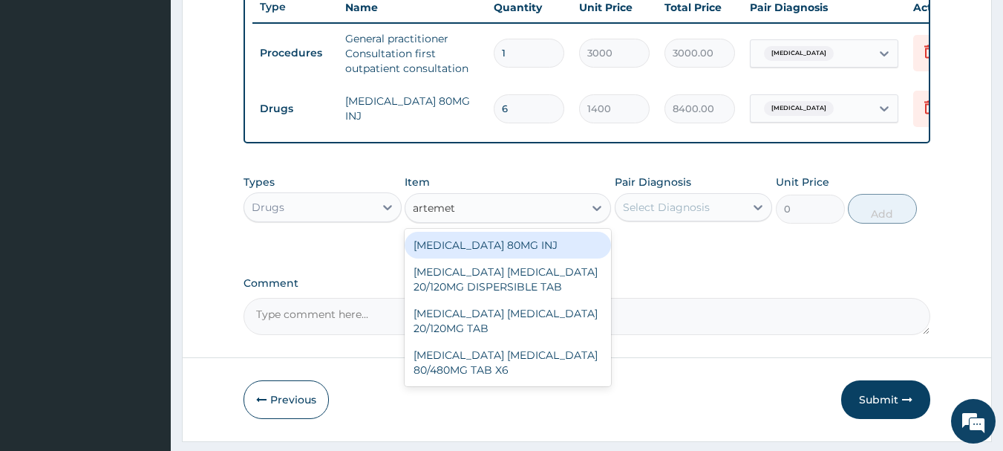
type input "artemeth"
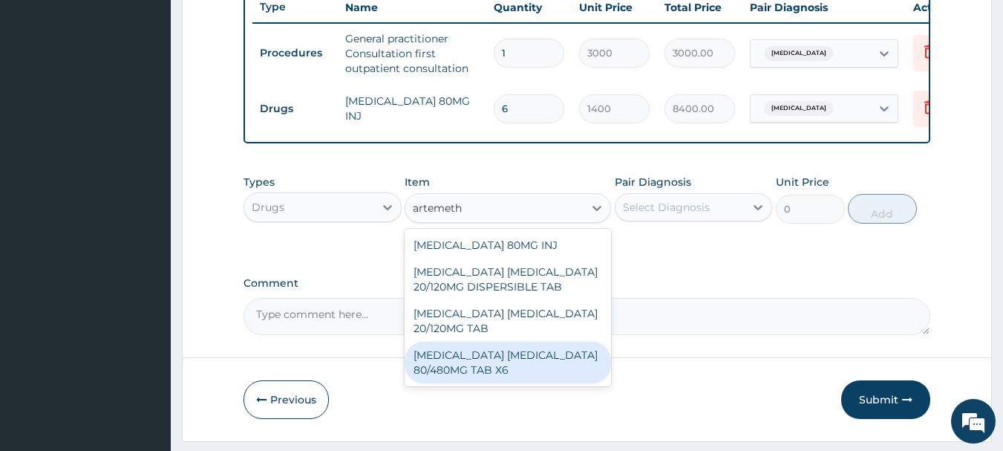
click at [496, 370] on div "ARTEMETHER LUMEFANTRINE 80/480MG TAB X6" at bounding box center [508, 362] width 206 height 42
type input "520"
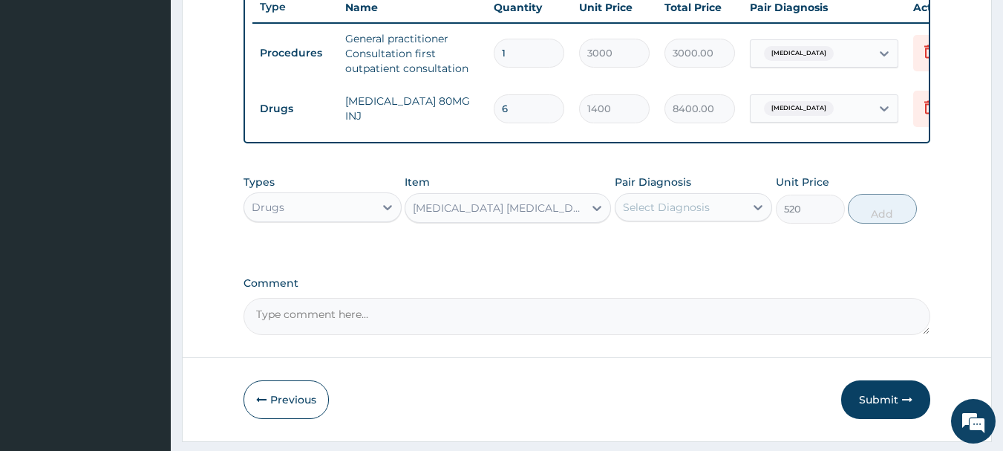
click at [701, 215] on div "Select Diagnosis" at bounding box center [666, 207] width 87 height 15
click at [710, 261] on div "Malaria, unspecified" at bounding box center [694, 245] width 158 height 30
checkbox input "true"
click at [873, 223] on button "Add" at bounding box center [882, 209] width 69 height 30
type input "0"
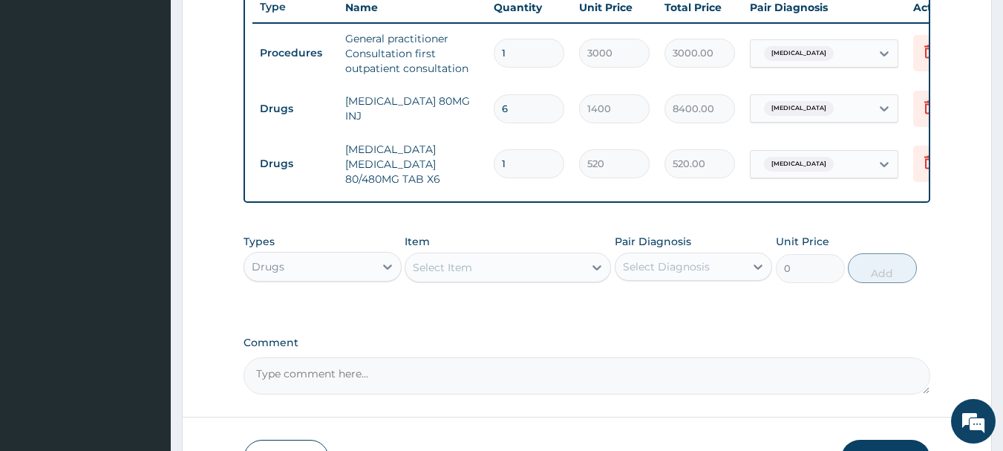
click at [524, 279] on div "Select Item" at bounding box center [494, 267] width 178 height 24
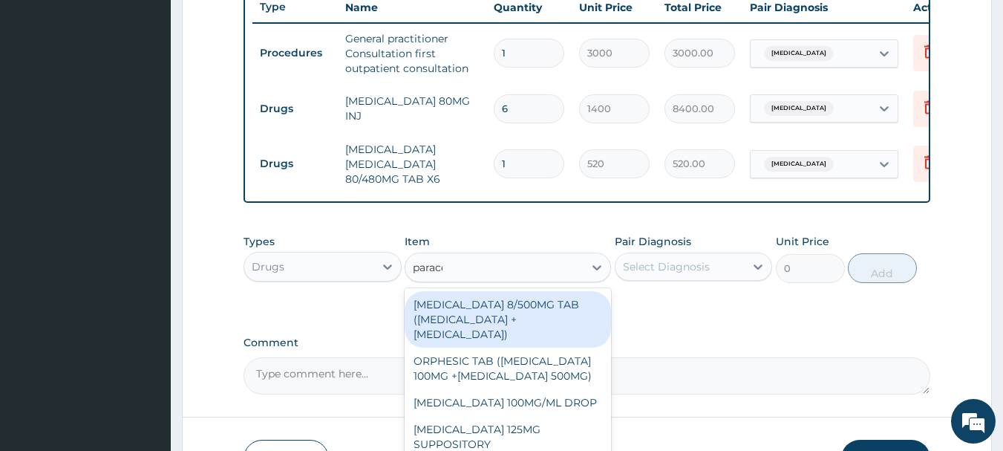
type input "paraceta"
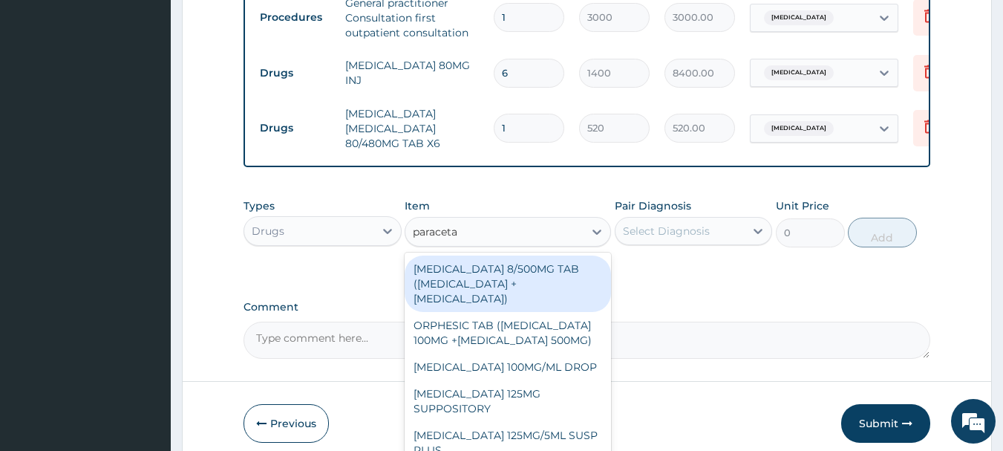
scroll to position [125, 0]
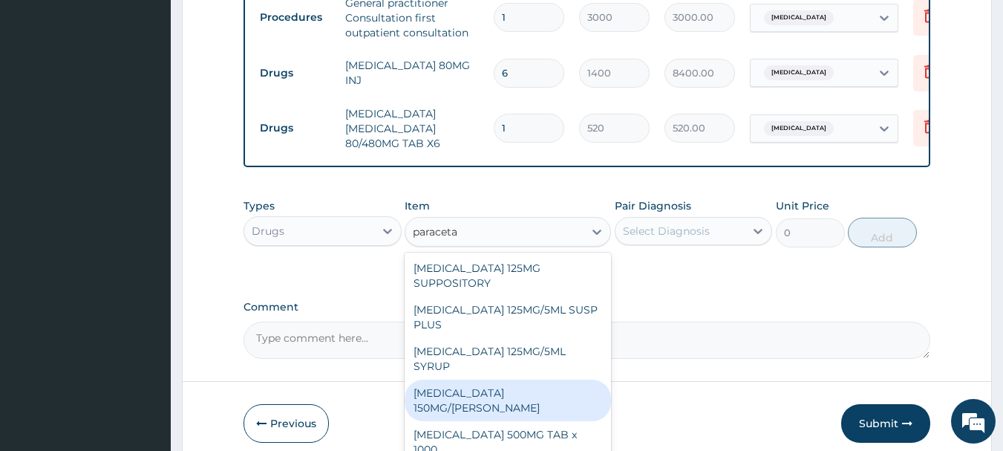
click at [564, 402] on div "PARACETAMOL 150MG/ML VIAL" at bounding box center [508, 400] width 206 height 42
type input "900"
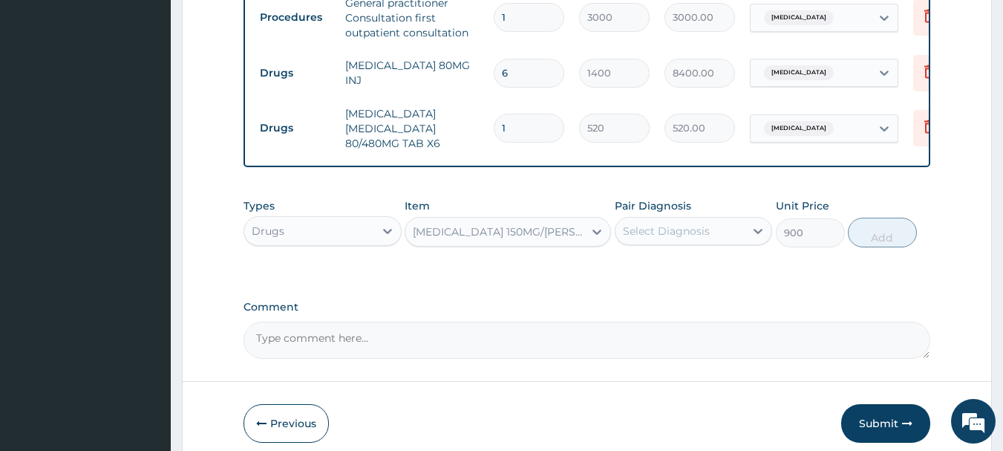
click at [689, 243] on div "Select Diagnosis" at bounding box center [680, 231] width 130 height 24
click at [703, 271] on label "Malaria, unspecified" at bounding box center [685, 267] width 92 height 15
checkbox input "true"
click at [892, 247] on button "Add" at bounding box center [882, 233] width 69 height 30
type input "0"
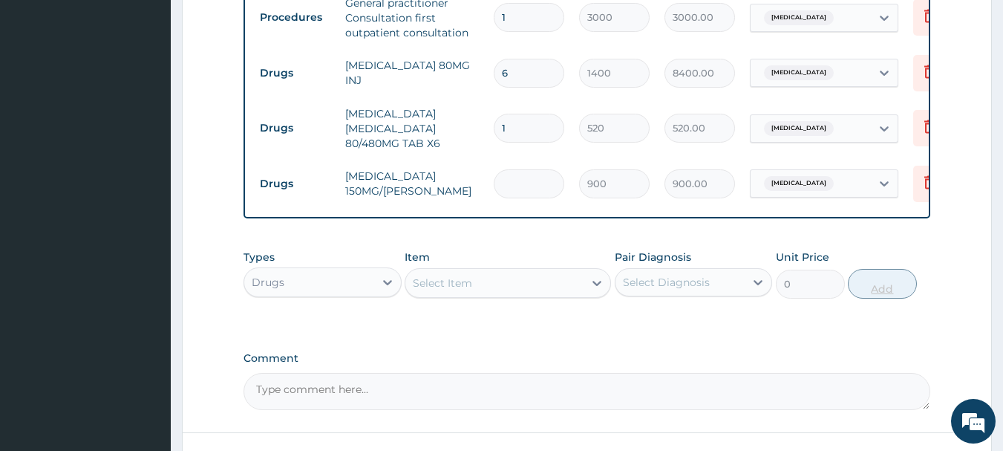
type input "0.00"
type input "2"
type input "1800.00"
type input "2"
click at [508, 292] on div "Select Item" at bounding box center [494, 283] width 178 height 24
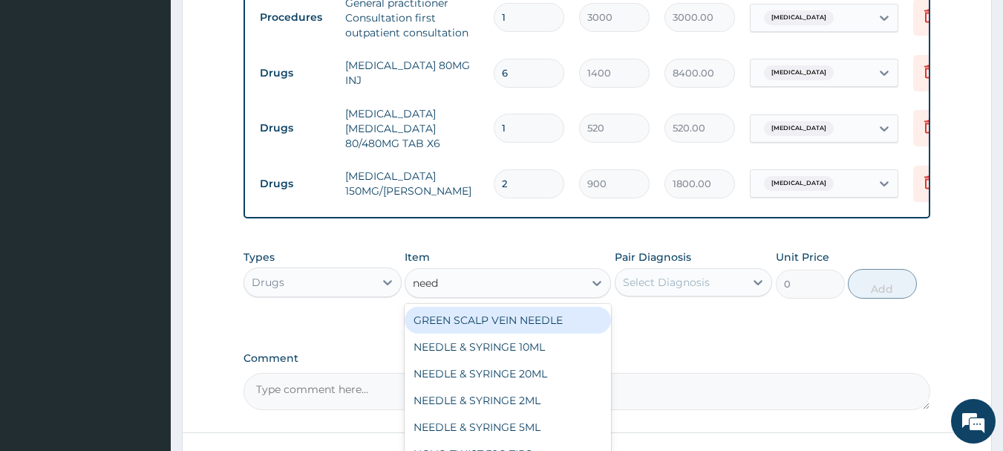
type input "needl"
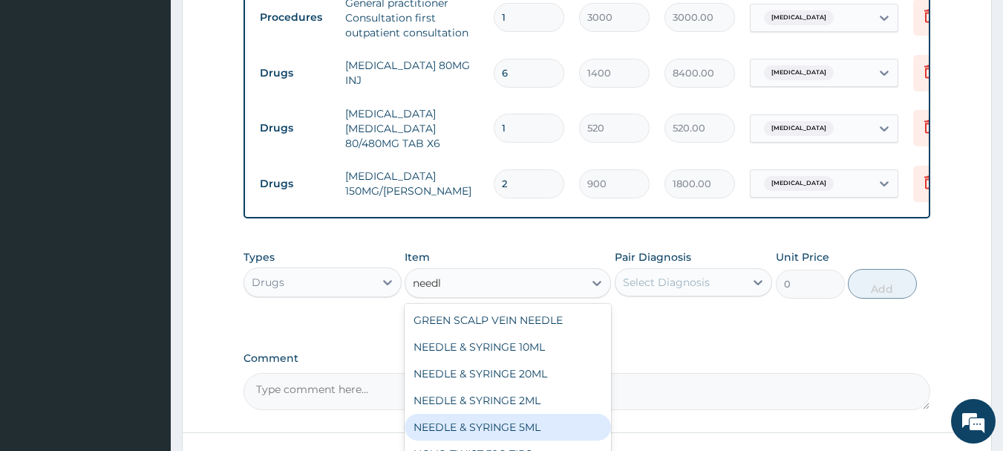
click at [542, 431] on div "NEEDLE & SYRINGE 5ML" at bounding box center [508, 426] width 206 height 27
type input "100"
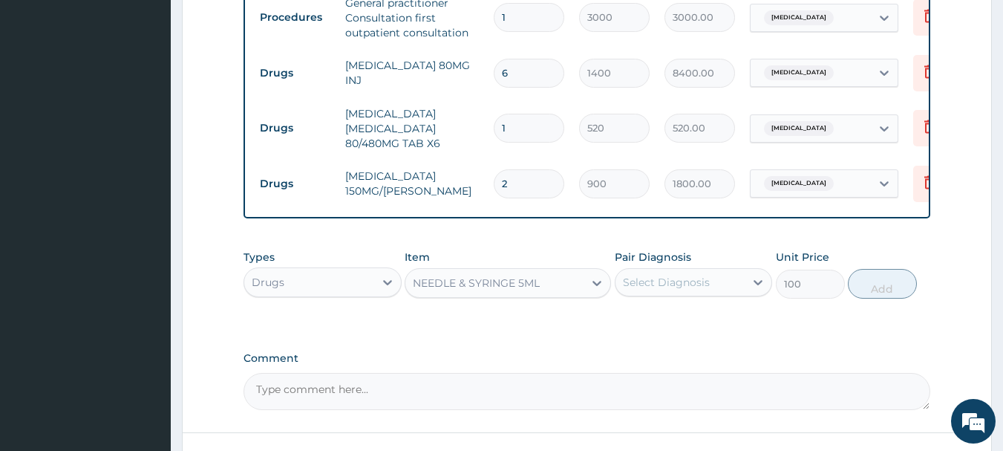
click at [638, 294] on div "Select Diagnosis" at bounding box center [680, 282] width 130 height 24
click at [693, 326] on label "Malaria, unspecified" at bounding box center [685, 318] width 92 height 15
checkbox input "true"
click at [869, 298] on button "Add" at bounding box center [882, 284] width 69 height 30
type input "0"
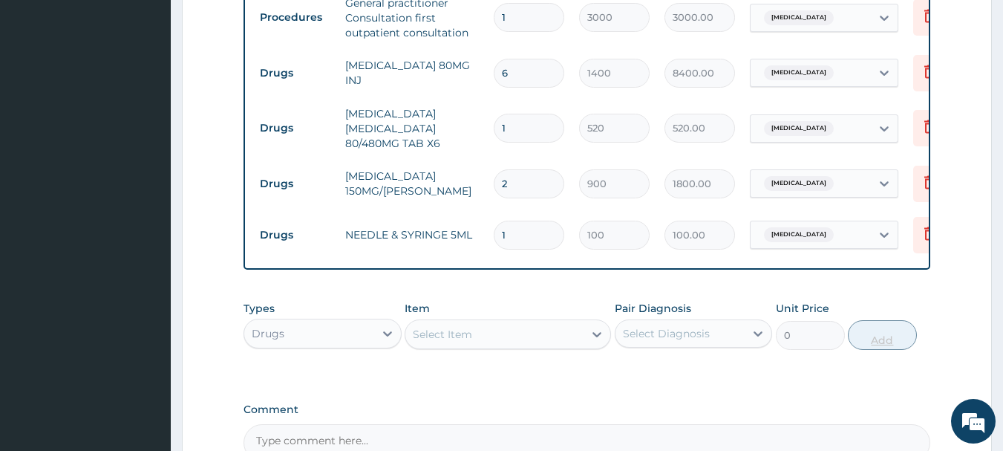
type input "0.00"
type input "6"
type input "600.00"
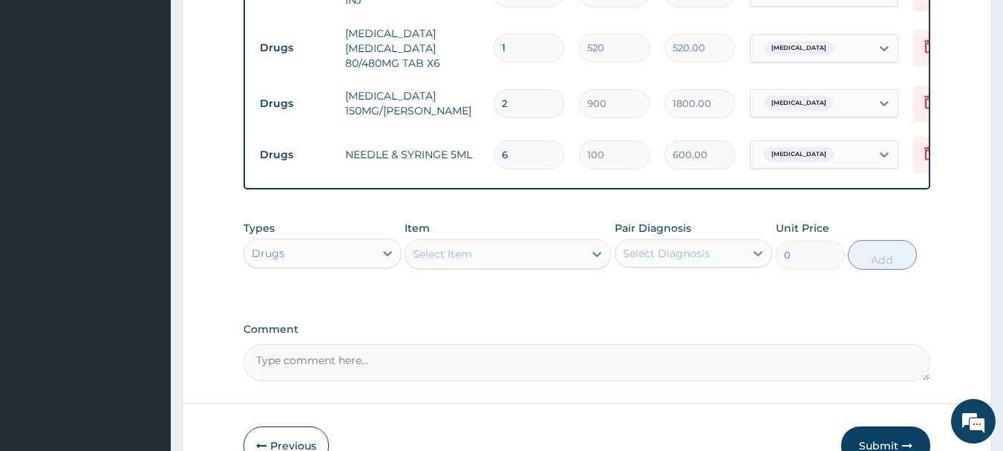
scroll to position [688, 0]
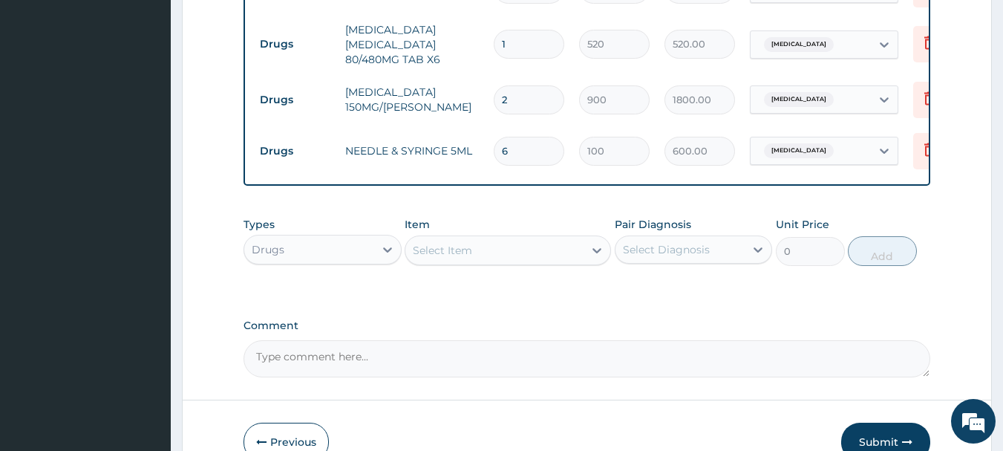
type input "6"
click at [571, 262] on div "Select Item" at bounding box center [494, 250] width 178 height 24
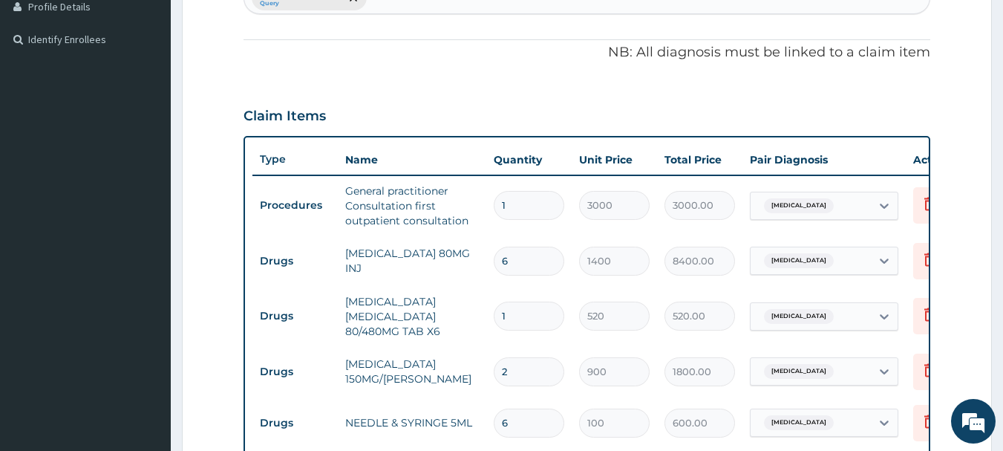
scroll to position [212, 0]
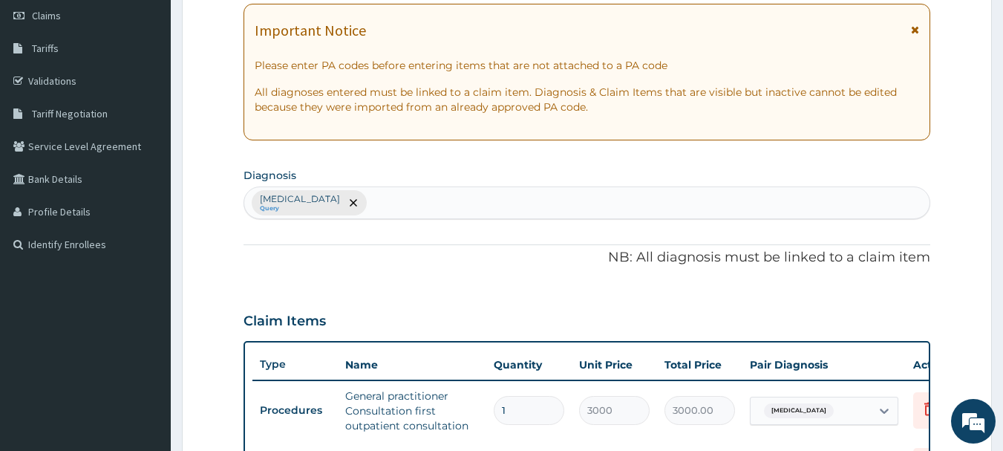
click at [455, 206] on div "Malaria, unspecified Query" at bounding box center [587, 202] width 686 height 31
type input "u"
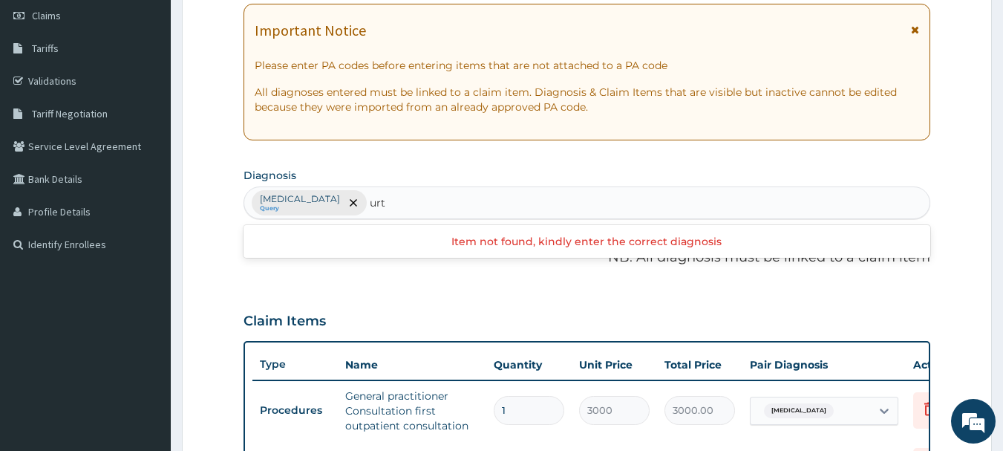
type input "urti"
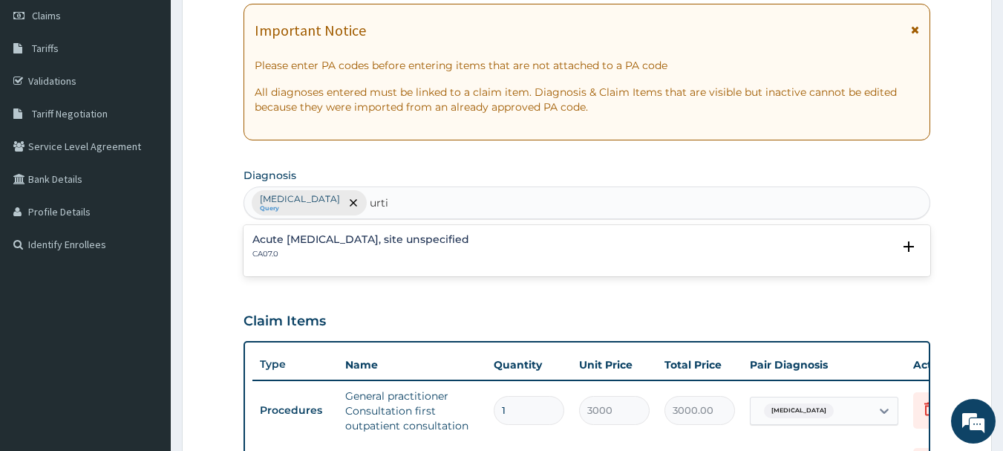
click at [422, 243] on h4 "Acute upper respiratory infection, site unspecified" at bounding box center [360, 239] width 217 height 11
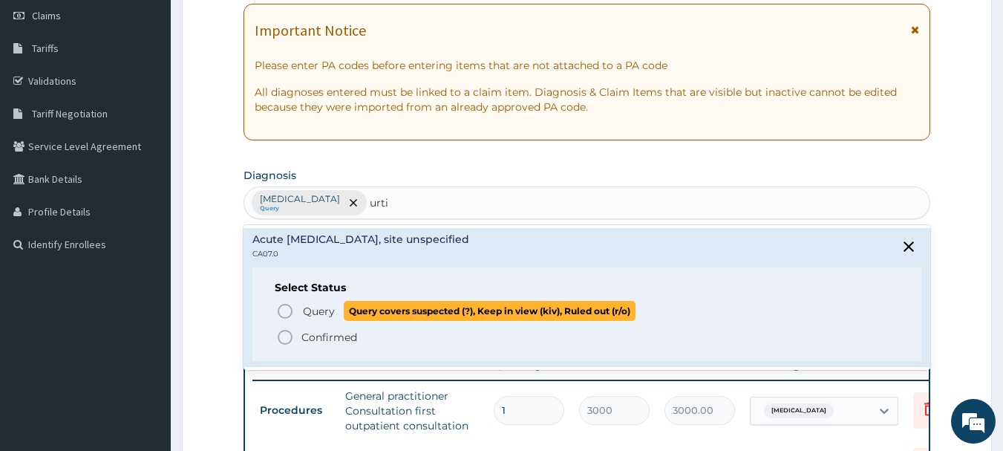
click at [290, 307] on icon "status option query" at bounding box center [285, 311] width 18 height 18
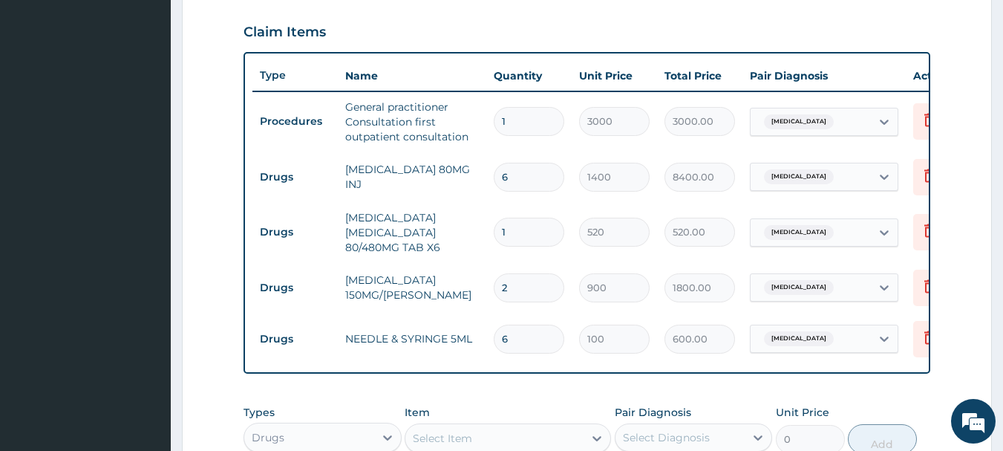
scroll to position [645, 0]
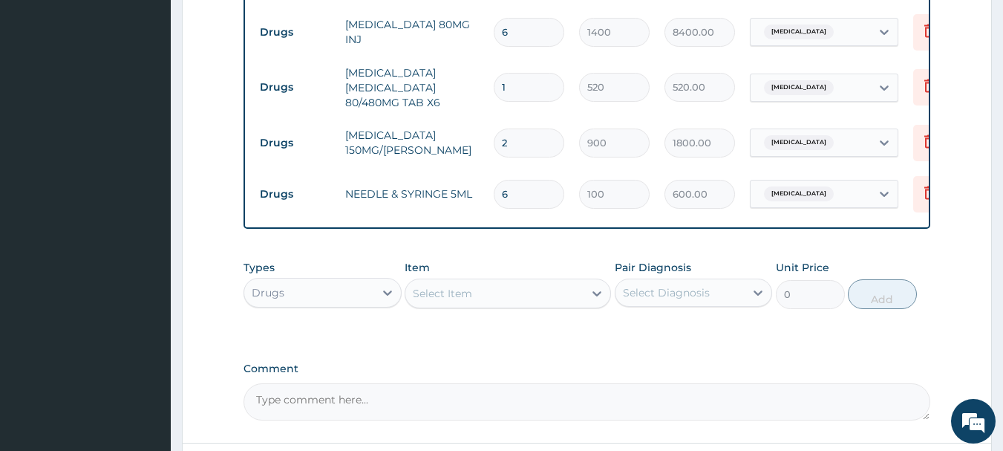
click at [510, 301] on div "Select Item" at bounding box center [494, 293] width 178 height 24
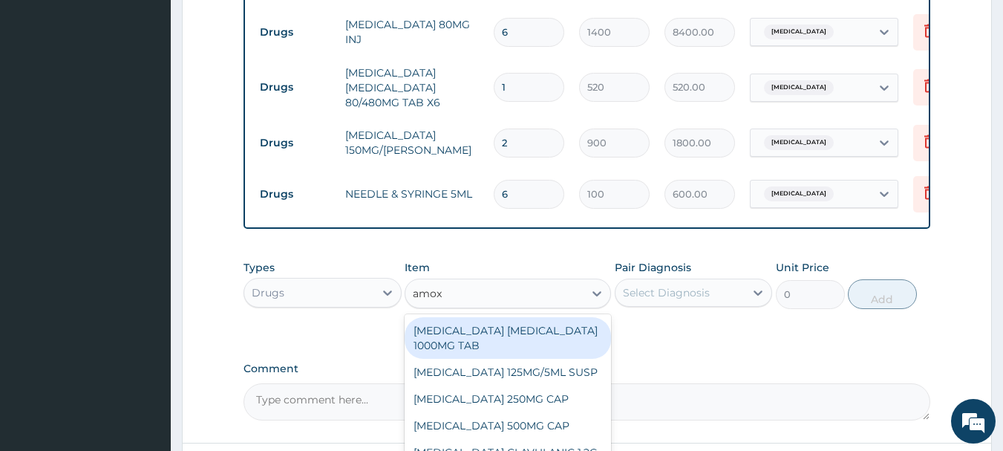
type input "amoxi"
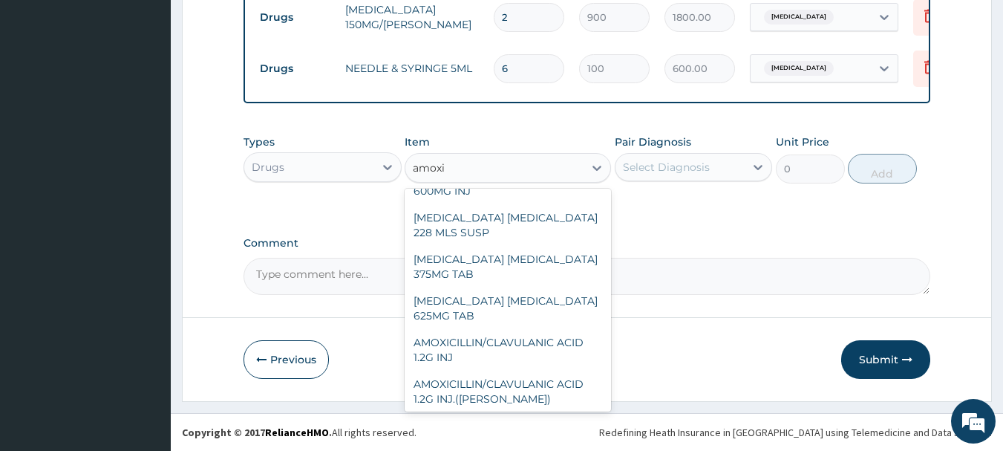
scroll to position [207, 0]
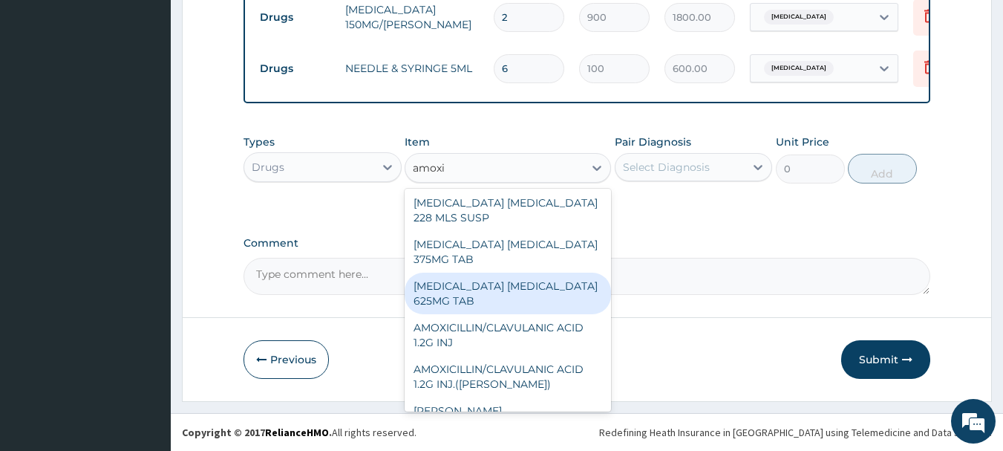
click at [560, 298] on div "AMOXICILLIN CLAVULANIC ACID 625MG TAB" at bounding box center [508, 293] width 206 height 42
type input "140.62503"
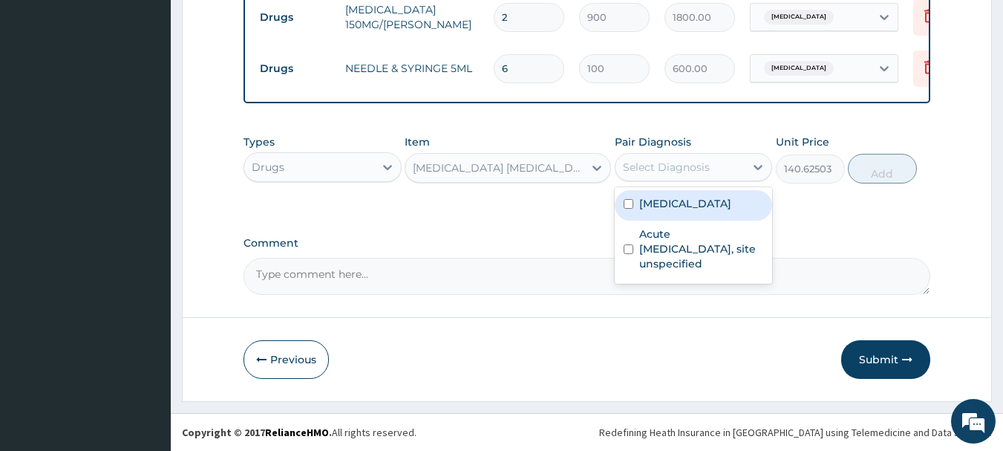
click at [690, 160] on div "Select Diagnosis" at bounding box center [666, 167] width 87 height 15
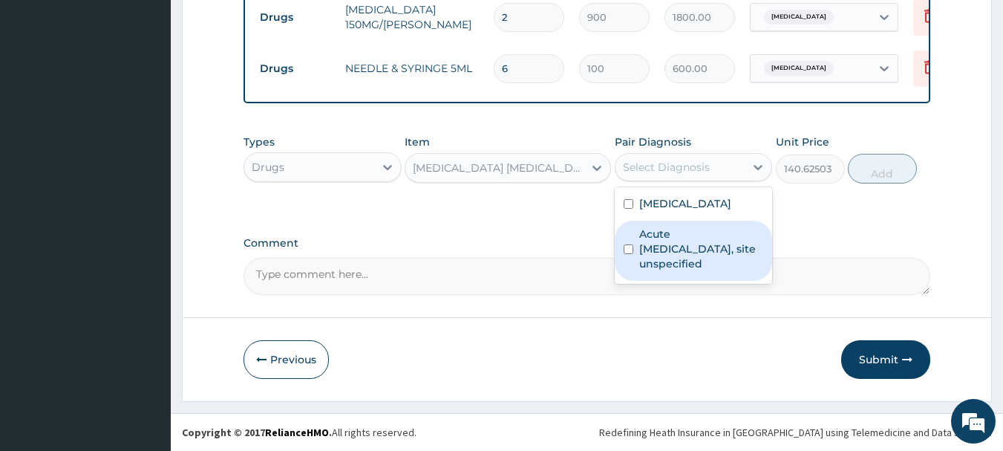
click at [703, 240] on label "Acute upper respiratory infection, site unspecified" at bounding box center [701, 248] width 125 height 45
checkbox input "true"
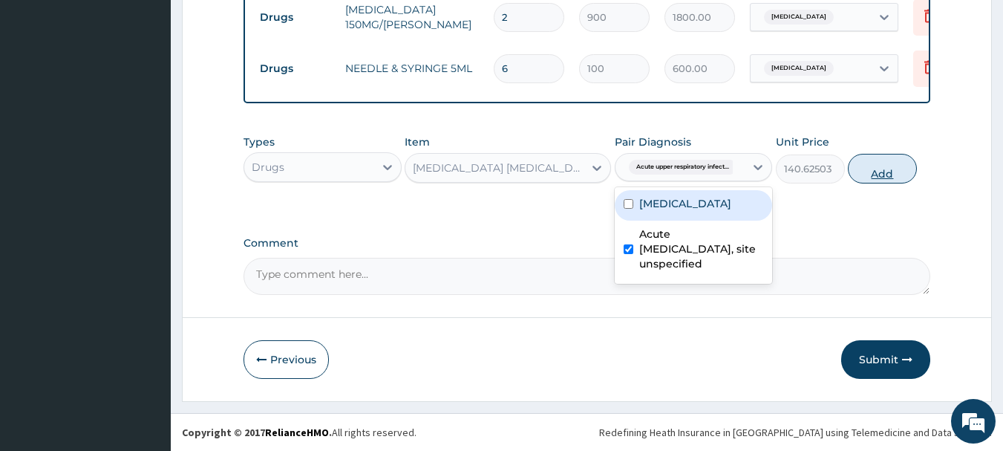
click at [886, 173] on button "Add" at bounding box center [882, 169] width 69 height 30
type input "0"
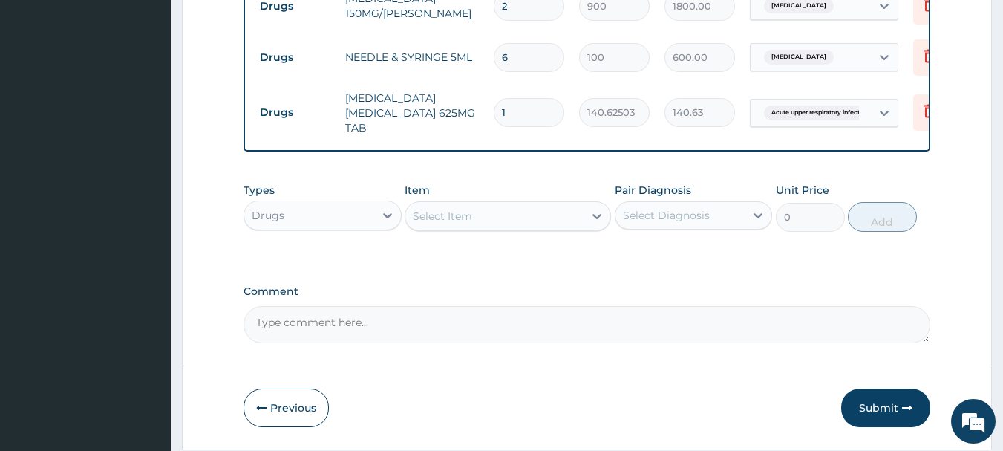
type input "14"
type input "1968.75"
type input "14"
click at [563, 224] on div "Select Item" at bounding box center [494, 216] width 178 height 24
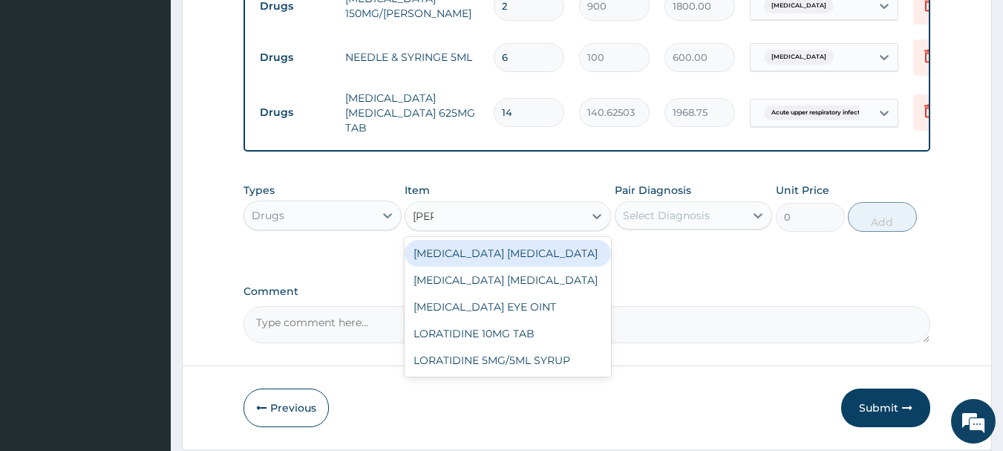
type input "lorat"
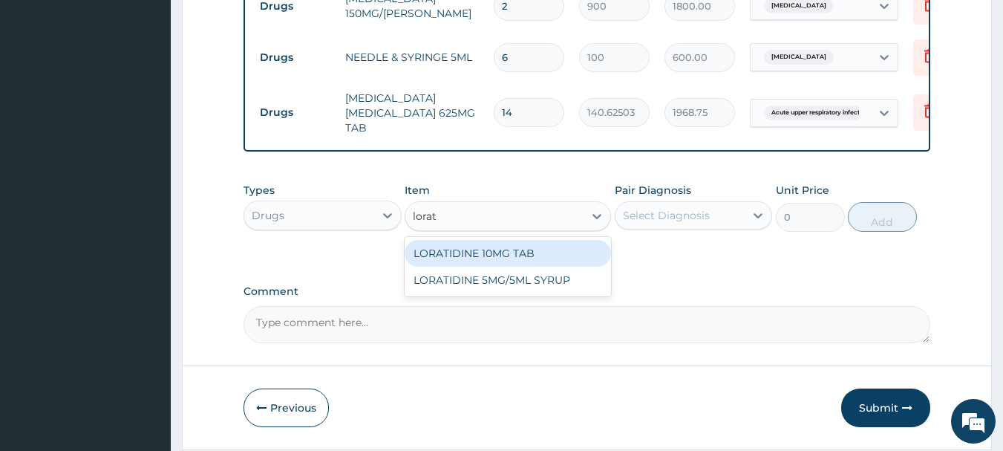
click at [556, 259] on div "LORATIDINE 10MG TAB" at bounding box center [508, 253] width 206 height 27
type input "52.5"
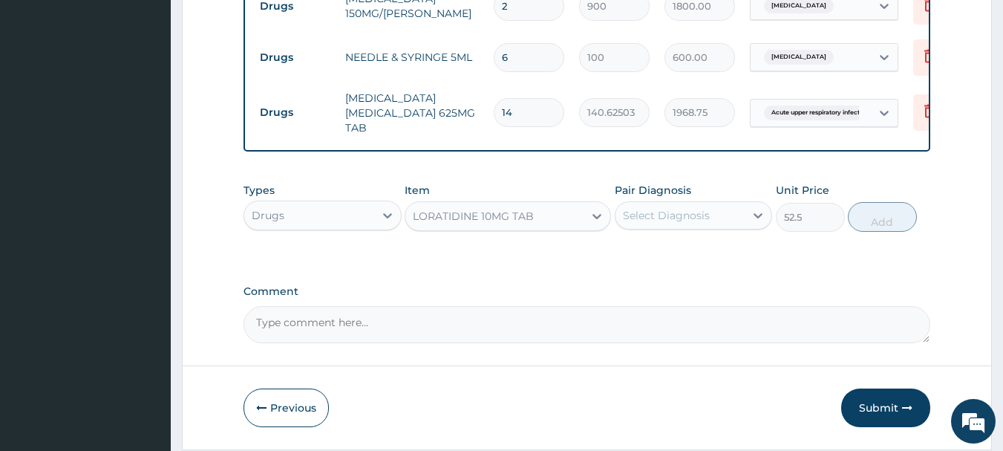
click at [653, 223] on div "Select Diagnosis" at bounding box center [666, 215] width 87 height 15
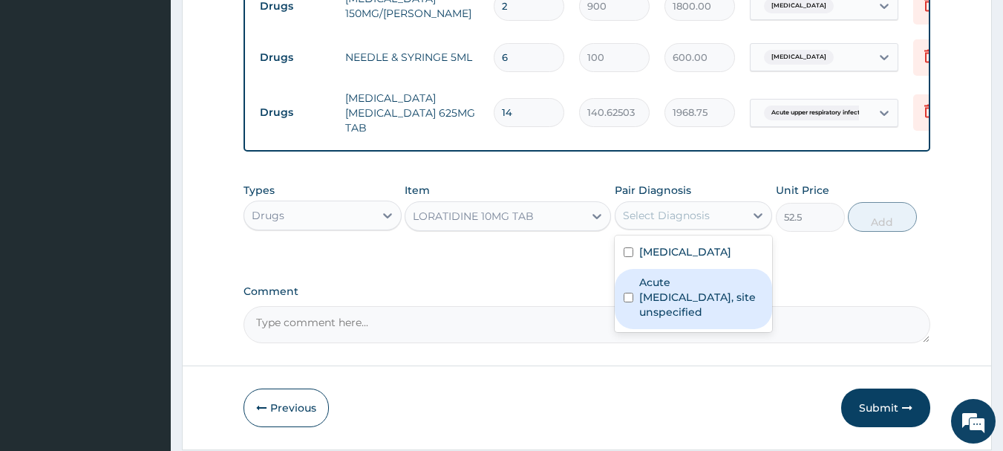
click at [681, 297] on label "Acute upper respiratory infection, site unspecified" at bounding box center [701, 297] width 125 height 45
checkbox input "true"
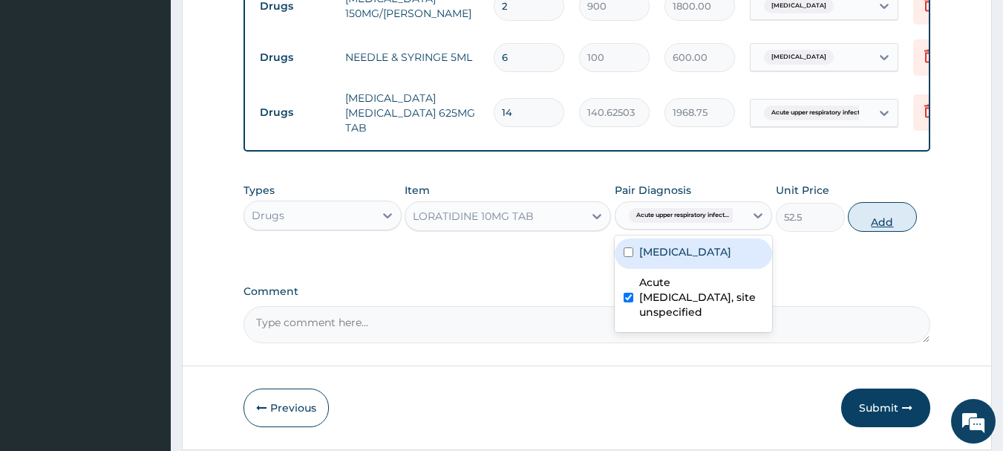
click at [899, 230] on button "Add" at bounding box center [882, 217] width 69 height 30
type input "0"
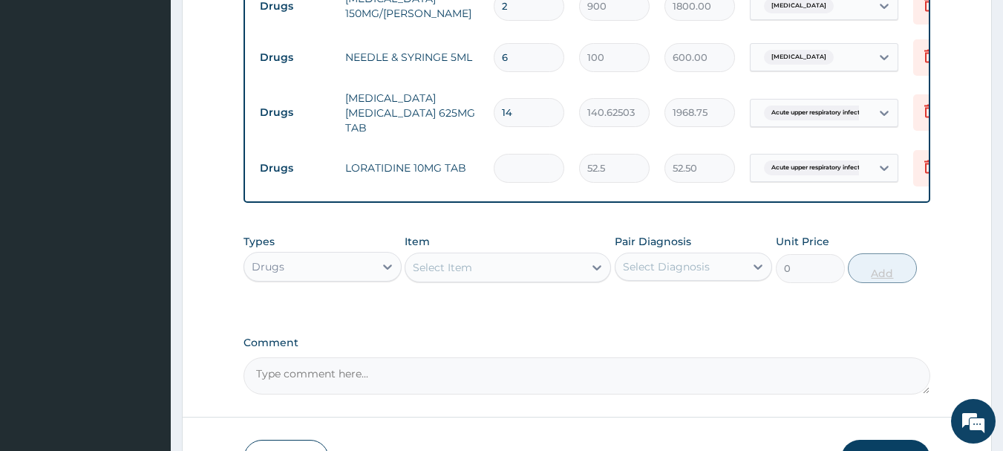
type input "5"
type input "262.50"
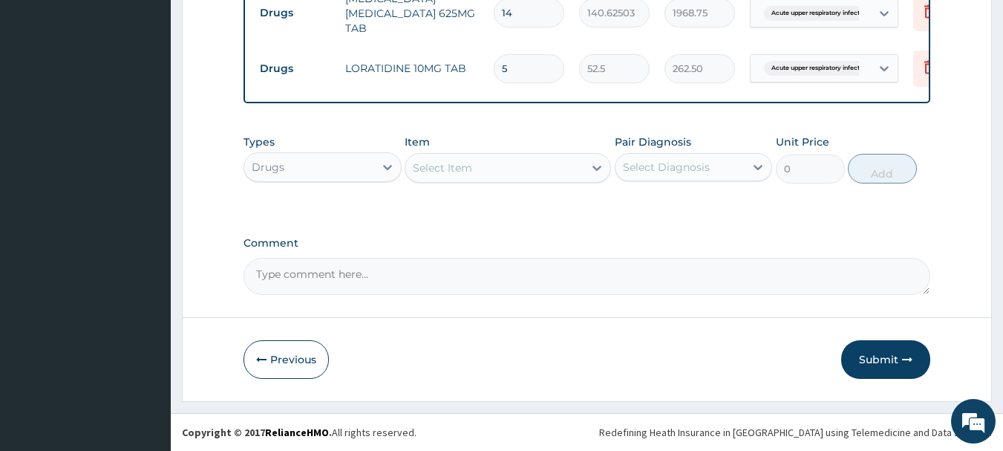
scroll to position [892, 0]
type input "5"
click at [520, 177] on div "Select Item" at bounding box center [494, 168] width 178 height 24
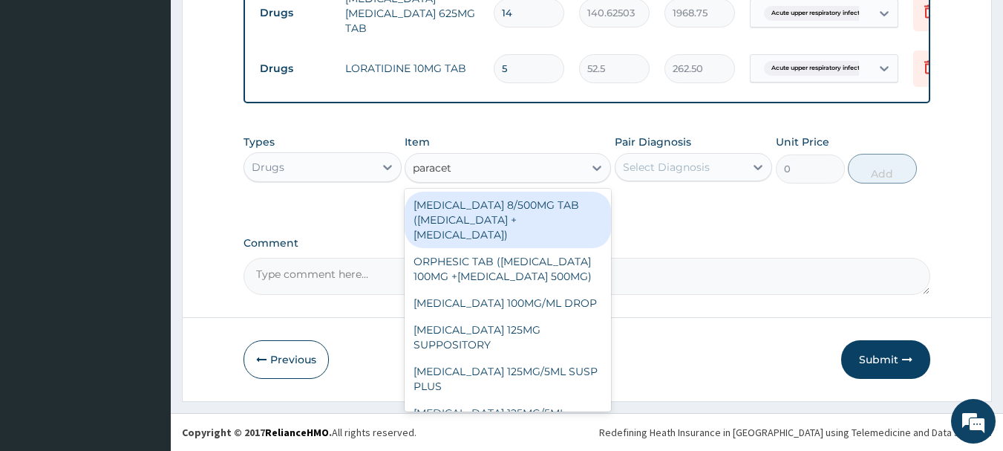
type input "paraceta"
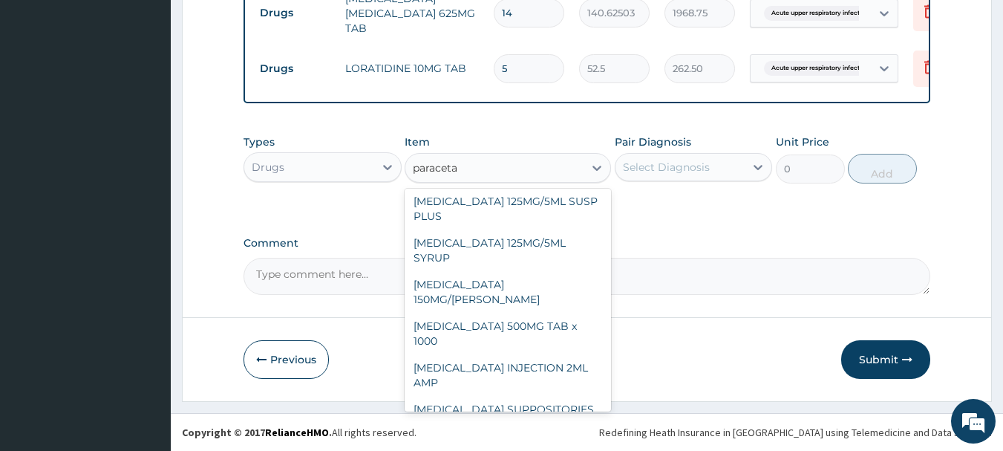
scroll to position [171, 0]
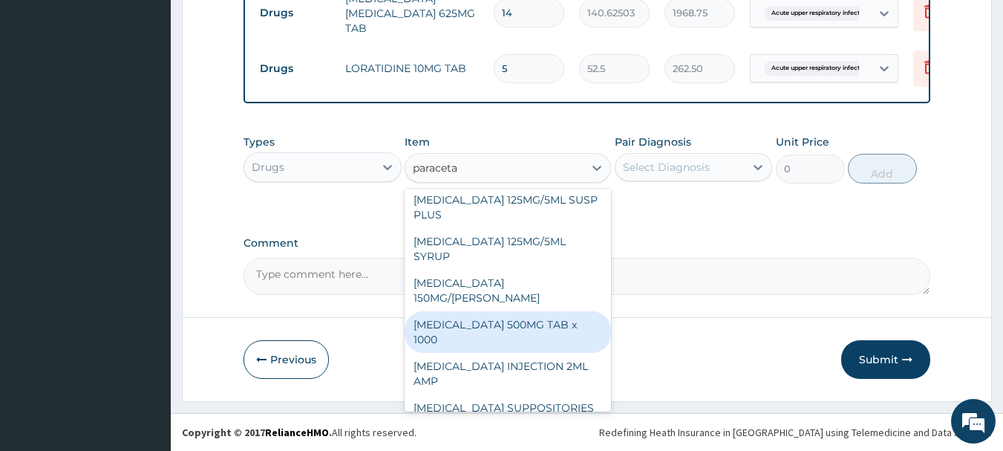
click at [560, 317] on div "PARACETAMOL 500MG TAB x 1000" at bounding box center [508, 332] width 206 height 42
type input "300"
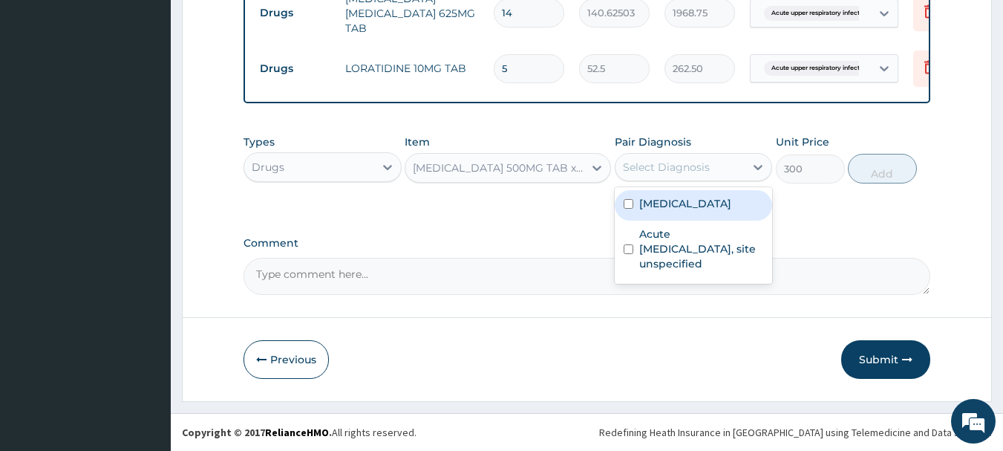
click at [658, 172] on div "Select Diagnosis" at bounding box center [666, 167] width 87 height 15
click at [693, 205] on label "Malaria, unspecified" at bounding box center [685, 203] width 92 height 15
checkbox input "true"
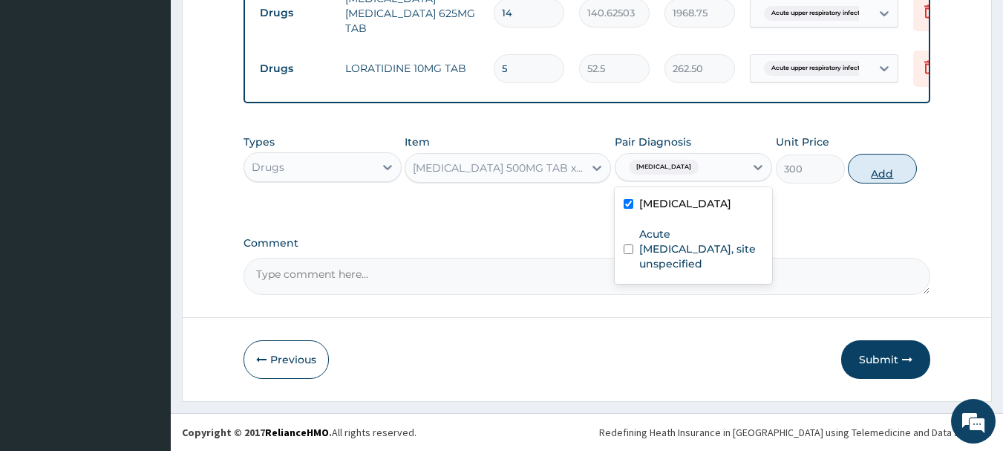
click at [878, 176] on button "Add" at bounding box center [882, 169] width 69 height 30
type input "0"
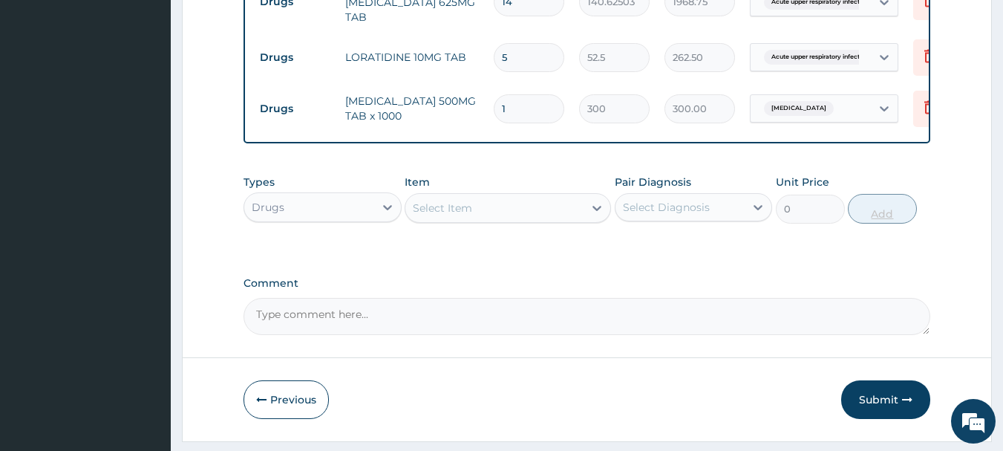
type input "0.00"
type input "3"
type input "900.00"
type input "3"
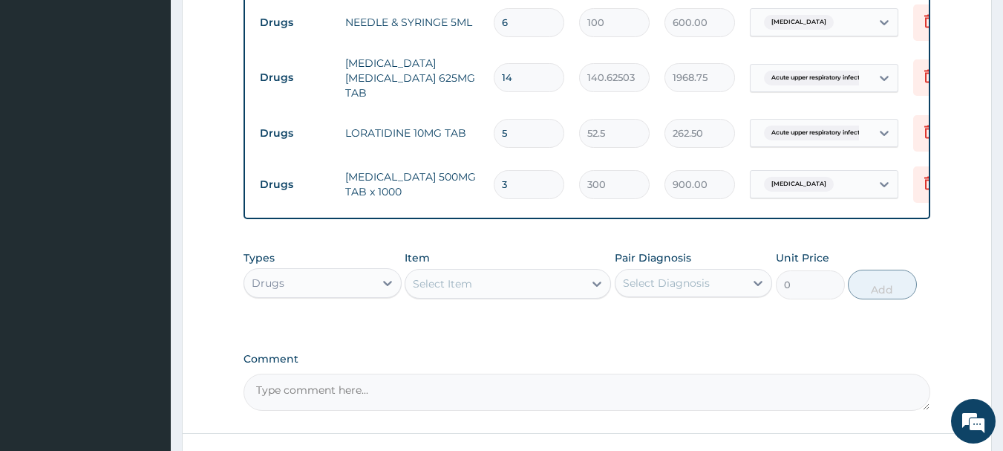
scroll to position [944, 0]
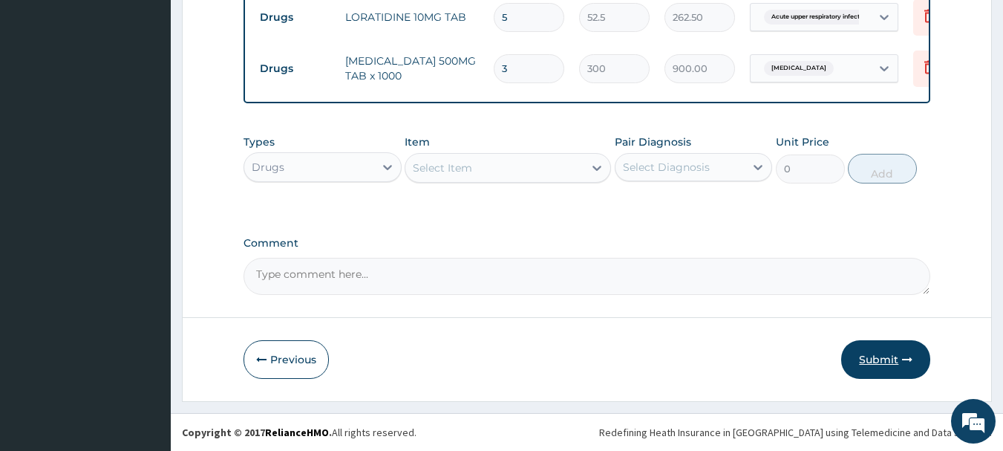
click at [880, 358] on button "Submit" at bounding box center [885, 359] width 89 height 39
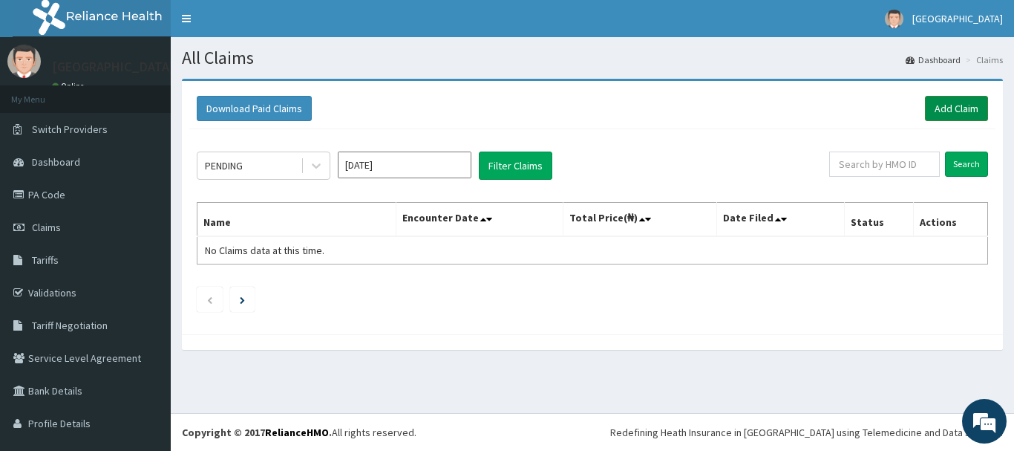
click at [935, 106] on link "Add Claim" at bounding box center [956, 108] width 63 height 25
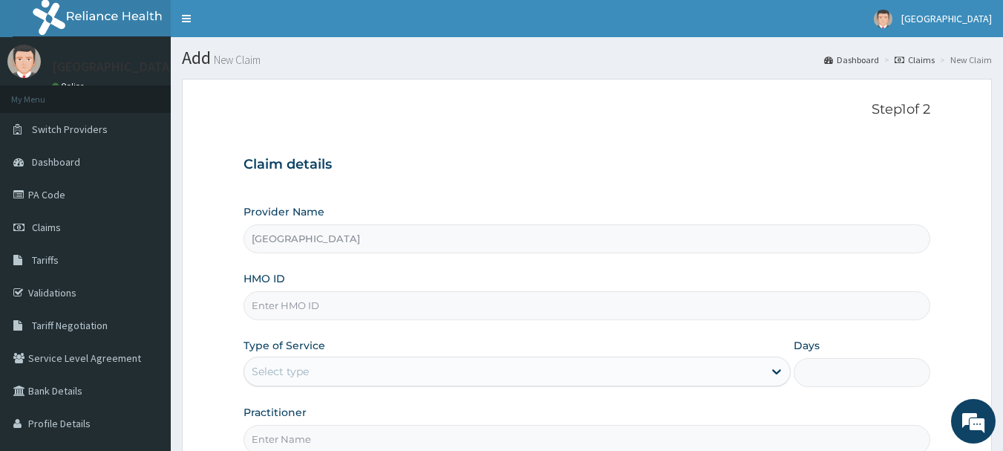
click at [388, 307] on input "HMO ID" at bounding box center [586, 305] width 687 height 29
paste input "Fps/10107/b"
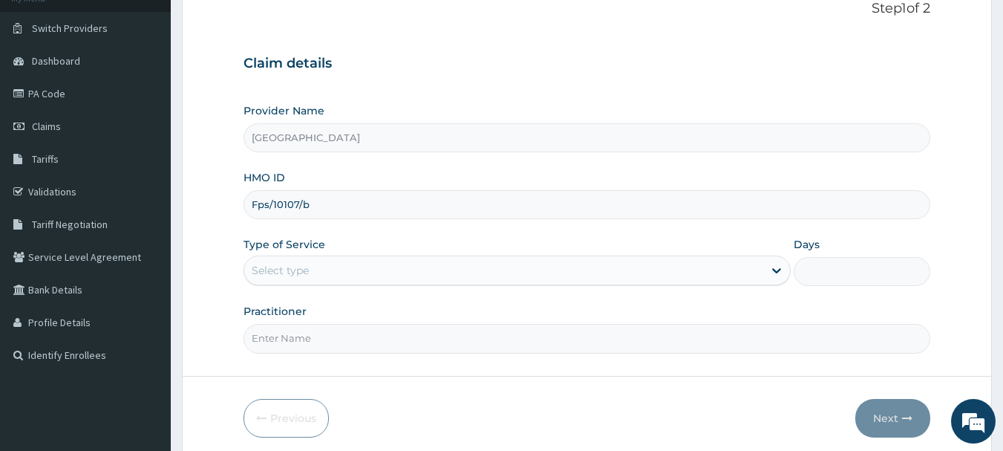
type input "Fps/10107/b"
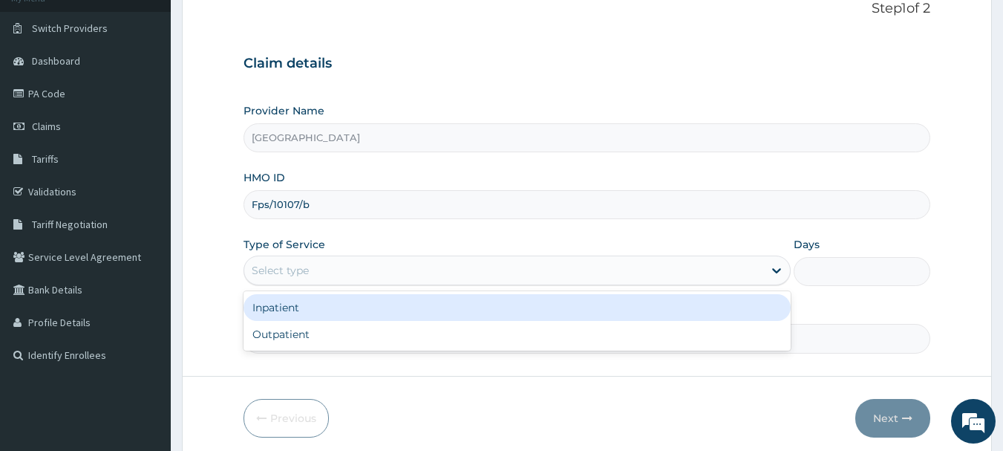
click at [414, 272] on div "Select type" at bounding box center [503, 270] width 519 height 24
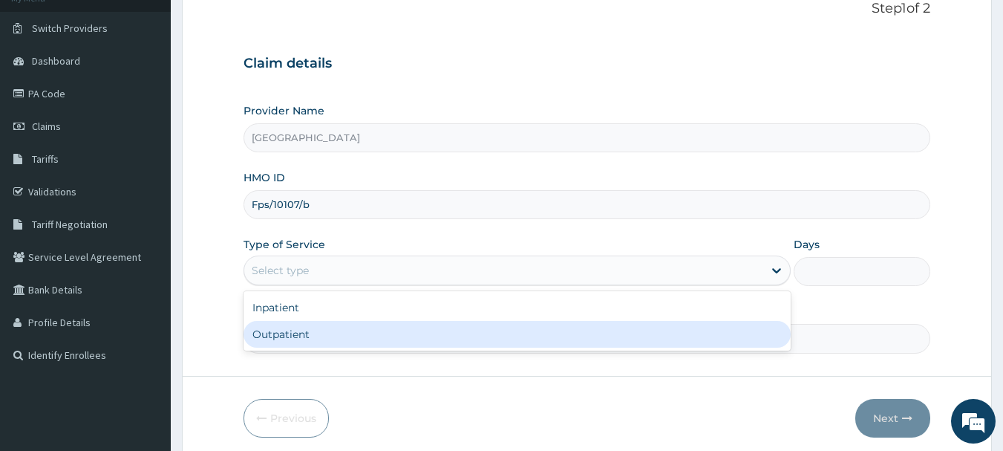
click at [385, 333] on div "Outpatient" at bounding box center [516, 334] width 547 height 27
type input "1"
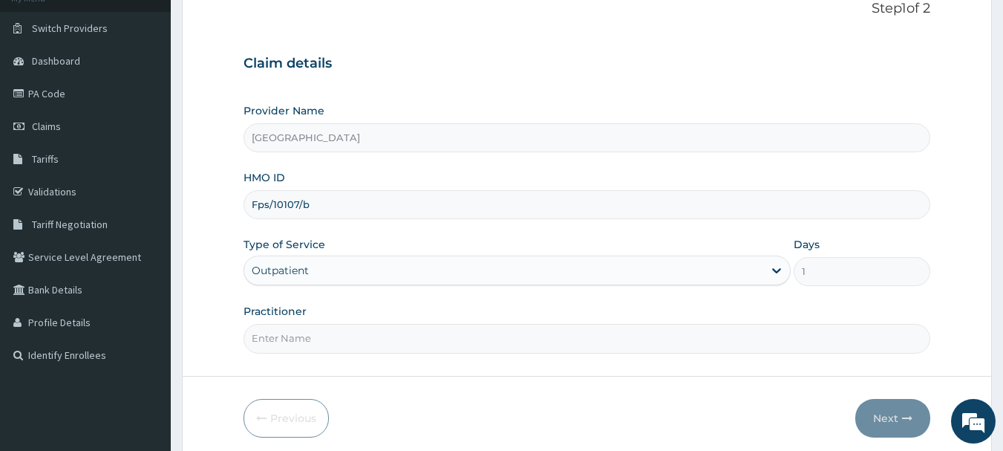
click at [664, 264] on div "Outpatient" at bounding box center [503, 270] width 519 height 24
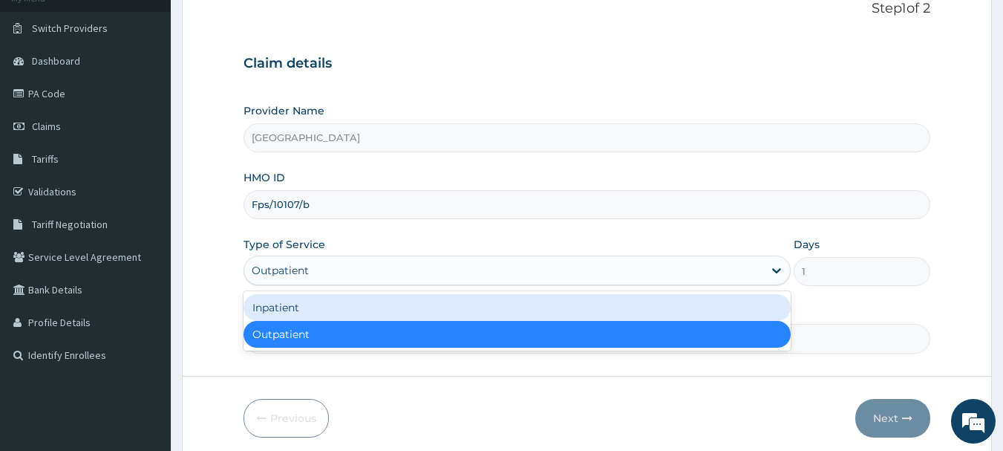
click at [595, 308] on div "Inpatient" at bounding box center [516, 307] width 547 height 27
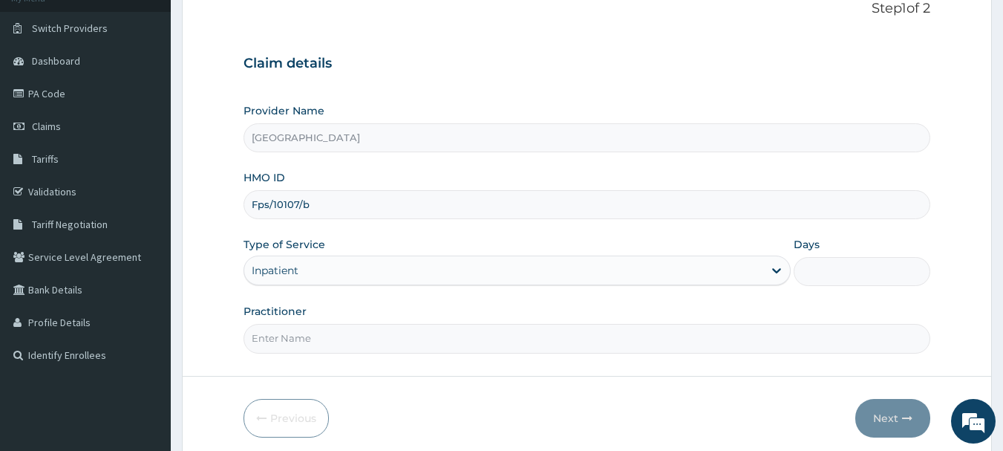
click at [836, 263] on input "Days" at bounding box center [862, 271] width 137 height 29
type input "2"
click at [673, 345] on input "Practitioner" at bounding box center [586, 338] width 687 height 29
type input "Dr.Akinwusi"
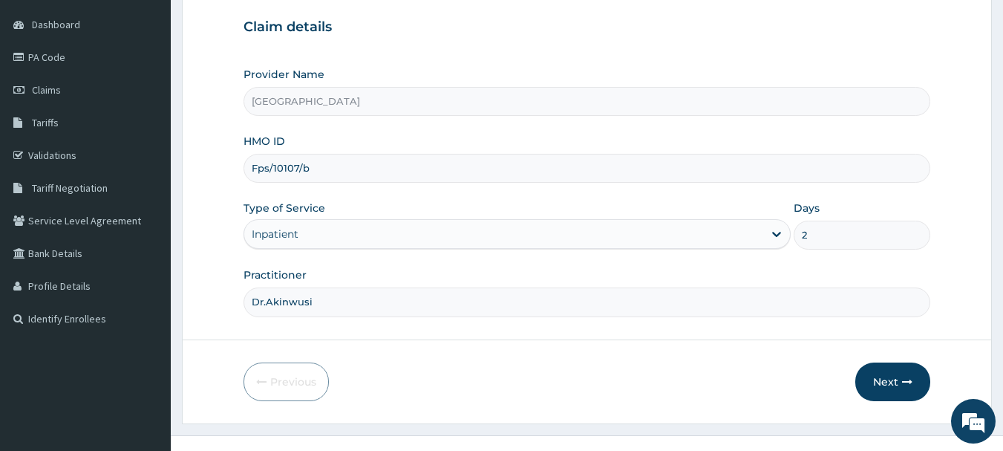
scroll to position [160, 0]
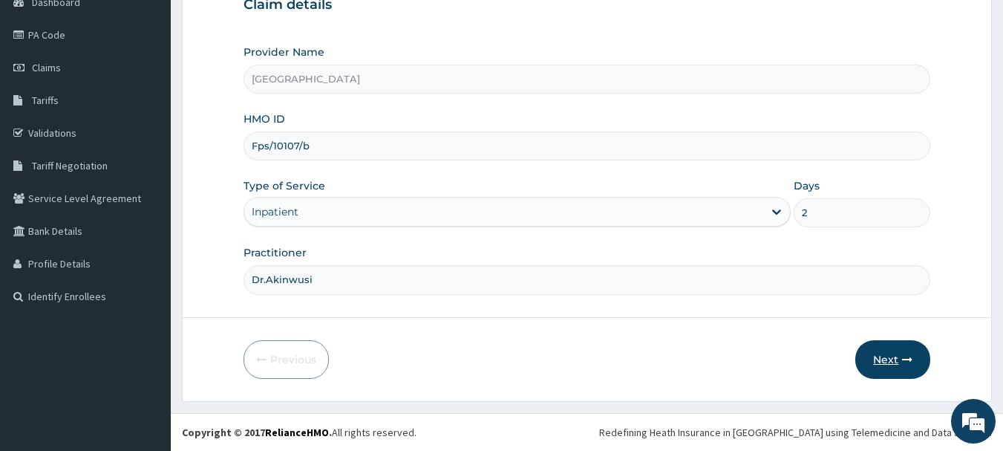
click at [884, 359] on button "Next" at bounding box center [892, 359] width 75 height 39
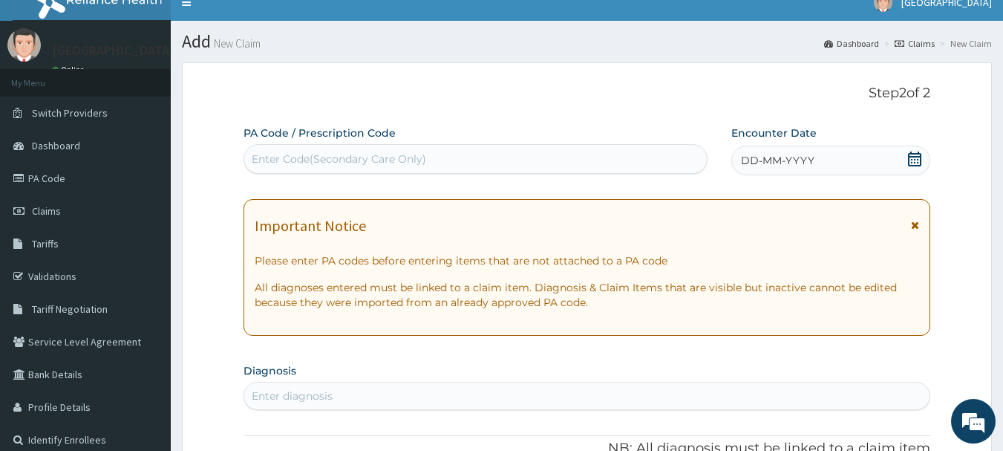
scroll to position [0, 0]
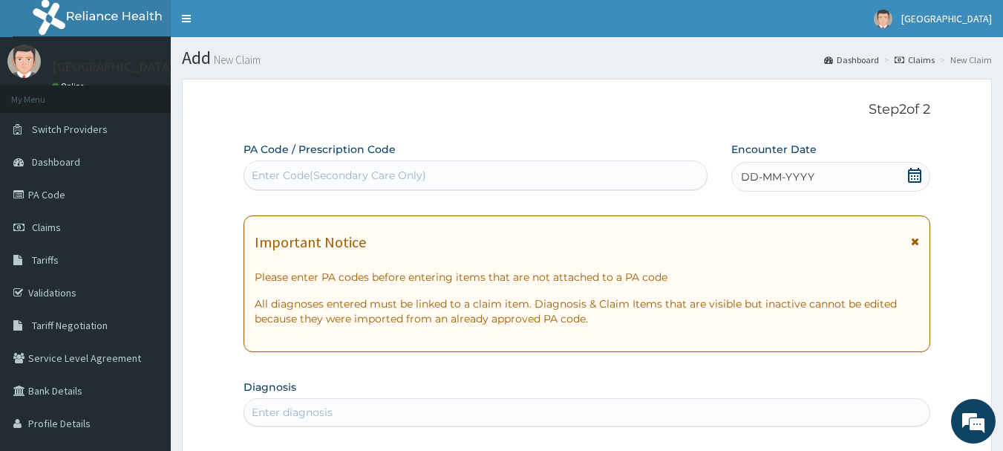
click at [522, 176] on div "Enter Code(Secondary Care Only)" at bounding box center [475, 175] width 463 height 24
paste input "PA/E60042"
type input "PA/E60042"
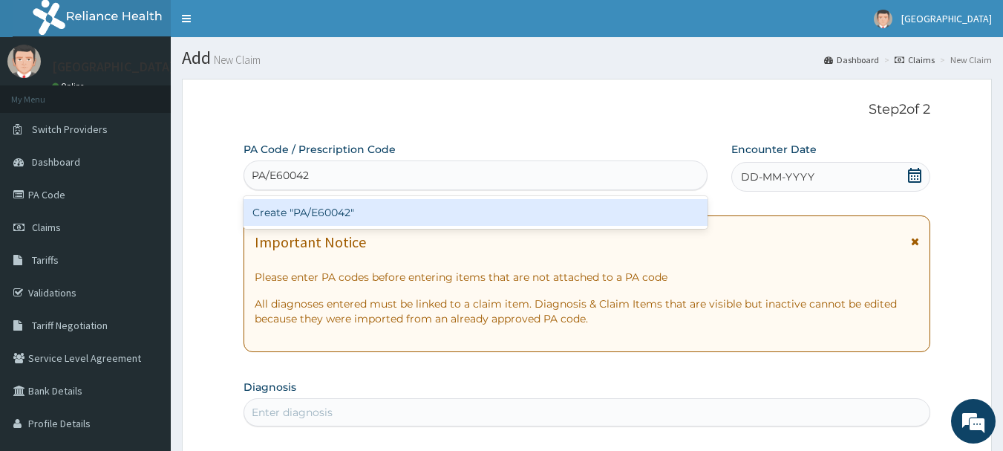
click at [469, 210] on div "Create "PA/E60042"" at bounding box center [475, 212] width 465 height 27
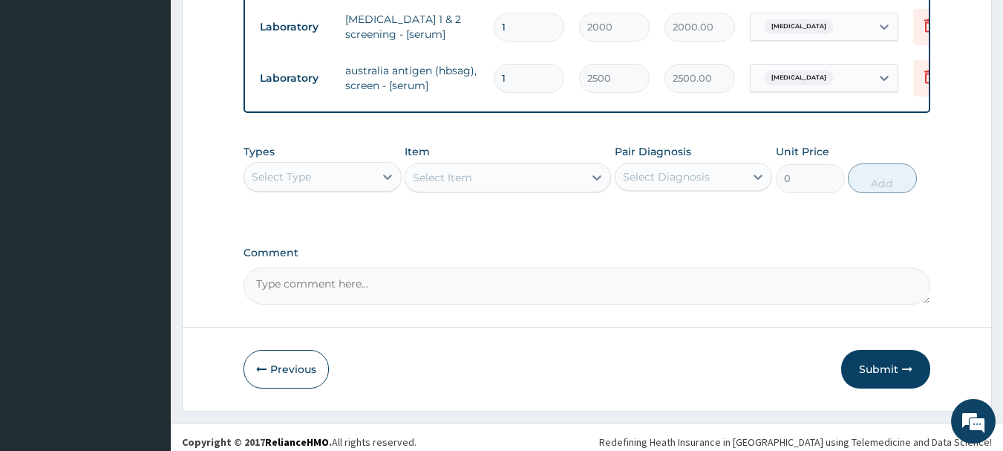
scroll to position [786, 0]
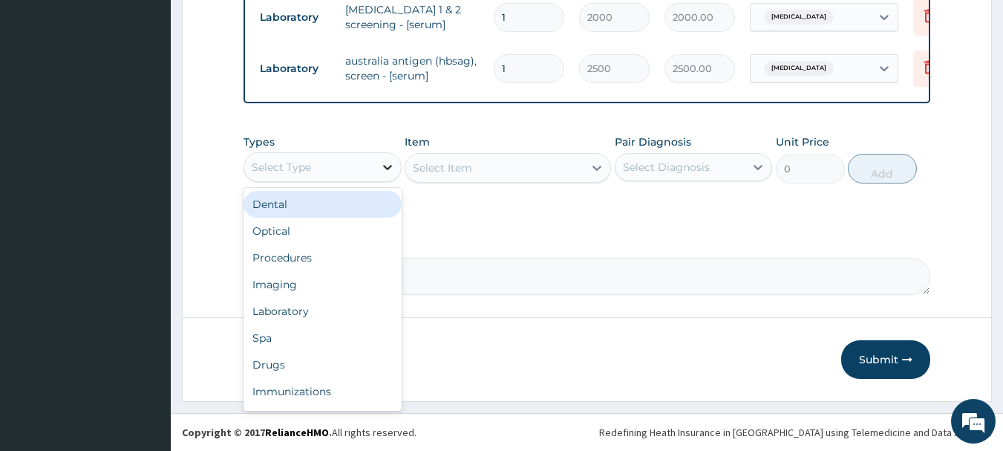
click at [376, 166] on div at bounding box center [387, 167] width 27 height 27
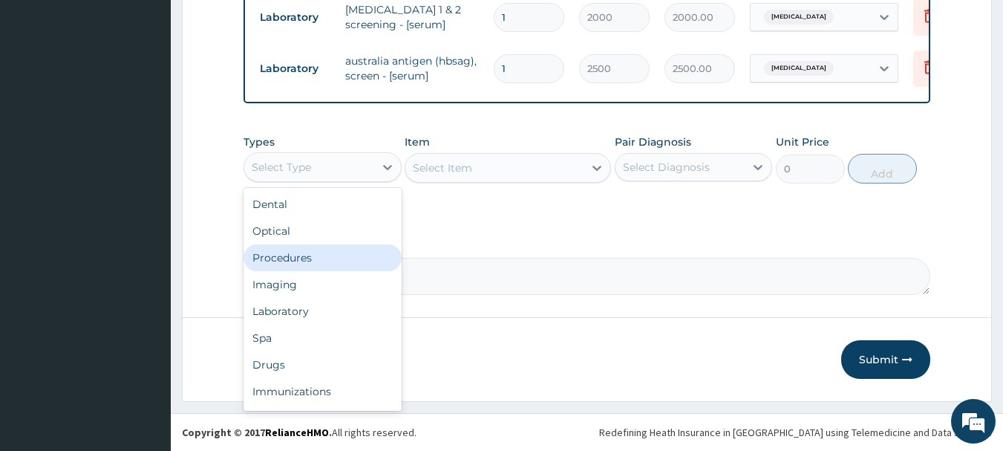
click at [368, 263] on div "Procedures" at bounding box center [322, 257] width 158 height 27
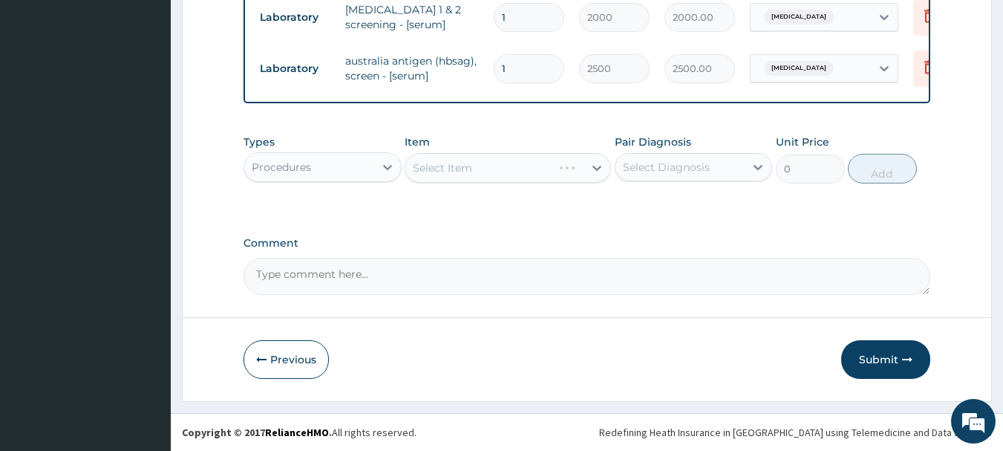
click at [368, 263] on textarea "Comment" at bounding box center [586, 276] width 687 height 37
click at [464, 173] on div "Select Item" at bounding box center [442, 167] width 59 height 15
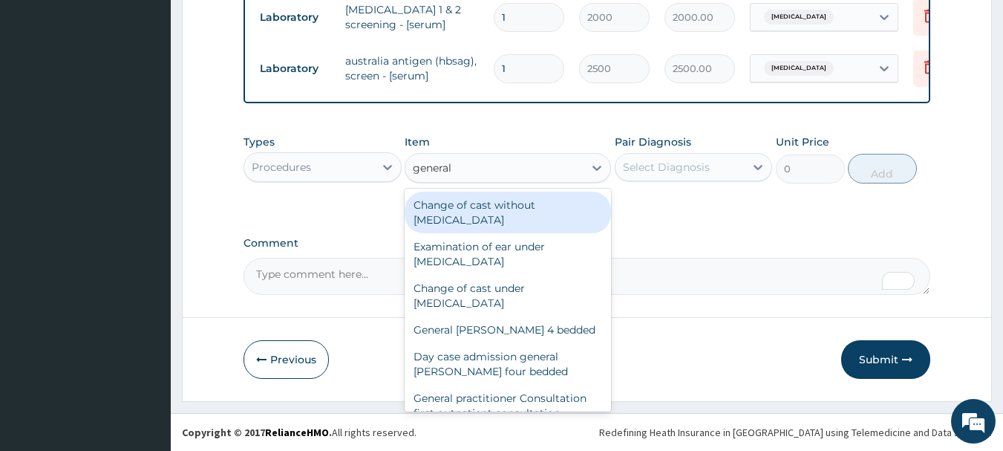
type input "general p"
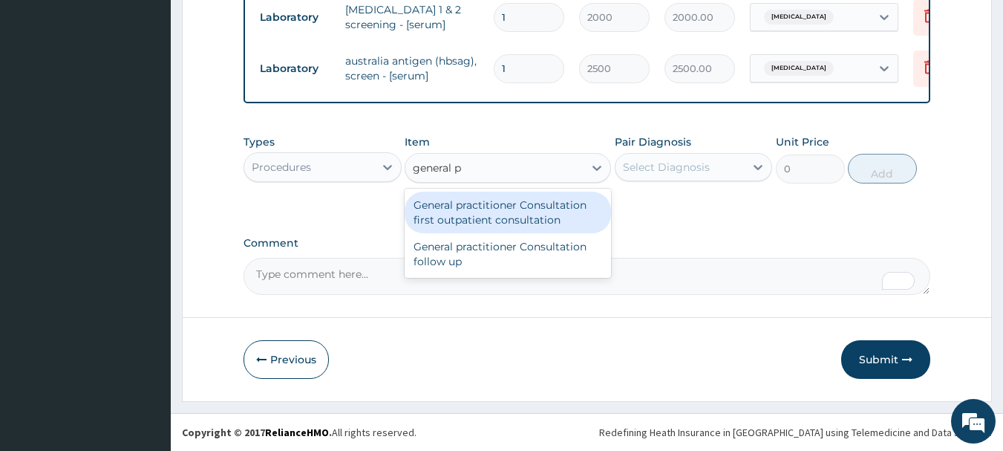
click at [494, 212] on div "General practitioner Consultation first outpatient consultation" at bounding box center [508, 213] width 206 height 42
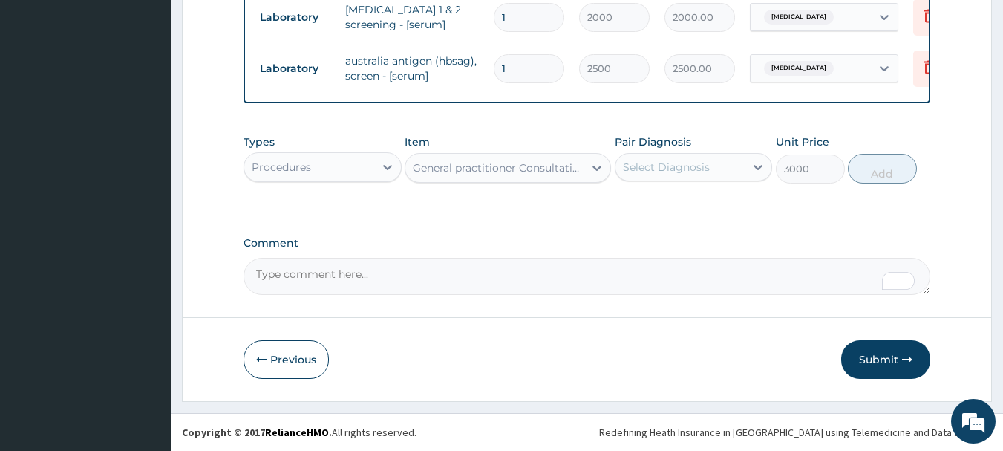
type input "3000"
click at [640, 174] on div "Select Diagnosis" at bounding box center [680, 167] width 130 height 24
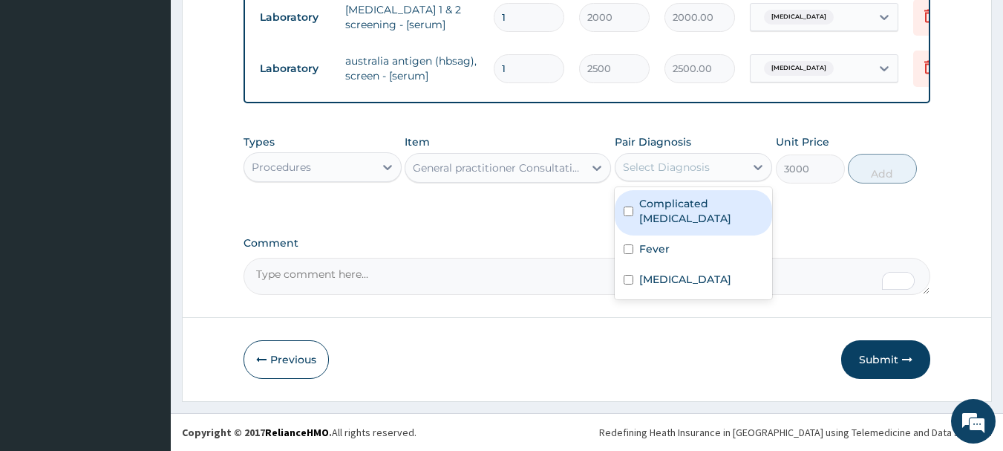
click at [651, 206] on label "Complicated malaria" at bounding box center [701, 211] width 125 height 30
checkbox input "true"
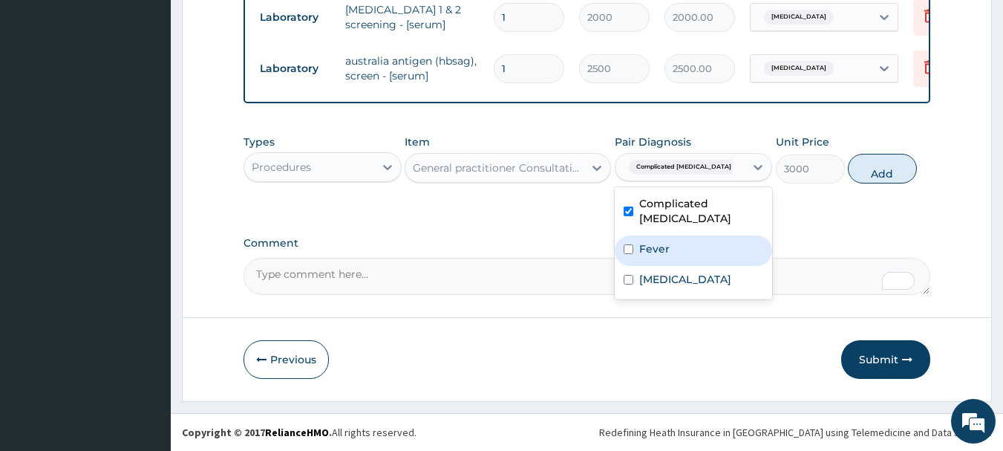
click at [663, 241] on label "Fever" at bounding box center [654, 248] width 30 height 15
checkbox input "true"
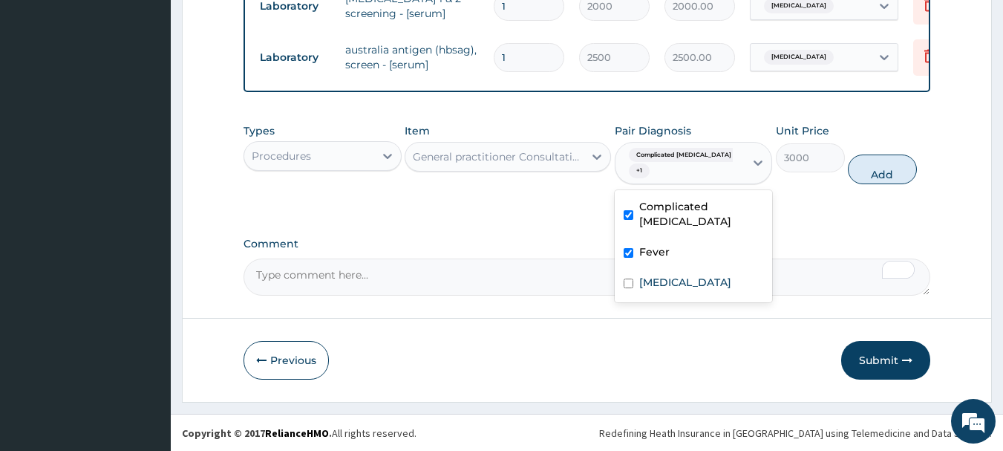
click at [693, 269] on div "Immunosuppression" at bounding box center [694, 284] width 158 height 30
checkbox input "true"
click at [865, 184] on button "Add" at bounding box center [882, 169] width 69 height 30
type input "0"
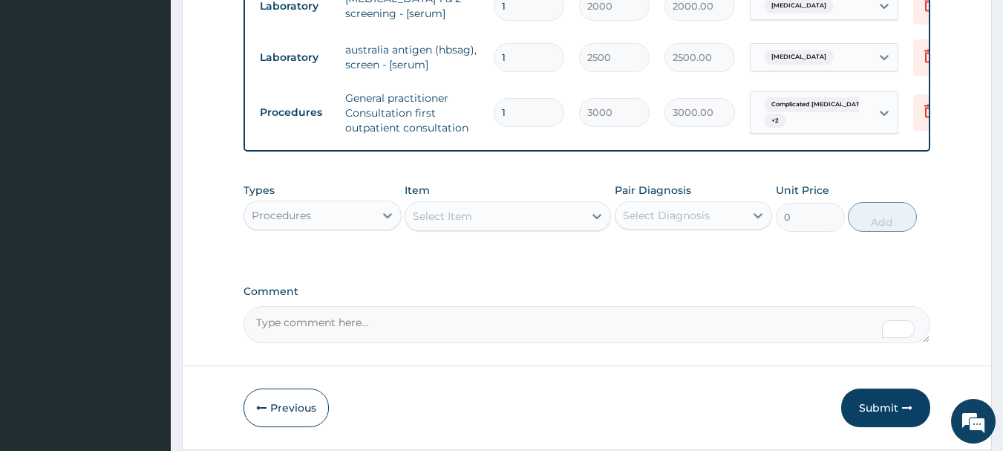
click at [373, 223] on div "Procedures" at bounding box center [309, 215] width 130 height 24
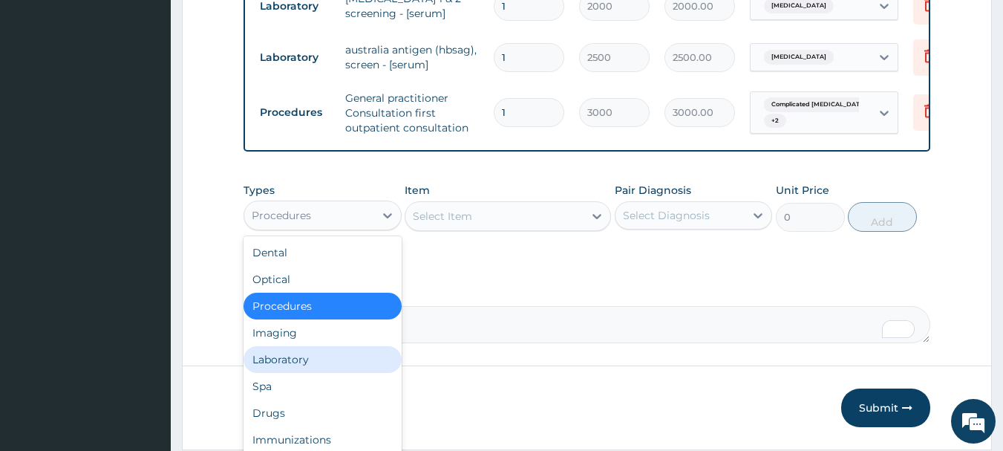
click at [334, 365] on div "Laboratory" at bounding box center [322, 359] width 158 height 27
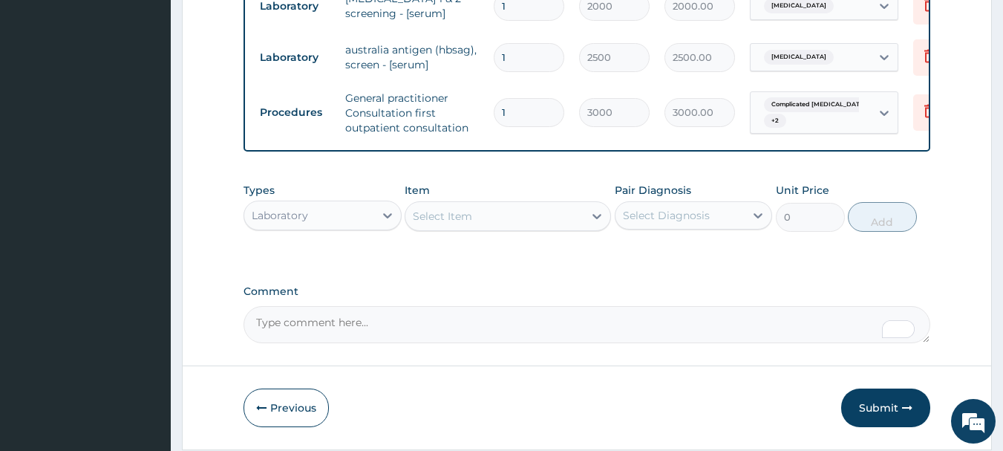
click at [494, 224] on div "Select Item" at bounding box center [494, 216] width 178 height 24
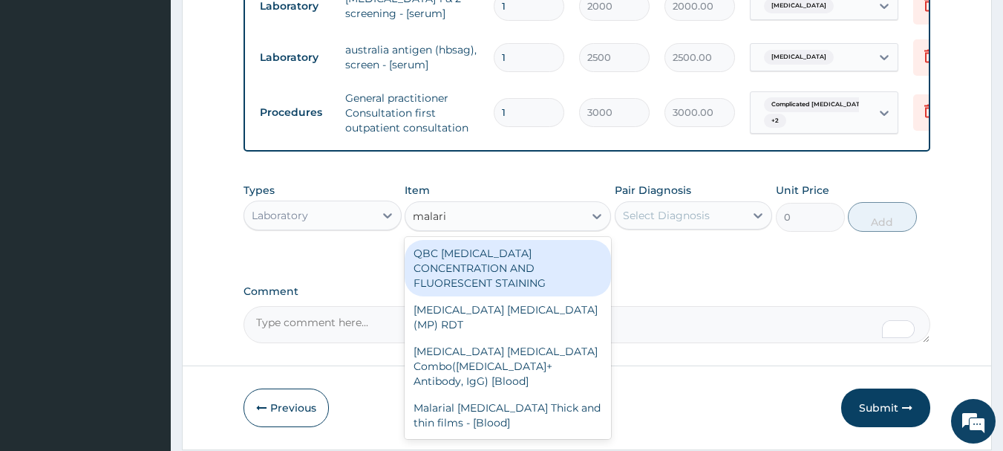
type input "malaria"
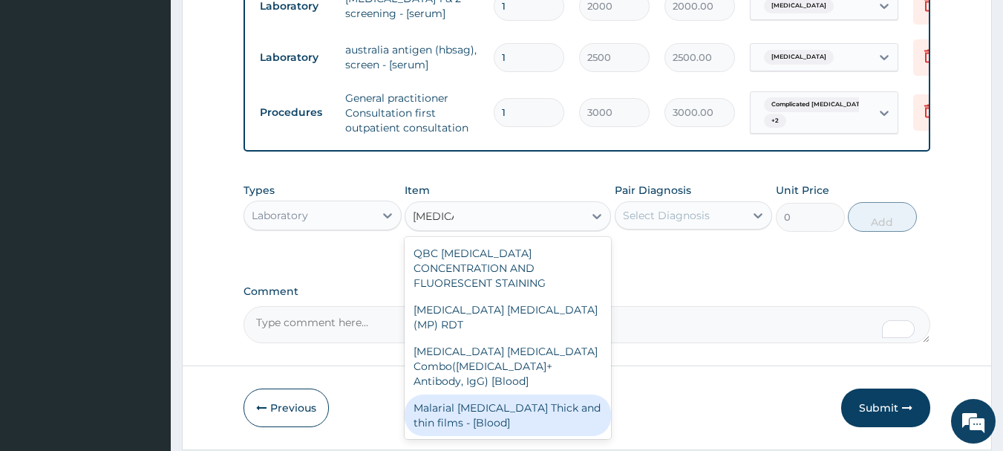
click at [529, 394] on div "Malarial Parasite Thick and thin films - [Blood]" at bounding box center [508, 415] width 206 height 42
type input "1500"
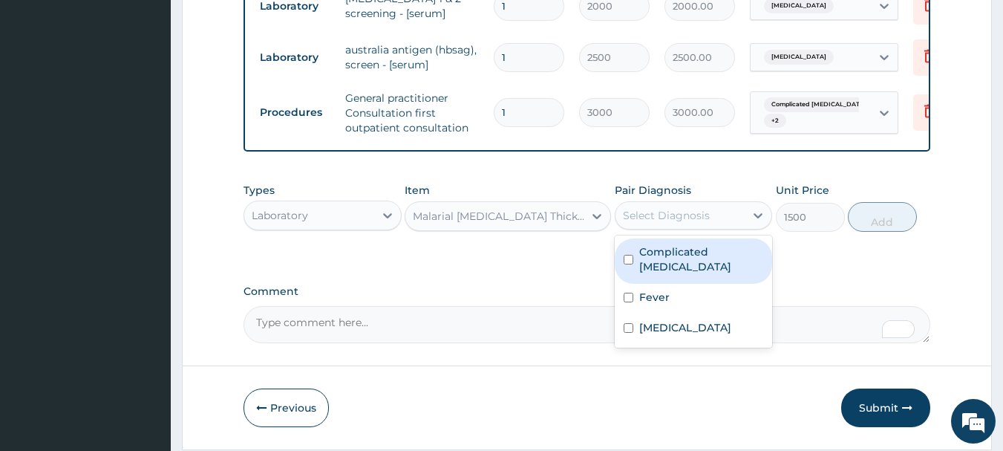
click at [649, 223] on div "Select Diagnosis" at bounding box center [666, 215] width 87 height 15
click at [658, 267] on label "Complicated malaria" at bounding box center [701, 259] width 125 height 30
checkbox input "true"
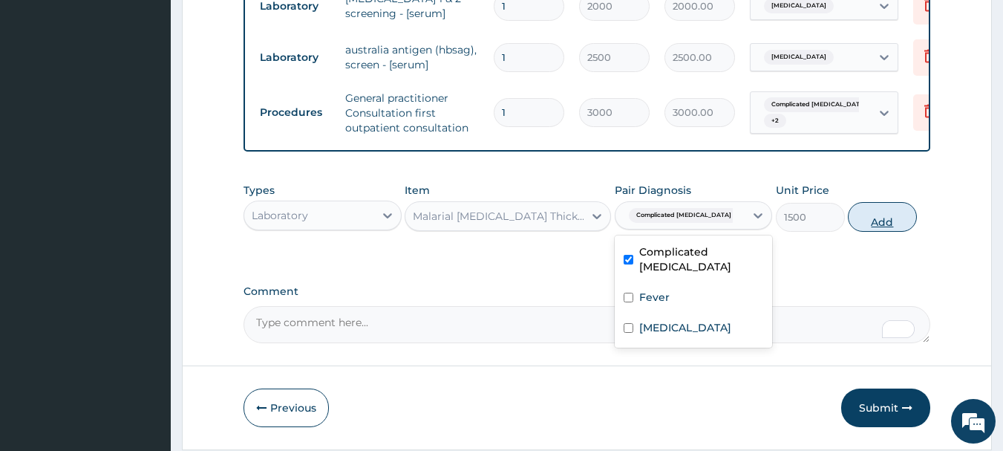
click at [857, 232] on button "Add" at bounding box center [882, 217] width 69 height 30
type input "0"
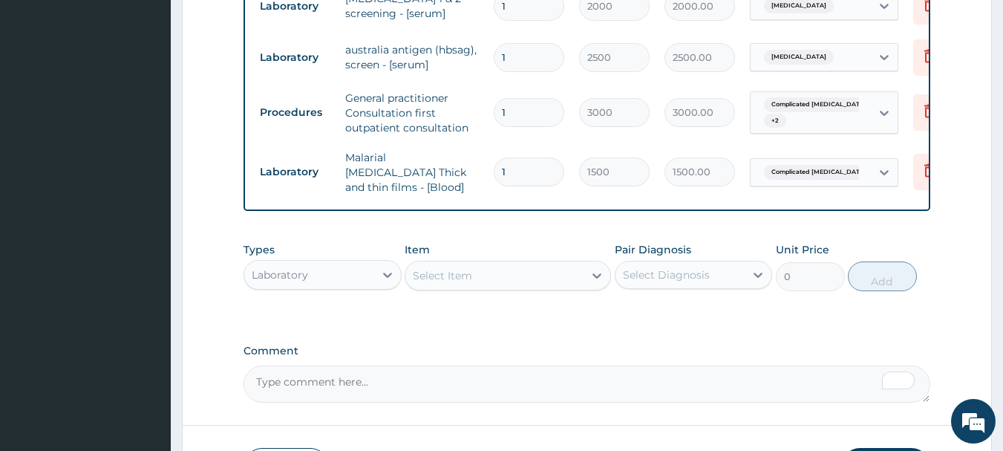
click at [504, 277] on div "Select Item" at bounding box center [494, 276] width 178 height 24
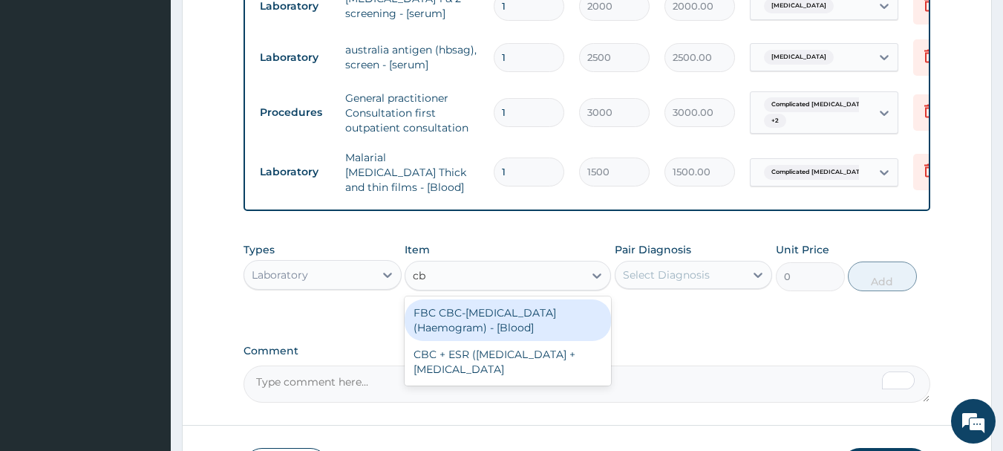
type input "cbc"
click at [508, 314] on div "FBC CBC-Complete Blood Count (Haemogram) - [Blood]" at bounding box center [508, 320] width 206 height 42
type input "3000"
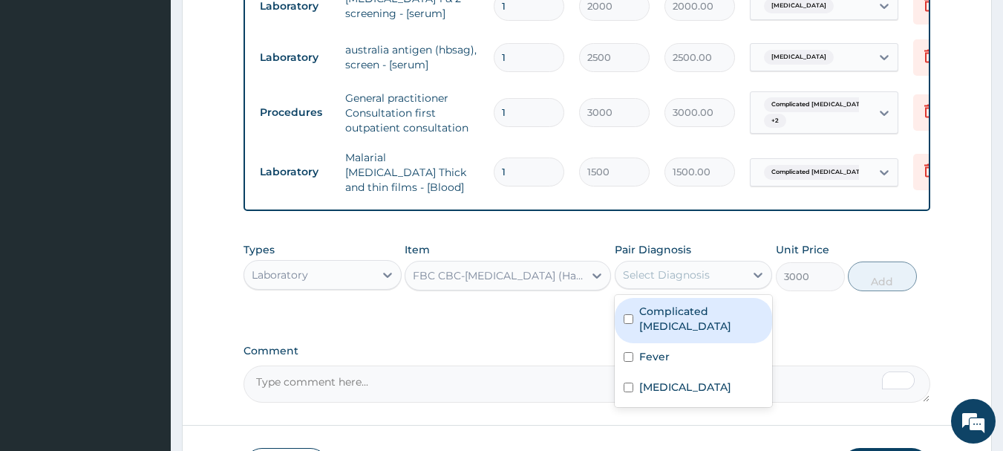
click at [684, 269] on div "Select Diagnosis" at bounding box center [680, 275] width 130 height 24
click at [687, 324] on div "Complicated malaria" at bounding box center [694, 320] width 158 height 45
checkbox input "true"
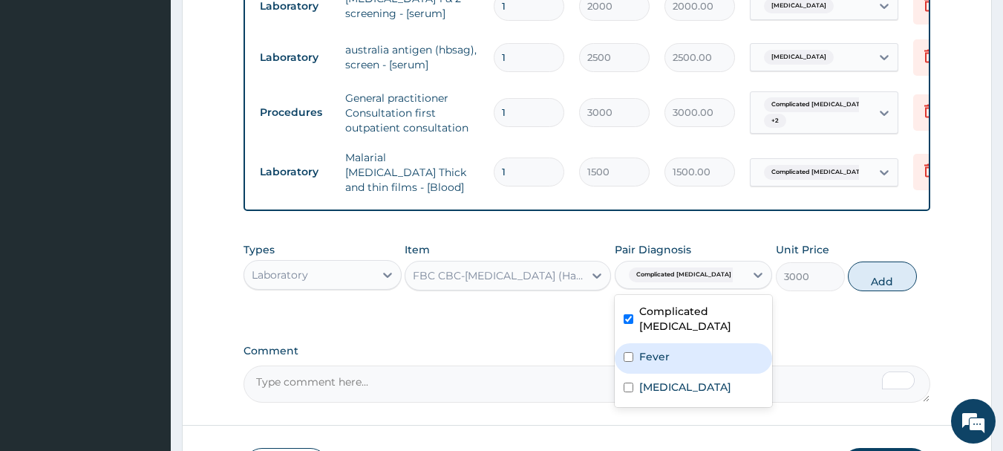
click at [694, 350] on div "Fever" at bounding box center [694, 358] width 158 height 30
checkbox input "true"
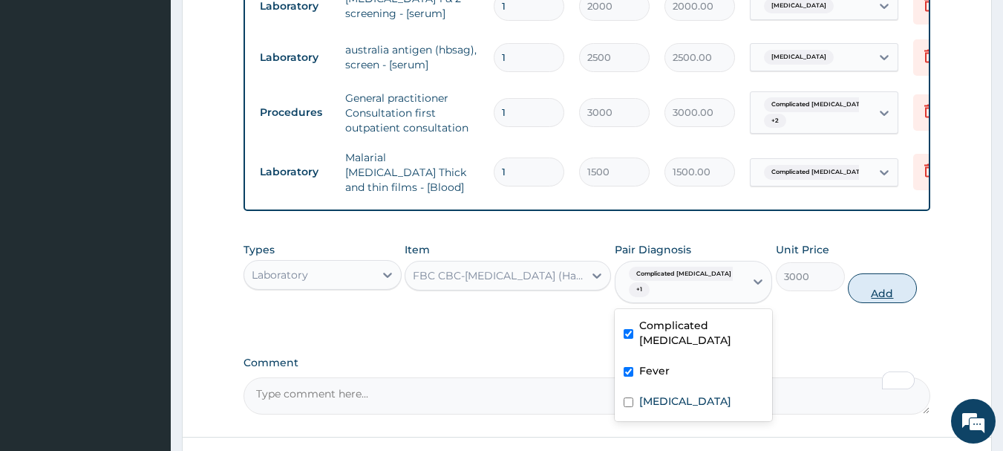
click at [882, 287] on button "Add" at bounding box center [882, 288] width 69 height 30
type input "0"
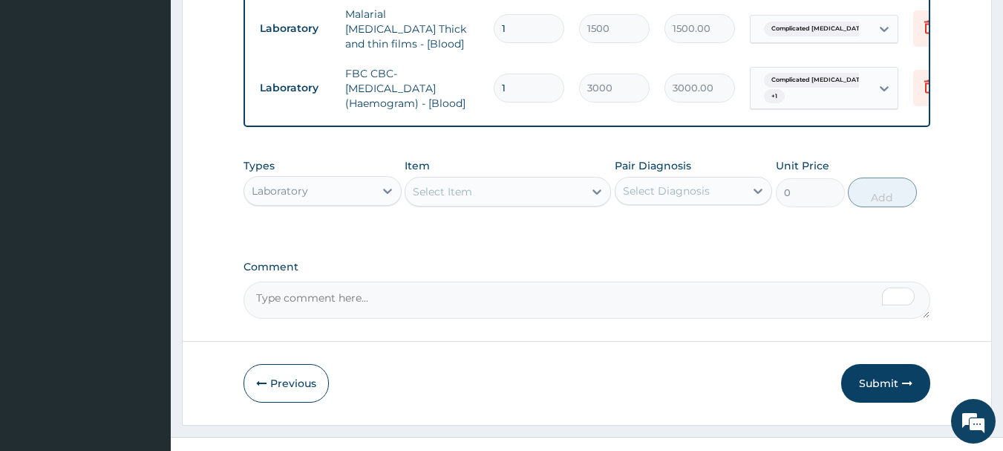
scroll to position [956, 0]
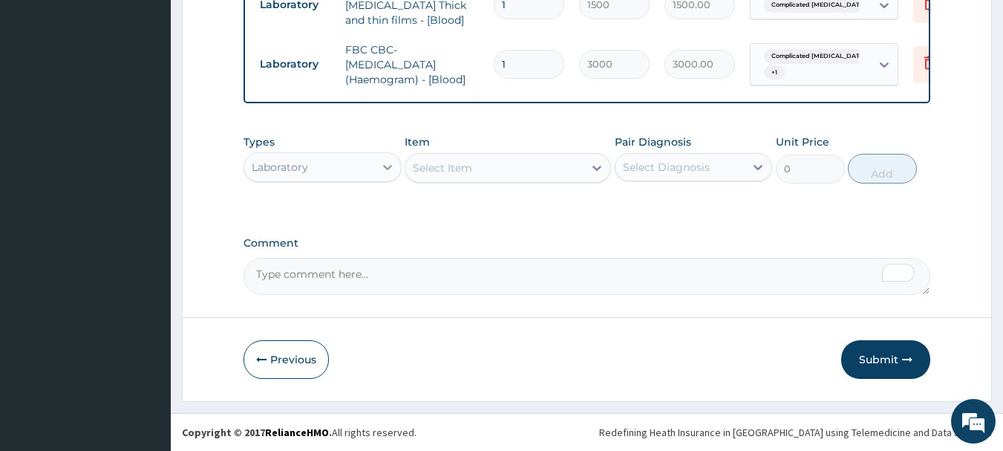
click at [377, 171] on div at bounding box center [387, 167] width 27 height 27
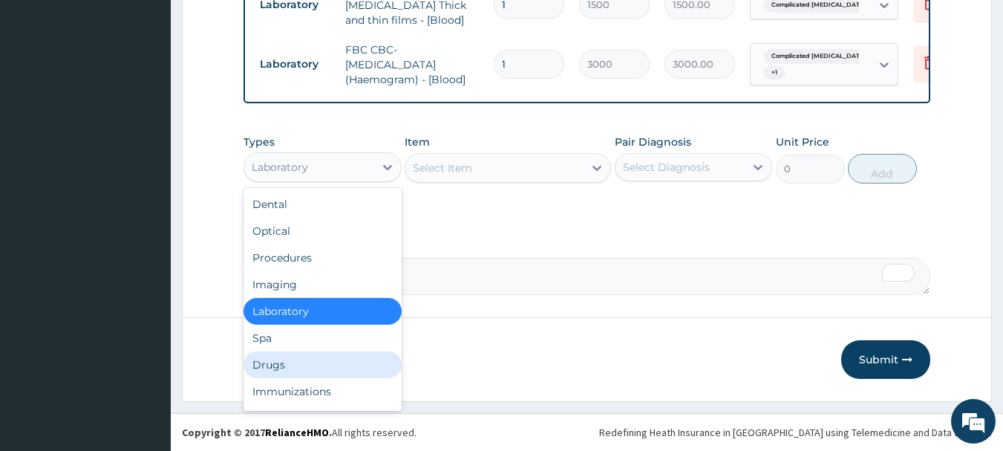
click at [344, 363] on div "Drugs" at bounding box center [322, 364] width 158 height 27
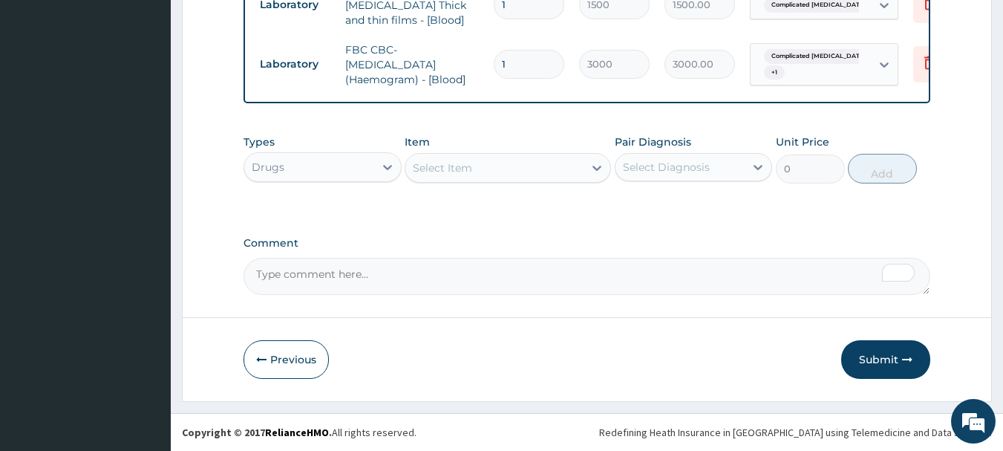
click at [489, 171] on div "Select Item" at bounding box center [494, 168] width 178 height 24
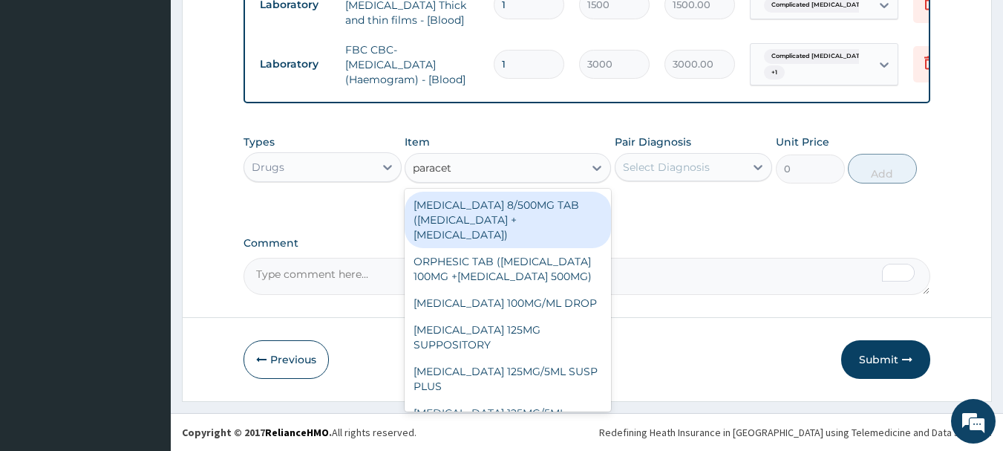
type input "paraceta"
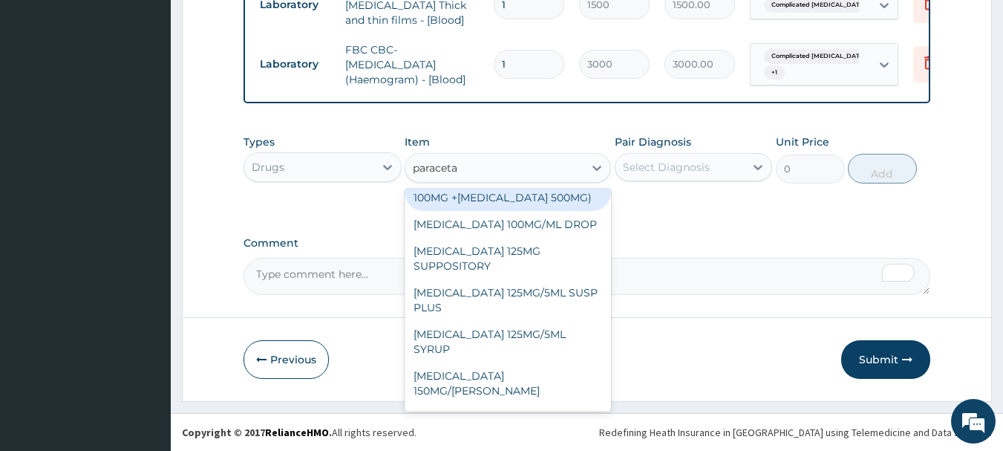
scroll to position [90, 0]
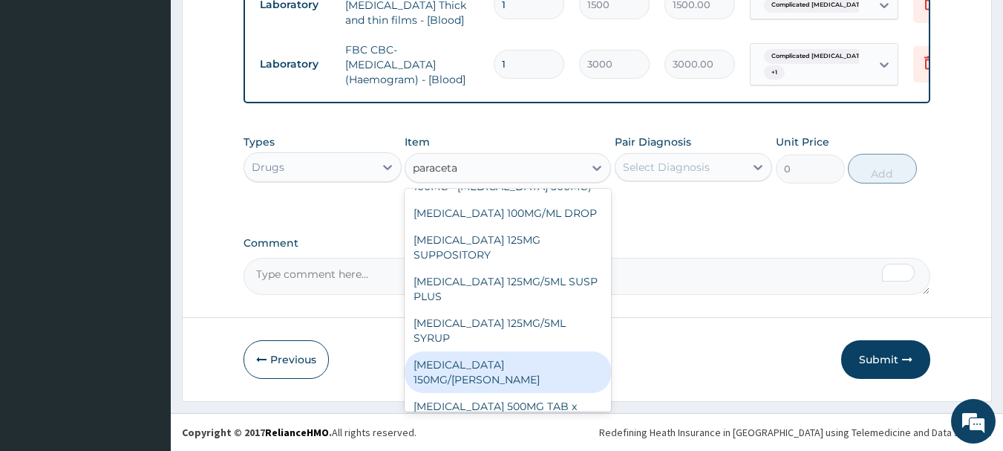
click at [542, 363] on div "PARACETAMOL 150MG/ML VIAL" at bounding box center [508, 372] width 206 height 42
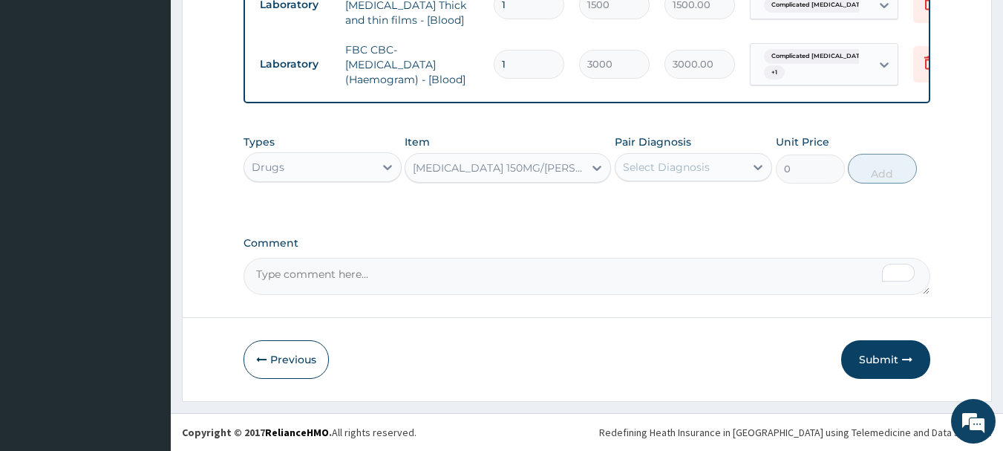
type input "900"
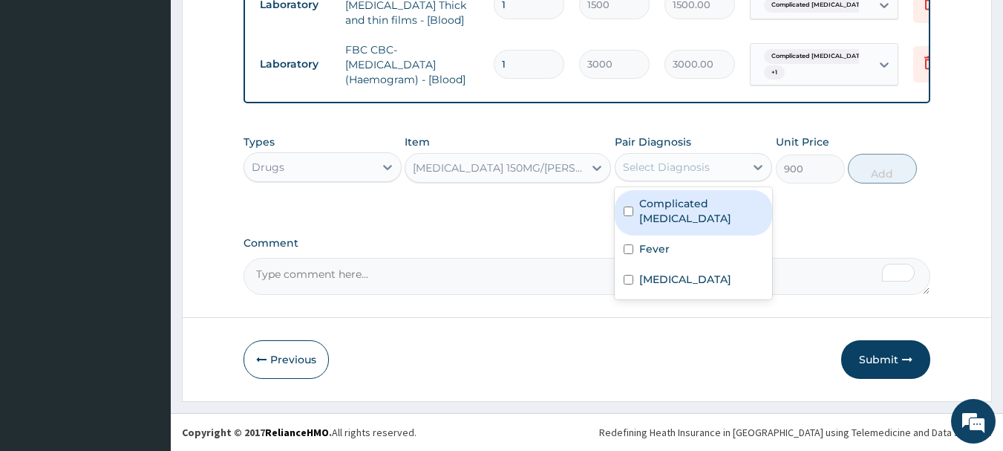
click at [723, 169] on div "Select Diagnosis" at bounding box center [680, 167] width 130 height 24
click at [714, 211] on div "Complicated malaria" at bounding box center [694, 212] width 158 height 45
checkbox input "true"
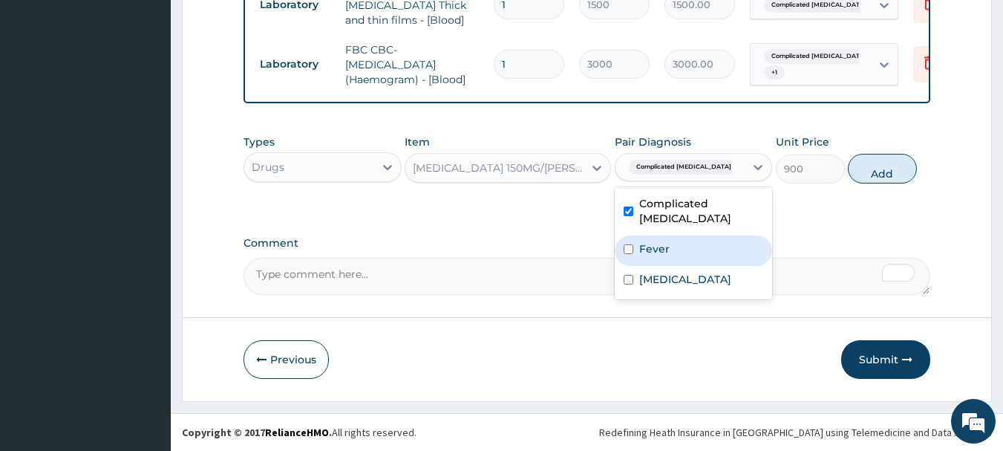
click at [714, 235] on div "Fever" at bounding box center [694, 250] width 158 height 30
checkbox input "true"
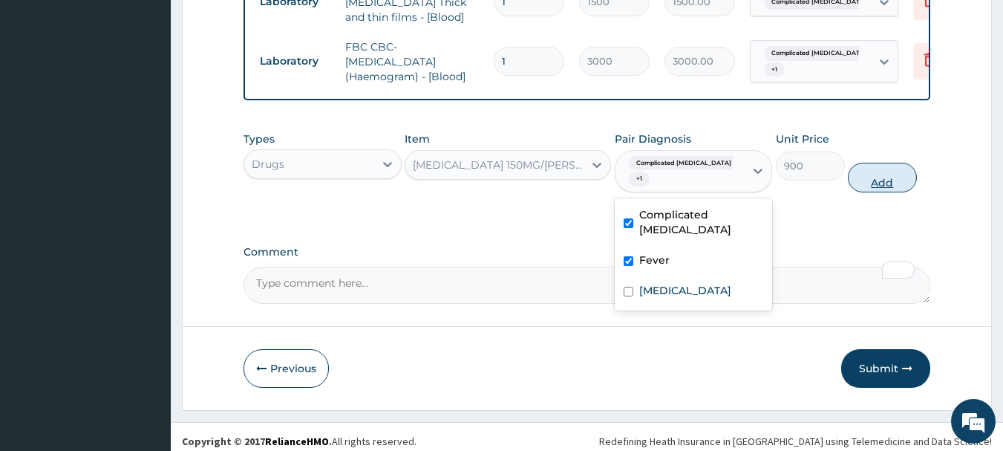
click at [881, 171] on button "Add" at bounding box center [882, 178] width 69 height 30
type input "0"
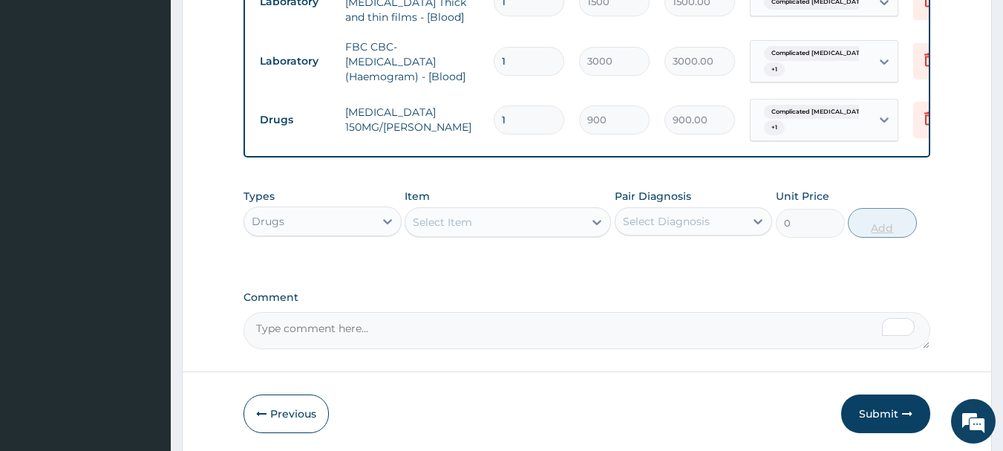
type input "0.00"
type input "8"
type input "7200.00"
type input "8"
click at [493, 226] on div "Select Item" at bounding box center [494, 222] width 178 height 24
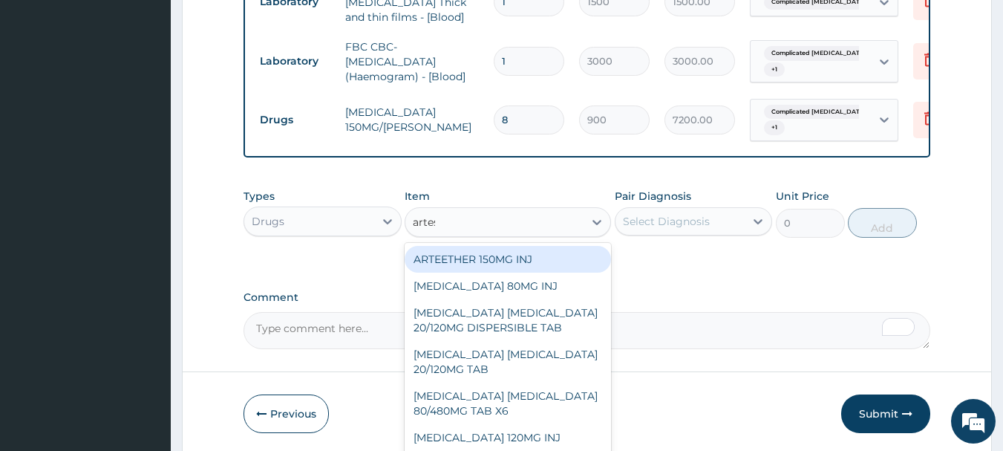
type input "artesuna"
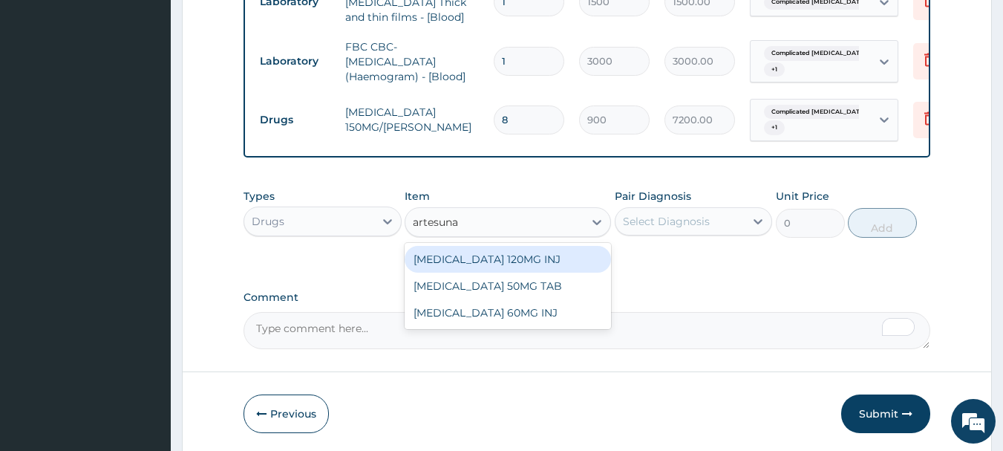
click at [515, 259] on div "ARTESUNATE 120MG INJ" at bounding box center [508, 259] width 206 height 27
type input "1750"
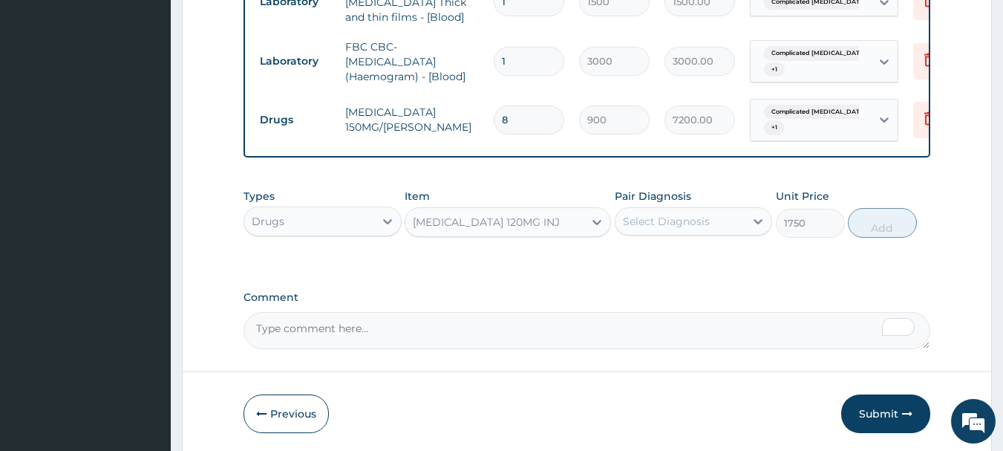
click at [655, 229] on div "Select Diagnosis" at bounding box center [666, 221] width 87 height 15
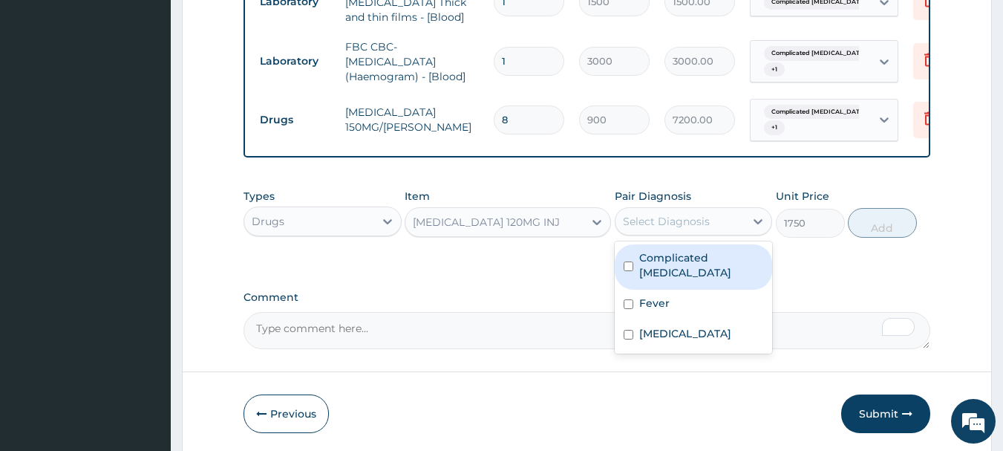
click at [665, 257] on label "Complicated malaria" at bounding box center [701, 265] width 125 height 30
checkbox input "true"
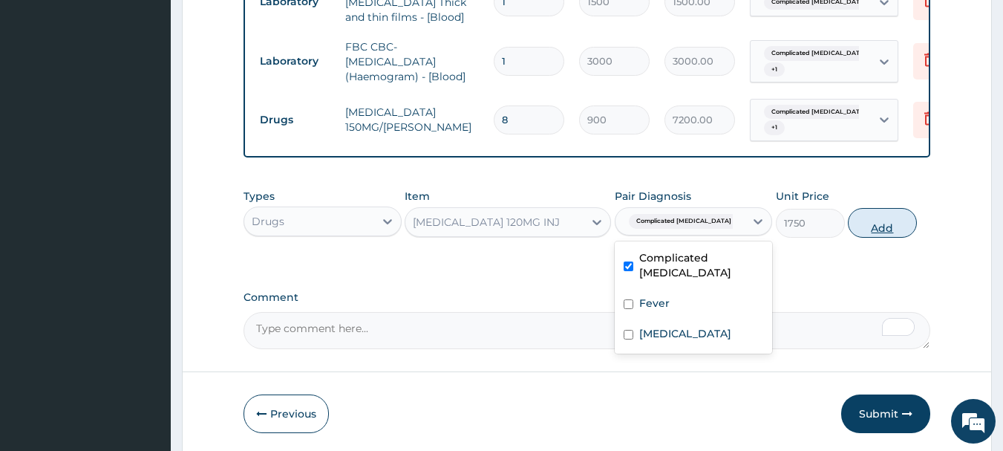
click at [869, 234] on button "Add" at bounding box center [882, 223] width 69 height 30
type input "0"
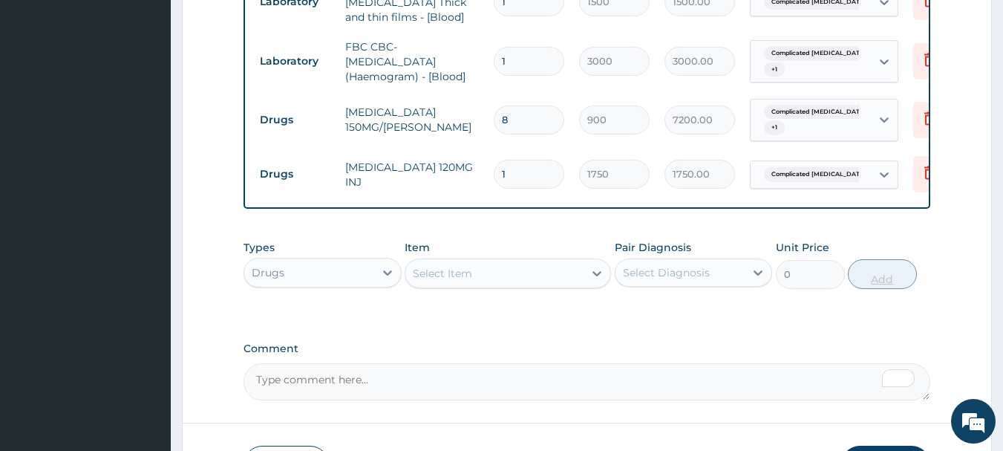
type input "0.00"
type input "3"
type input "5250.00"
type input "3"
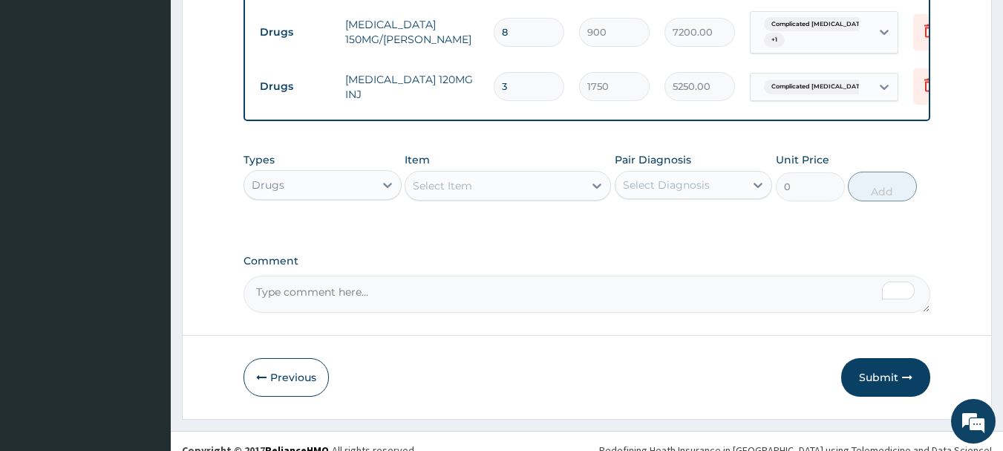
scroll to position [1065, 0]
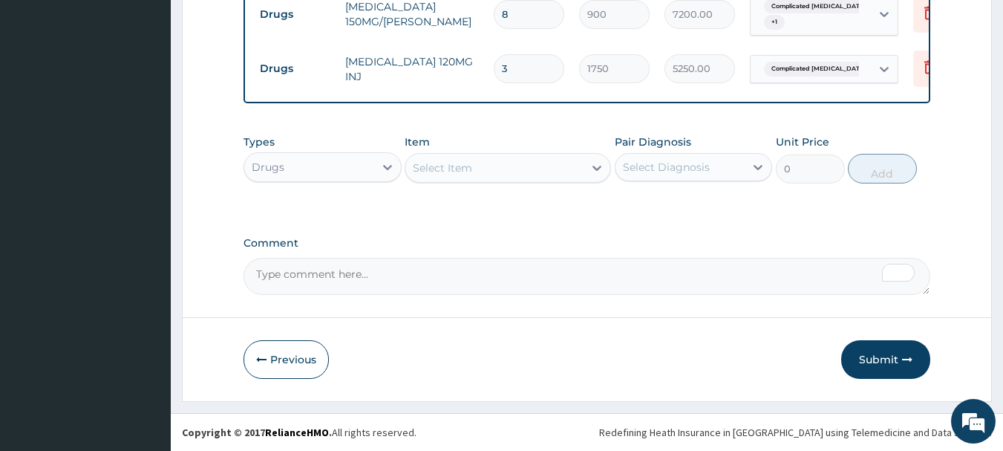
click at [555, 171] on div "Select Item" at bounding box center [494, 168] width 178 height 24
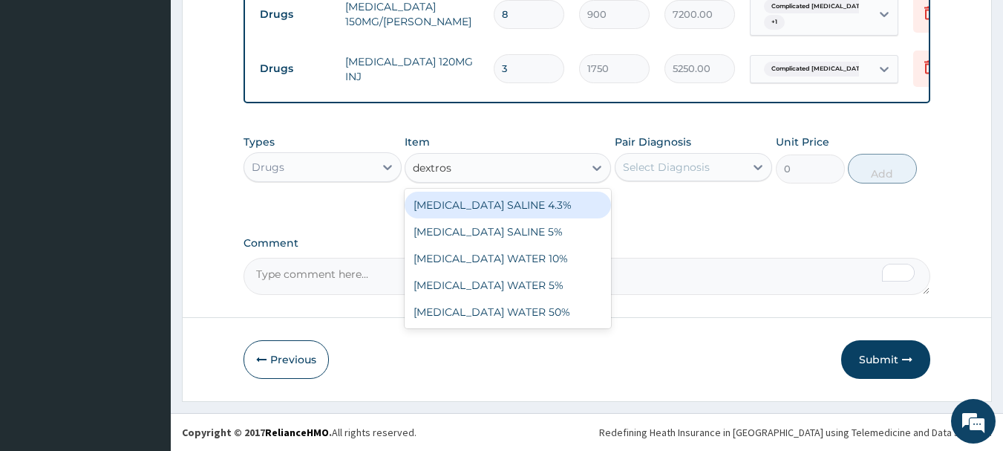
type input "dextrose"
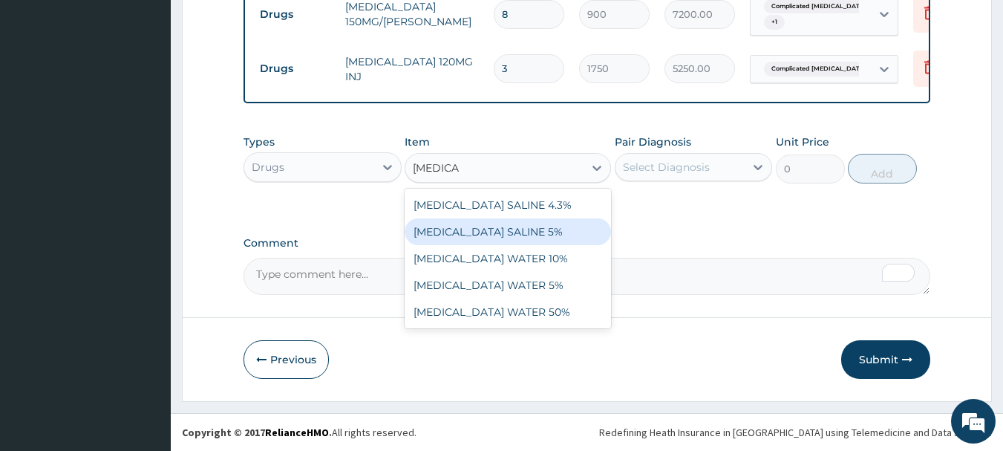
click at [515, 234] on div "DEXTROSE SALINE 5%" at bounding box center [508, 231] width 206 height 27
type input "1400"
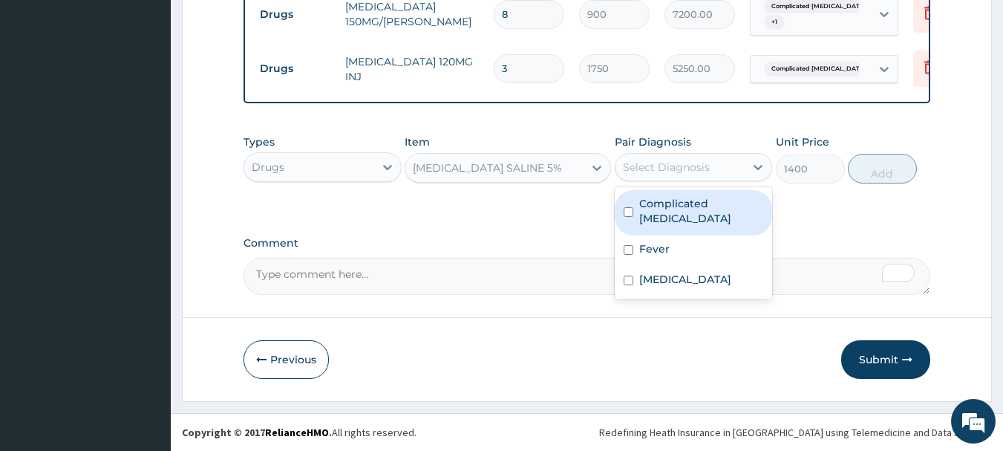
click at [653, 173] on div "Select Diagnosis" at bounding box center [666, 167] width 87 height 15
click at [675, 205] on label "Complicated malaria" at bounding box center [701, 211] width 125 height 30
checkbox input "true"
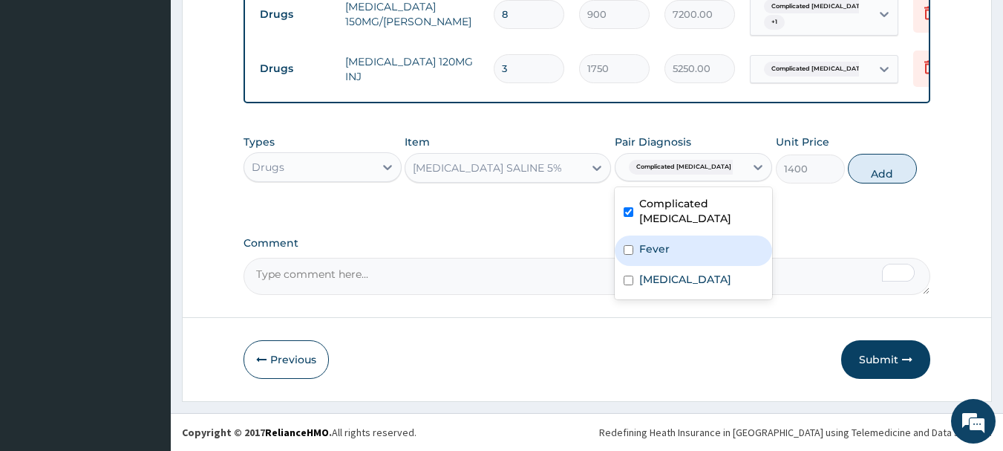
click at [679, 235] on div "Fever" at bounding box center [694, 250] width 158 height 30
checkbox input "true"
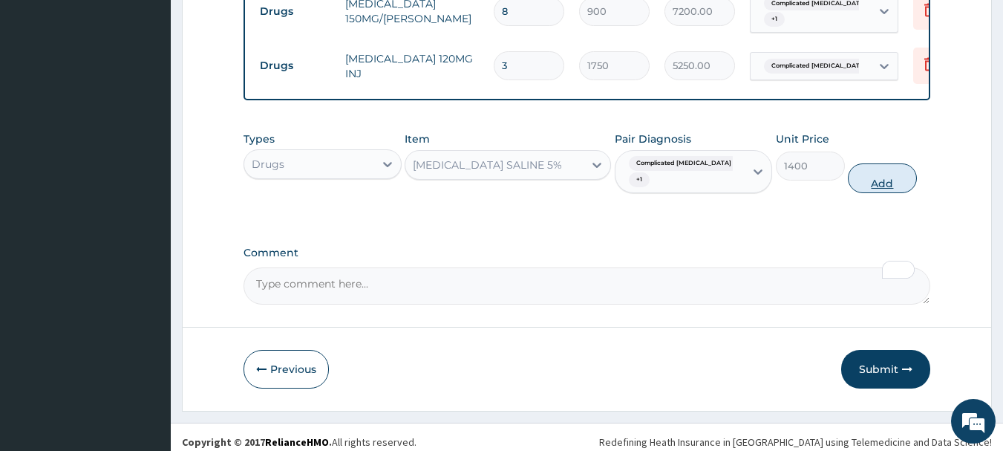
click at [889, 176] on button "Add" at bounding box center [882, 178] width 69 height 30
type input "0"
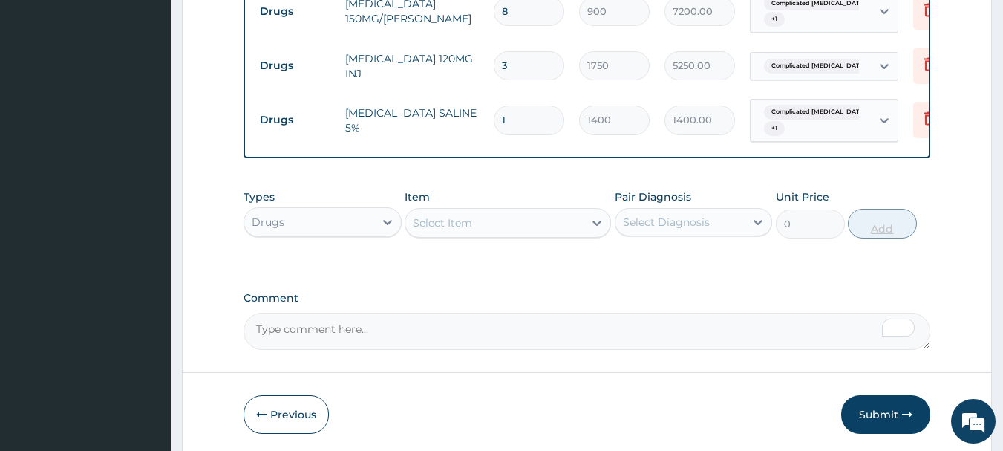
type input "0.00"
type input "4"
type input "5600.00"
type input "4"
click at [477, 230] on div "Select Item" at bounding box center [494, 223] width 178 height 24
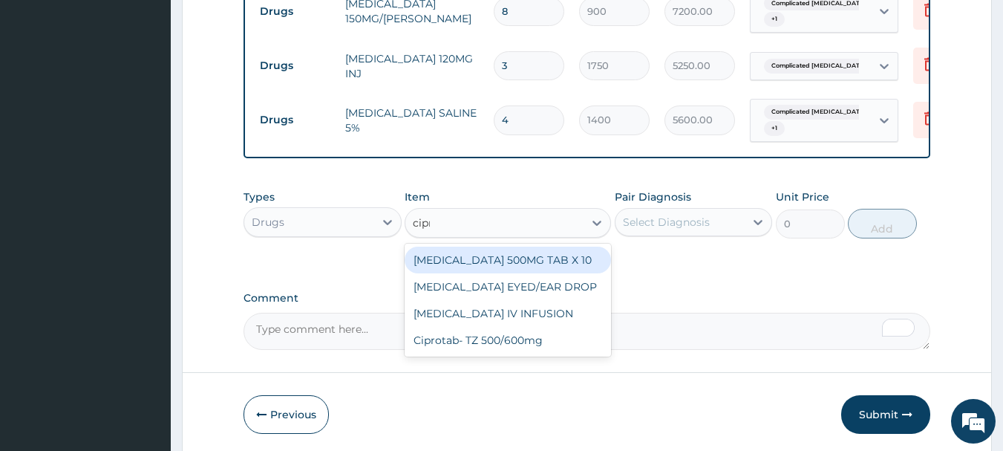
type input "cipro"
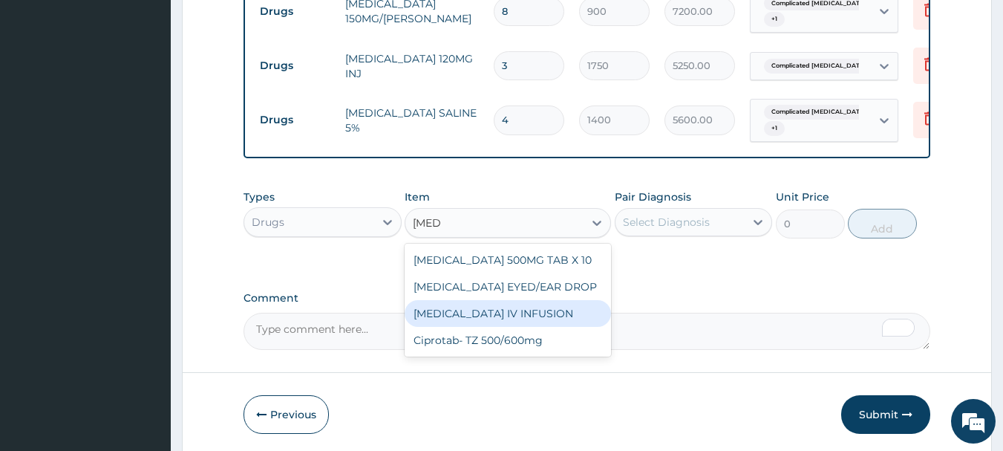
click at [512, 308] on div "CIPROFLOXACIN IV INFUSION" at bounding box center [508, 313] width 206 height 27
type input "1575"
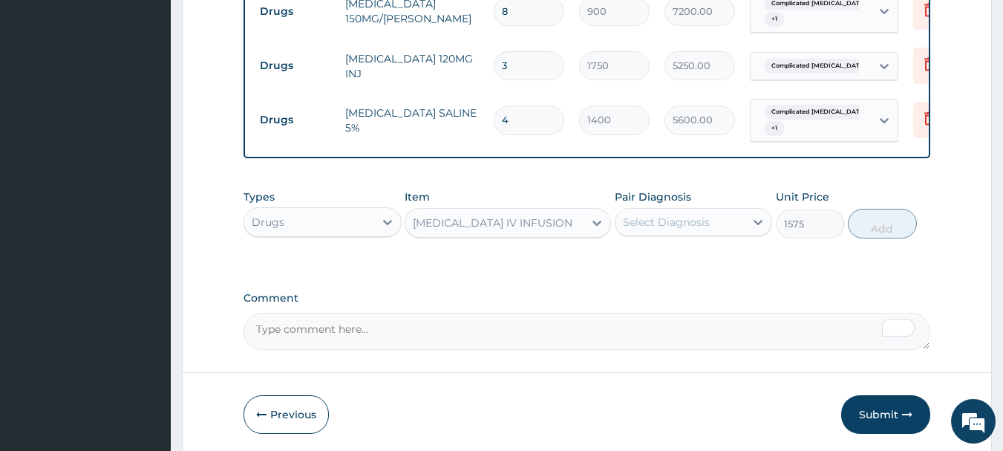
click at [635, 233] on div "Select Diagnosis" at bounding box center [680, 222] width 130 height 24
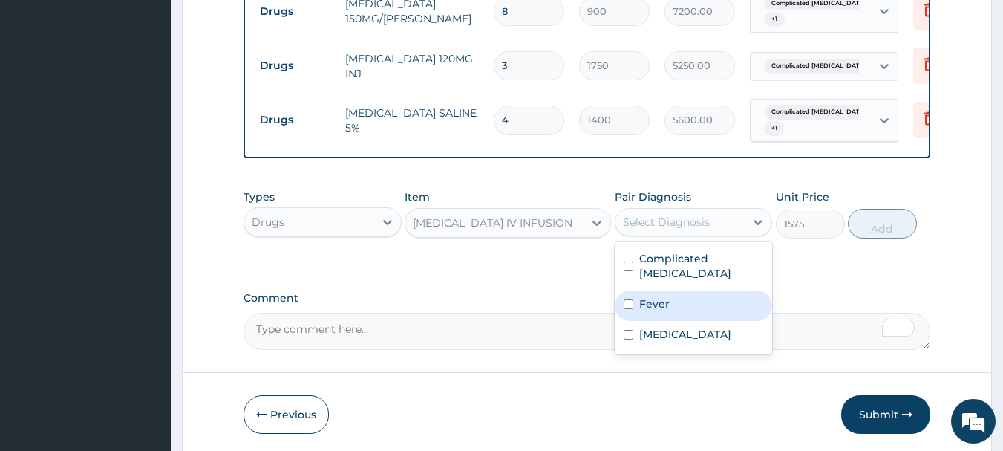
click at [674, 290] on div "Fever" at bounding box center [694, 305] width 158 height 30
checkbox input "true"
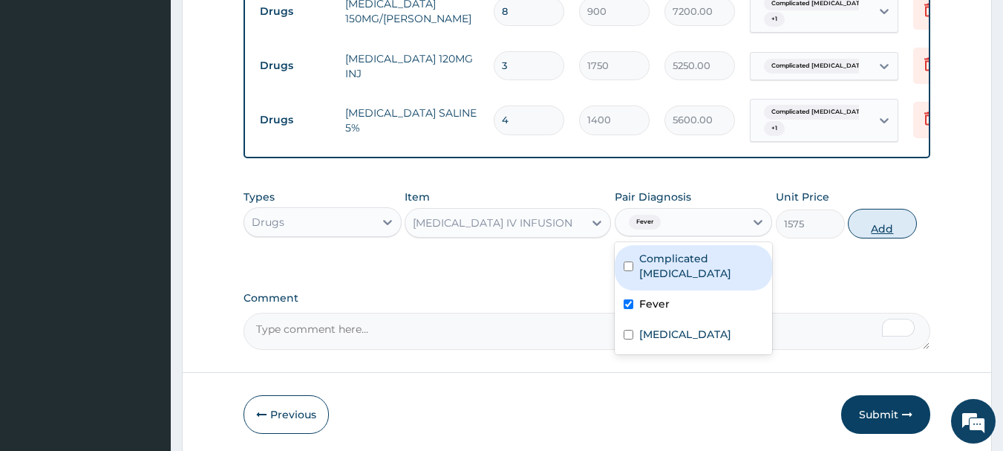
click at [866, 238] on button "Add" at bounding box center [882, 224] width 69 height 30
type input "0"
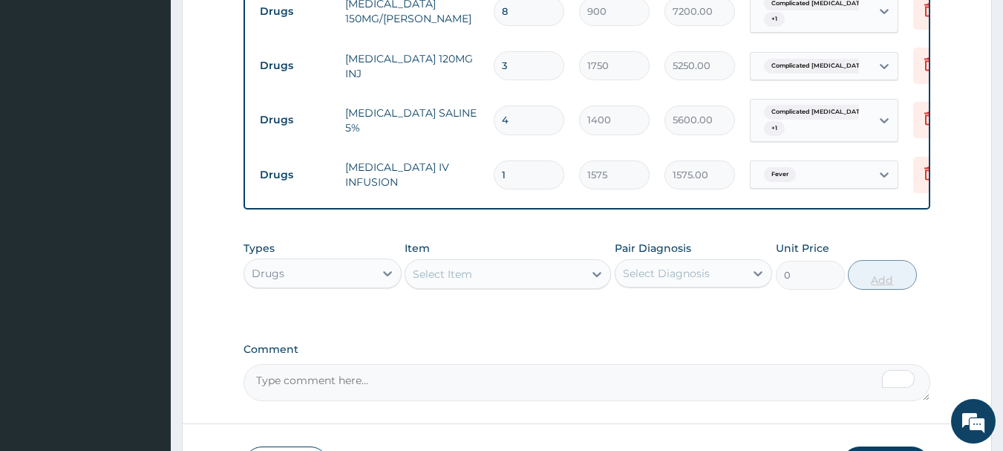
type input "0.00"
type input "4"
type input "6300.00"
type input "4"
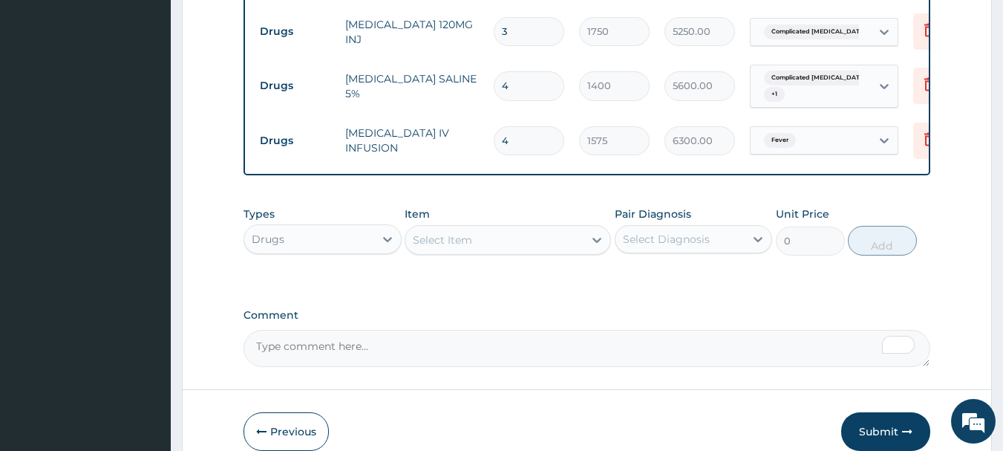
scroll to position [1174, 0]
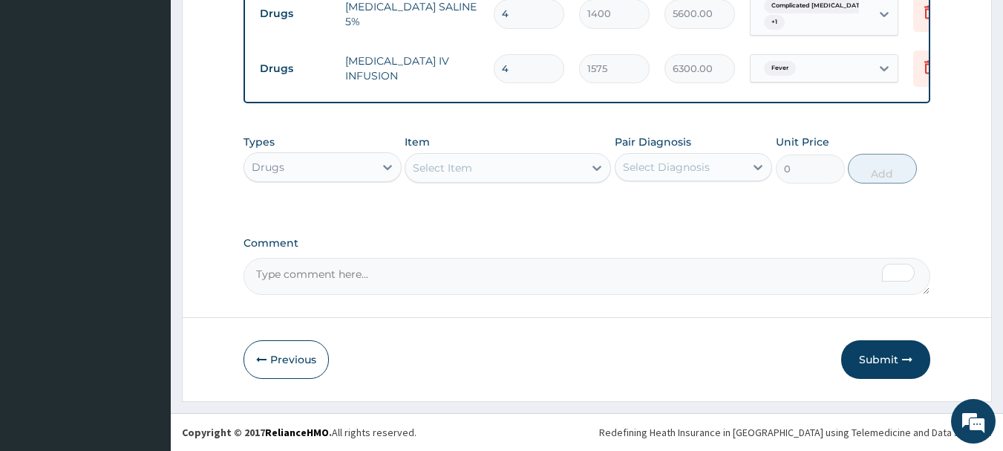
click at [513, 165] on div "Select Item" at bounding box center [494, 168] width 178 height 24
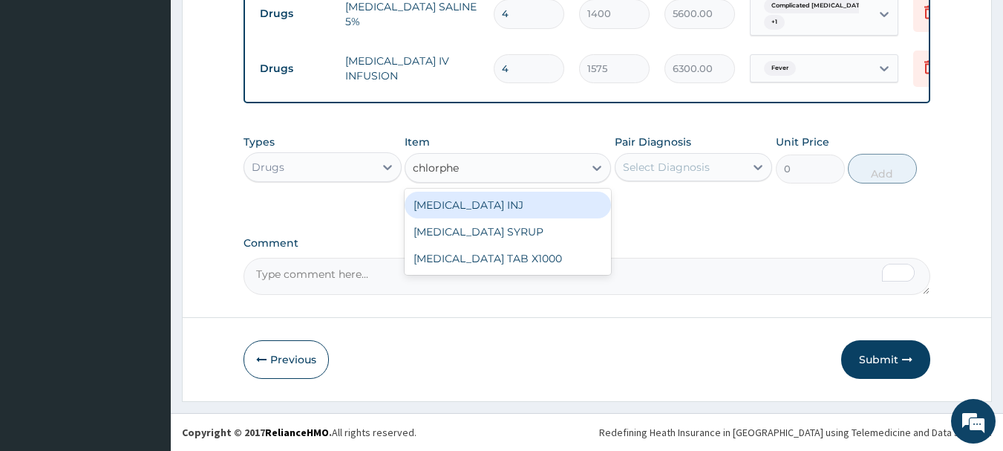
type input "chlorphen"
click at [534, 202] on div "CHLORPHENIRAMINE INJ" at bounding box center [508, 205] width 206 height 27
type input "700"
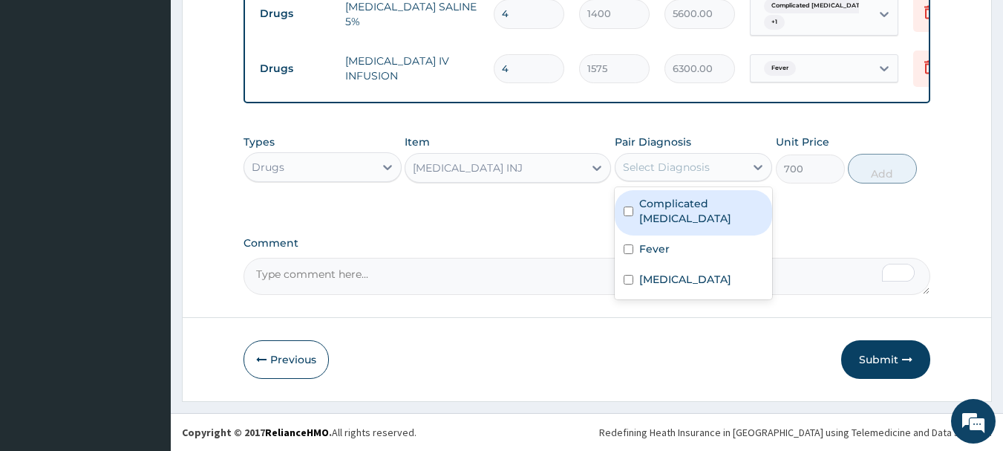
click at [658, 177] on div "Select Diagnosis" at bounding box center [680, 167] width 130 height 24
click at [699, 202] on label "Complicated malaria" at bounding box center [701, 211] width 125 height 30
checkbox input "true"
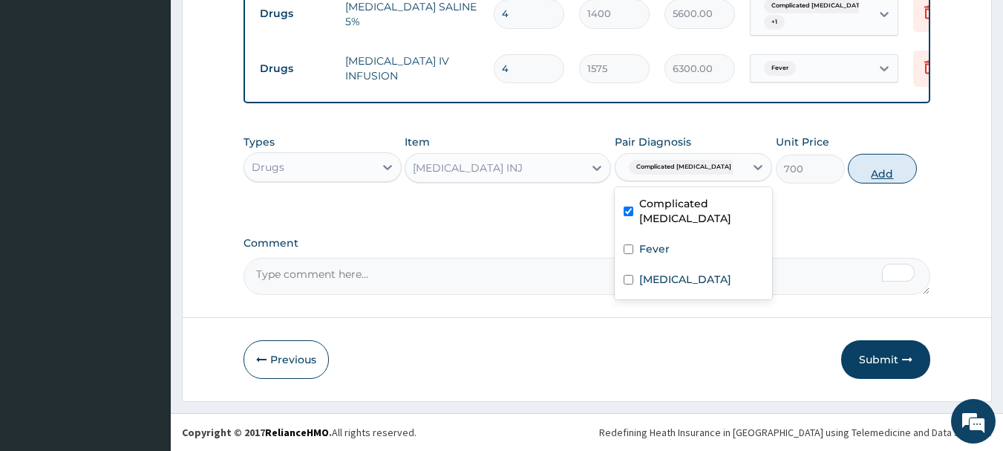
click at [875, 180] on button "Add" at bounding box center [882, 169] width 69 height 30
type input "0"
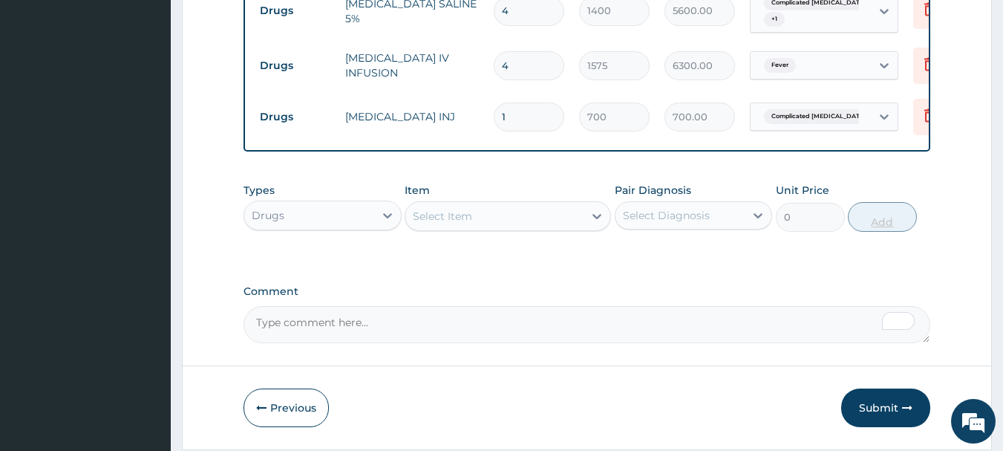
type input "0.00"
type input "3"
type input "2100.00"
type input "3"
click at [483, 214] on div "Select Item" at bounding box center [494, 216] width 178 height 24
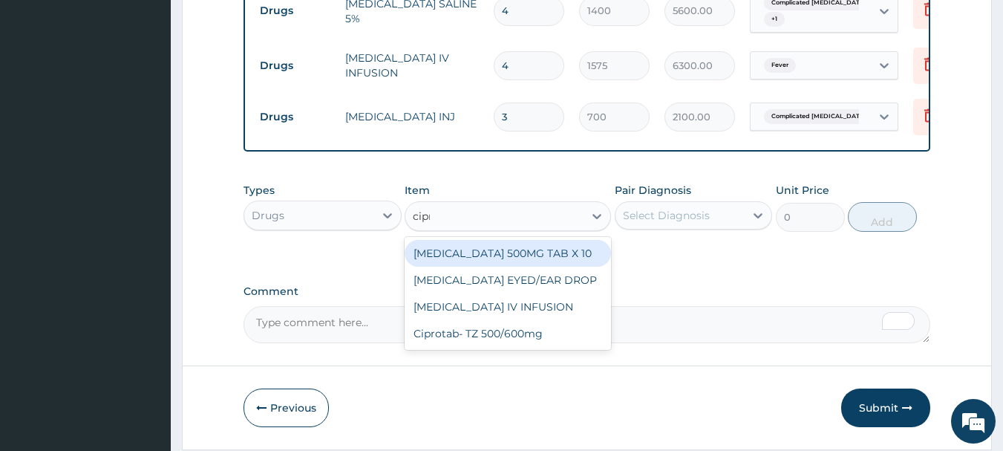
type input "cipro"
click at [522, 252] on div "CIPROFLOXACIN 500MG TAB X 10" at bounding box center [508, 253] width 206 height 27
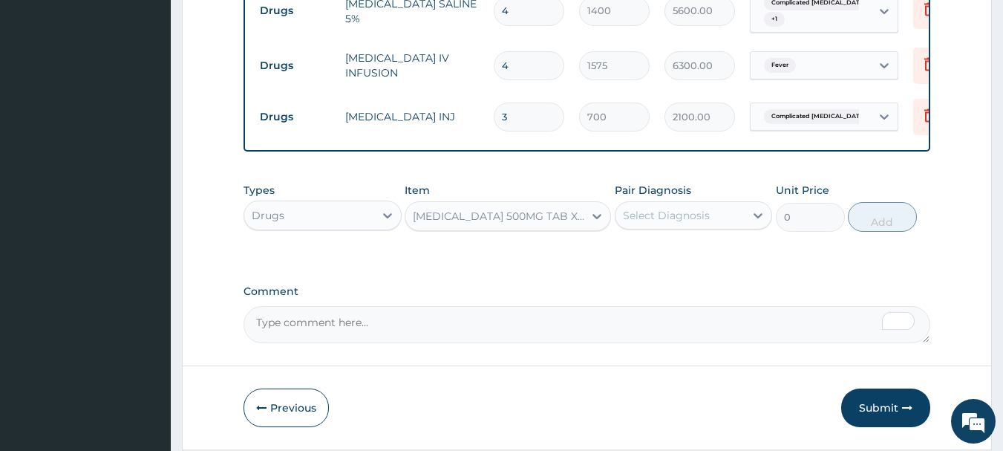
type input "90"
click at [679, 216] on div "Select Diagnosis" at bounding box center [666, 215] width 87 height 15
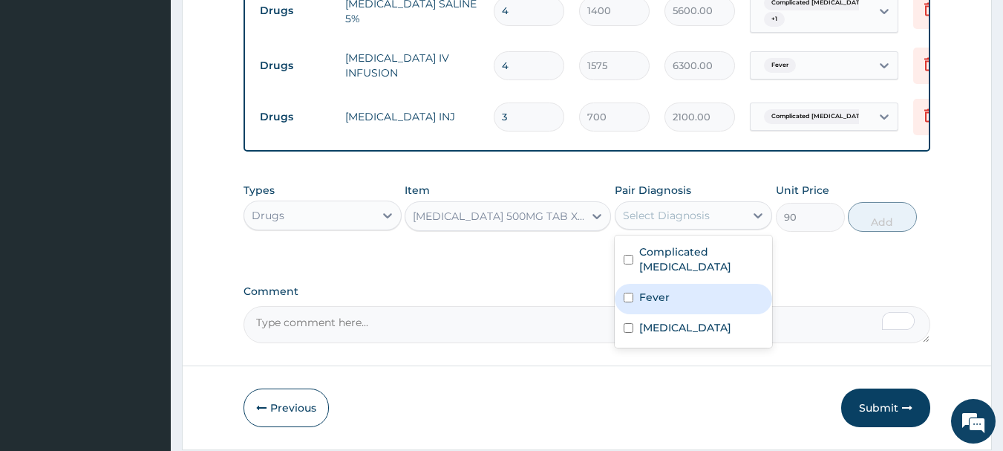
click at [677, 284] on div "Fever" at bounding box center [694, 299] width 158 height 30
checkbox input "true"
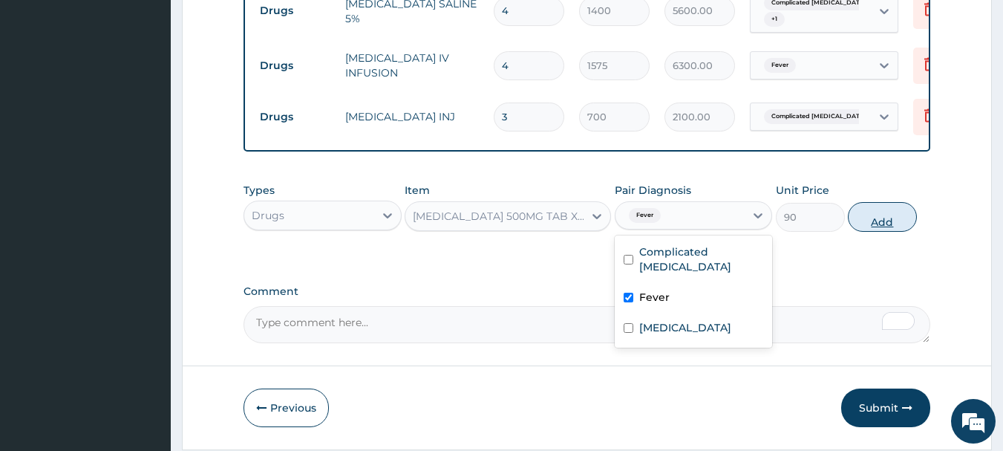
click at [880, 226] on button "Add" at bounding box center [882, 217] width 69 height 30
type input "0"
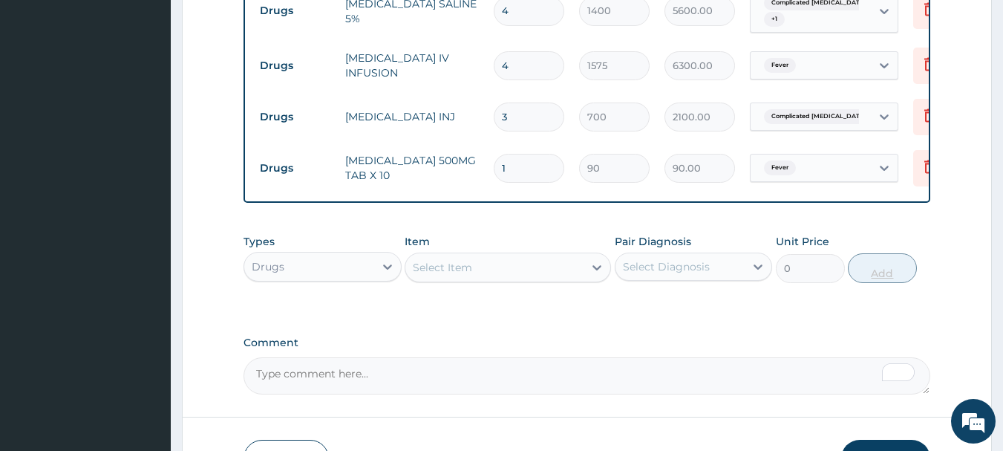
type input "10"
type input "900.00"
type input "10"
click at [499, 264] on div "Select Item" at bounding box center [494, 267] width 178 height 24
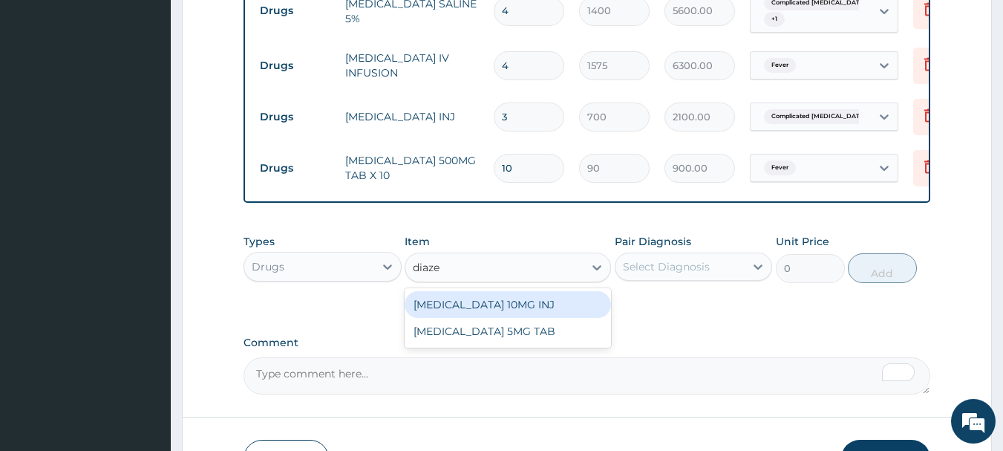
type input "diazep"
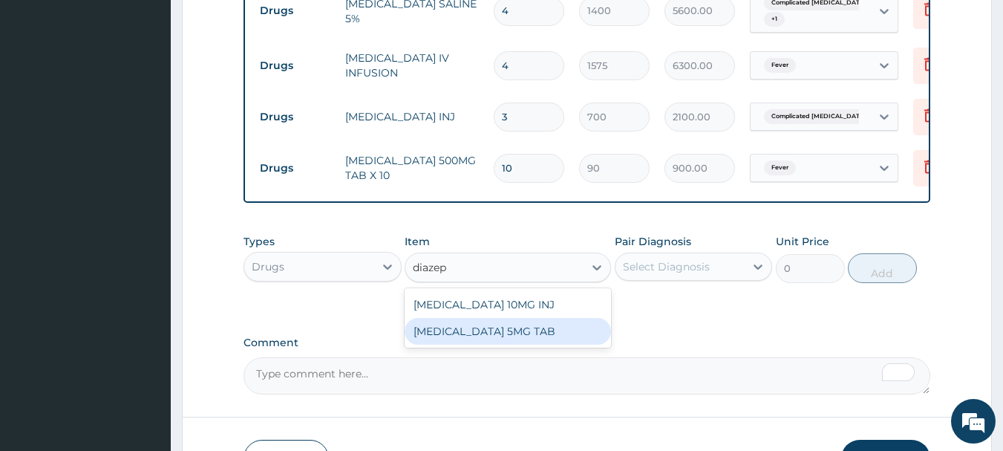
click at [520, 331] on div "DIAZEPAM 5MG TAB" at bounding box center [508, 331] width 206 height 27
type input "52.5"
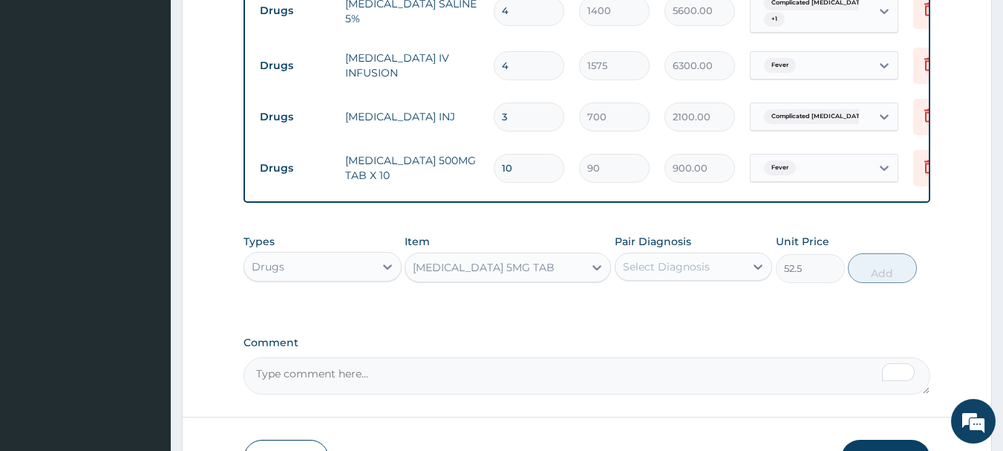
click at [700, 272] on div "Select Diagnosis" at bounding box center [666, 266] width 87 height 15
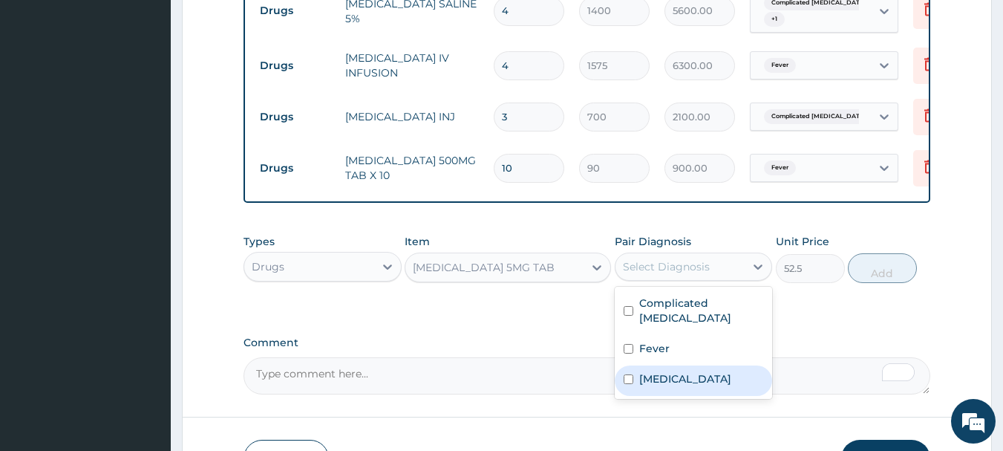
click at [714, 365] on div "Immunosuppression" at bounding box center [694, 380] width 158 height 30
checkbox input "true"
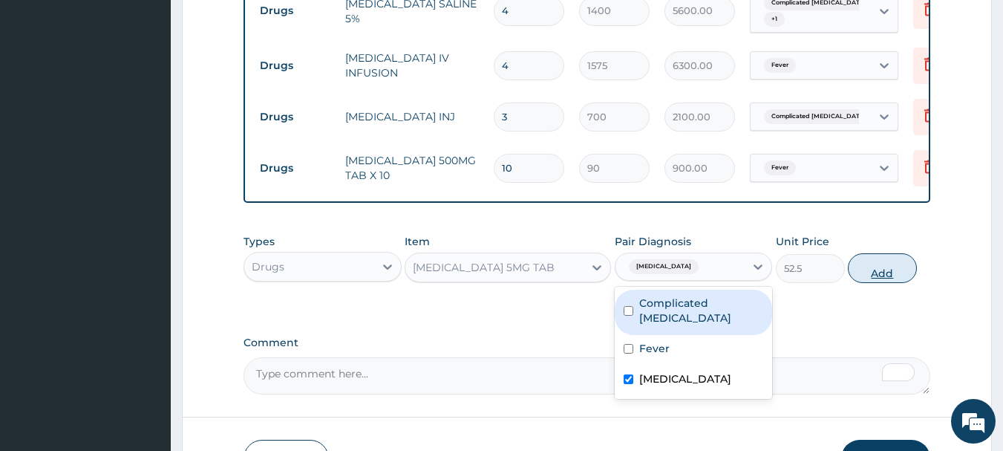
click at [868, 277] on button "Add" at bounding box center [882, 268] width 69 height 30
type input "0"
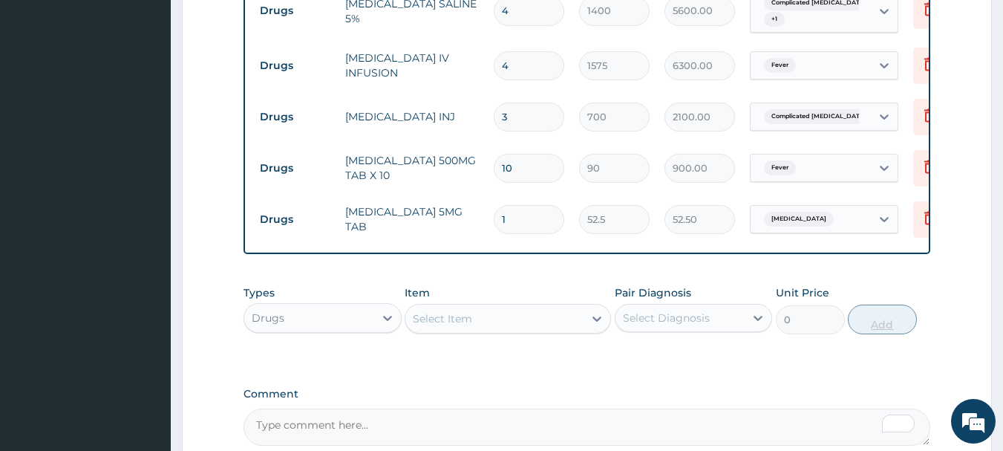
type input "19"
type input "997.50"
type input "19"
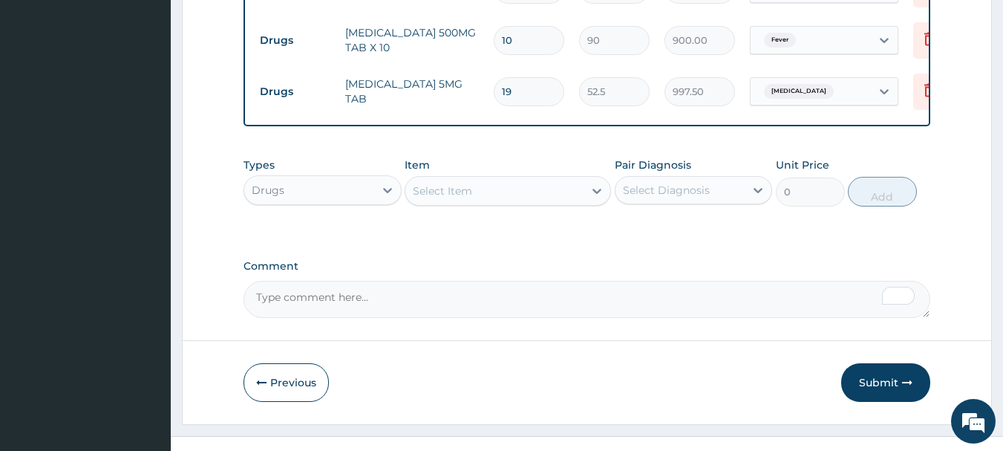
scroll to position [1311, 0]
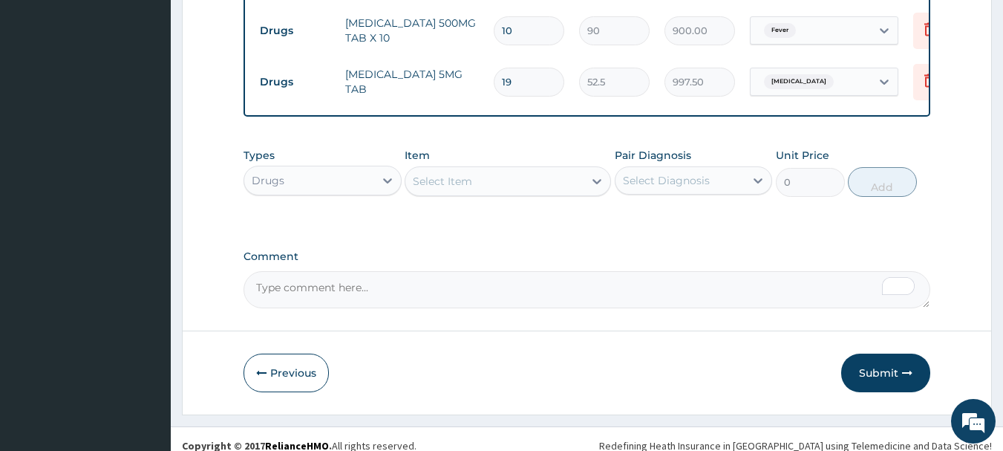
click at [476, 177] on div "Select Item" at bounding box center [494, 181] width 178 height 24
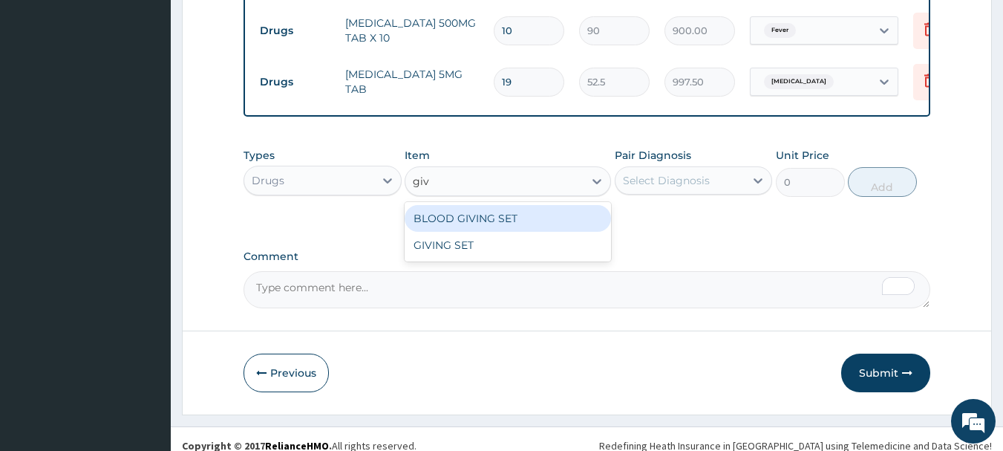
type input "givi"
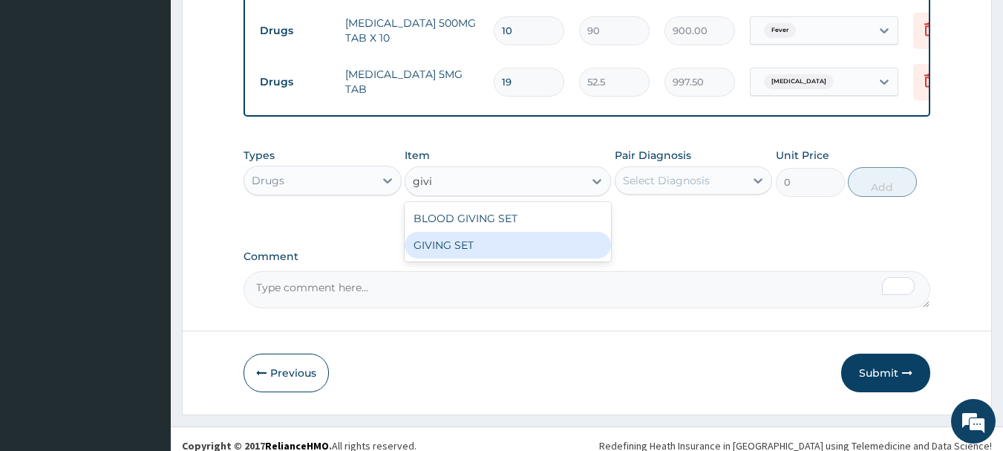
click at [505, 254] on div "GIVING SET" at bounding box center [508, 245] width 206 height 27
type input "525"
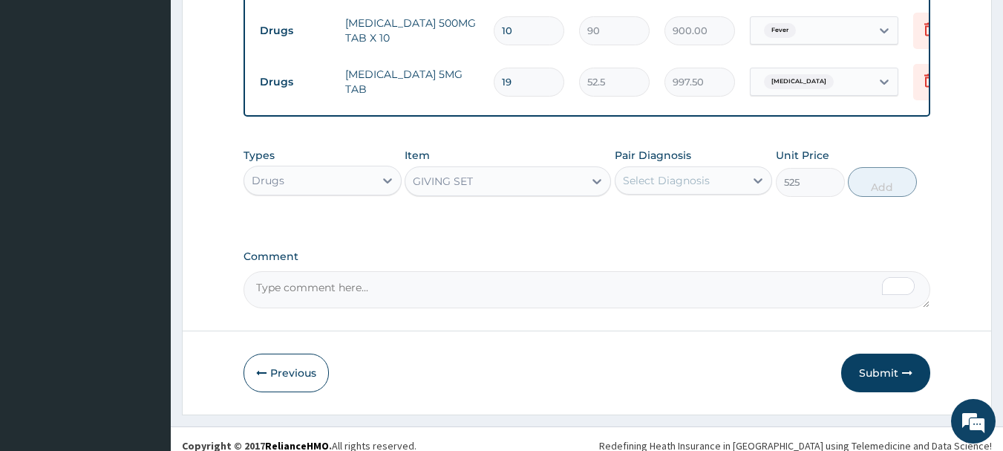
click at [662, 181] on div "Select Diagnosis" at bounding box center [666, 180] width 87 height 15
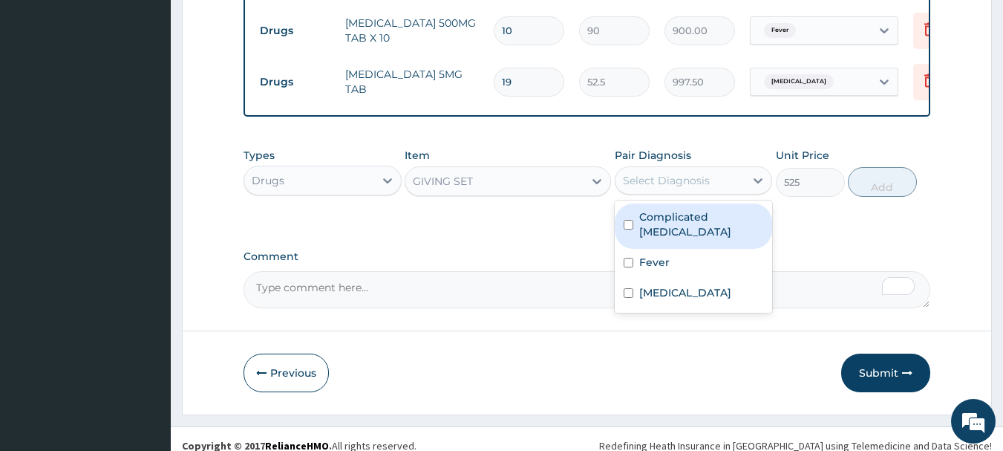
click at [678, 223] on label "Complicated malaria" at bounding box center [701, 224] width 125 height 30
checkbox input "true"
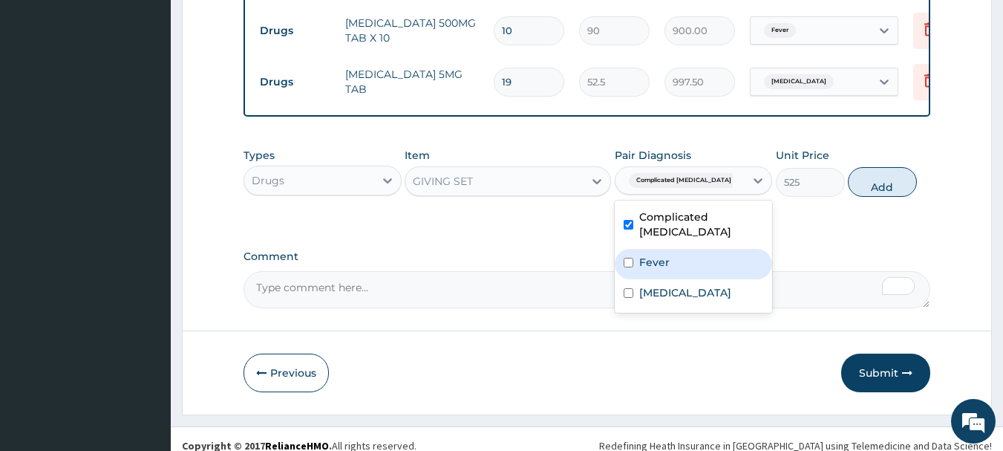
click at [690, 257] on div "Fever" at bounding box center [694, 264] width 158 height 30
checkbox input "true"
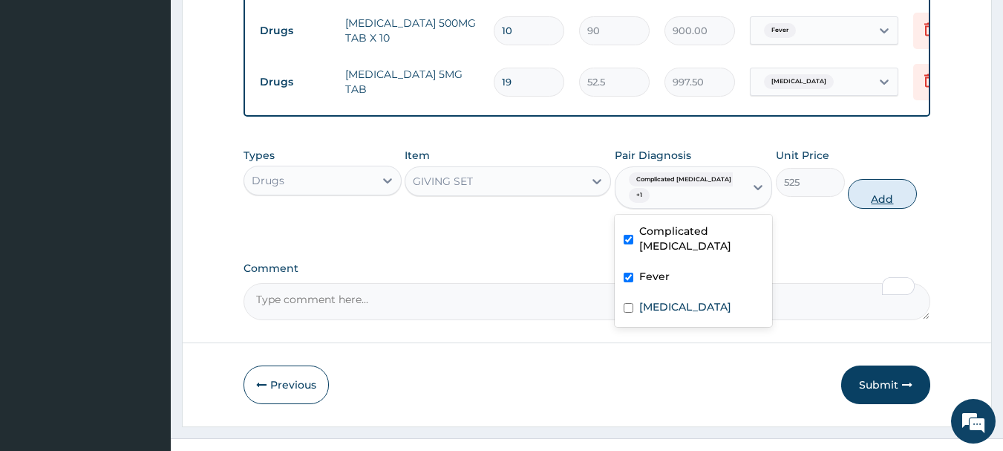
click at [874, 189] on button "Add" at bounding box center [882, 194] width 69 height 30
type input "0"
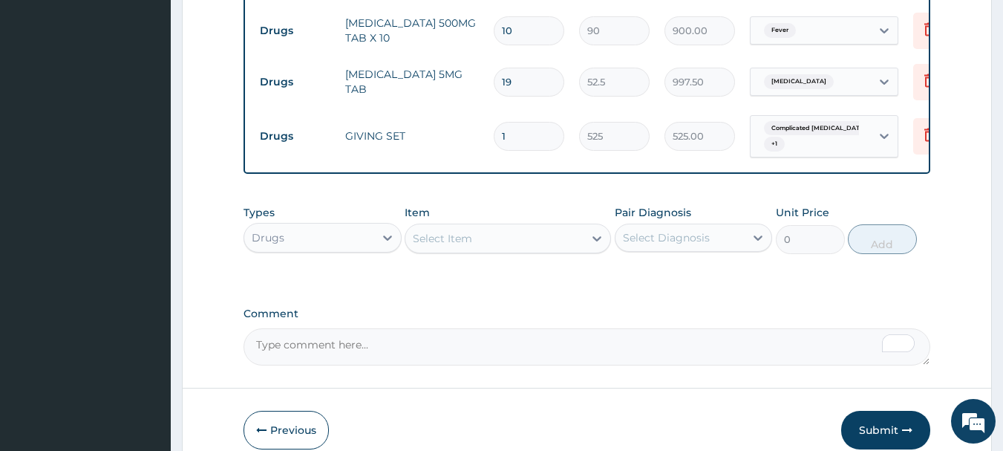
click at [497, 235] on div "Select Item" at bounding box center [494, 238] width 178 height 24
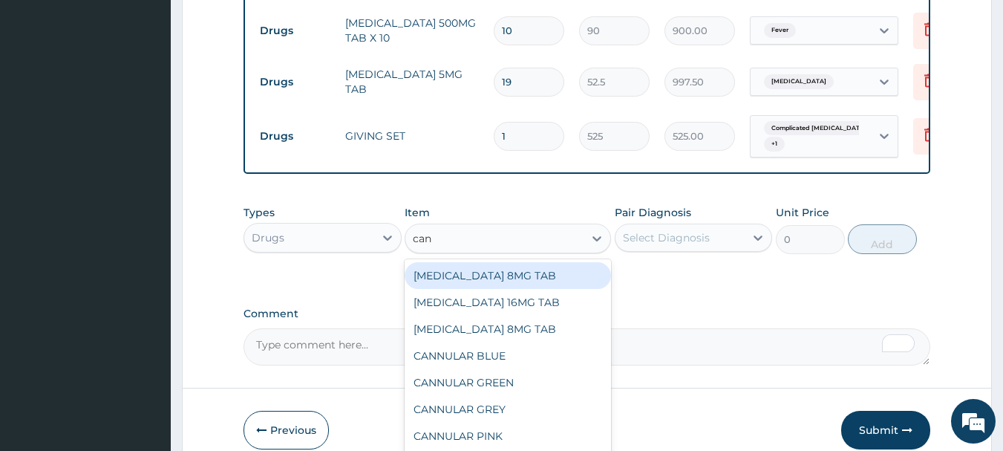
type input "cann"
click at [503, 277] on div "CANNULAR BLUE" at bounding box center [508, 275] width 206 height 27
type input "525"
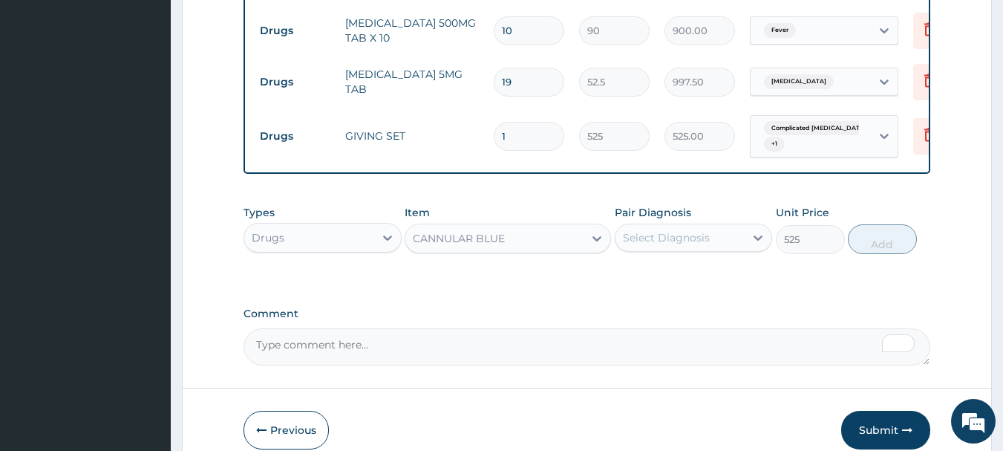
click at [660, 243] on div "Select Diagnosis" at bounding box center [666, 237] width 87 height 15
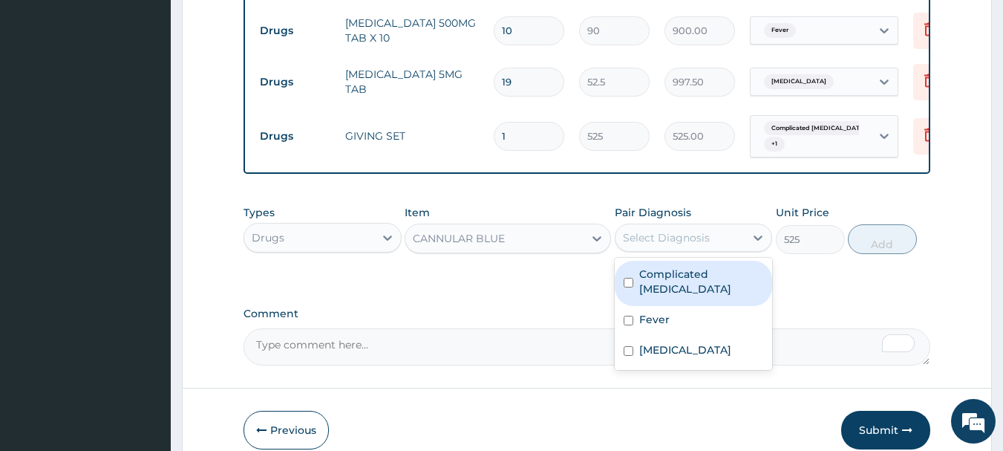
click at [673, 281] on label "Complicated malaria" at bounding box center [701, 281] width 125 height 30
checkbox input "true"
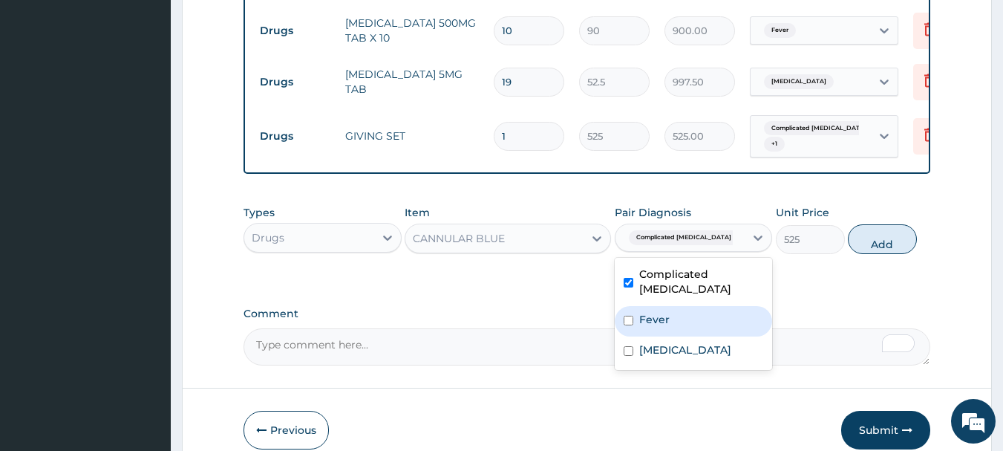
click at [676, 307] on div "Fever" at bounding box center [694, 321] width 158 height 30
checkbox input "true"
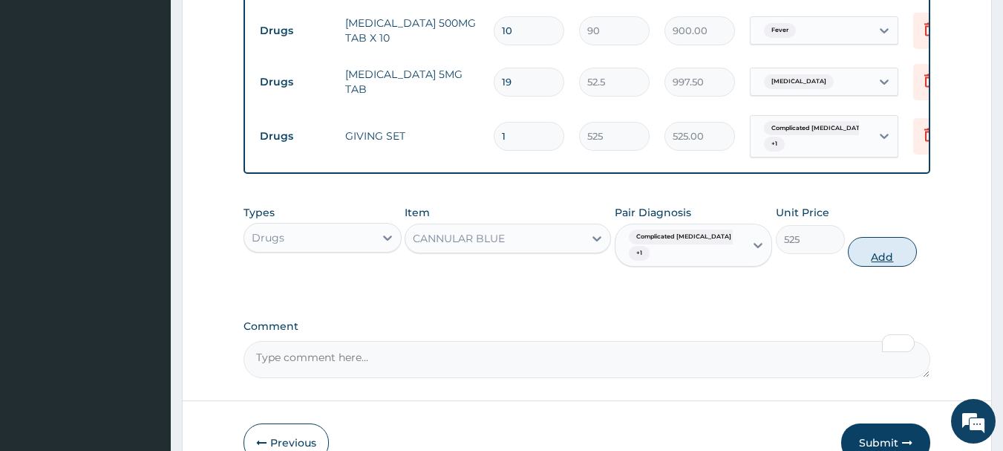
click at [873, 253] on button "Add" at bounding box center [882, 252] width 69 height 30
type input "0"
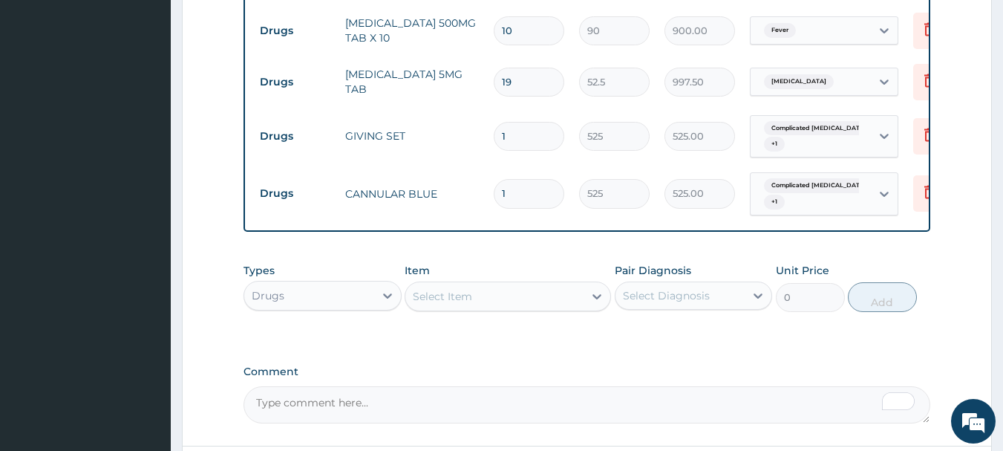
click at [519, 299] on div "Select Item" at bounding box center [494, 296] width 178 height 24
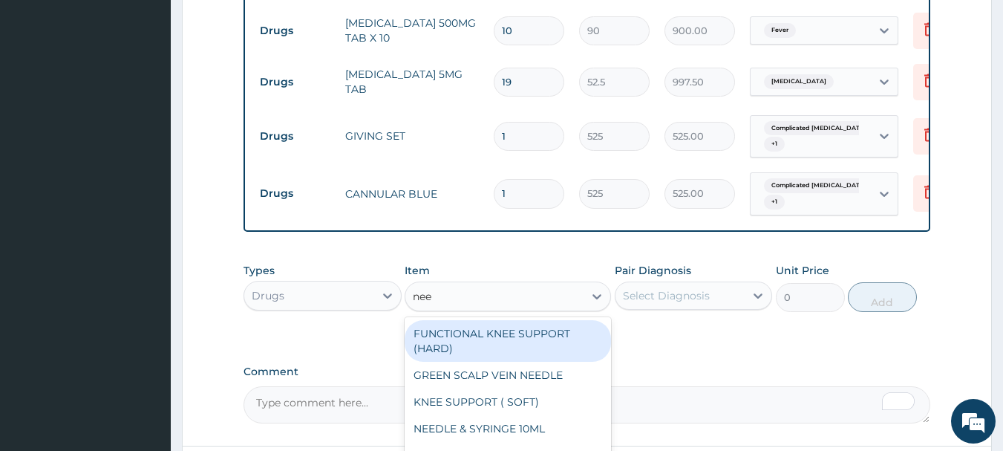
type input "need"
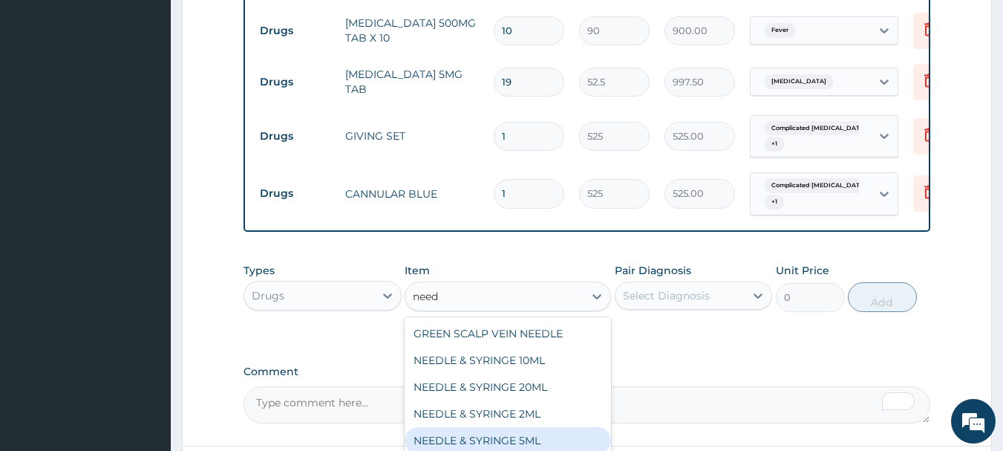
click at [543, 432] on div "NEEDLE & SYRINGE 5ML" at bounding box center [508, 440] width 206 height 27
type input "100"
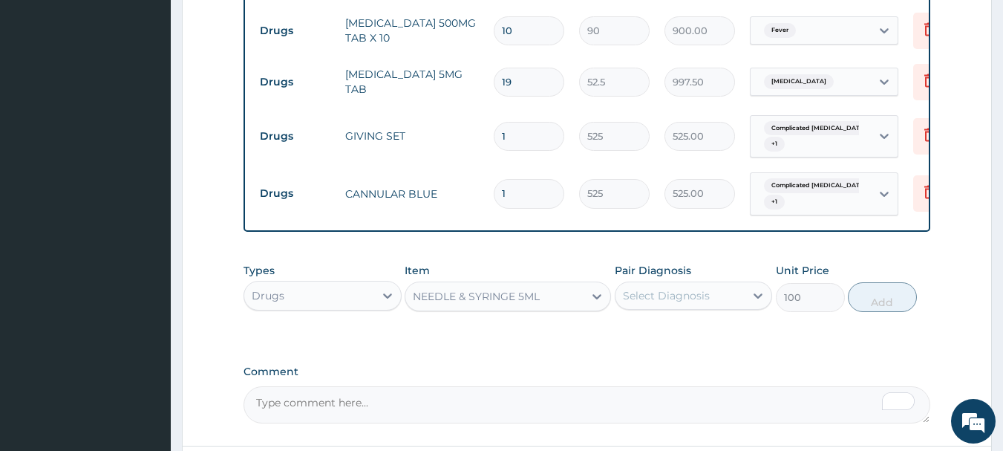
click at [627, 307] on div "Select Diagnosis" at bounding box center [680, 296] width 130 height 24
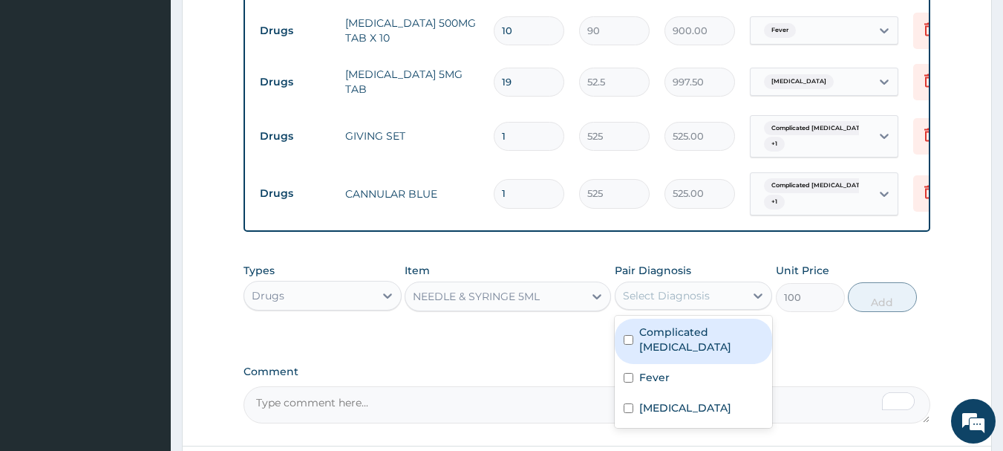
click at [670, 343] on div "Complicated malaria" at bounding box center [694, 340] width 158 height 45
checkbox input "true"
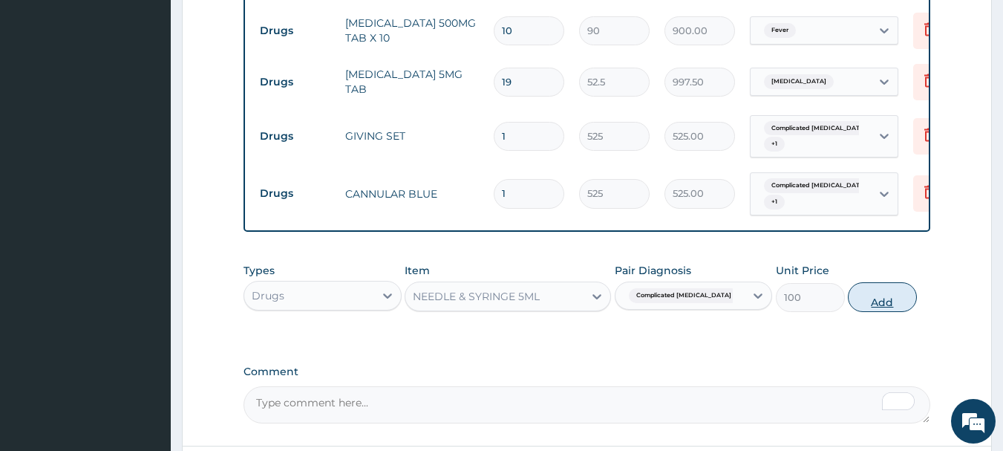
click at [877, 304] on button "Add" at bounding box center [882, 297] width 69 height 30
type input "0"
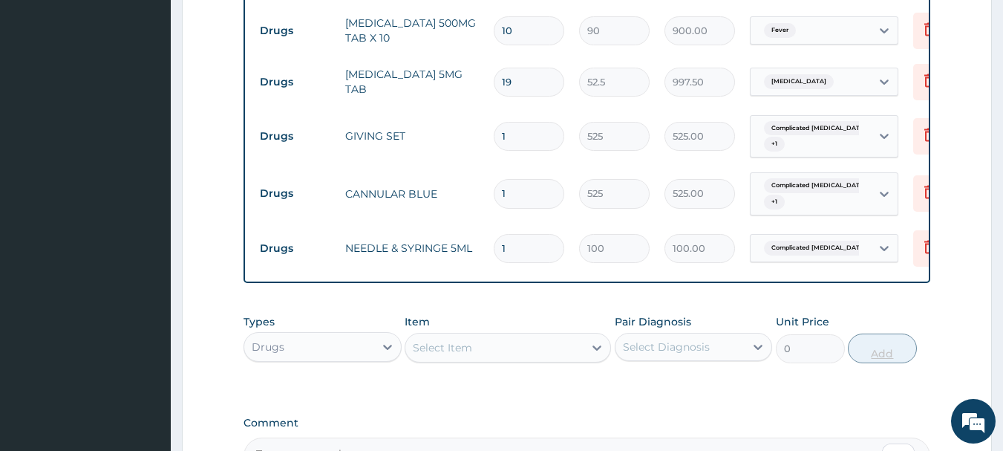
type input "0.00"
type input "6"
type input "600.00"
type input "6"
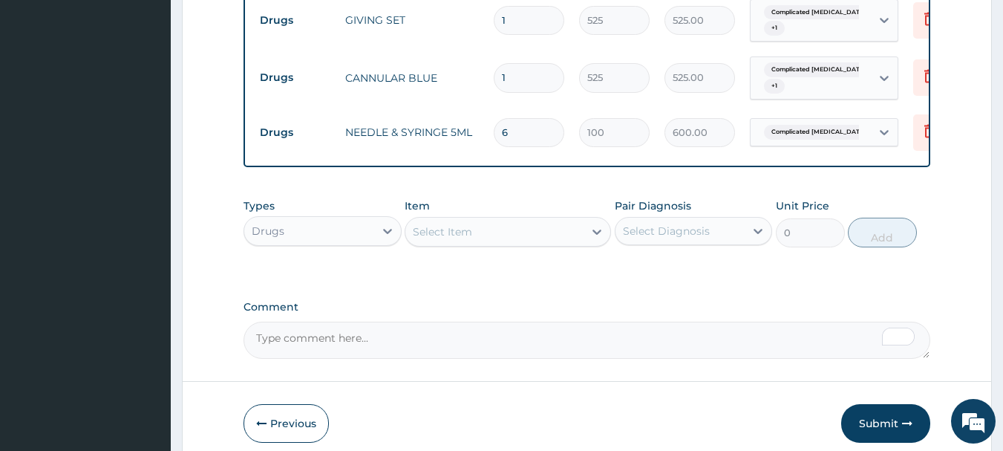
scroll to position [1494, 0]
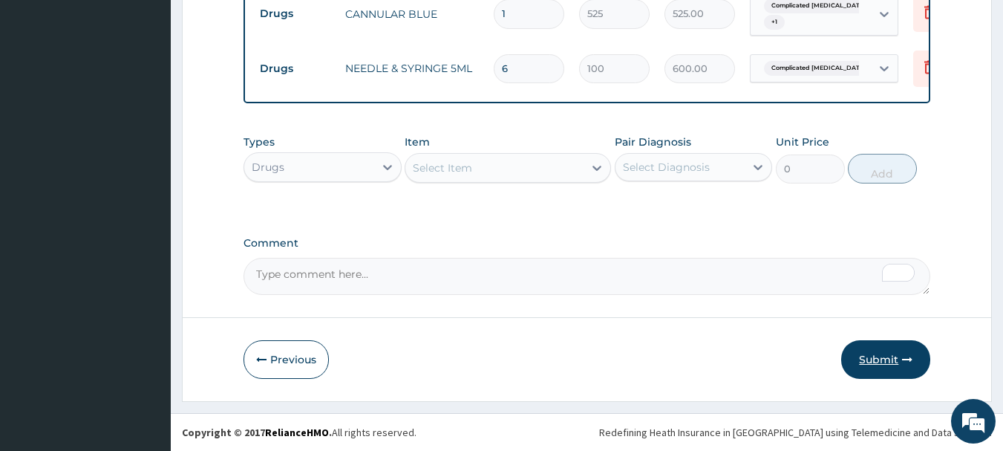
click at [878, 364] on button "Submit" at bounding box center [885, 359] width 89 height 39
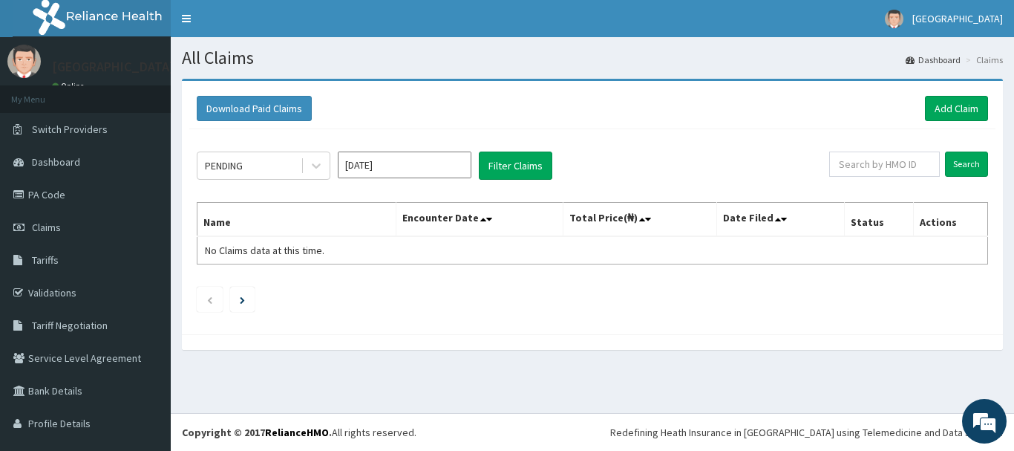
click at [413, 167] on input "[DATE]" at bounding box center [405, 164] width 134 height 27
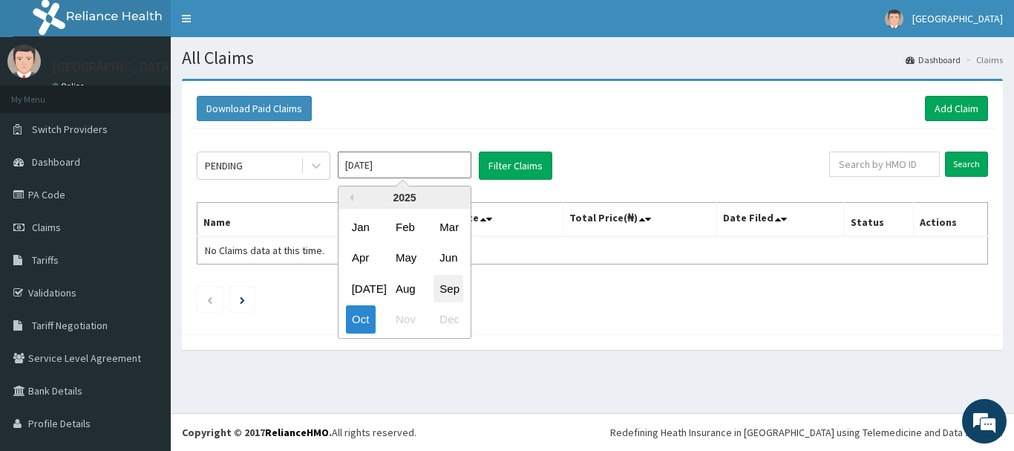
click at [448, 287] on div "Sep" at bounding box center [449, 288] width 30 height 27
type input "[DATE]"
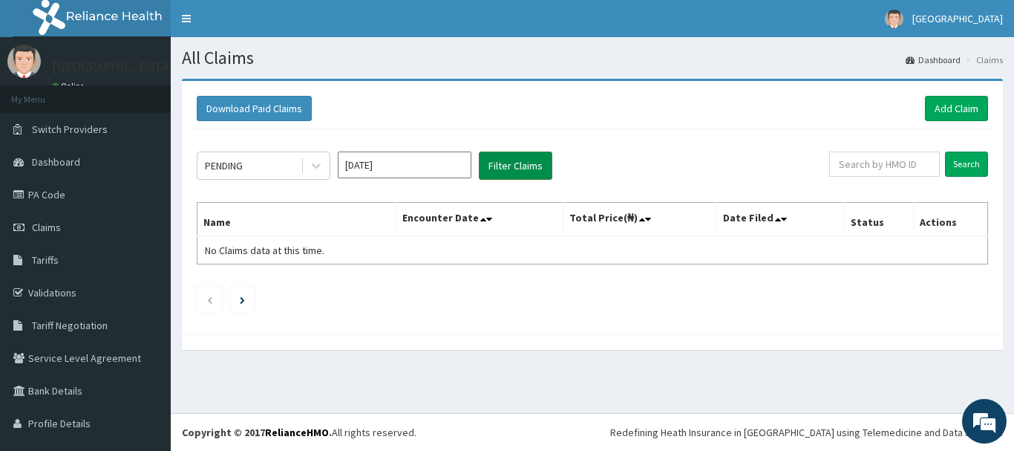
click at [509, 170] on button "Filter Claims" at bounding box center [515, 165] width 73 height 28
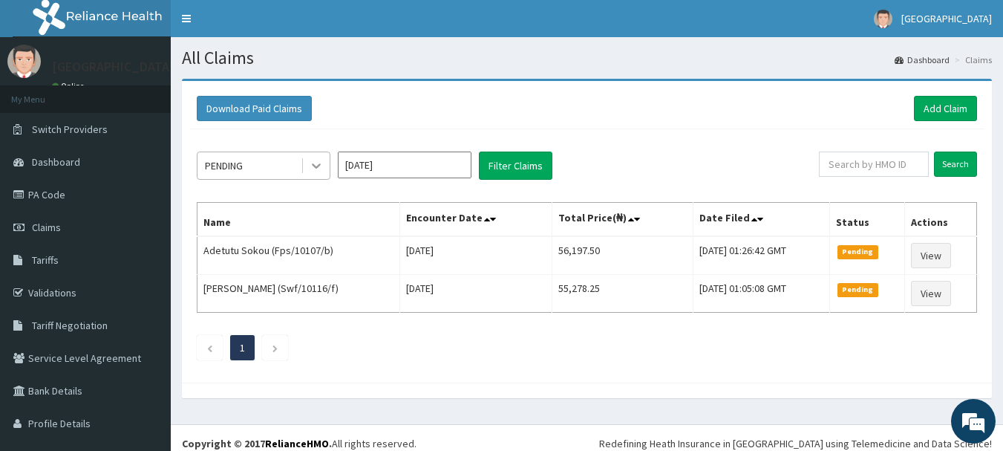
click at [314, 174] on div at bounding box center [316, 165] width 27 height 27
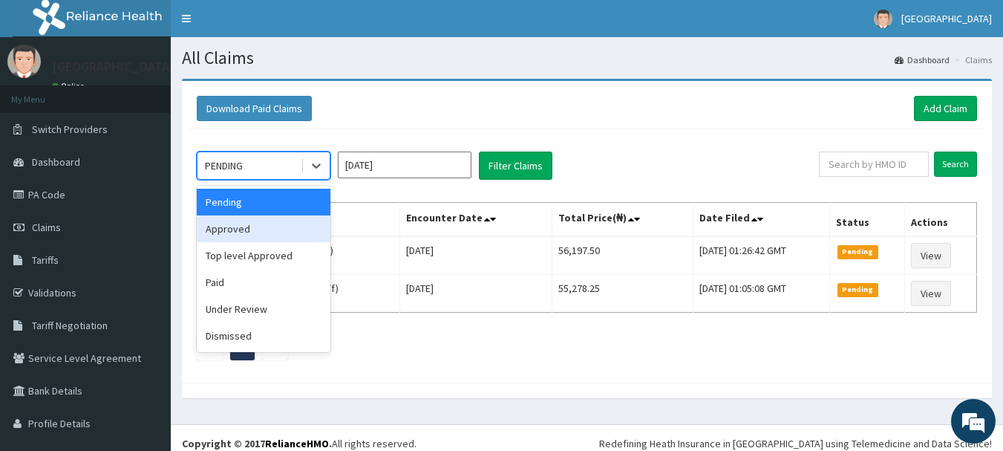
click at [288, 232] on div "Approved" at bounding box center [264, 228] width 134 height 27
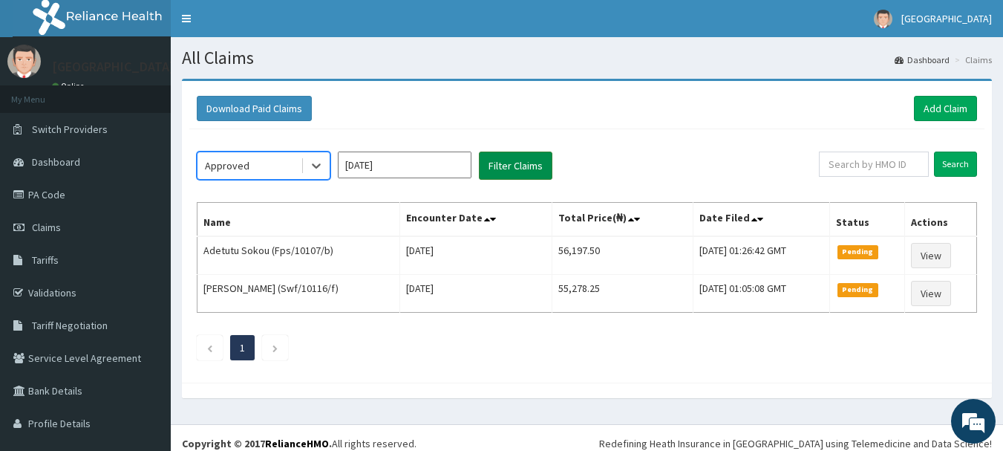
click at [512, 166] on button "Filter Claims" at bounding box center [515, 165] width 73 height 28
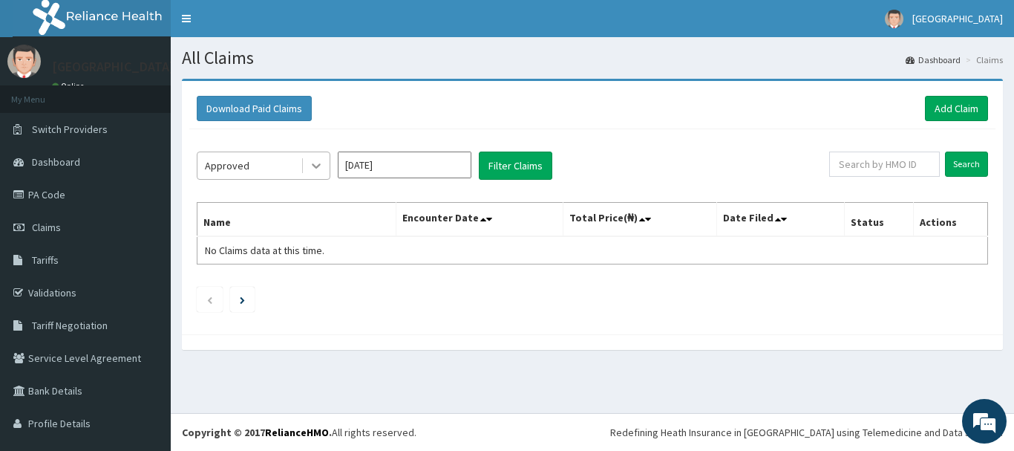
click at [320, 168] on icon at bounding box center [316, 165] width 15 height 15
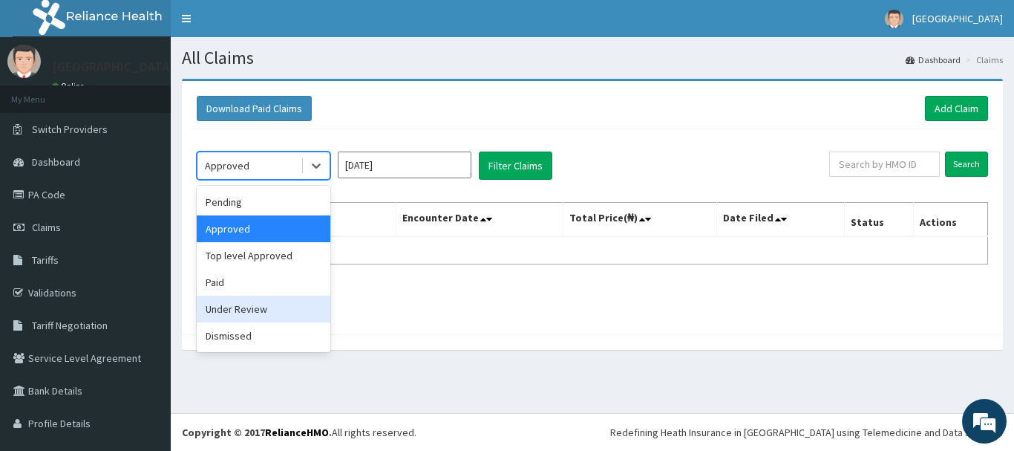
click at [265, 314] on div "Under Review" at bounding box center [264, 308] width 134 height 27
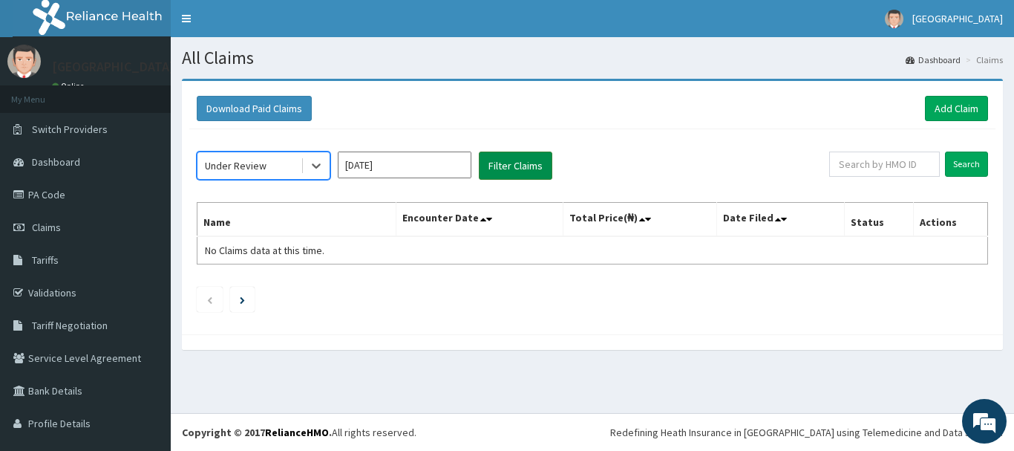
click at [533, 169] on button "Filter Claims" at bounding box center [515, 165] width 73 height 28
